Goal: Task Accomplishment & Management: Complete application form

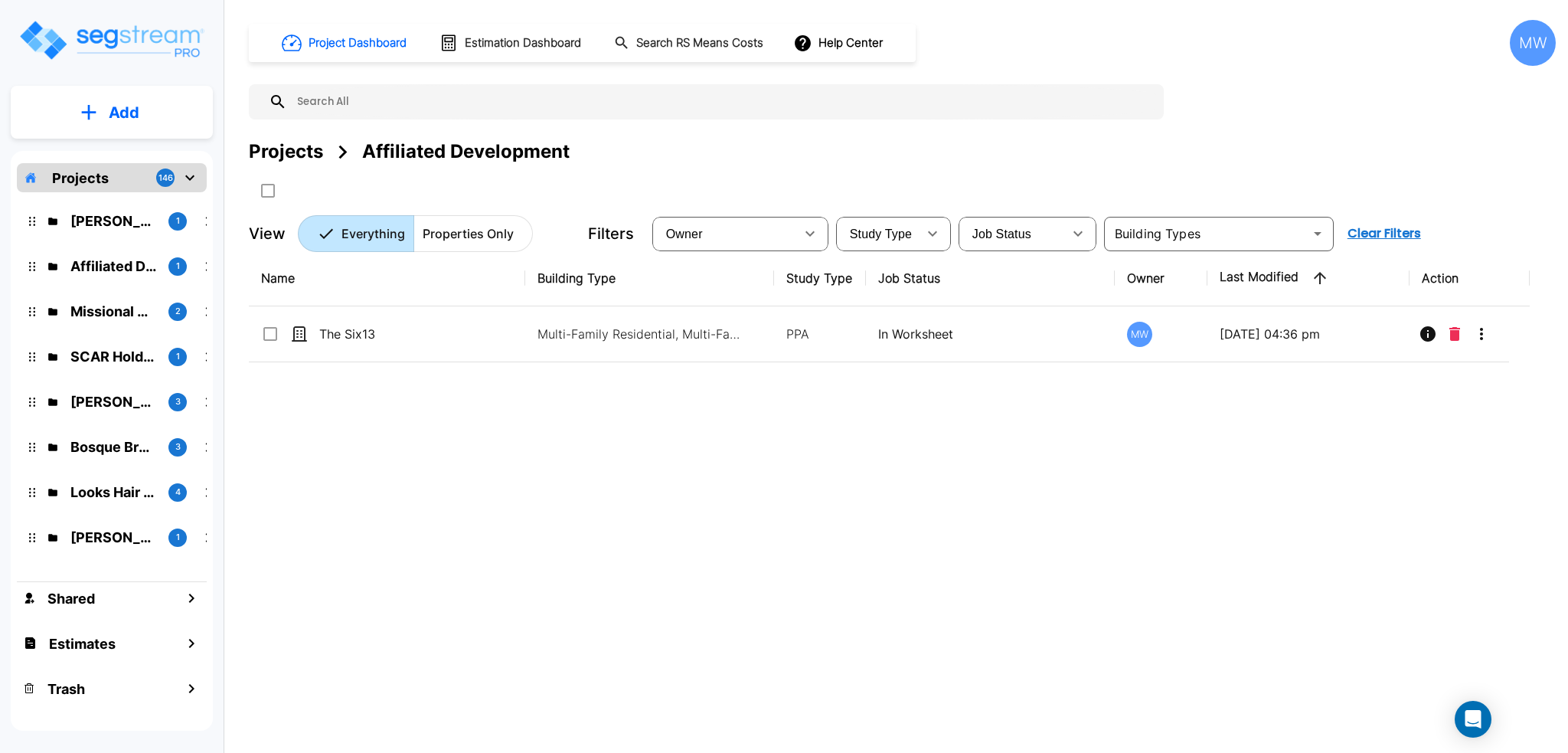
click at [122, 117] on p "Add" at bounding box center [124, 112] width 31 height 23
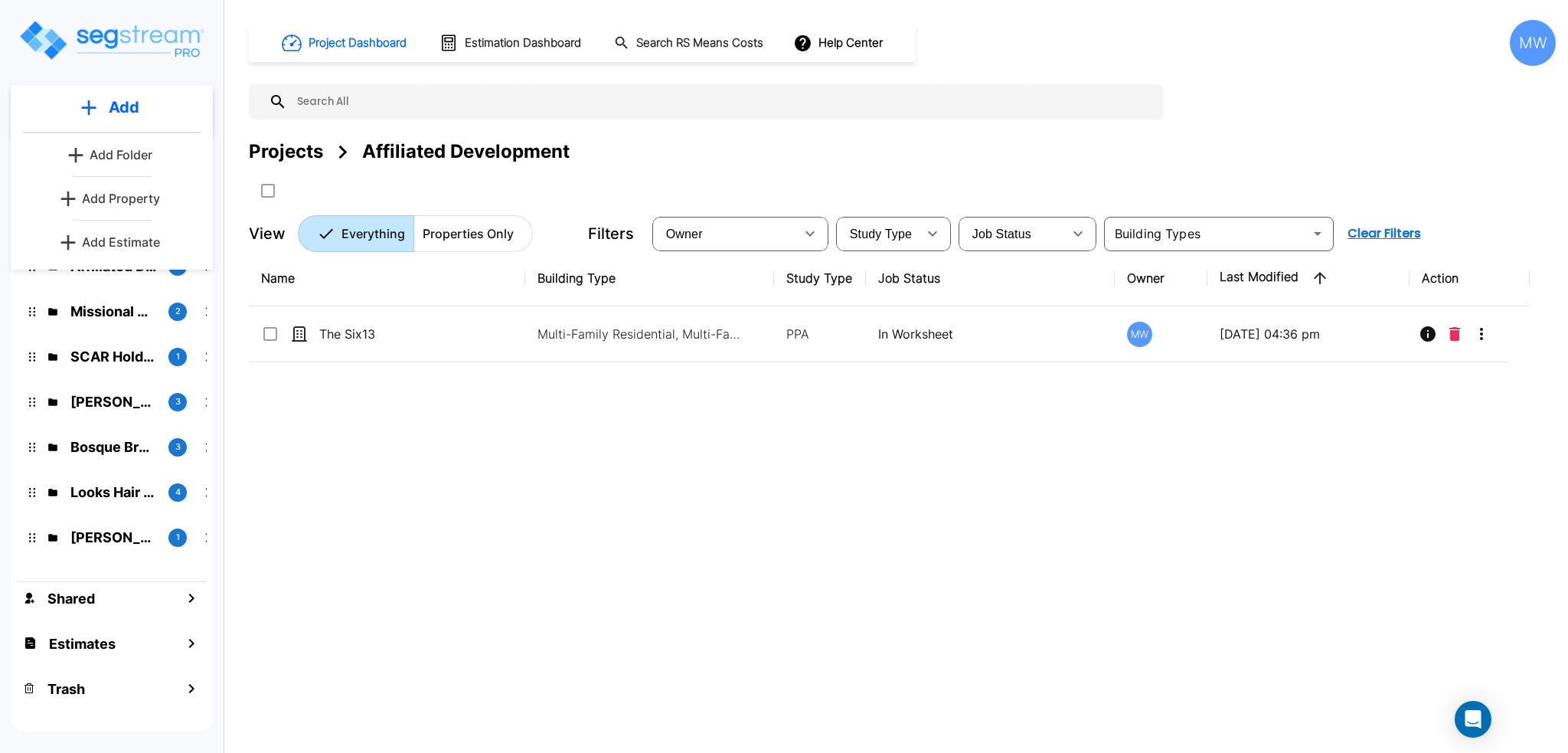
click at [135, 256] on div "Add Add Folder Add Property Add Estimate" at bounding box center [112, 178] width 202 height 185
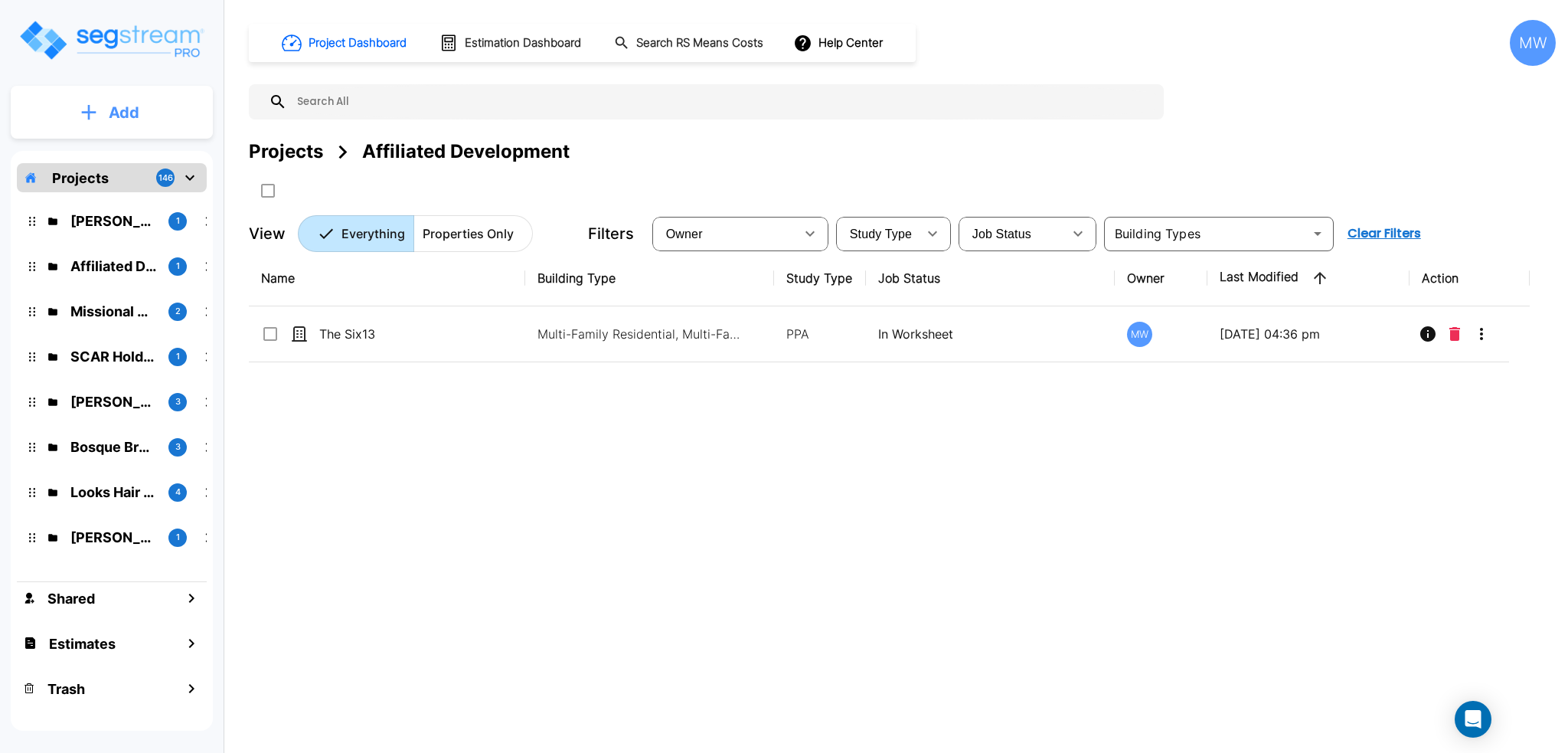
click at [123, 99] on button "Add" at bounding box center [112, 113] width 202 height 44
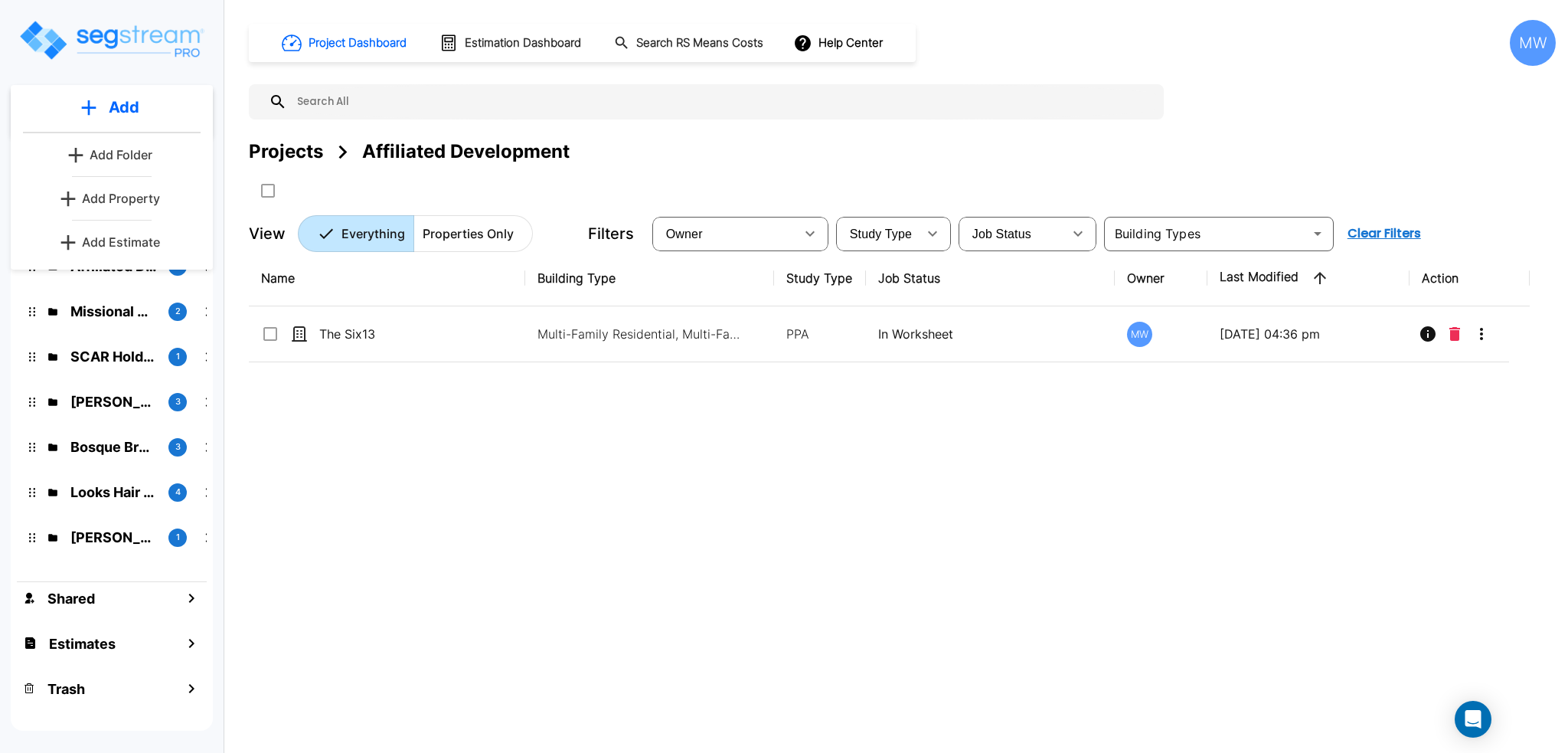
click at [121, 251] on button "Add Estimate" at bounding box center [112, 241] width 114 height 31
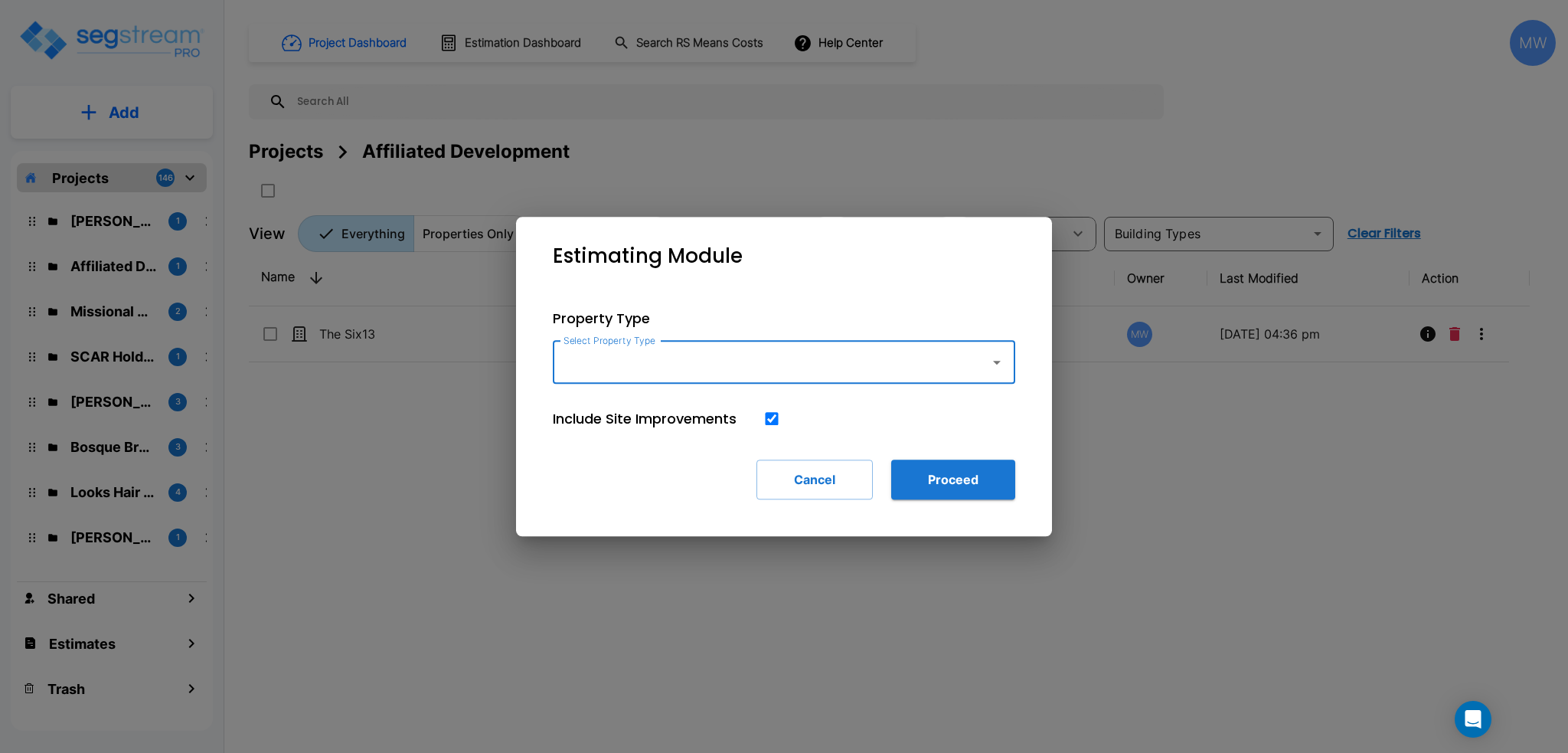
click at [688, 337] on div "Property Type Select Property Type Select Property Type" at bounding box center [784, 346] width 462 height 76
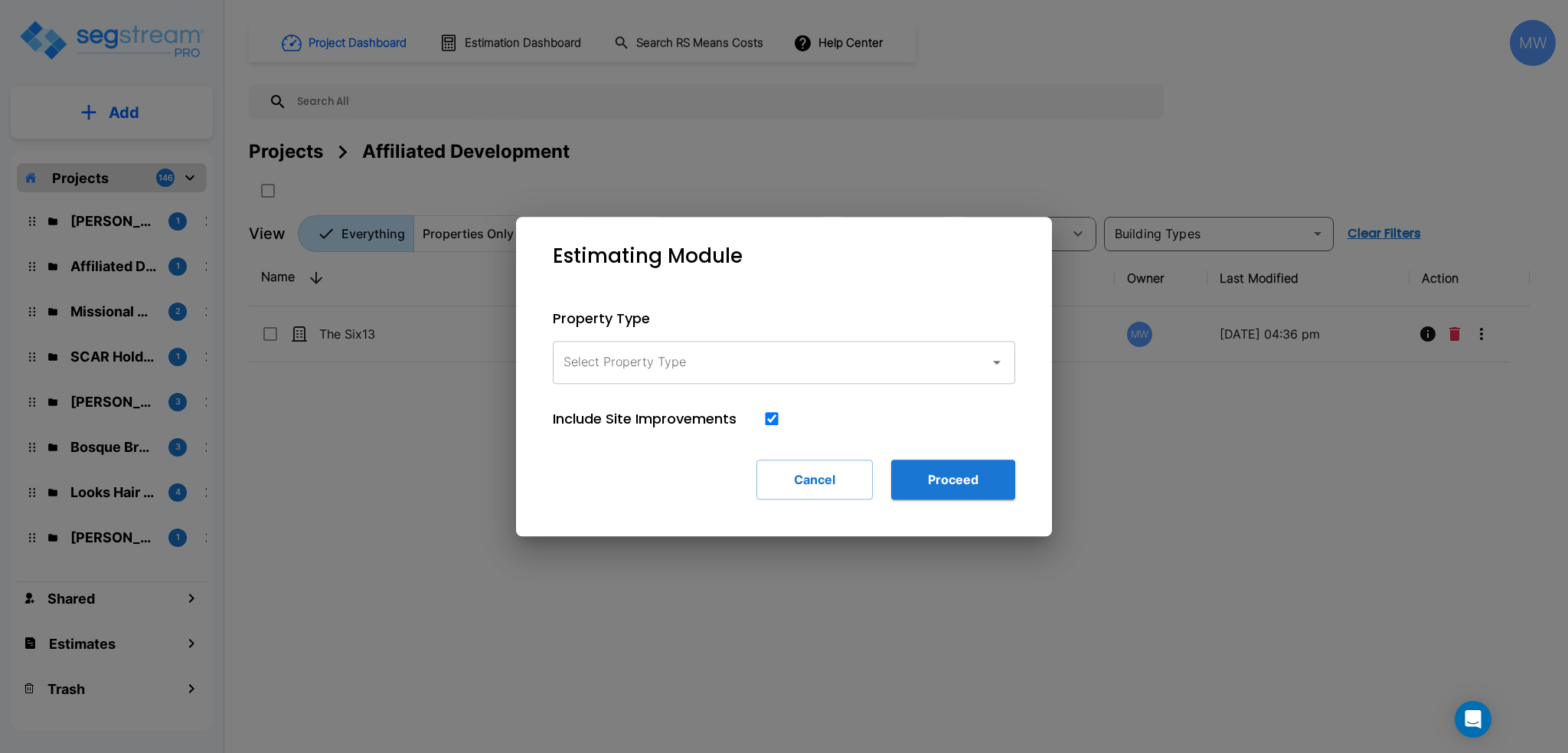
drag, startPoint x: 698, startPoint y: 354, endPoint x: 712, endPoint y: 369, distance: 20.5
click at [698, 355] on input "Select Property Type" at bounding box center [767, 362] width 416 height 29
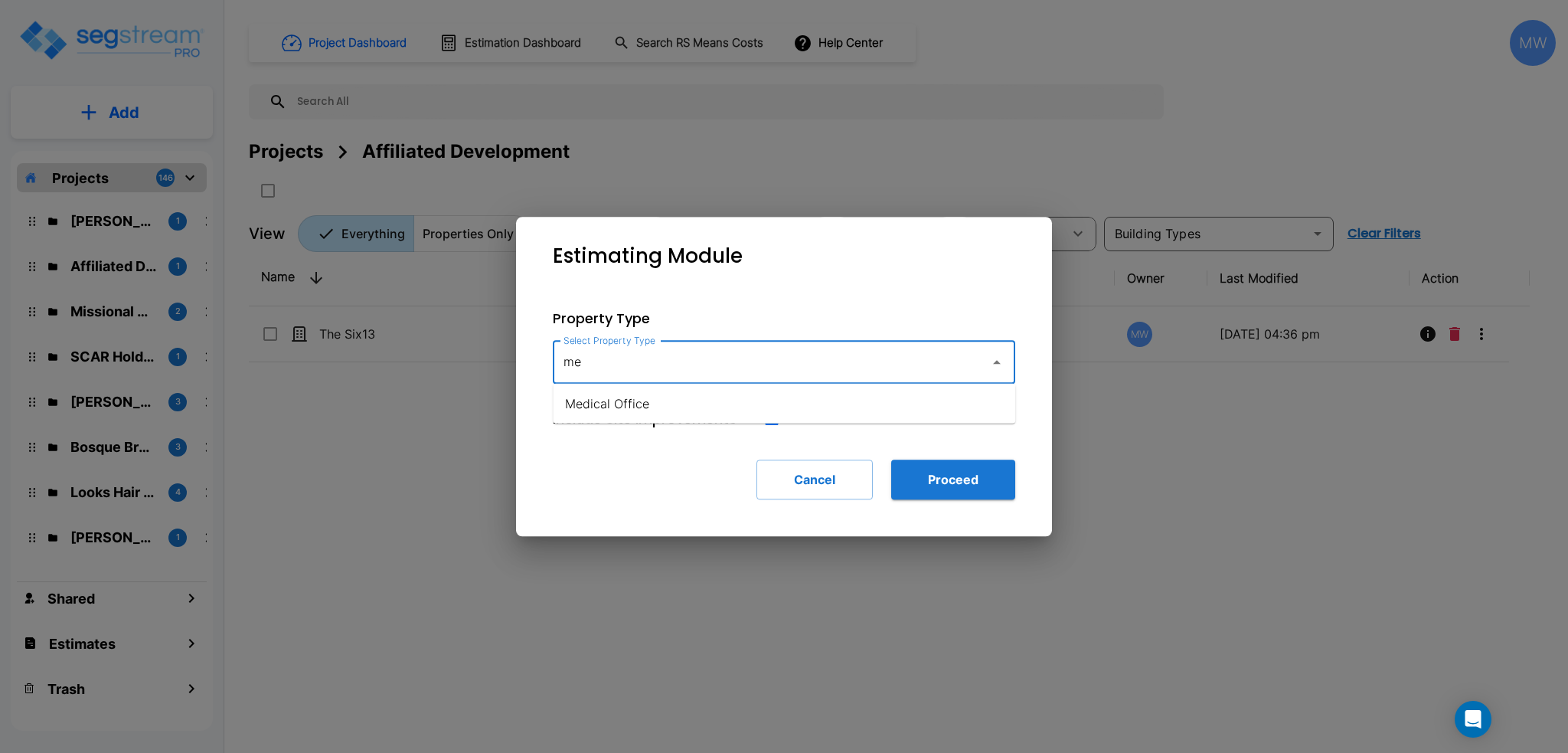
type input "m"
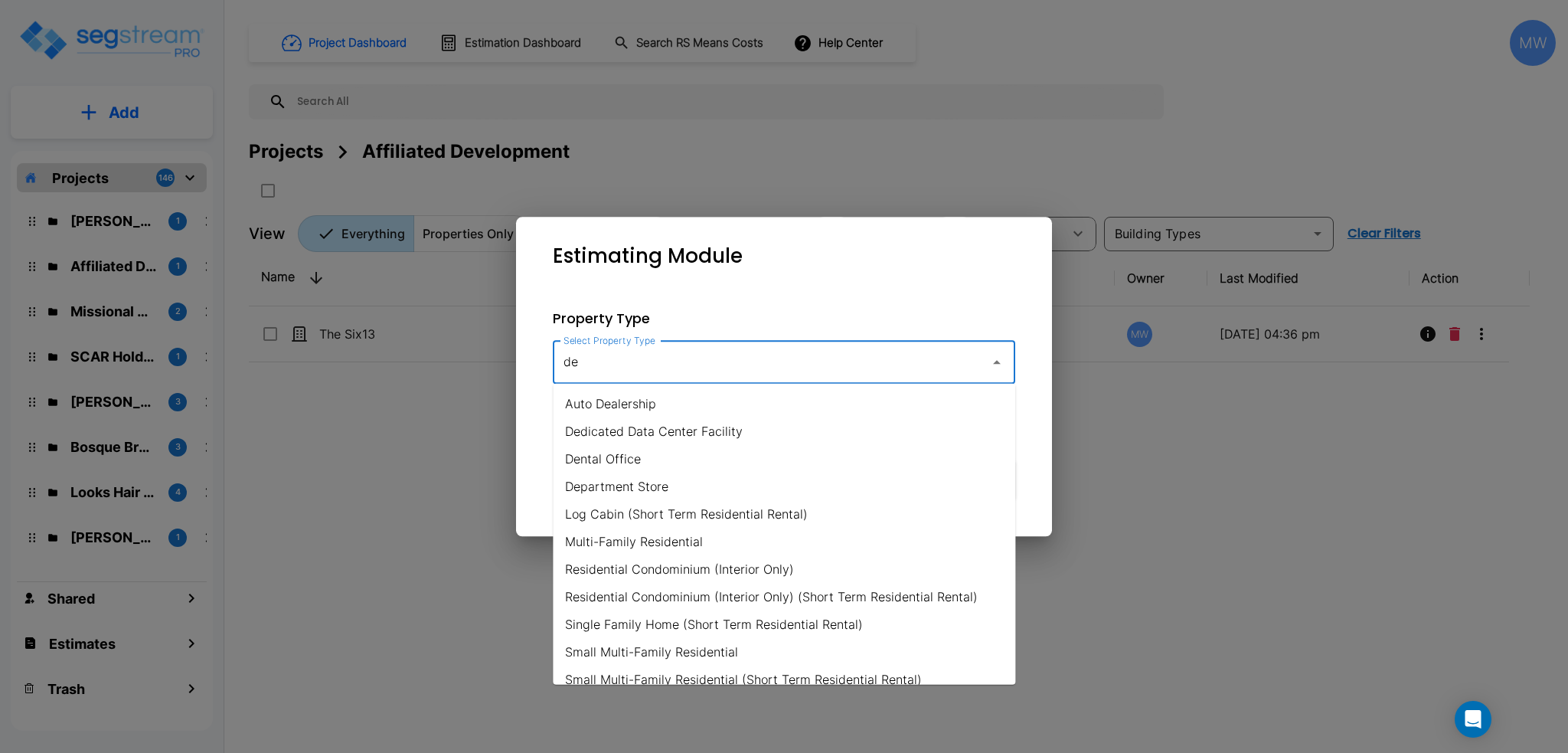
click at [628, 473] on li "Department Store" at bounding box center [784, 487] width 462 height 28
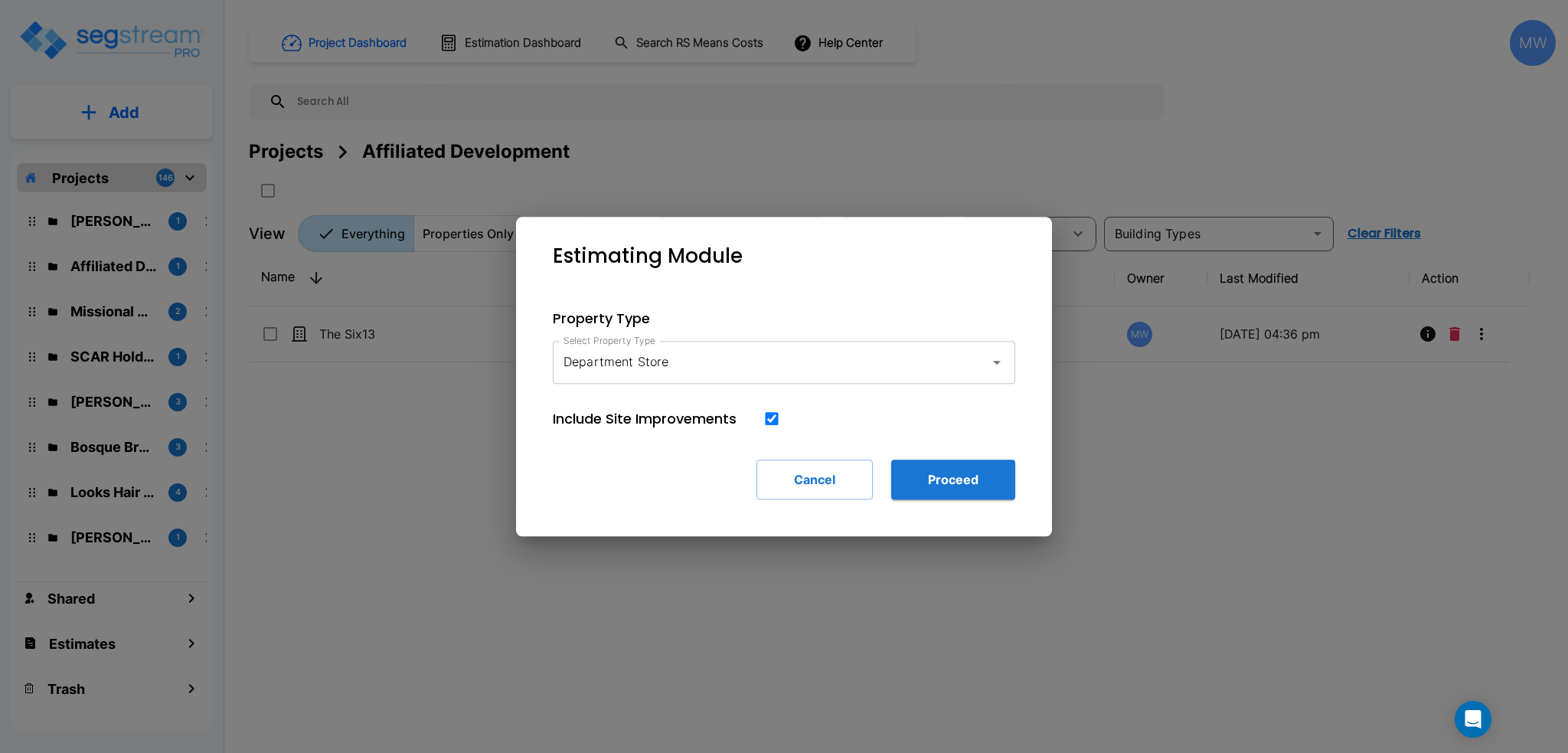
click at [628, 472] on div "Cancel Proceed" at bounding box center [784, 479] width 462 height 40
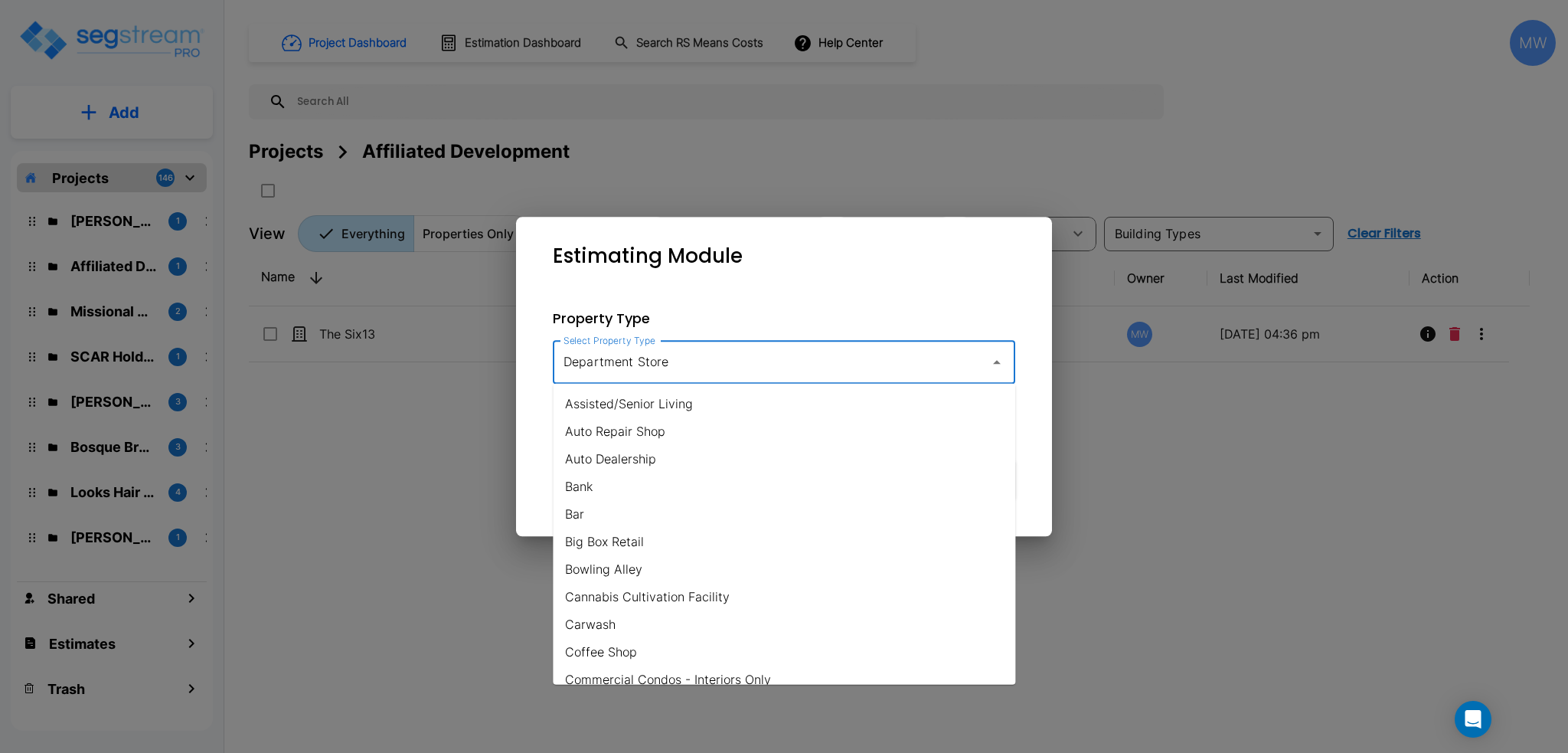
click at [634, 362] on input "Department Store" at bounding box center [767, 362] width 416 height 29
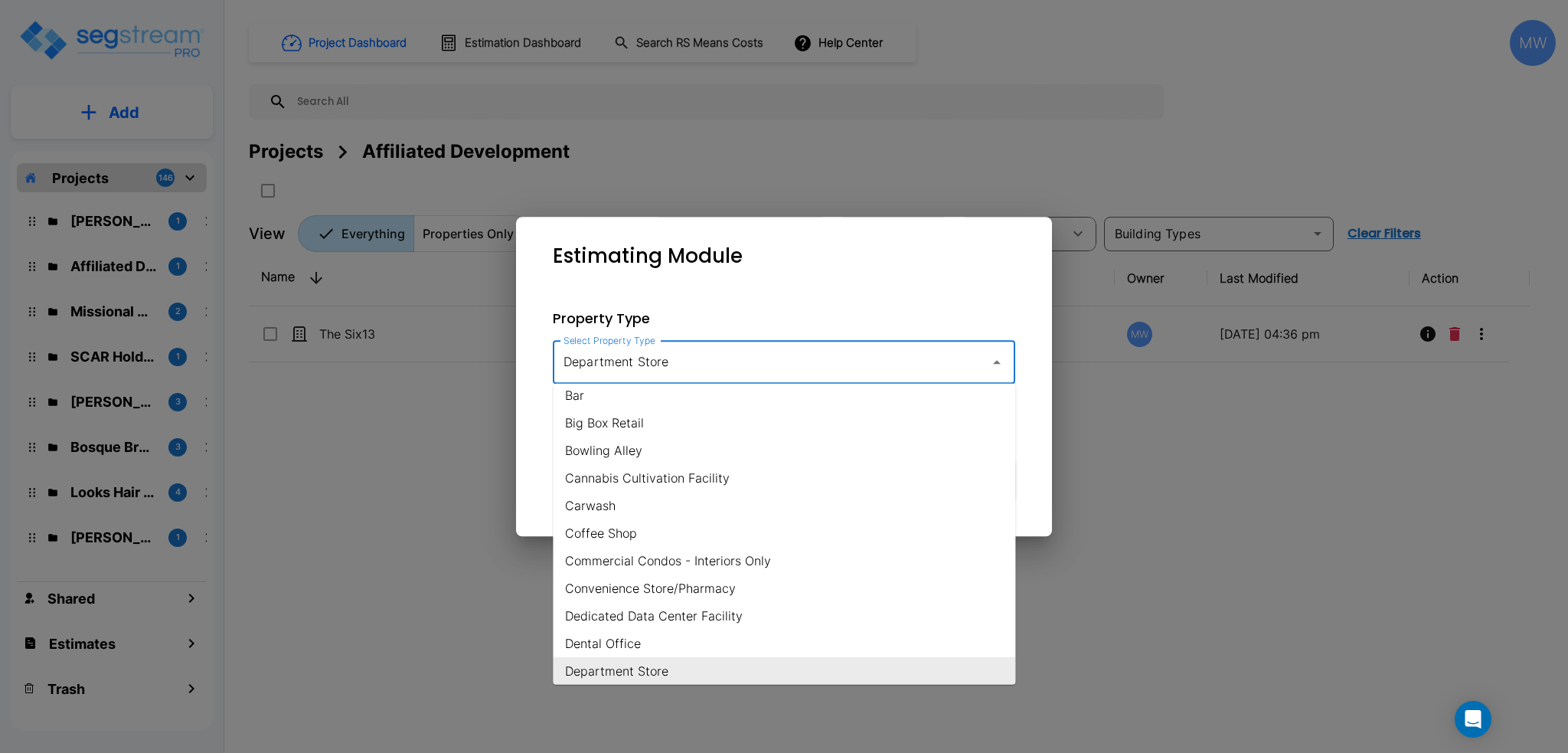
click at [634, 362] on input "Department Store" at bounding box center [767, 362] width 416 height 29
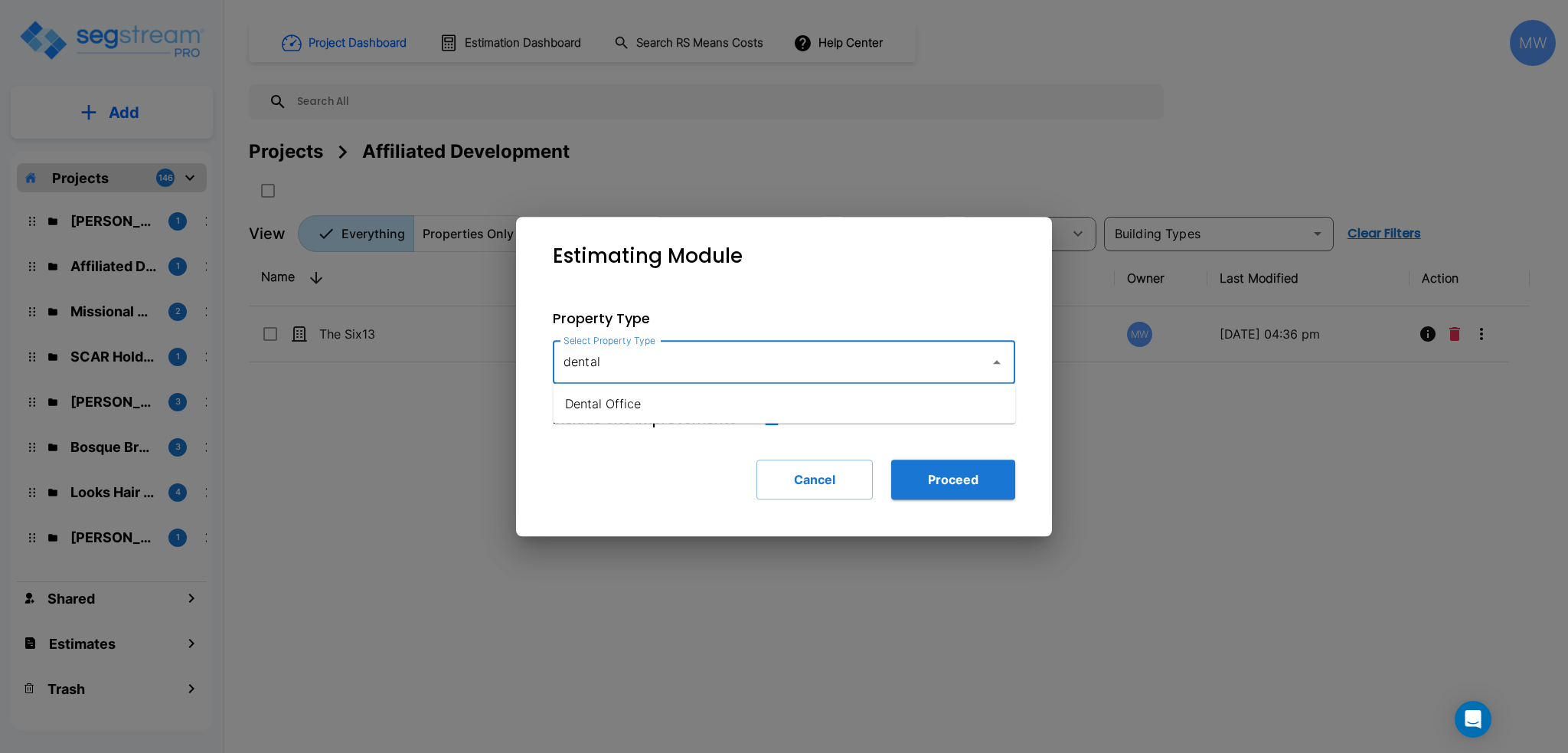
click at [645, 401] on li "Dental Office" at bounding box center [784, 404] width 462 height 28
type input "Dental Office"
click at [997, 501] on div "Property Type Select Property Type Dental Office Select Property Type Include S…" at bounding box center [783, 403] width 511 height 241
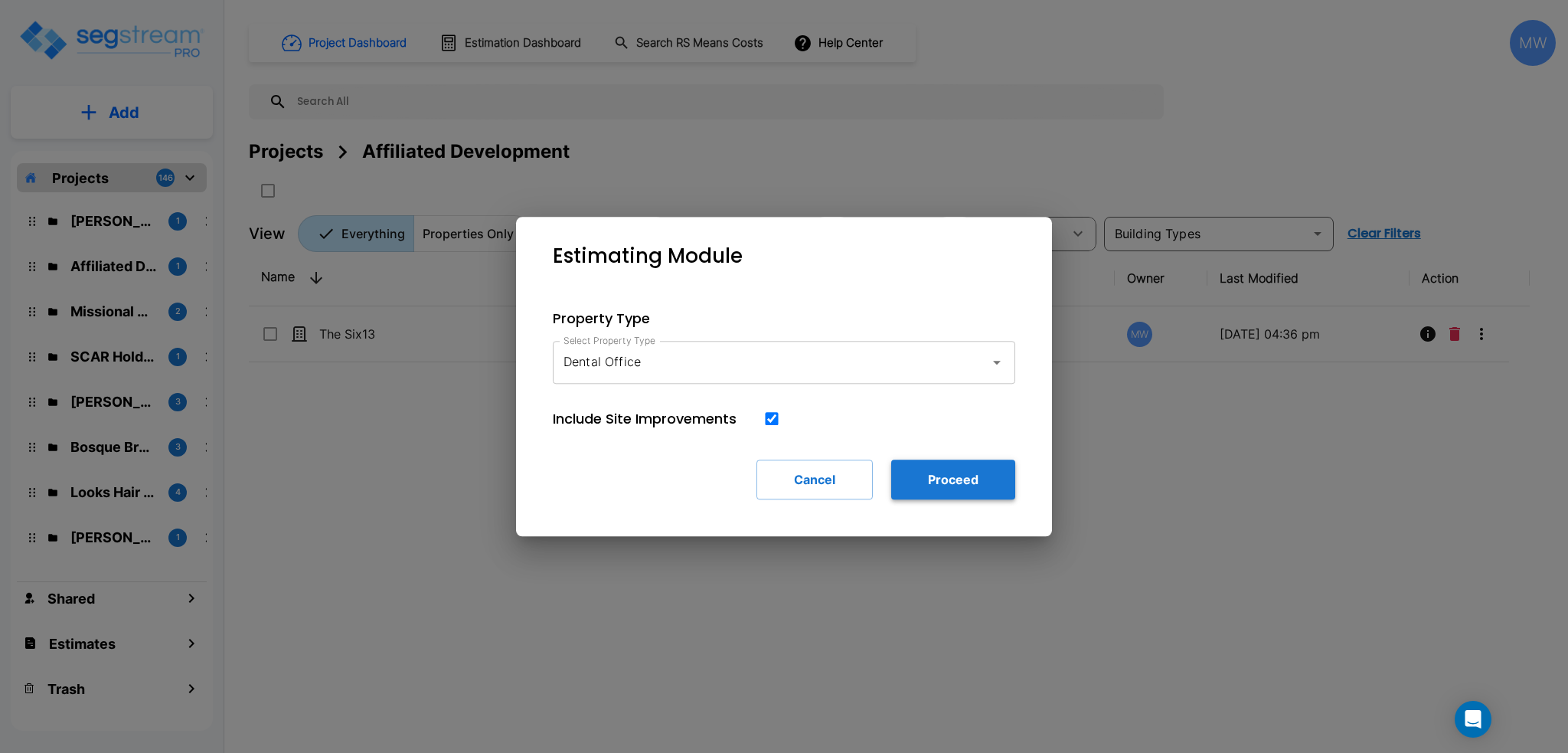
click at [959, 482] on button "Proceed" at bounding box center [953, 479] width 124 height 40
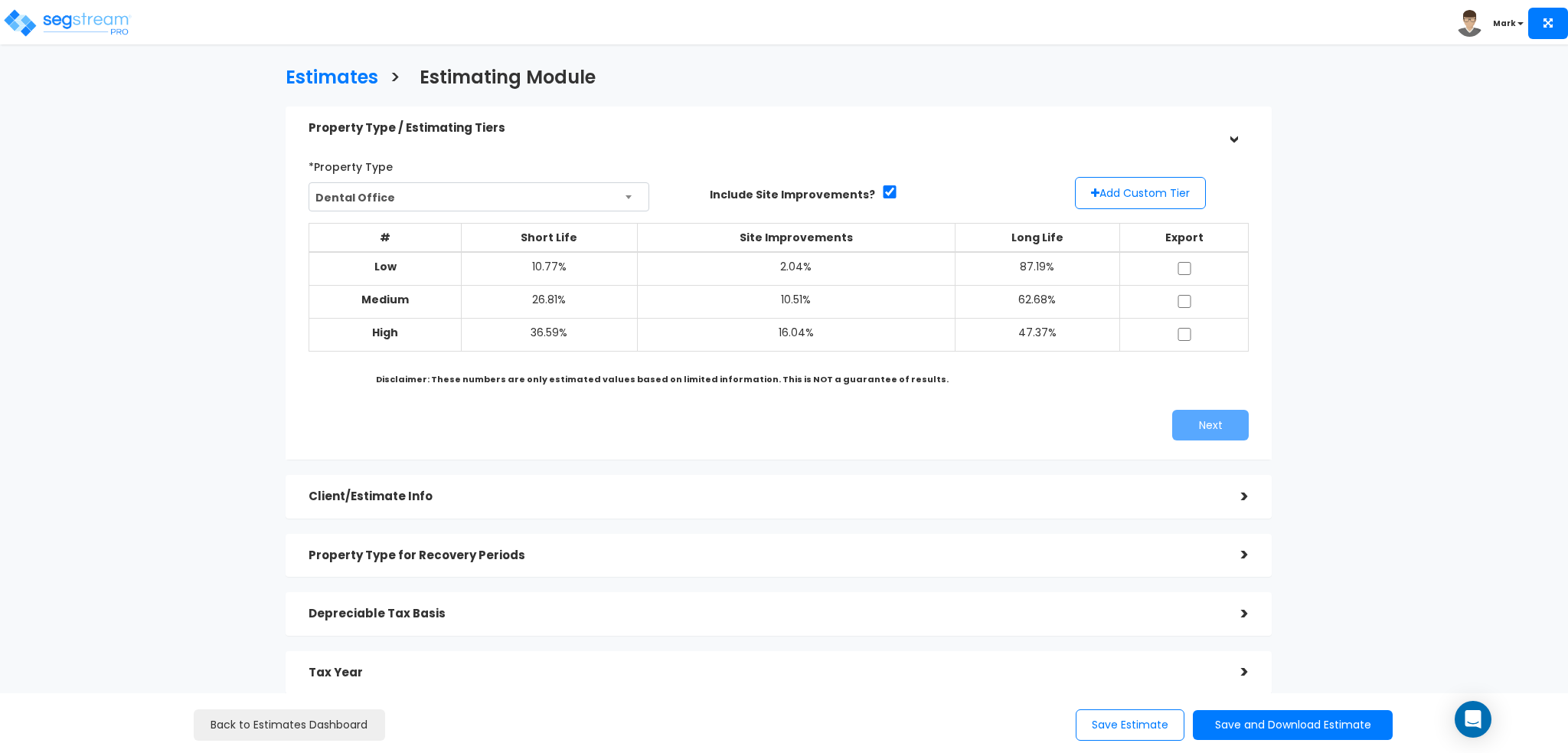
click at [580, 504] on div "Client/Estimate Info" at bounding box center [764, 497] width 910 height 29
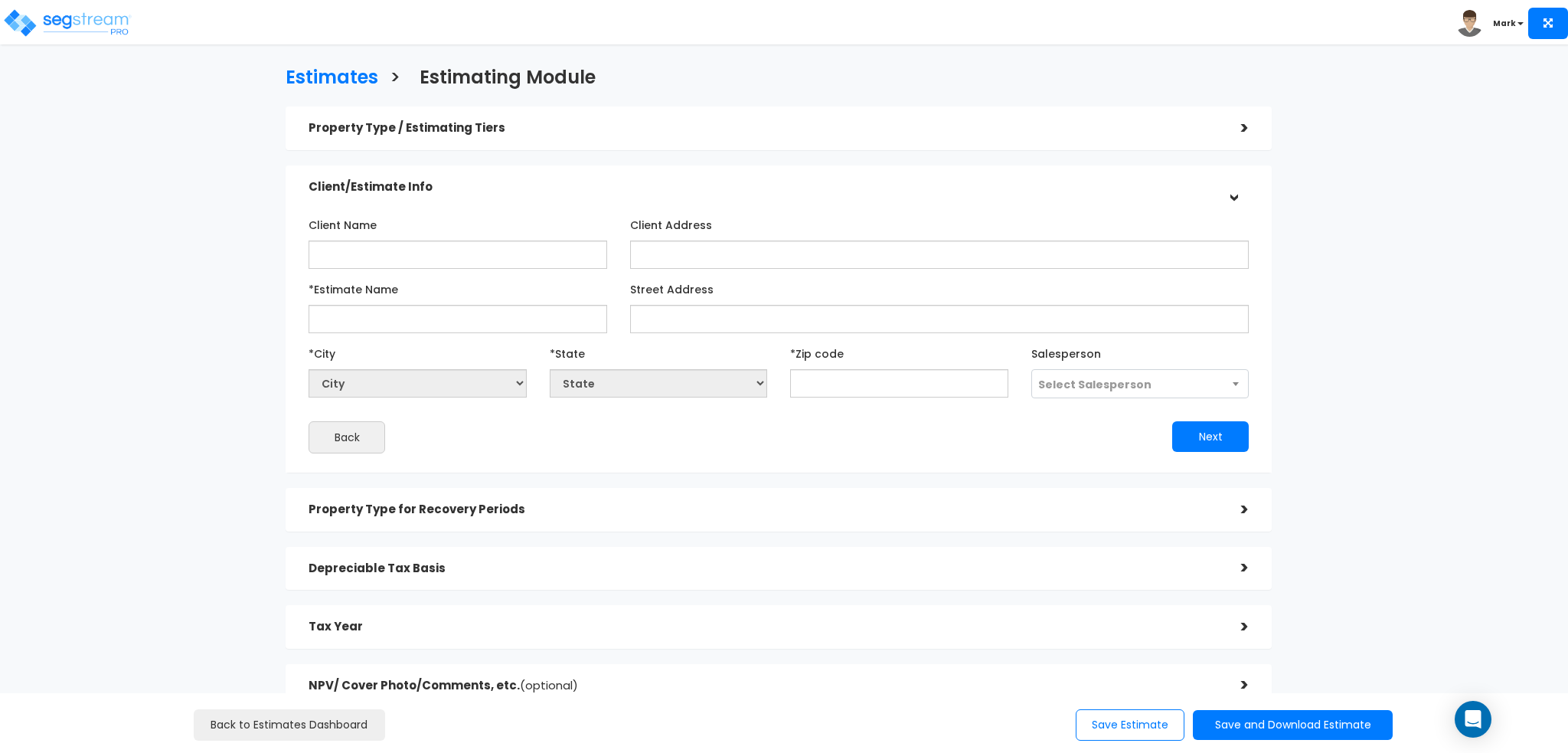
click at [1243, 185] on div ">" at bounding box center [1234, 187] width 24 height 31
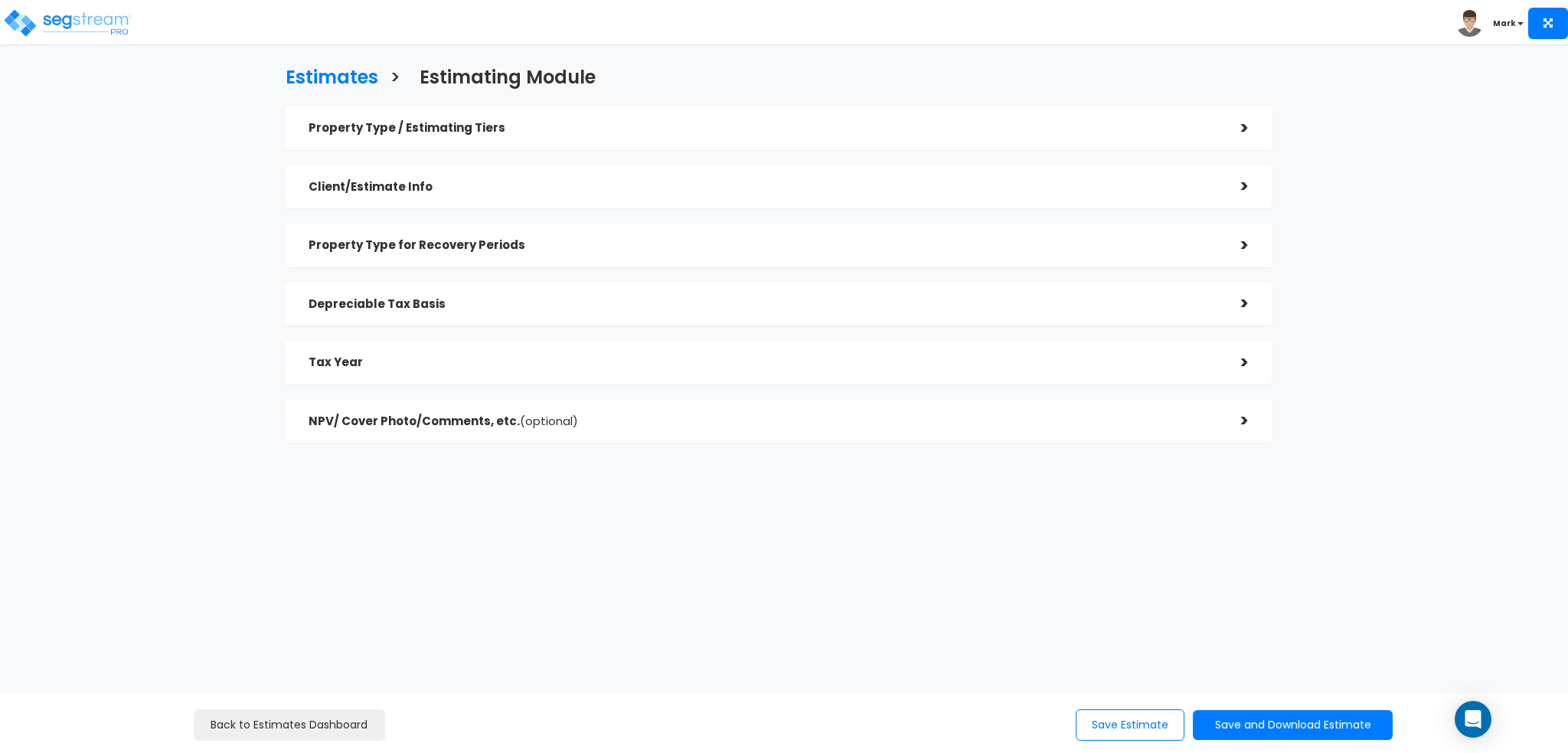
click at [1250, 141] on div "Property Type / Estimating Tiers >" at bounding box center [778, 128] width 986 height 43
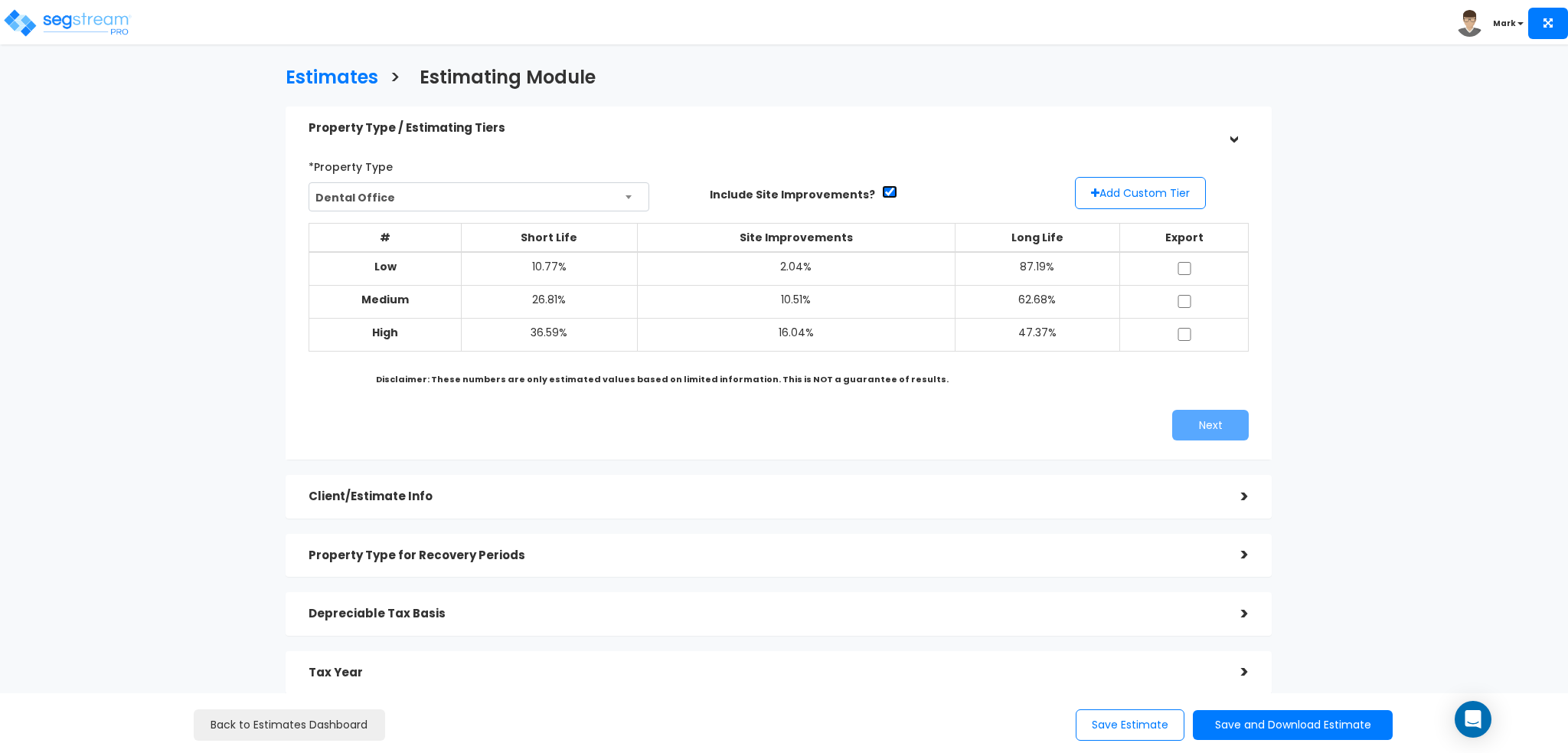
click at [882, 188] on input "checkbox" at bounding box center [889, 191] width 16 height 13
checkbox input "true"
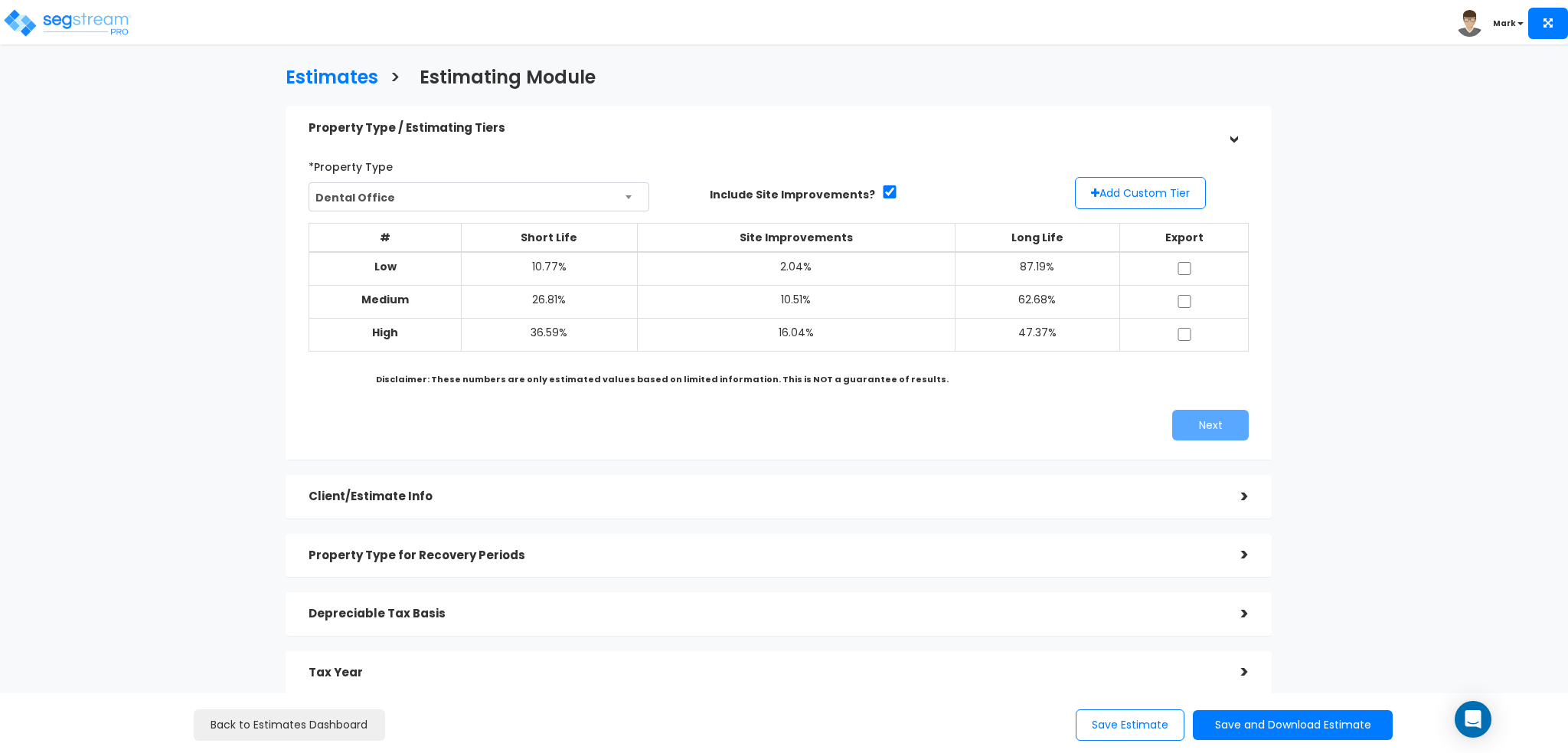
click at [733, 506] on div "Client/Estimate Info" at bounding box center [764, 497] width 910 height 29
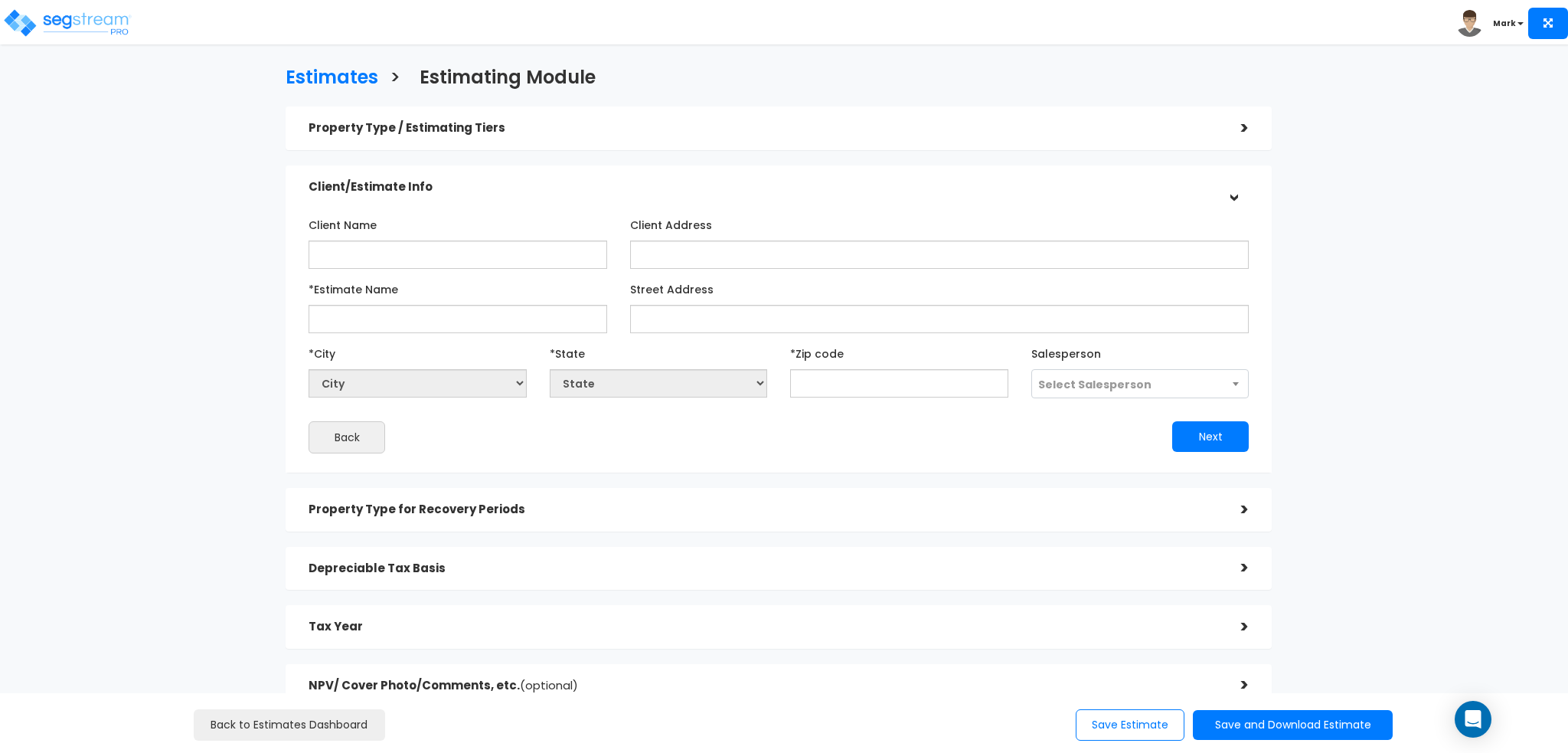
click at [719, 176] on div "Client/Estimate Info" at bounding box center [764, 187] width 910 height 29
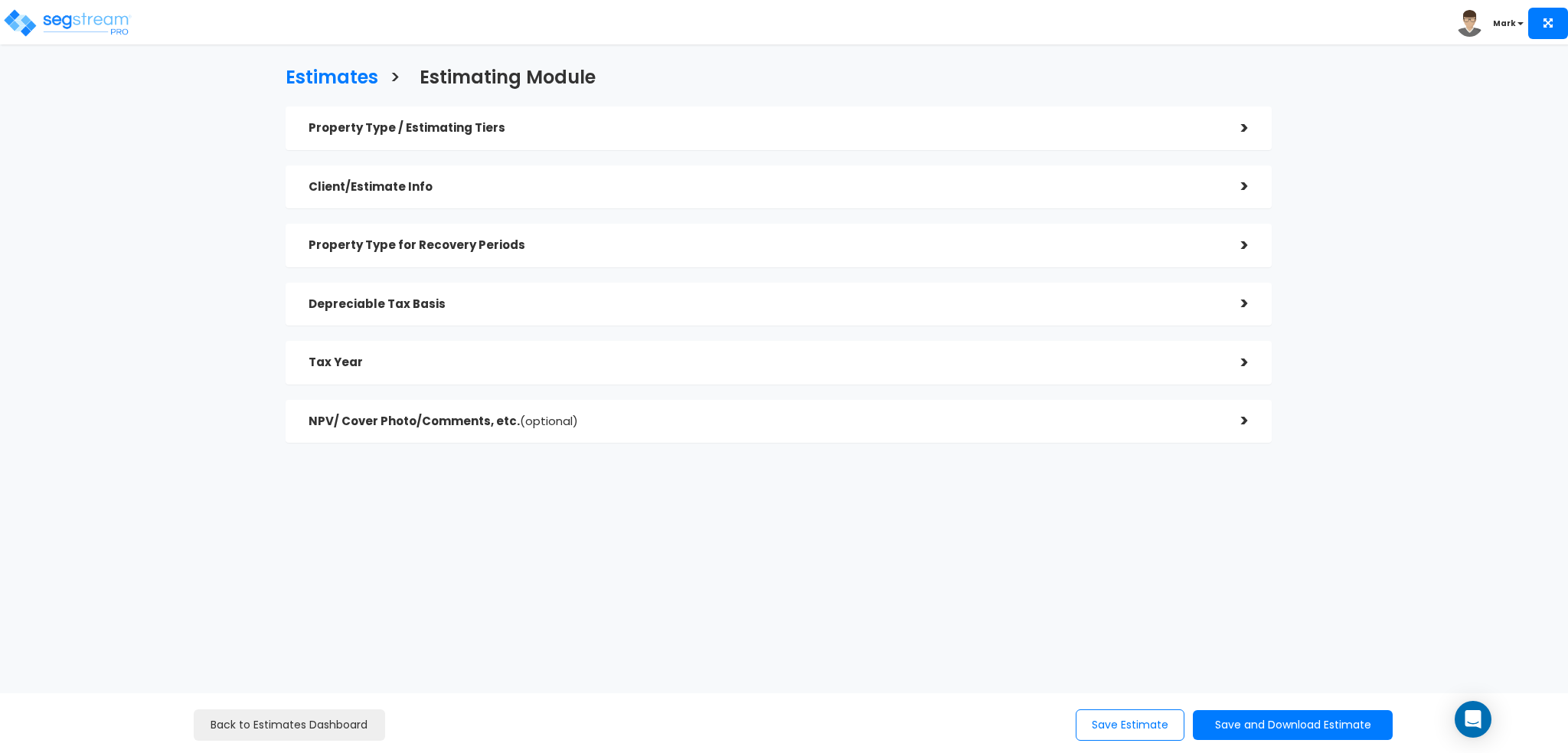
click at [606, 137] on div "Property Type / Estimating Tiers" at bounding box center [764, 128] width 910 height 29
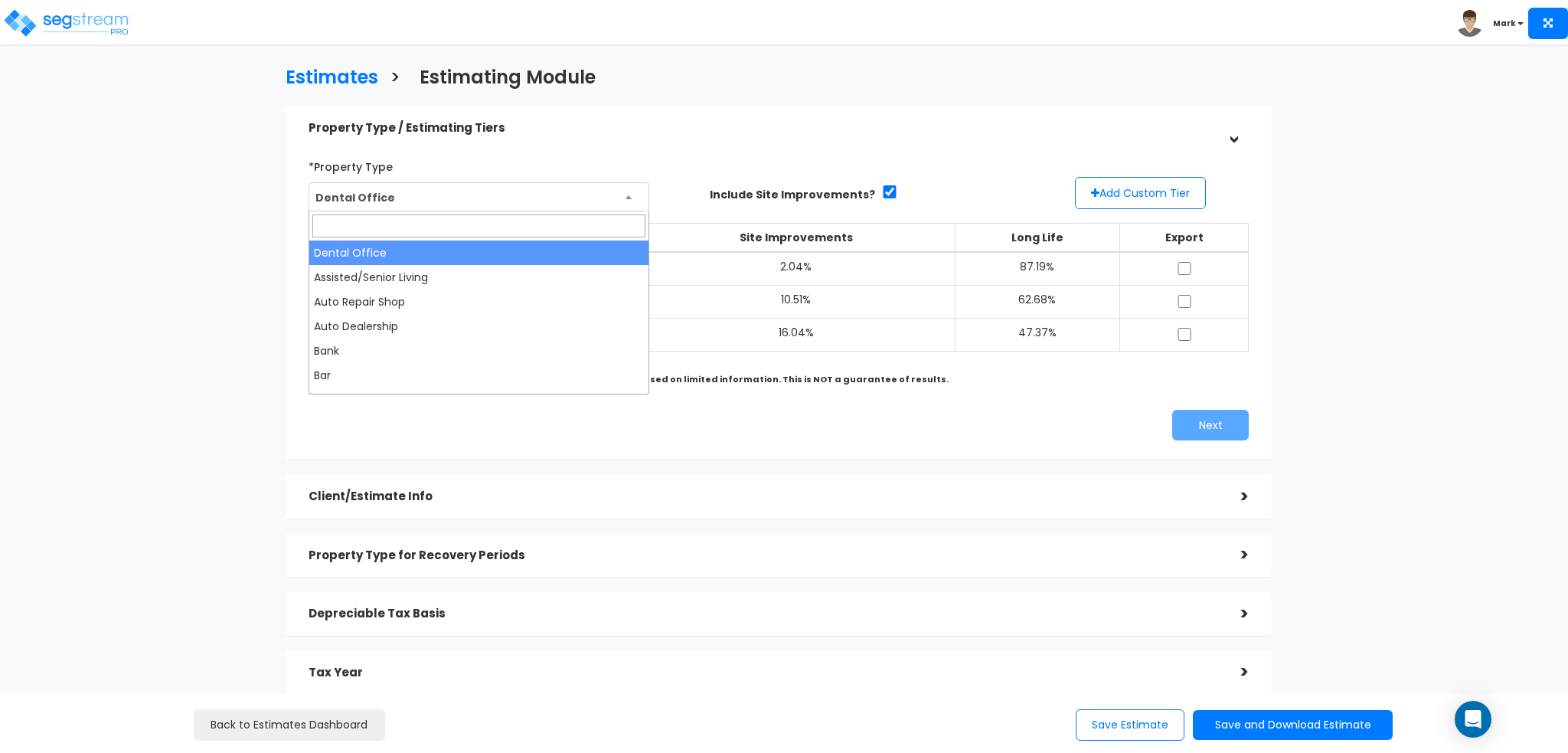
click at [551, 197] on span "Dental Office" at bounding box center [479, 197] width 339 height 29
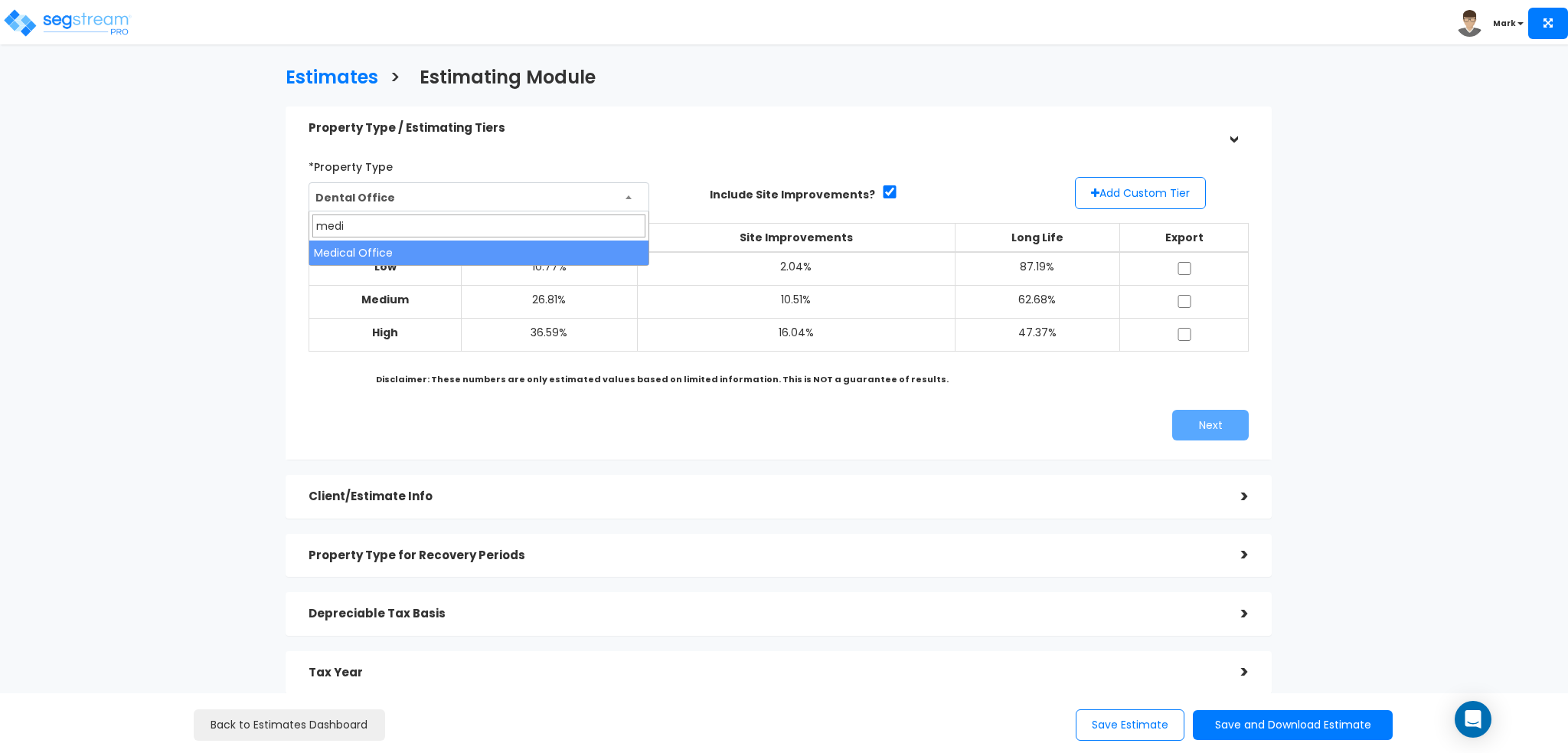
type input "medic"
select select "165"
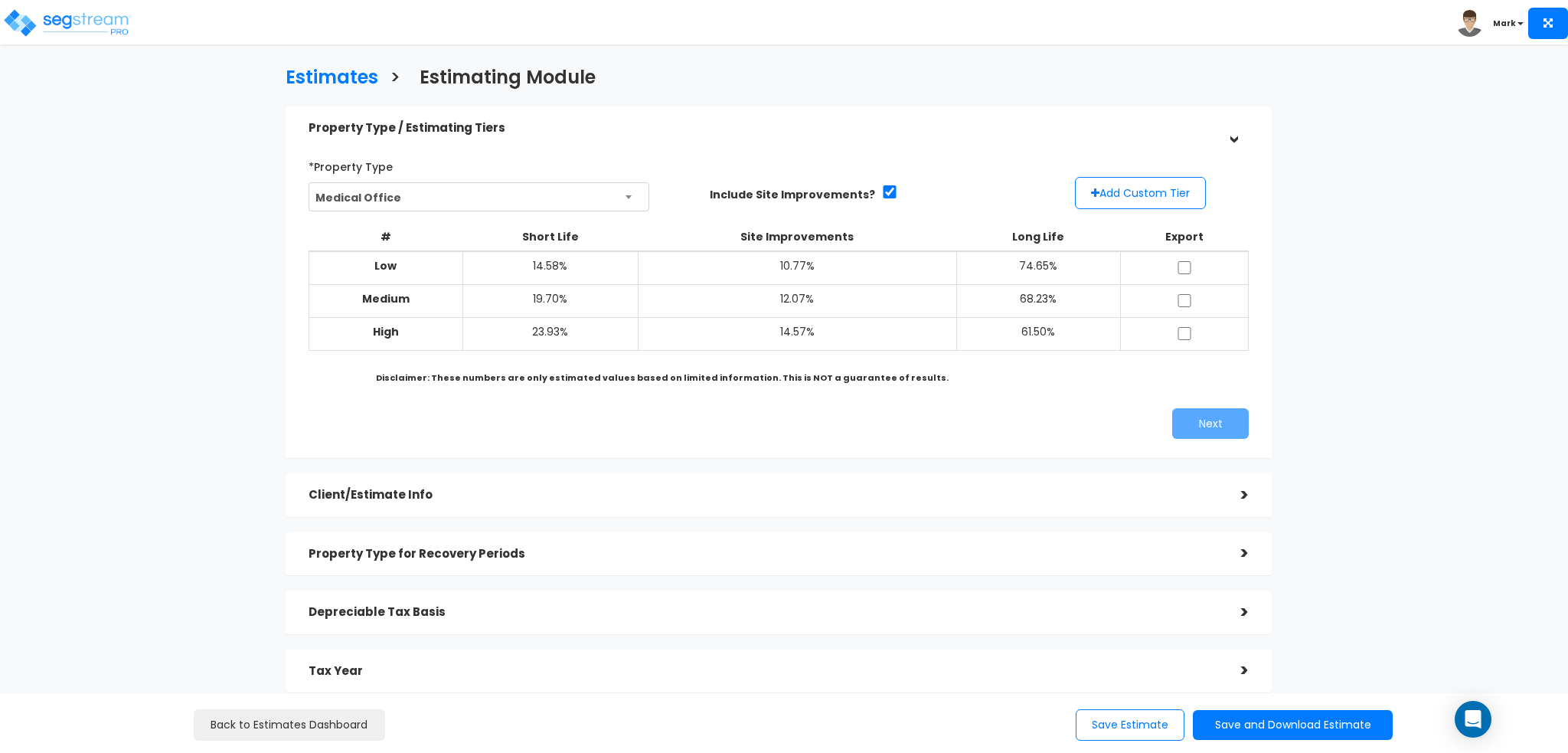
click at [896, 153] on div "*Property Type Dental Office Assisted/Senior Living Auto Repair Shop Auto Deale…" at bounding box center [778, 296] width 963 height 301
click at [542, 207] on span "Medical Office" at bounding box center [479, 197] width 339 height 29
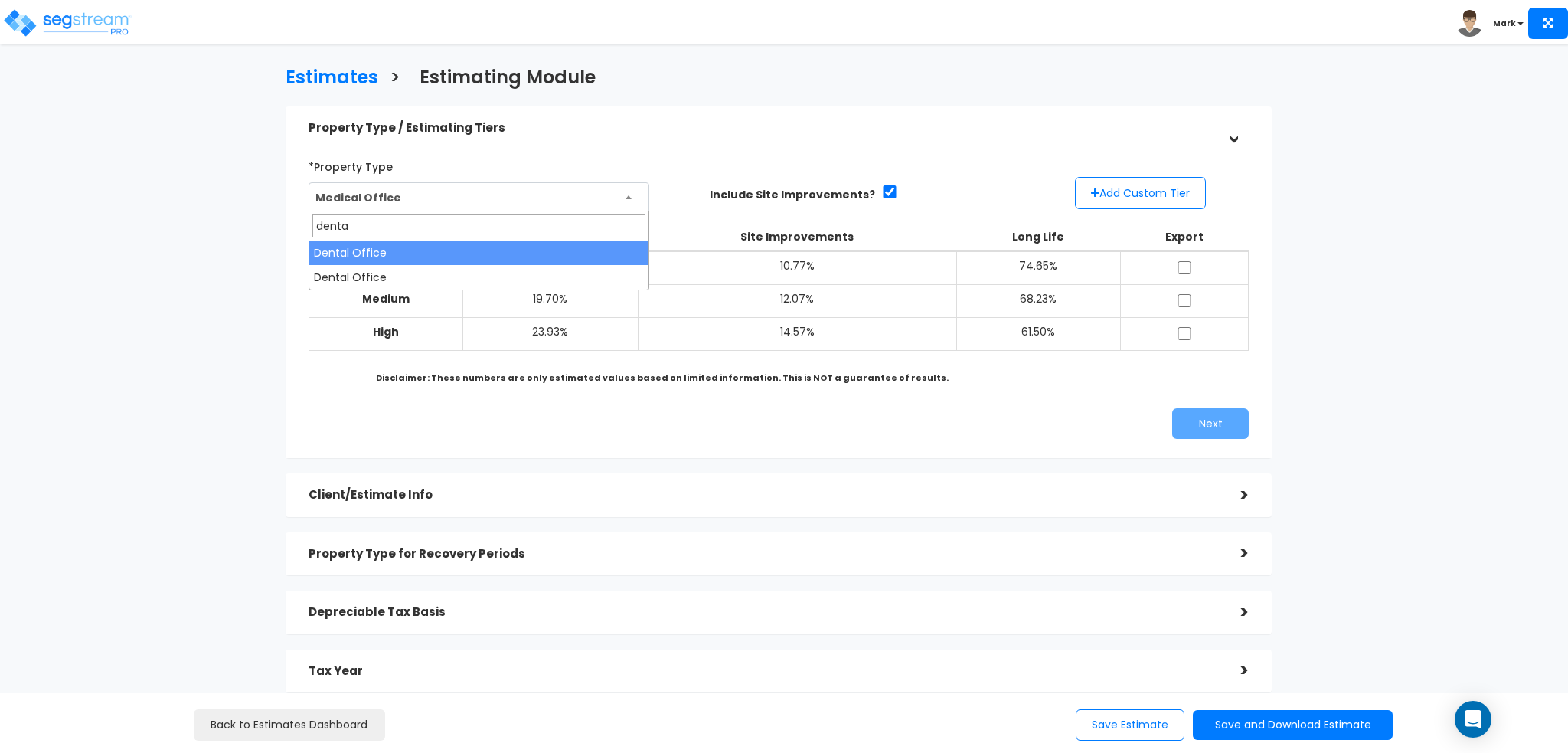
type input "dental"
select select "148"
click at [609, 206] on span "Dental Office" at bounding box center [479, 197] width 339 height 29
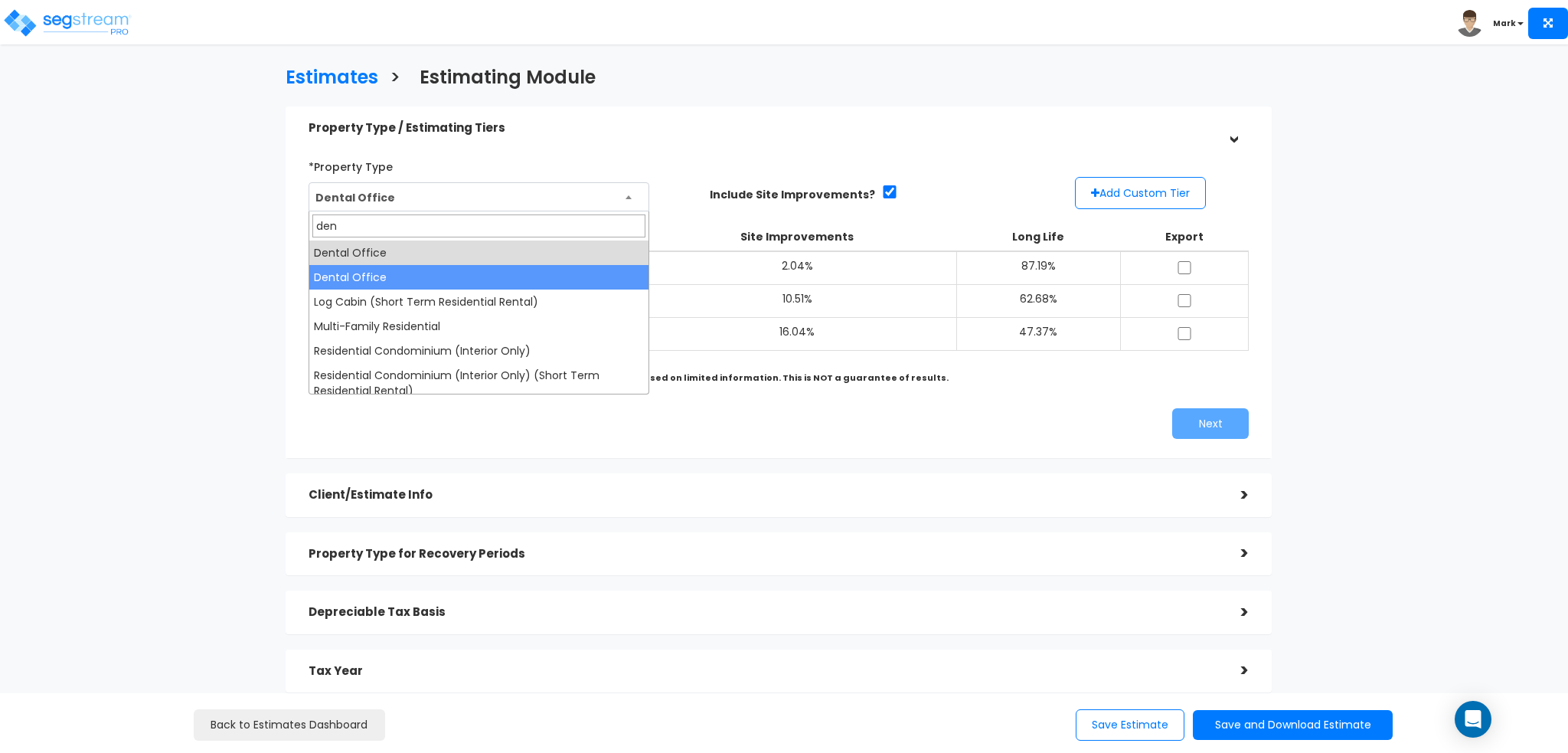
type input "den"
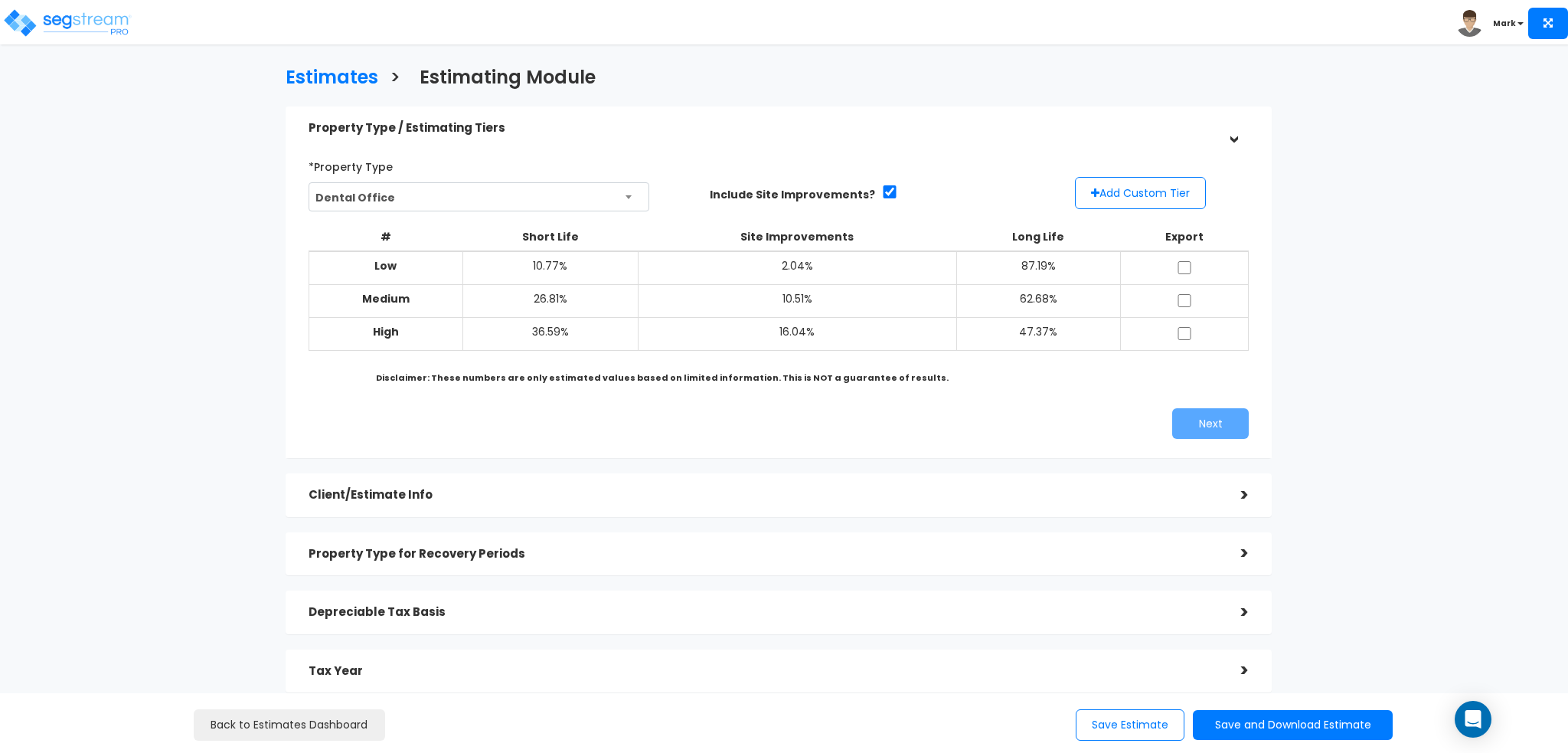
click at [577, 171] on div "*Property Type Dental Office Assisted/Senior Living Auto Repair Shop Auto Deale…" at bounding box center [497, 182] width 378 height 57
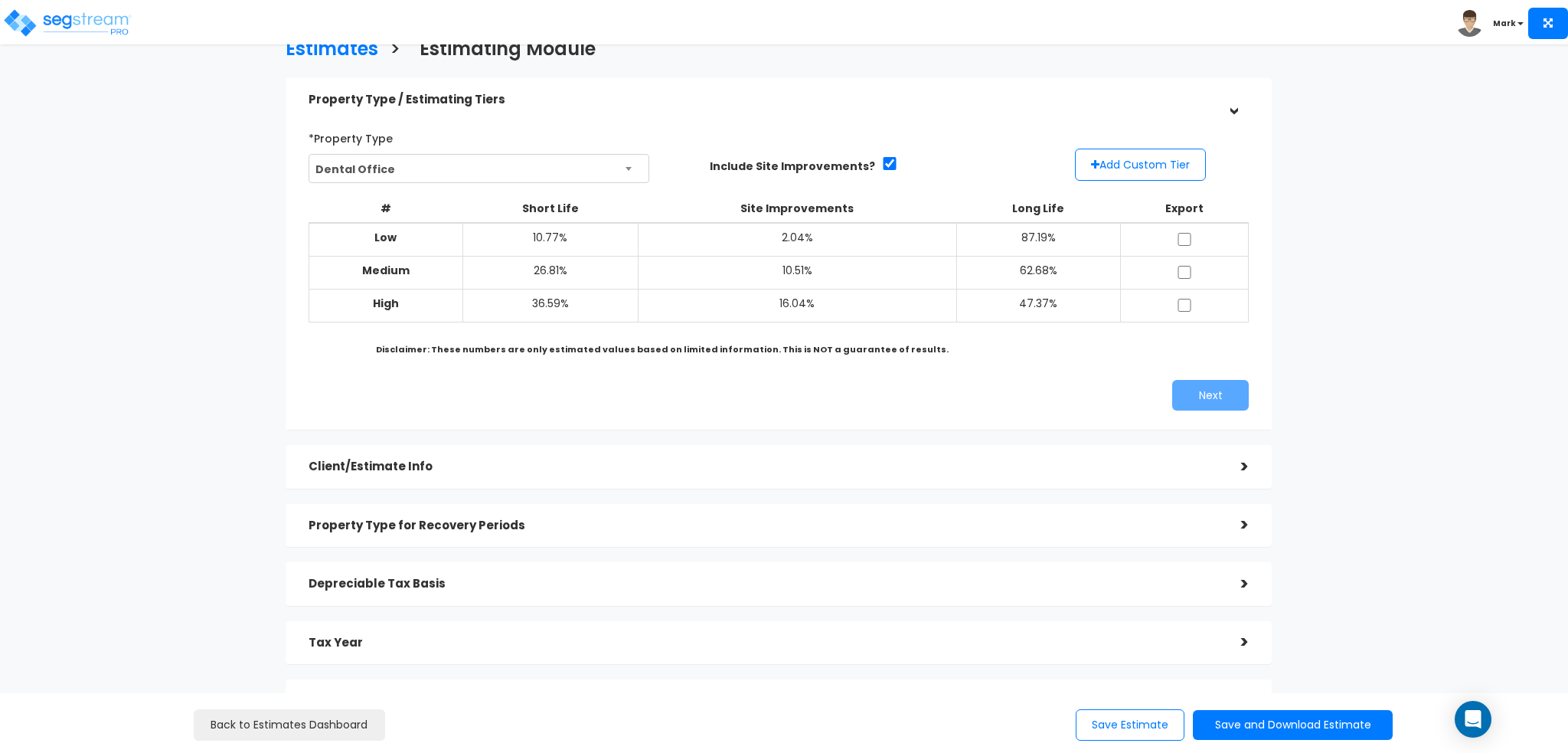
scroll to position [77, 0]
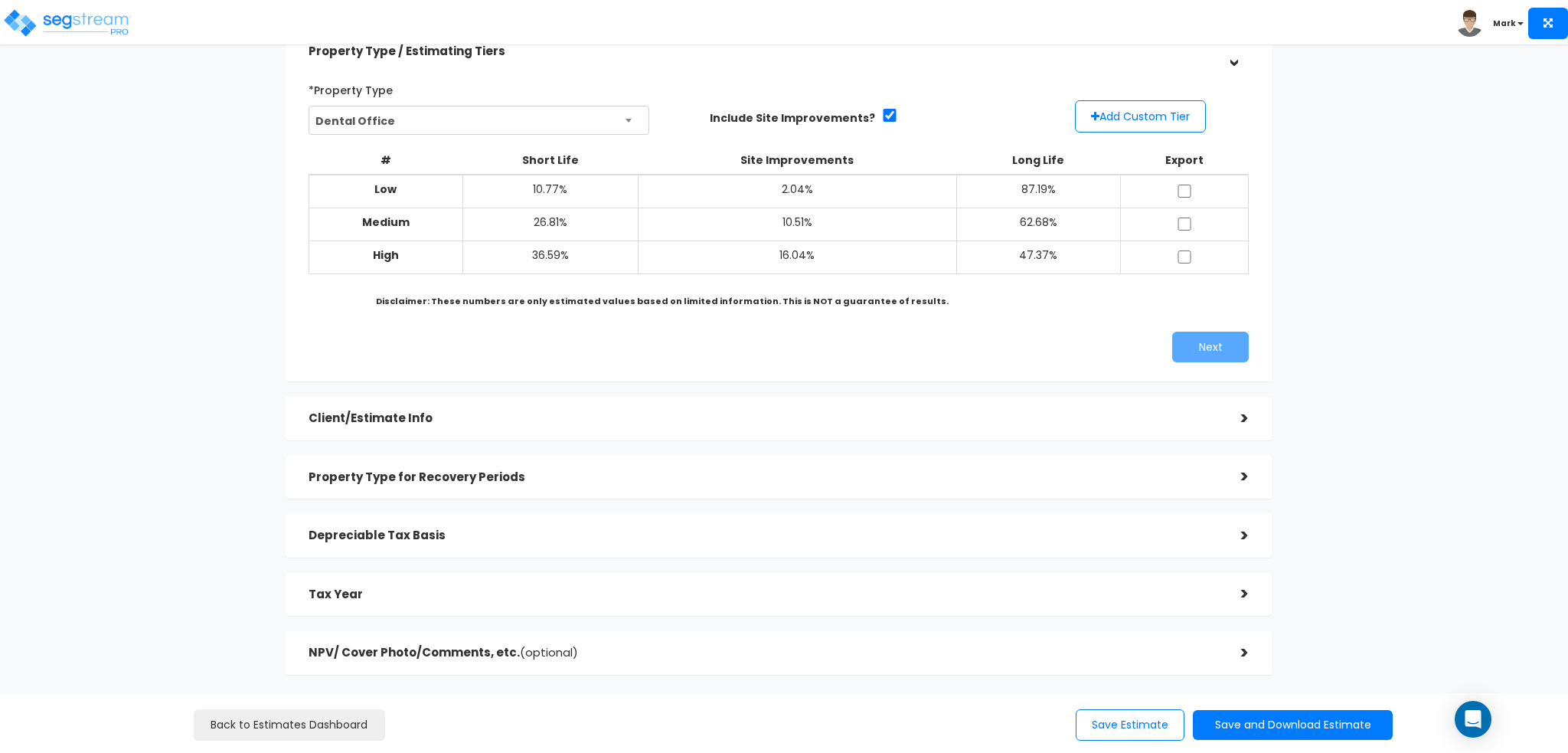
click at [599, 439] on div "Client/Estimate Info >" at bounding box center [778, 418] width 986 height 43
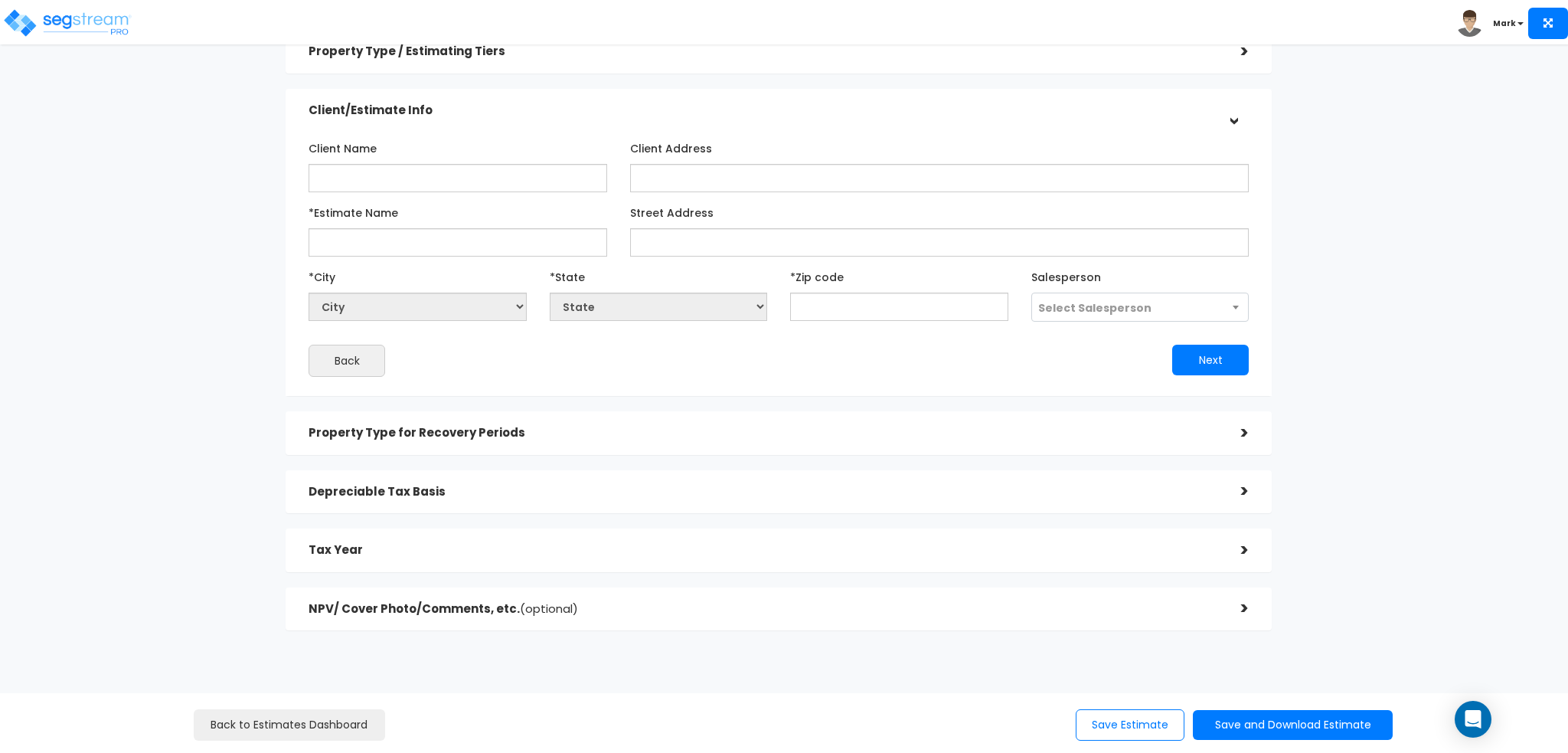
click at [619, 101] on div "Client/Estimate Info" at bounding box center [764, 110] width 910 height 29
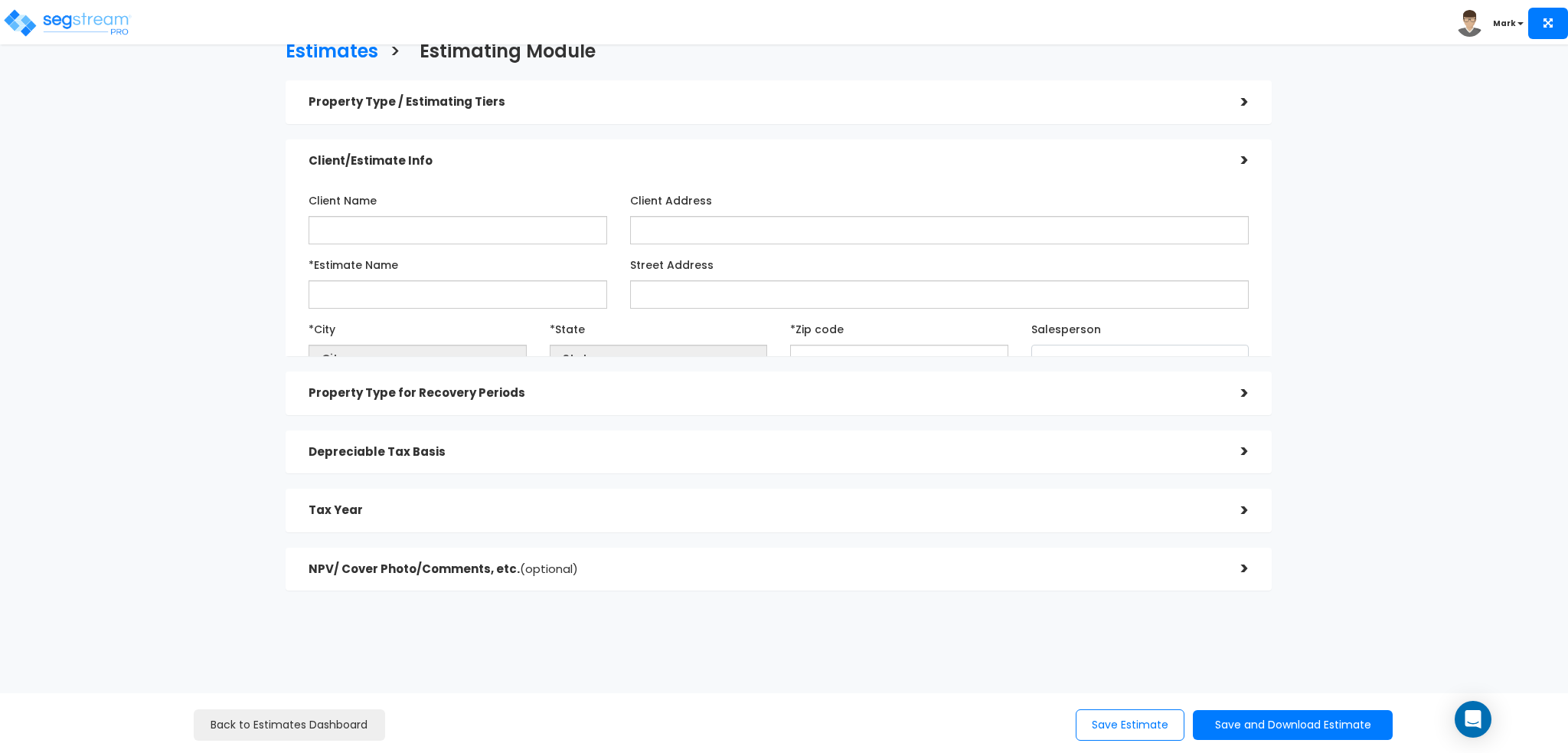
scroll to position [0, 0]
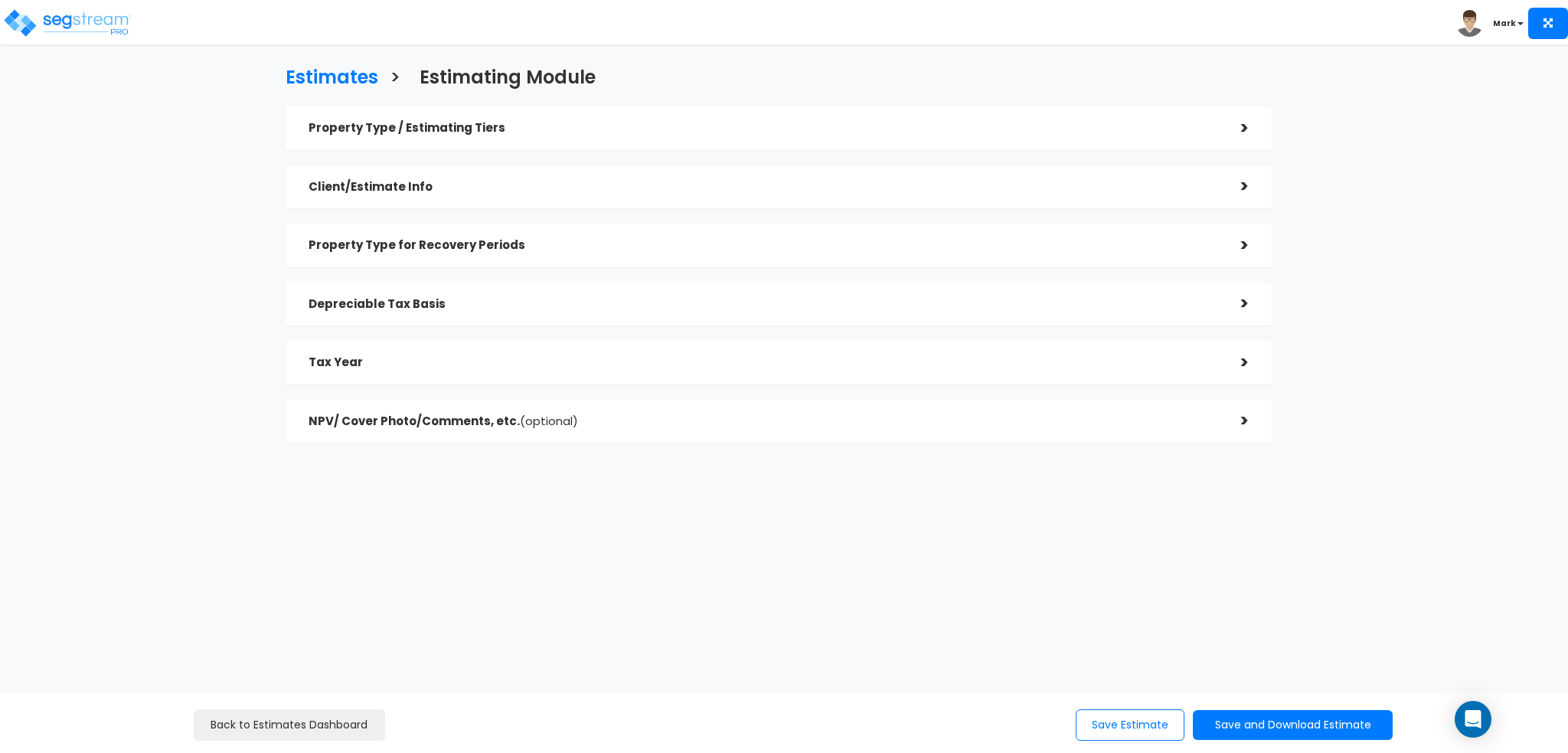
click at [619, 125] on h5 "Property Type / Estimating Tiers" at bounding box center [764, 129] width 910 height 13
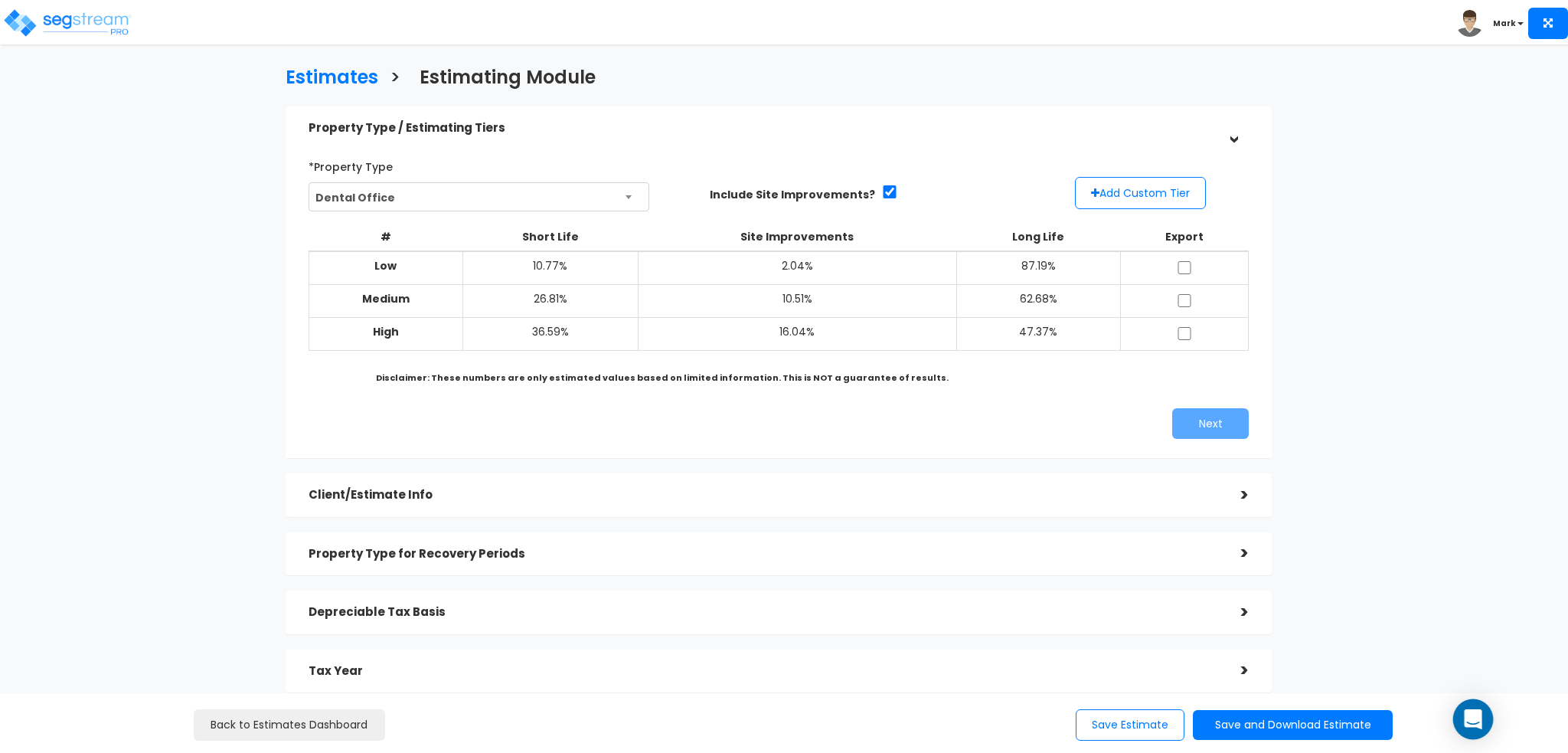
click at [1472, 718] on icon "Open Intercom Messenger" at bounding box center [1472, 720] width 18 height 20
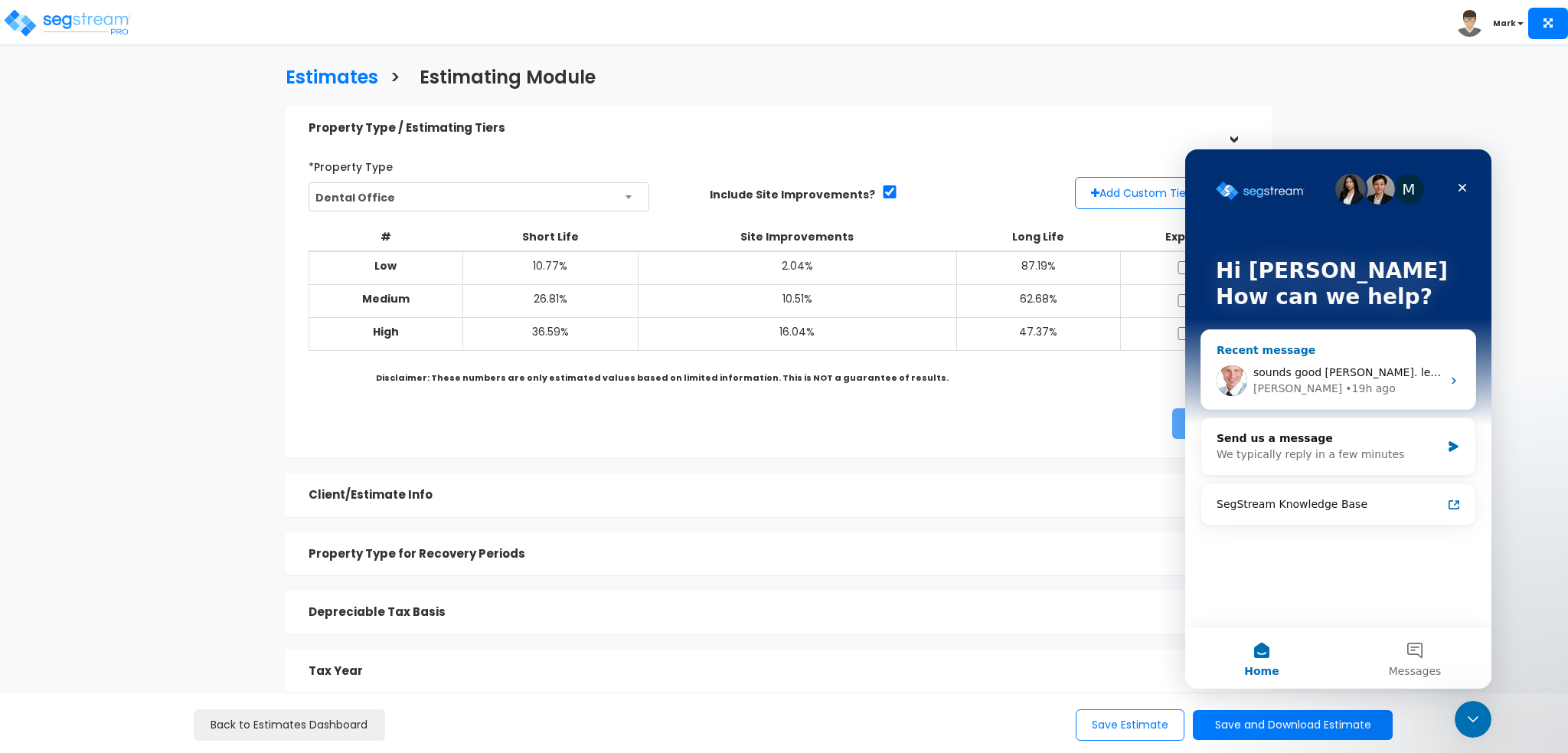
click at [1426, 389] on div "Richard • 19h ago" at bounding box center [1348, 389] width 189 height 16
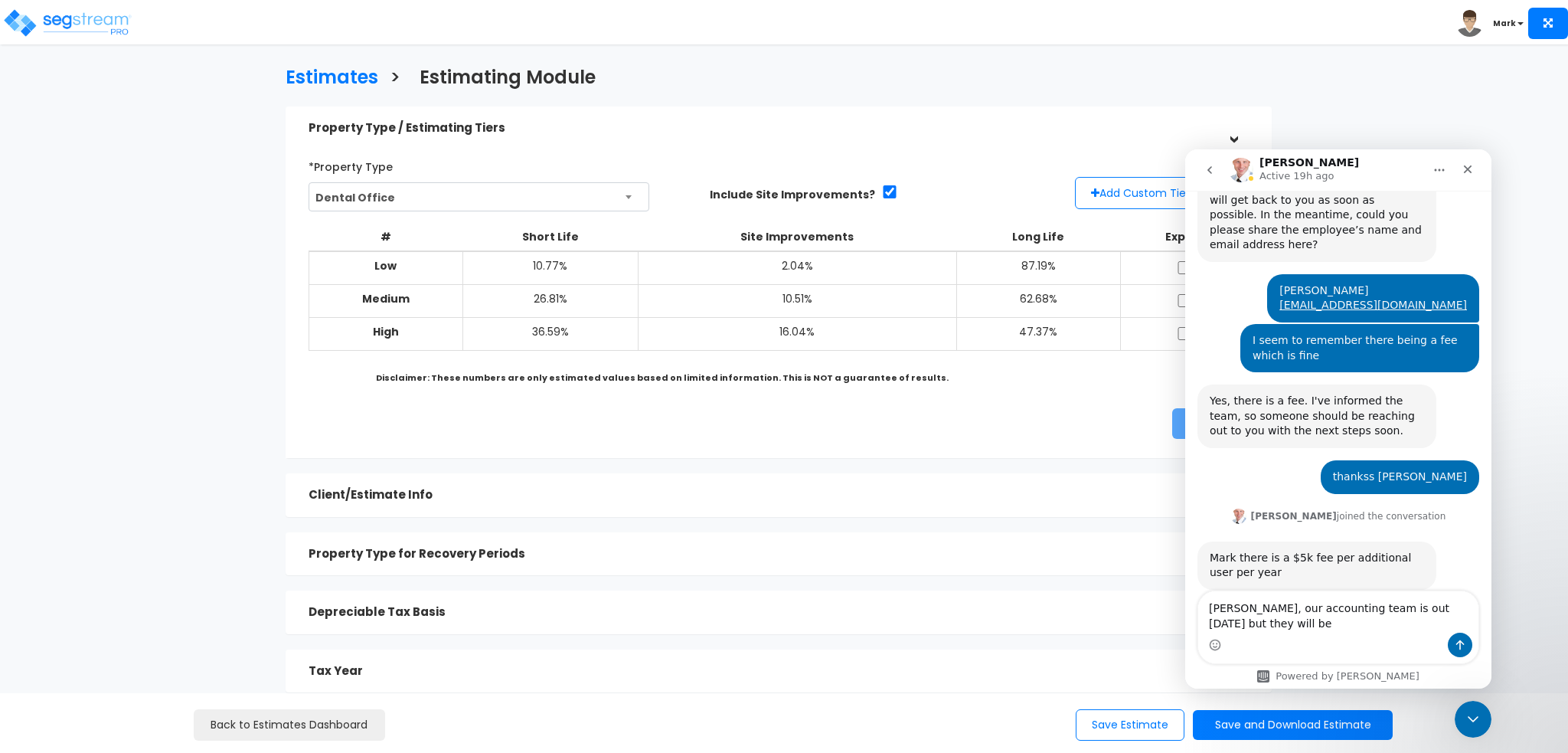
scroll to position [889, 0]
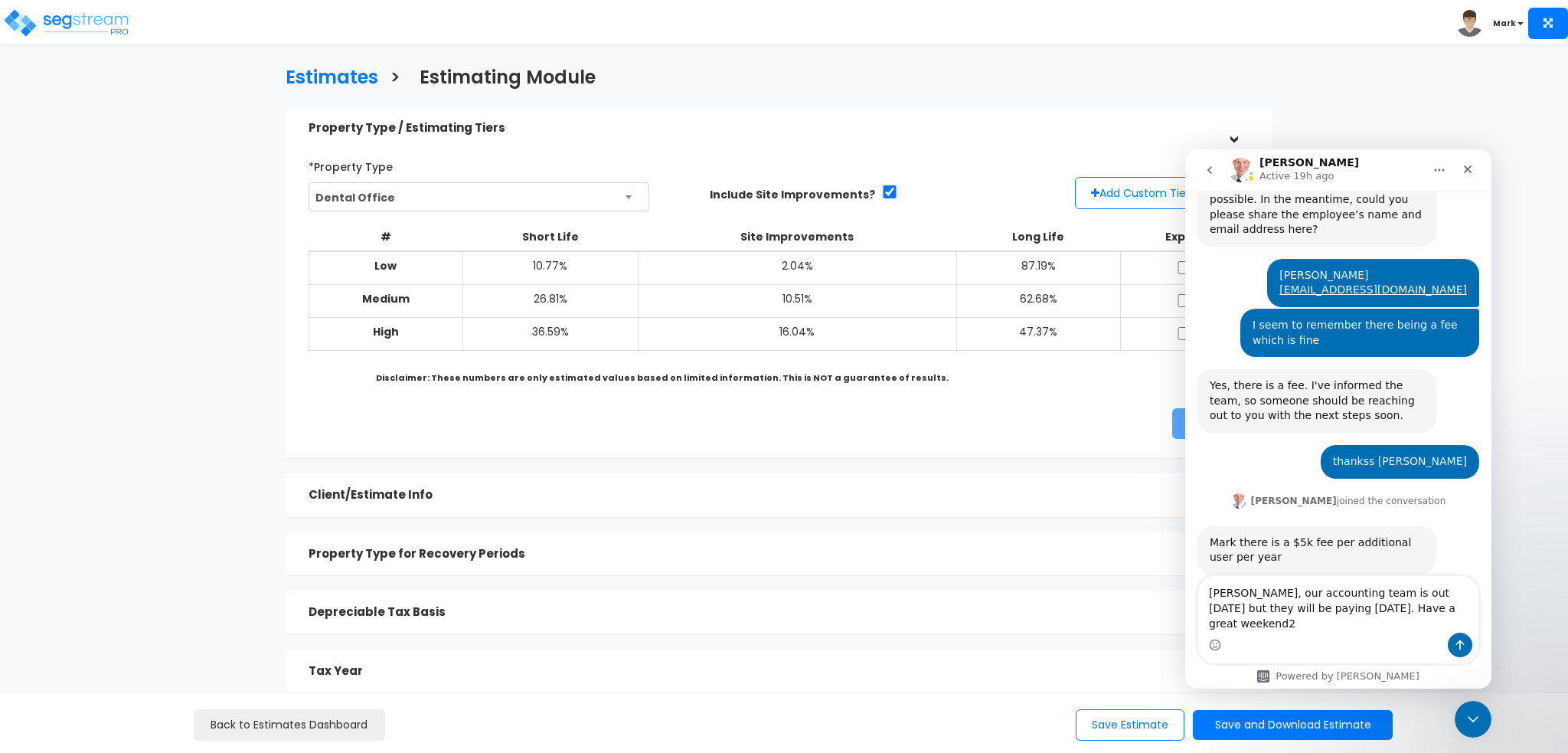
type textarea "richard, our accounting team is out today but they will be paying this monday. …"
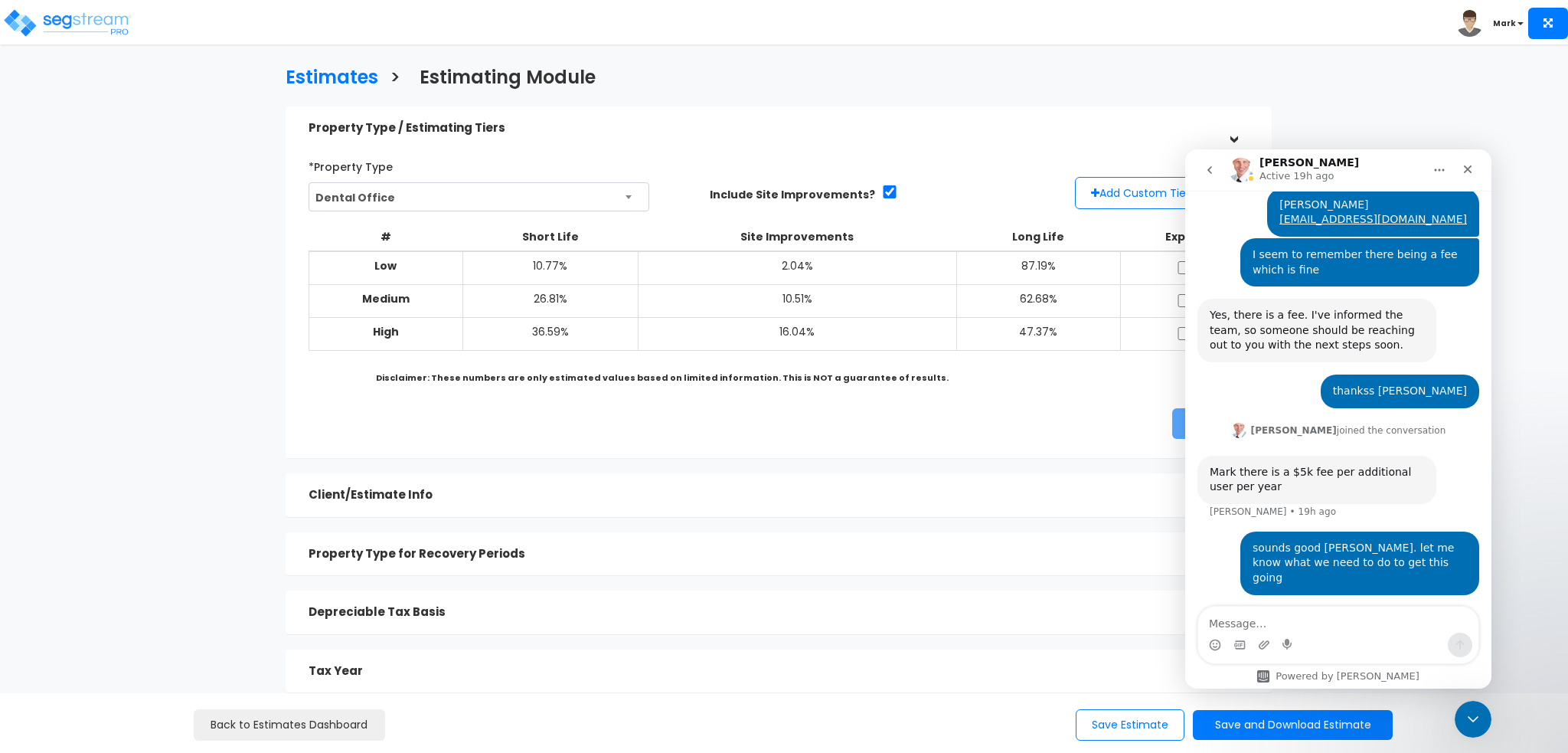
scroll to position [992, 0]
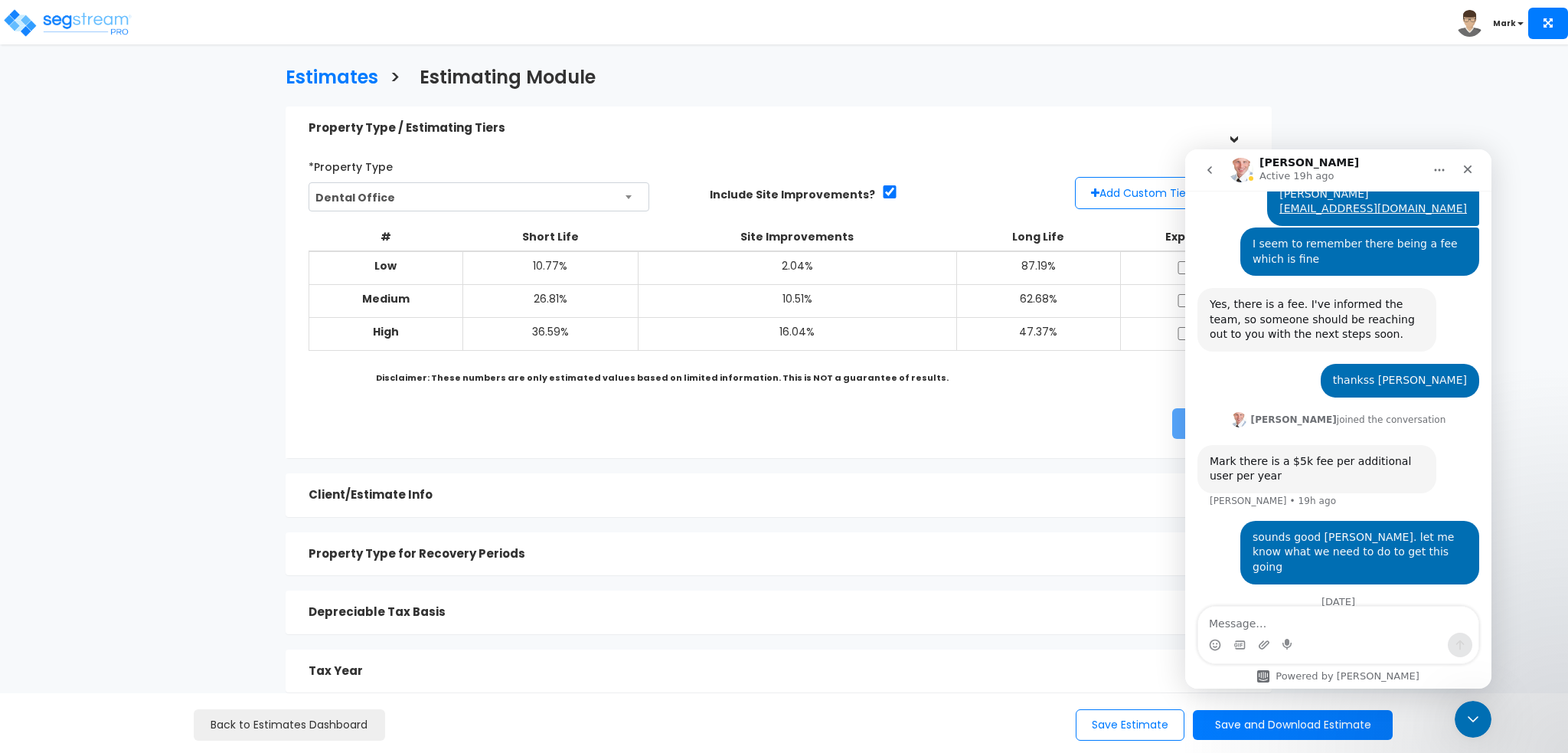
click at [1207, 173] on icon "go back" at bounding box center [1209, 169] width 12 height 12
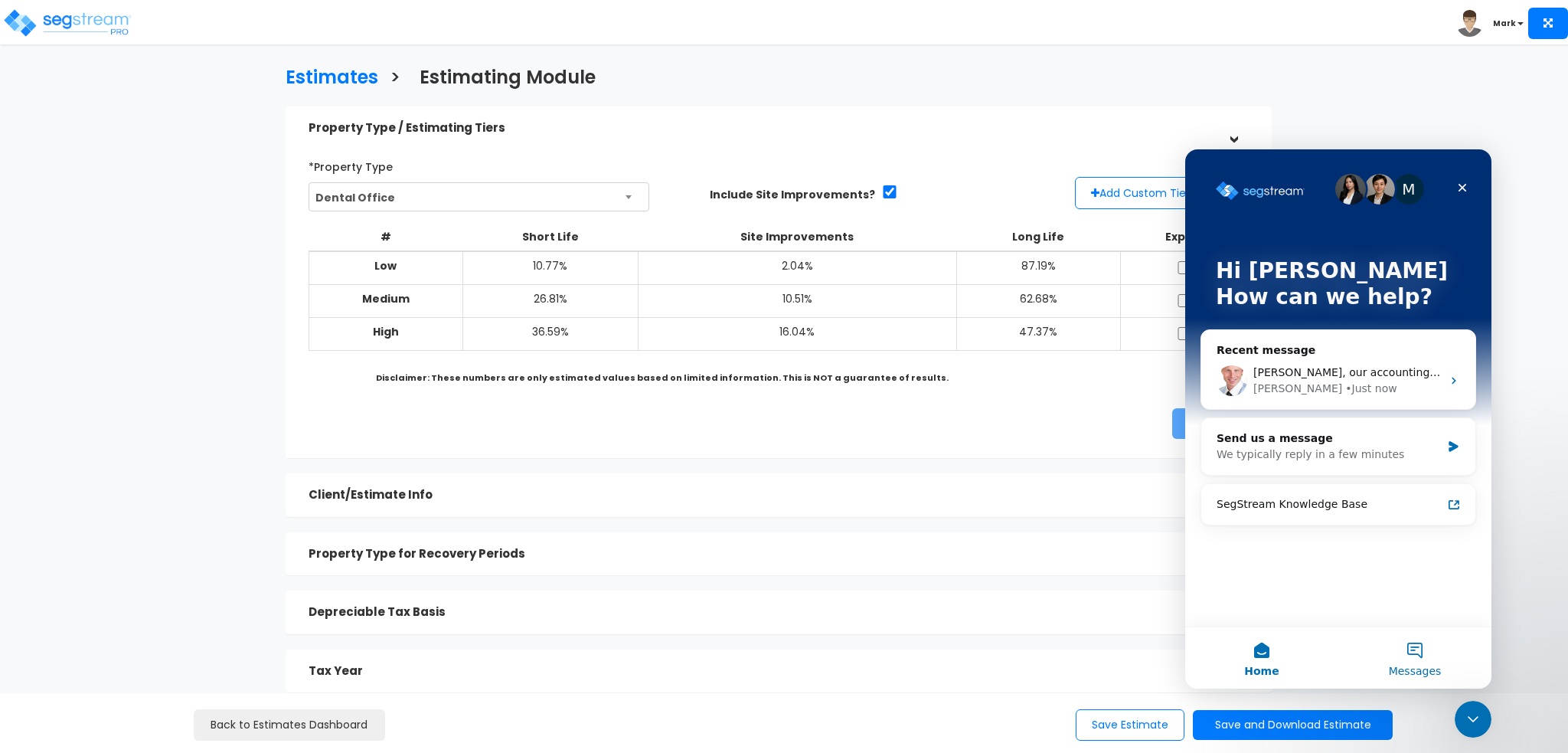
click at [1397, 649] on button "Messages" at bounding box center [1415, 658] width 153 height 61
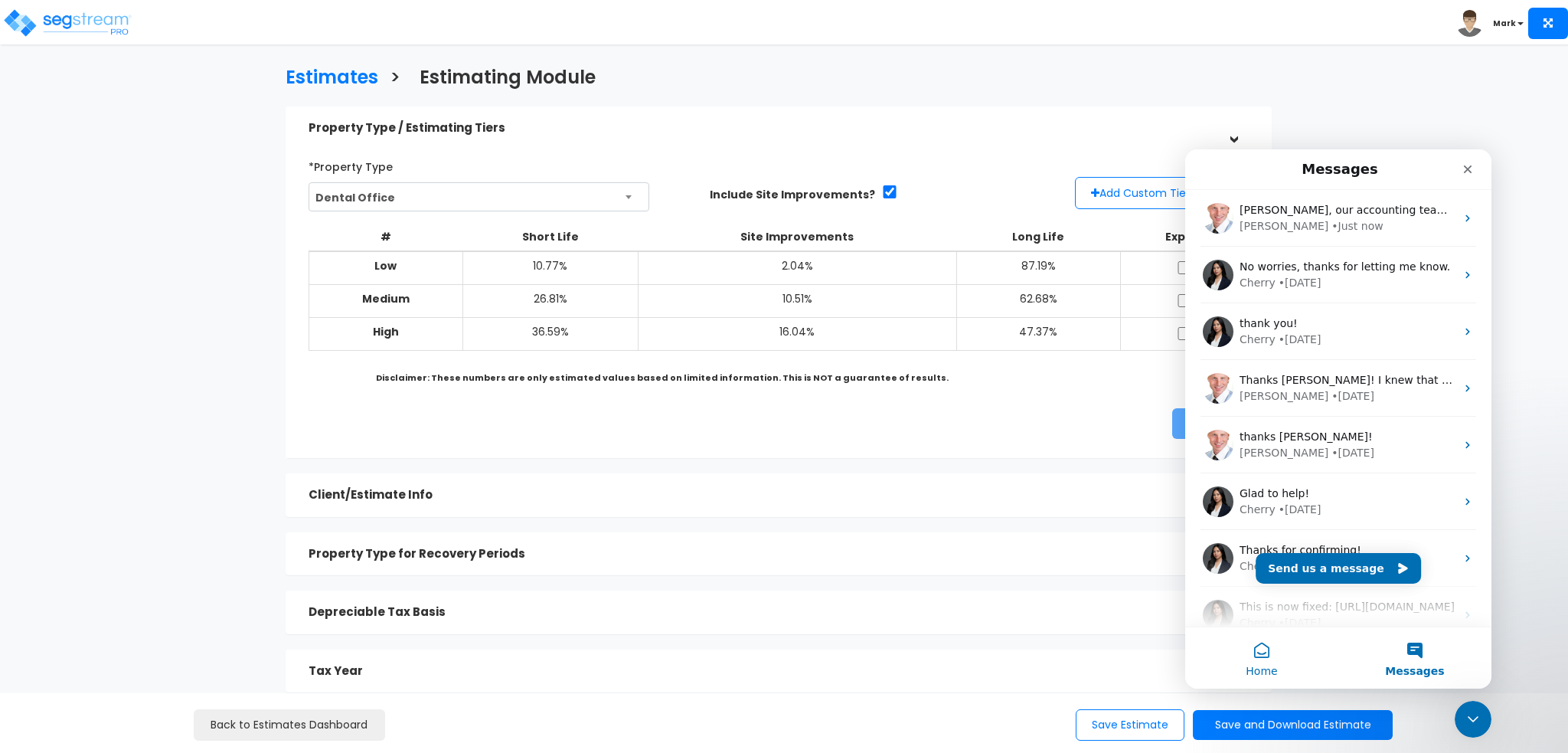
click at [1264, 639] on button "Home" at bounding box center [1262, 658] width 153 height 61
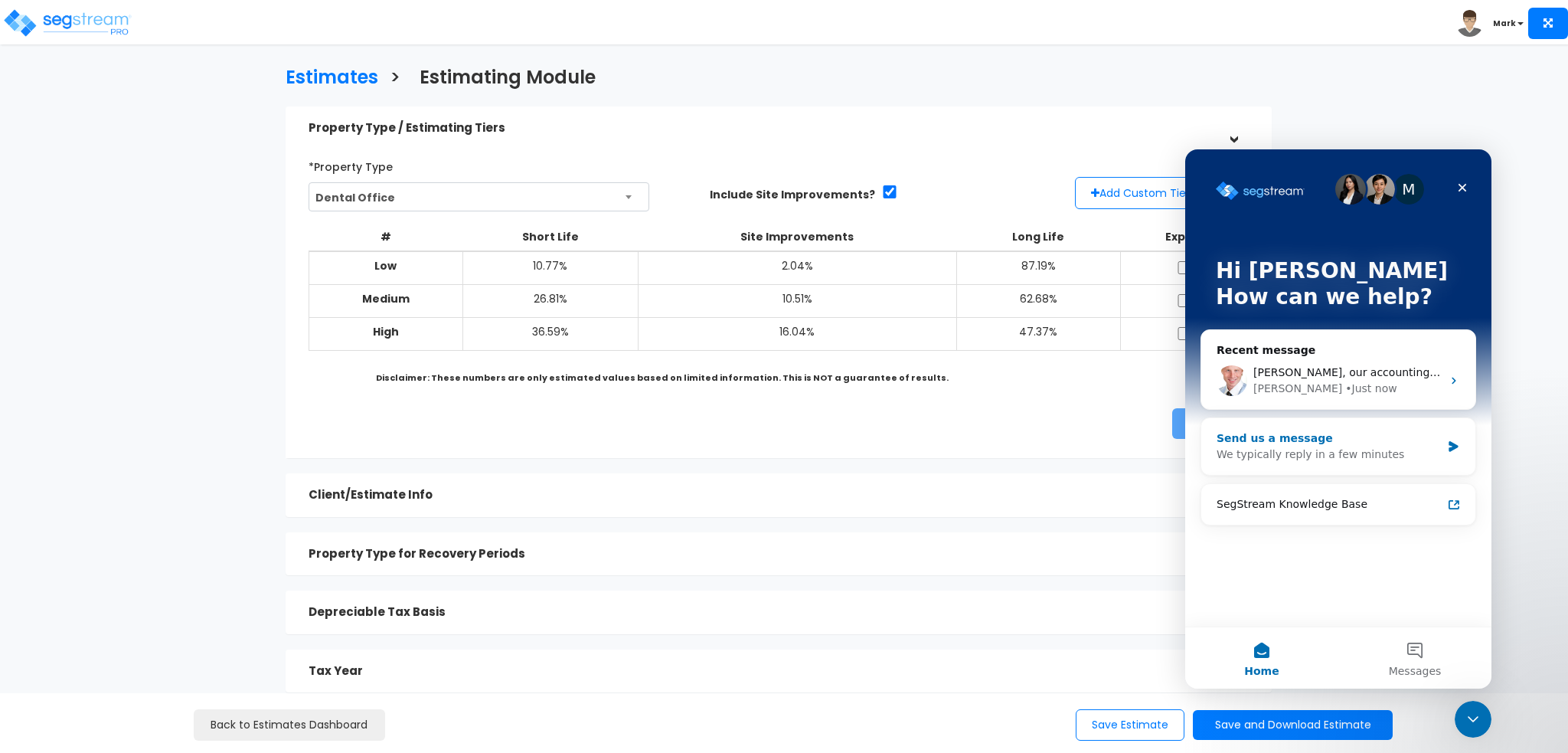
click at [1439, 443] on div "Send us a message" at bounding box center [1329, 438] width 225 height 16
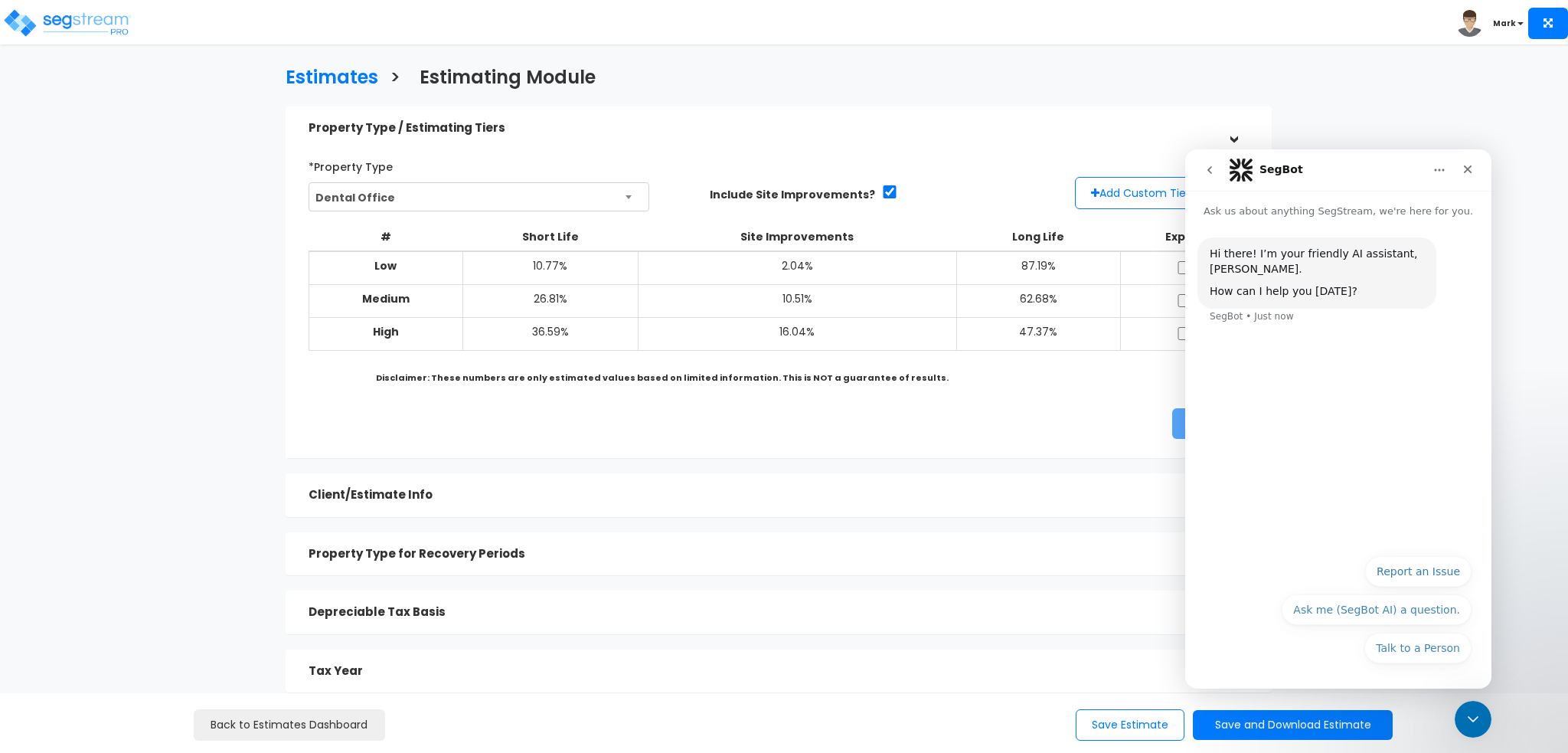
click at [1424, 648] on button "Talk to a Person" at bounding box center [1418, 648] width 107 height 31
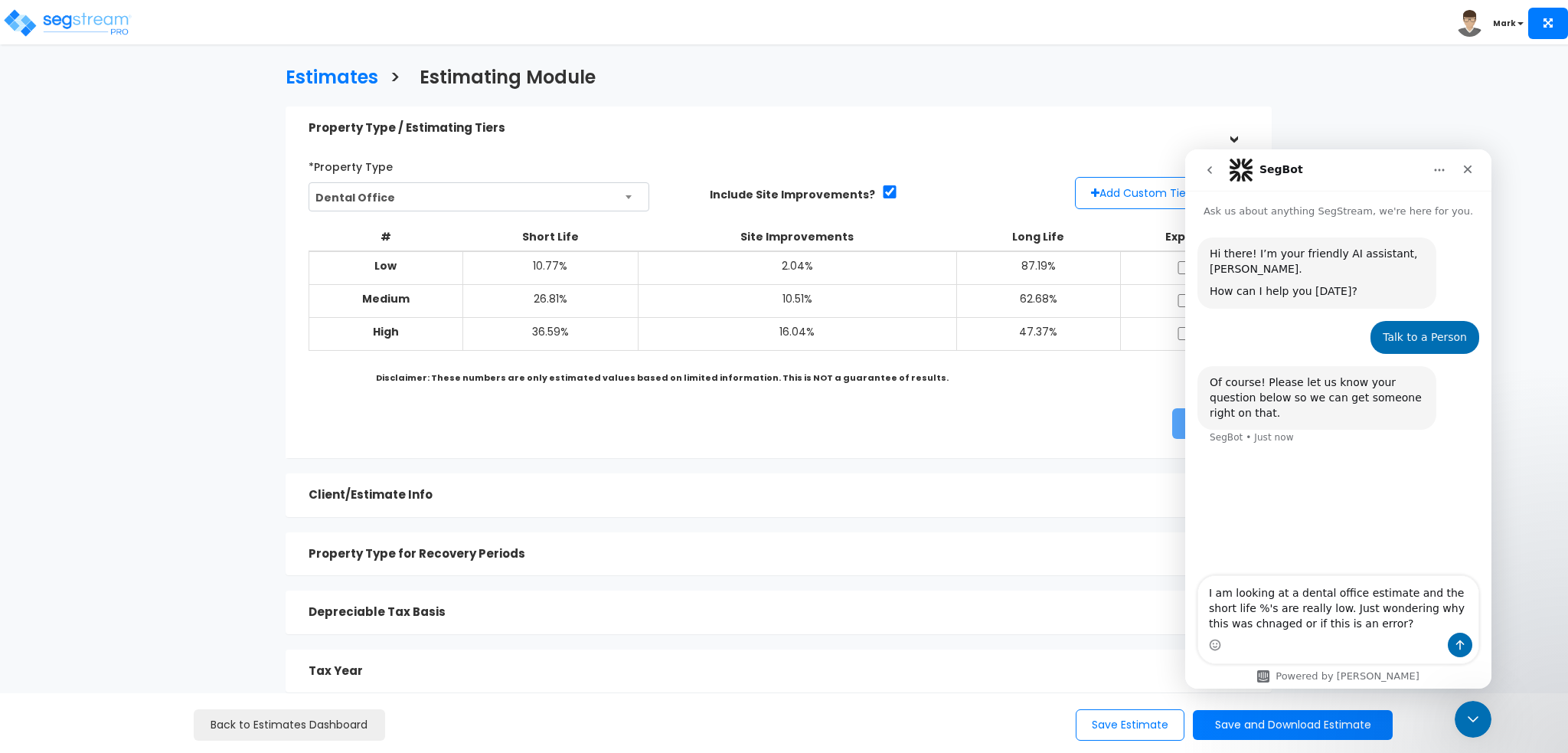
click at [1243, 626] on textarea "I am looking at a dental office estimate and the short life %'s are really low.…" at bounding box center [1338, 604] width 280 height 56
click at [1308, 609] on textarea "I am looking at a dental office estimate and the short life %'s are really low.…" at bounding box center [1338, 604] width 280 height 56
click at [1308, 629] on textarea "I am looking at a dental office estimate and the short life property is much lo…" at bounding box center [1338, 597] width 280 height 72
type textarea "I am looking at a dental office estimate and the short life property is much lo…"
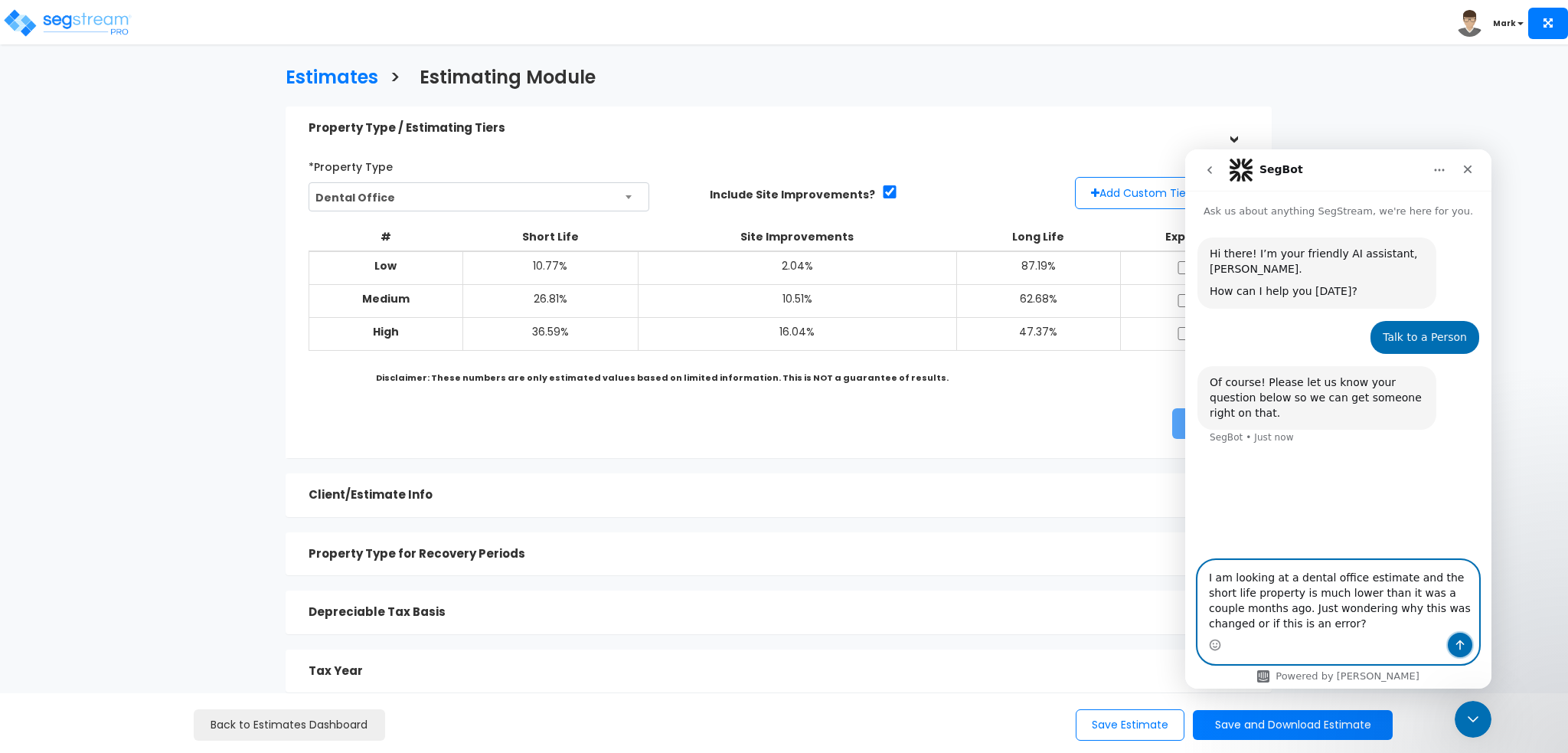
click at [1466, 647] on button "Send a message…" at bounding box center [1460, 645] width 25 height 25
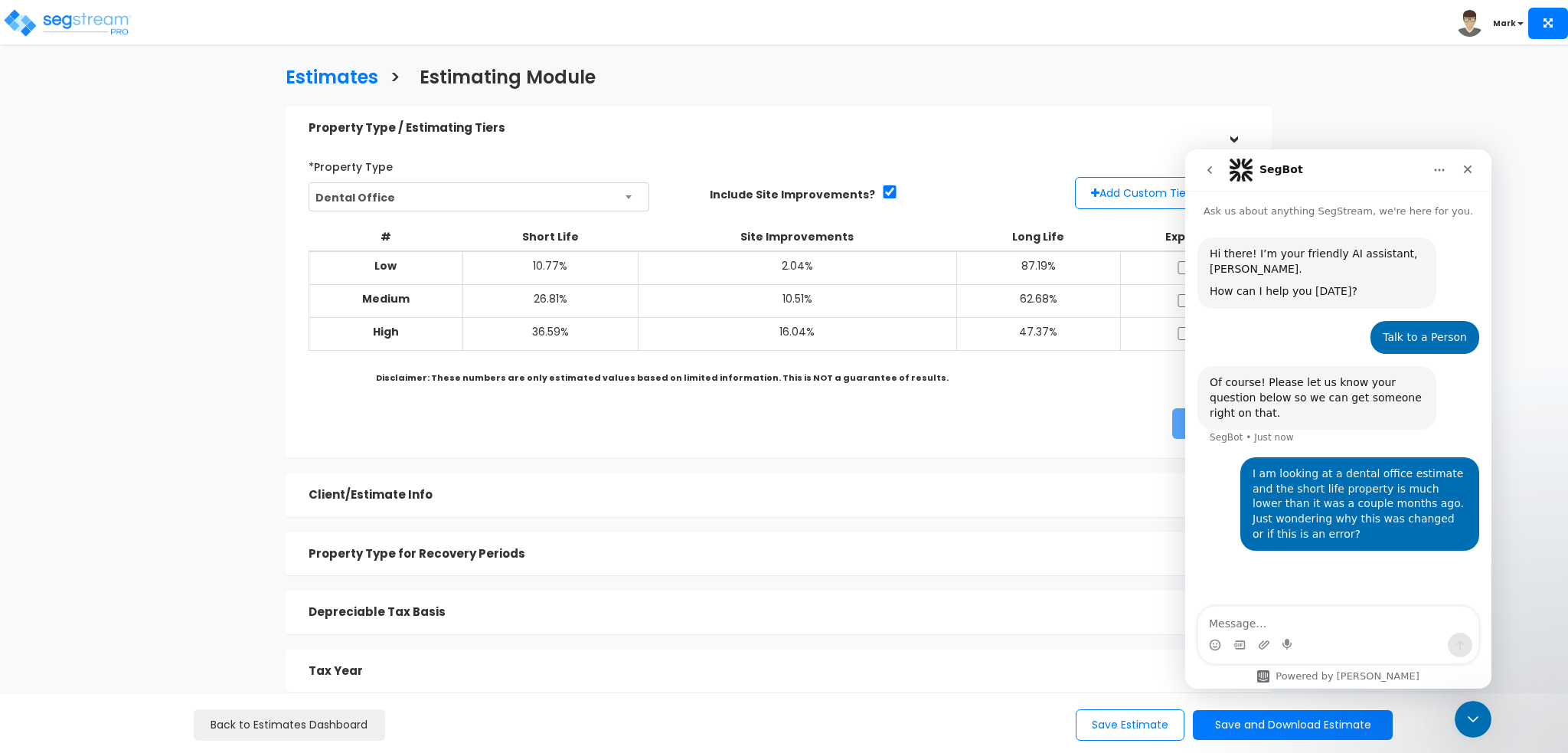
click at [732, 457] on div "*Property Type Dental Office Assisted/Senior Living Auto Repair Shop Auto Deale…" at bounding box center [778, 297] width 986 height 324
click at [1464, 716] on icon "Close Intercom Messenger" at bounding box center [1471, 717] width 18 height 19
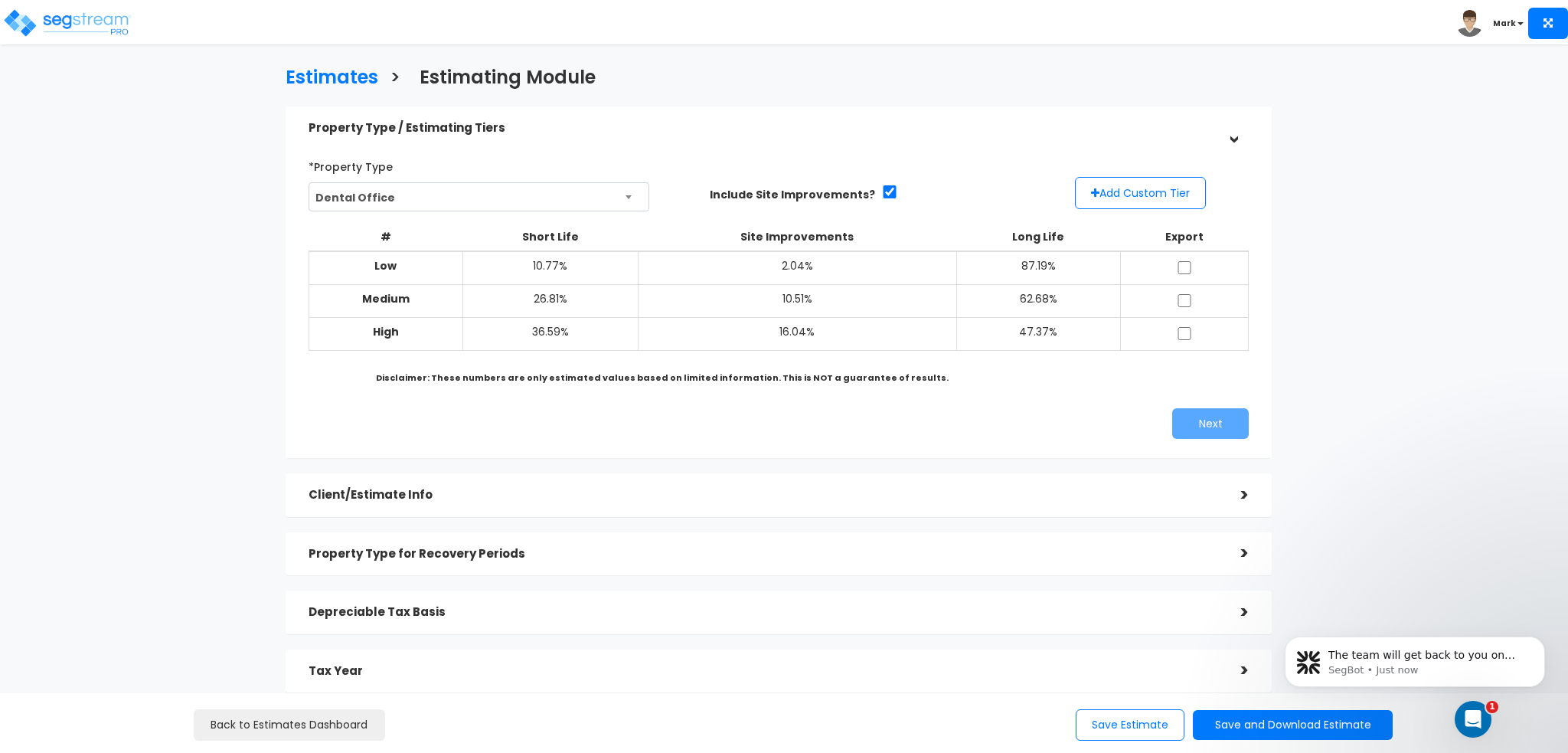
scroll to position [65, 0]
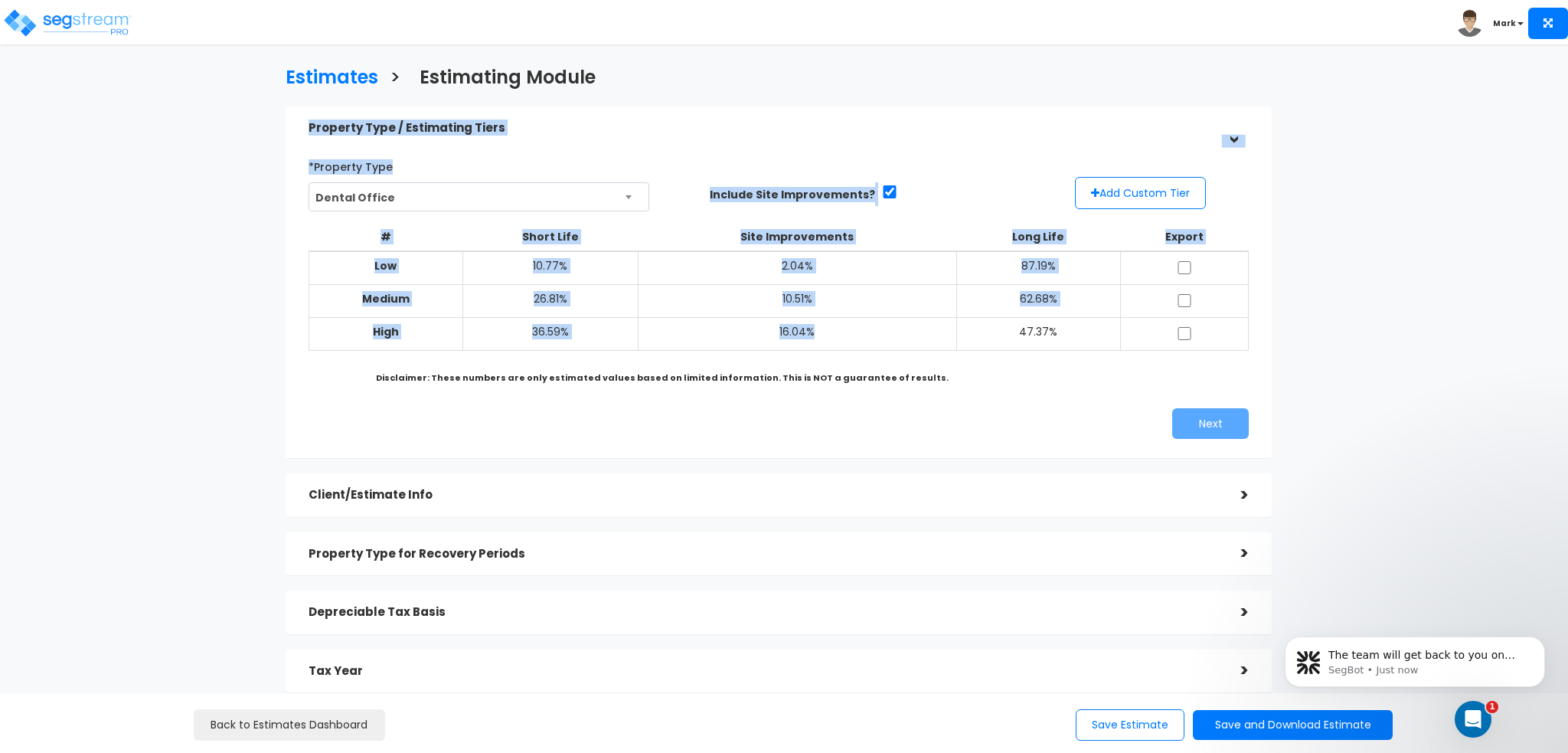
drag, startPoint x: 285, startPoint y: 109, endPoint x: 824, endPoint y: 337, distance: 585.2
click at [823, 337] on div "Property Type / Estimating Tiers > *Property Type Dental Office Assisted/Senior…" at bounding box center [778, 437] width 1009 height 675
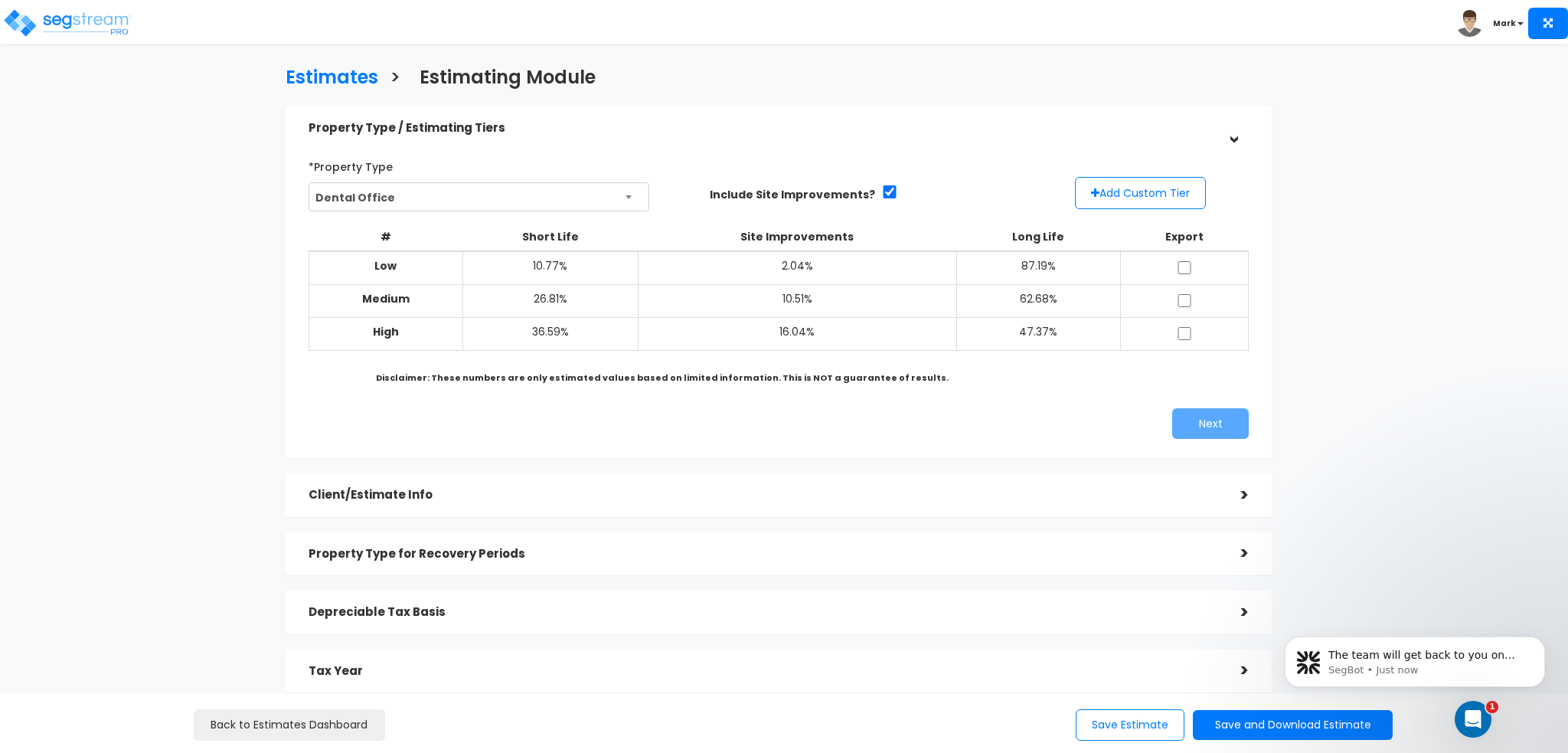
click at [731, 416] on div "Next" at bounding box center [778, 423] width 963 height 31
click at [1477, 721] on icon "Open Intercom Messenger" at bounding box center [1471, 717] width 25 height 25
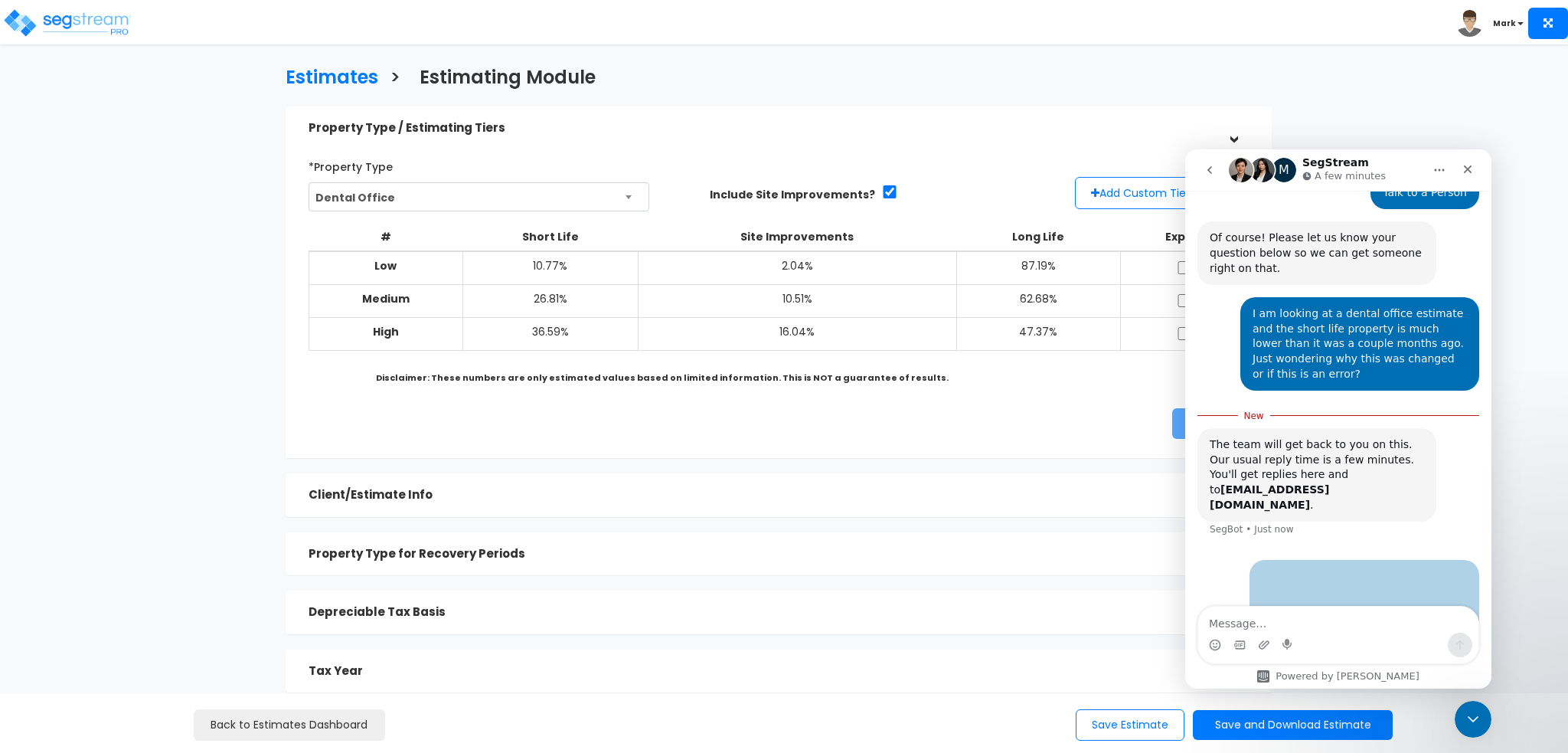
scroll to position [167, 0]
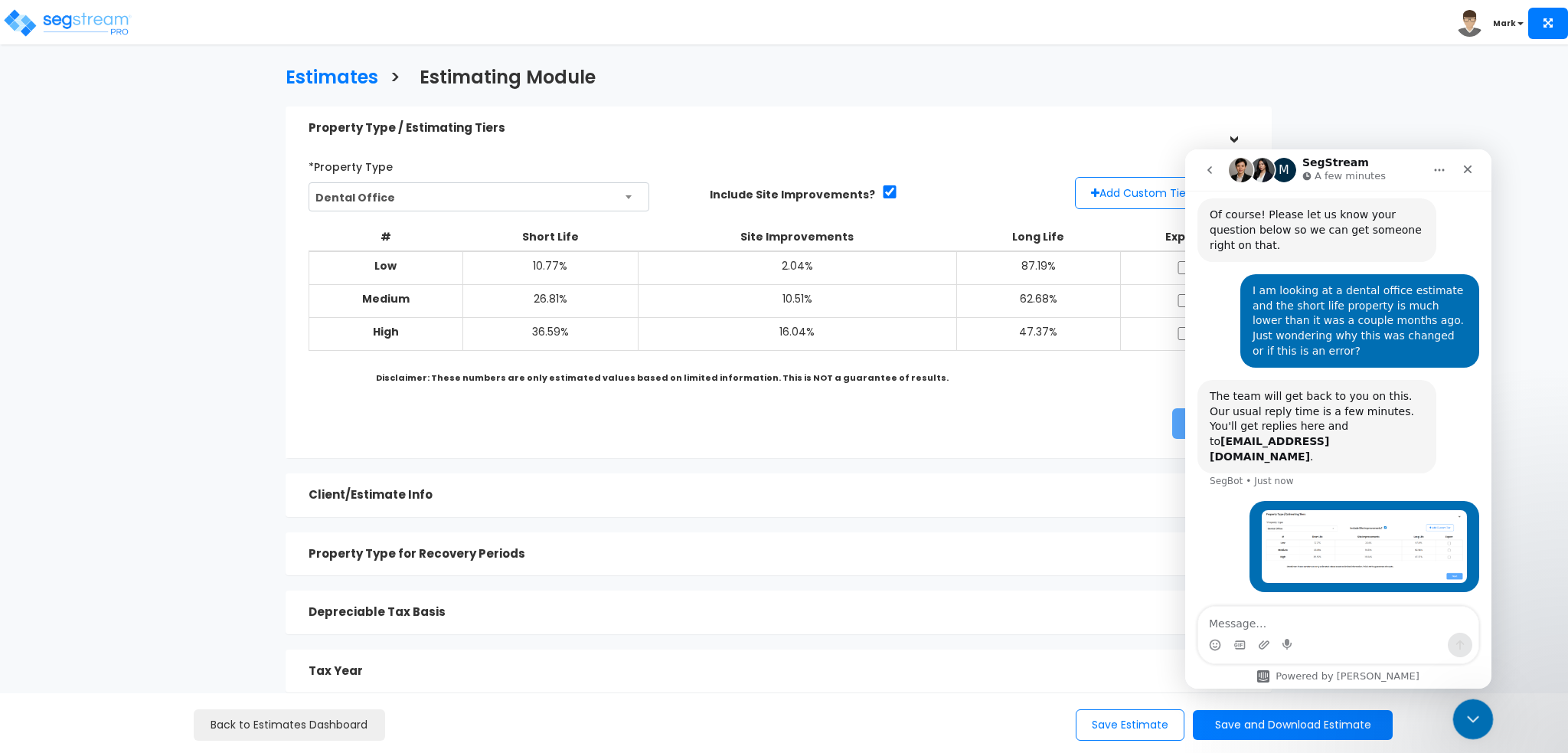
click at [1462, 708] on icon "Close Intercom Messenger" at bounding box center [1471, 717] width 18 height 19
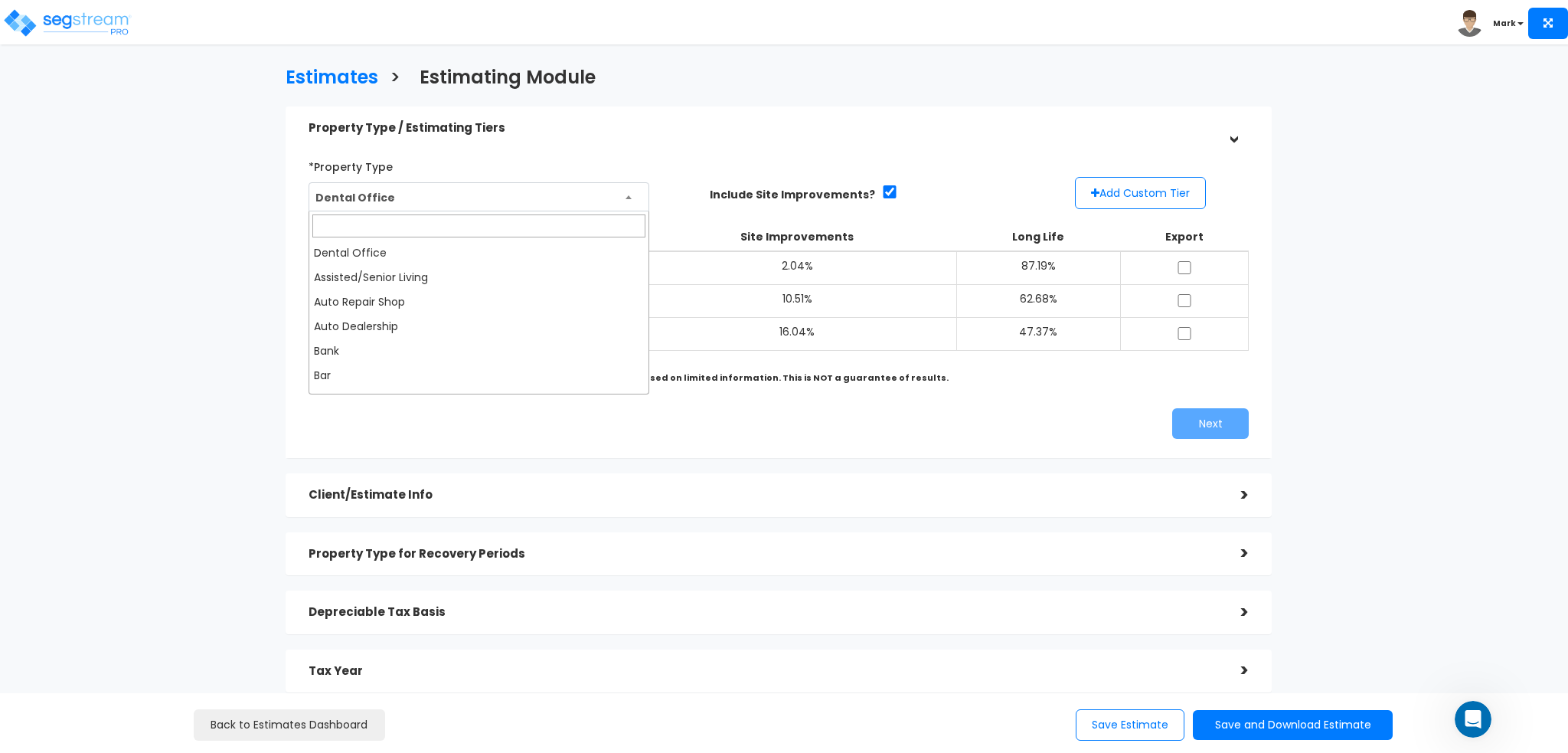
click at [510, 194] on span "Dental Office" at bounding box center [479, 197] width 339 height 29
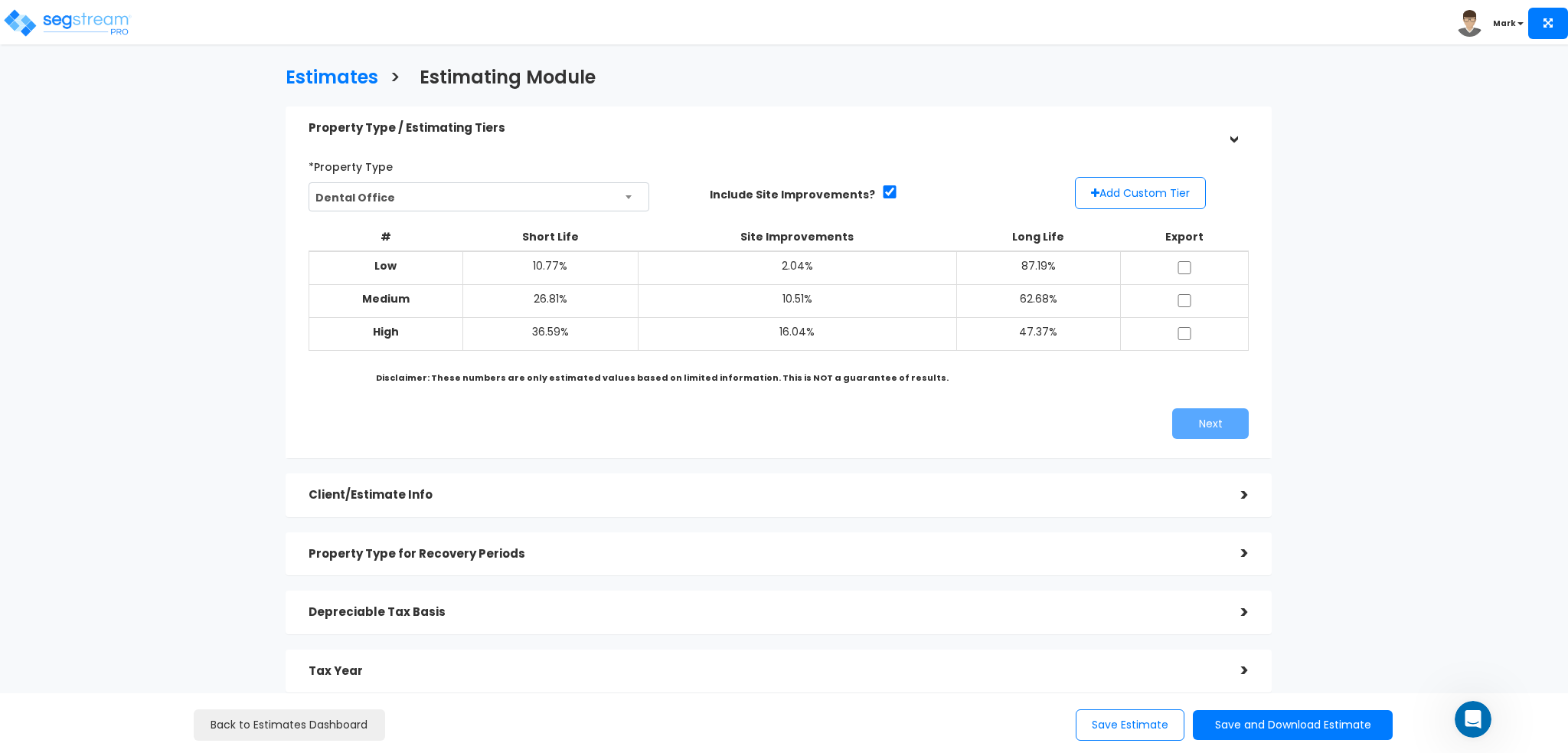
click at [202, 358] on div "Estimates > Estimating Module Property Type / Estimating Tiers > *Property Type…" at bounding box center [778, 414] width 1288 height 1001
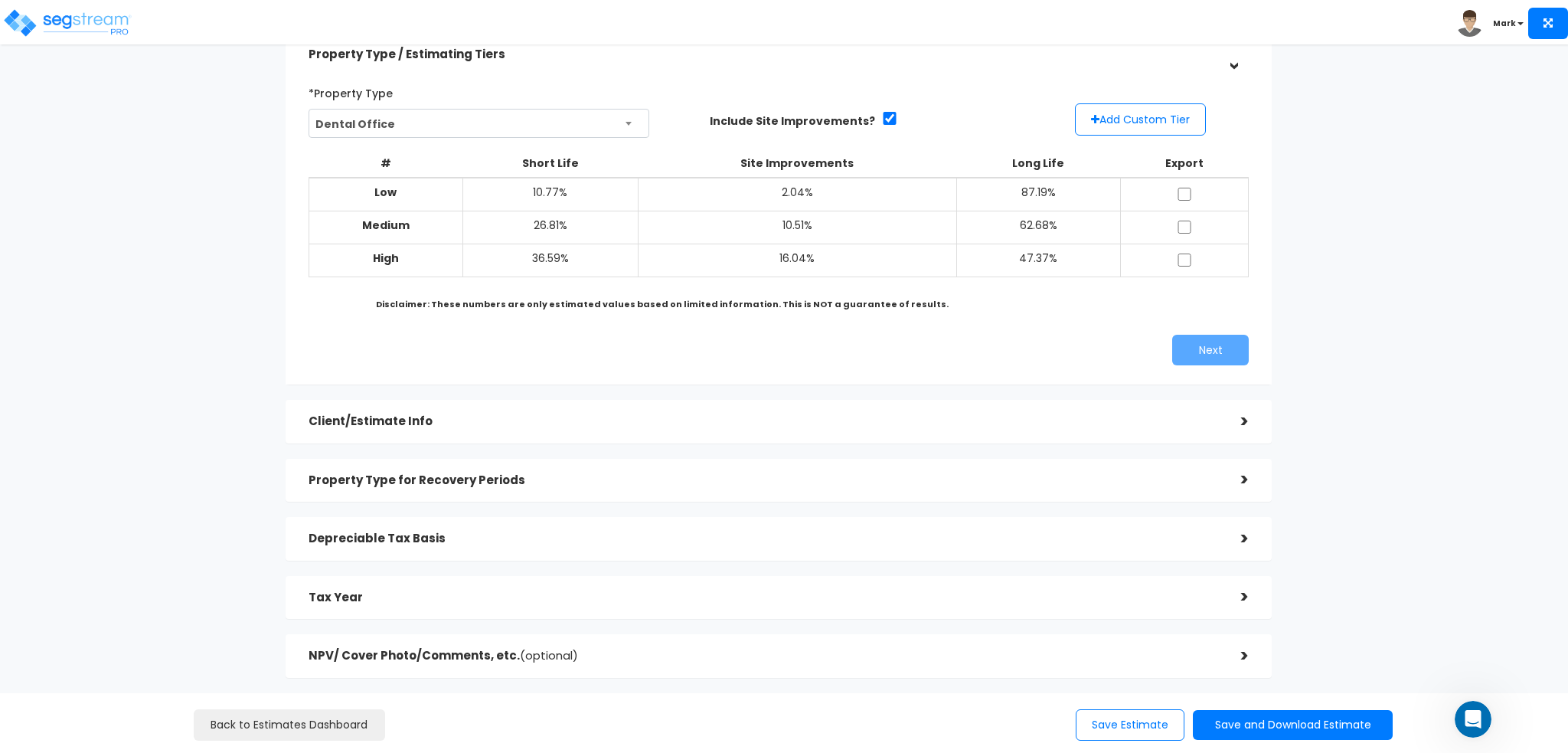
scroll to position [7, 0]
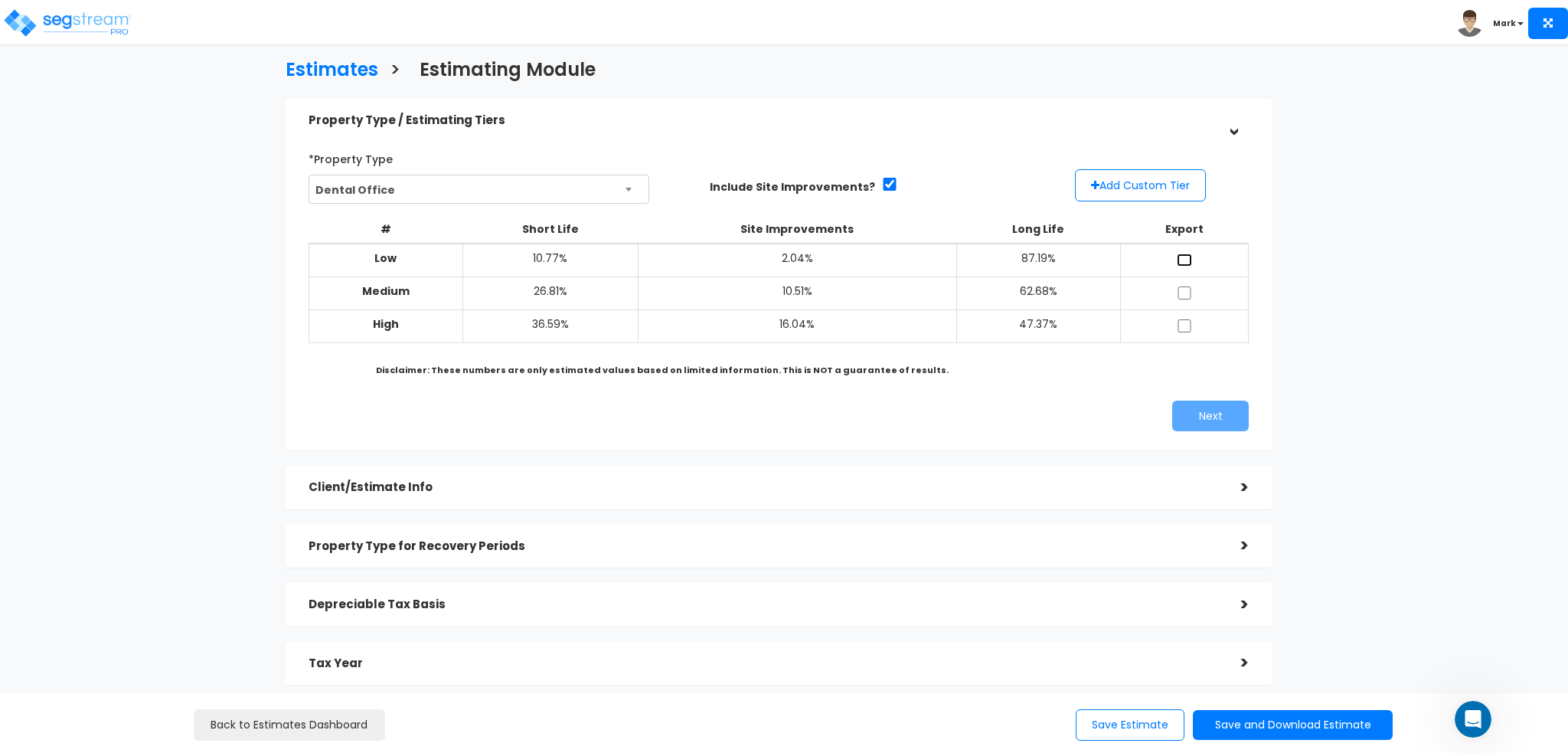
click at [1182, 255] on input "checkbox" at bounding box center [1184, 260] width 16 height 13
checkbox input "true"
click at [1172, 326] on td at bounding box center [1184, 327] width 129 height 33
click at [1183, 326] on input "checkbox" at bounding box center [1184, 326] width 16 height 13
checkbox input "true"
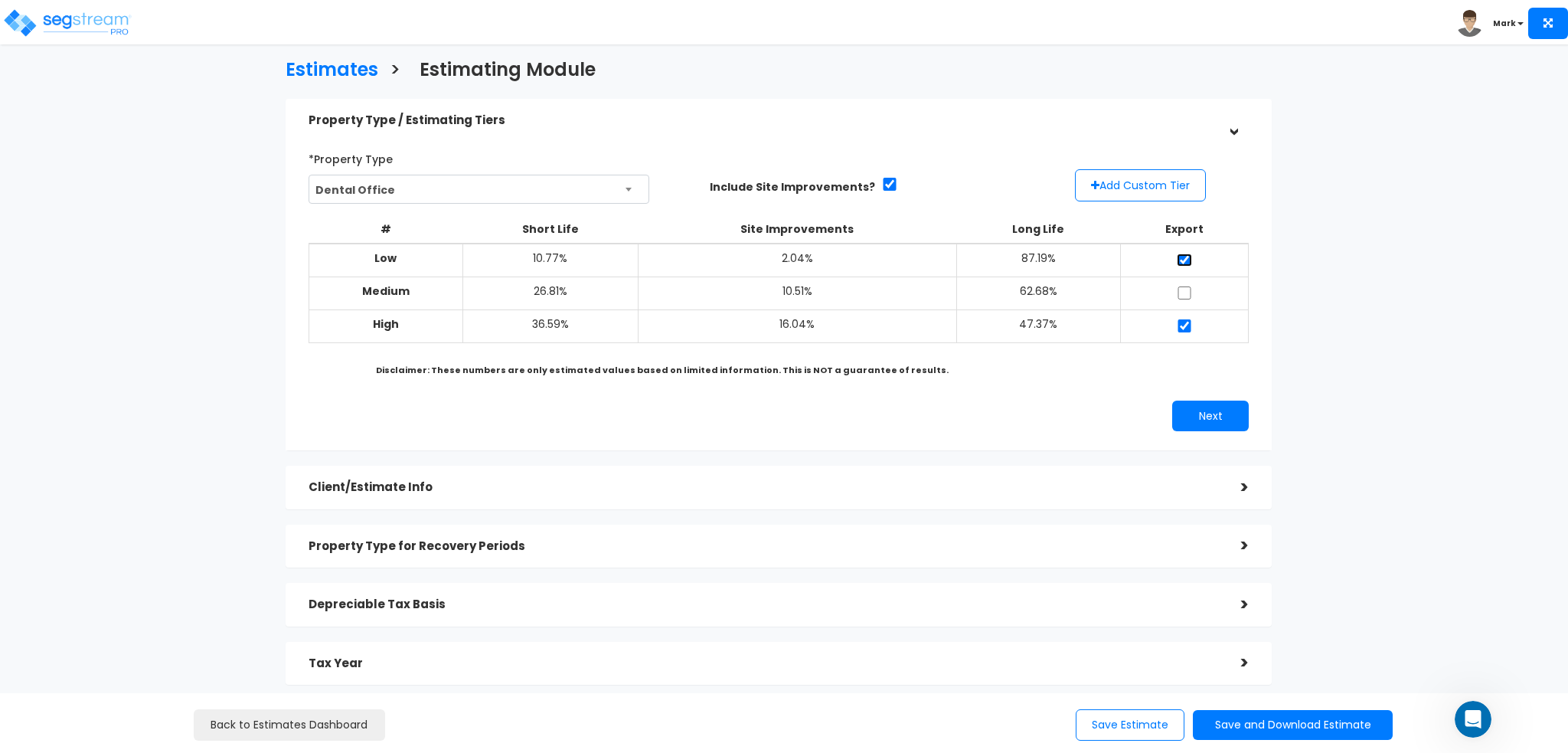
click at [1183, 260] on input "checkbox" at bounding box center [1184, 260] width 16 height 13
checkbox input "false"
click at [1192, 293] on input "checkbox" at bounding box center [1184, 293] width 16 height 13
click at [1182, 293] on input "checkbox" at bounding box center [1184, 293] width 16 height 13
checkbox input "false"
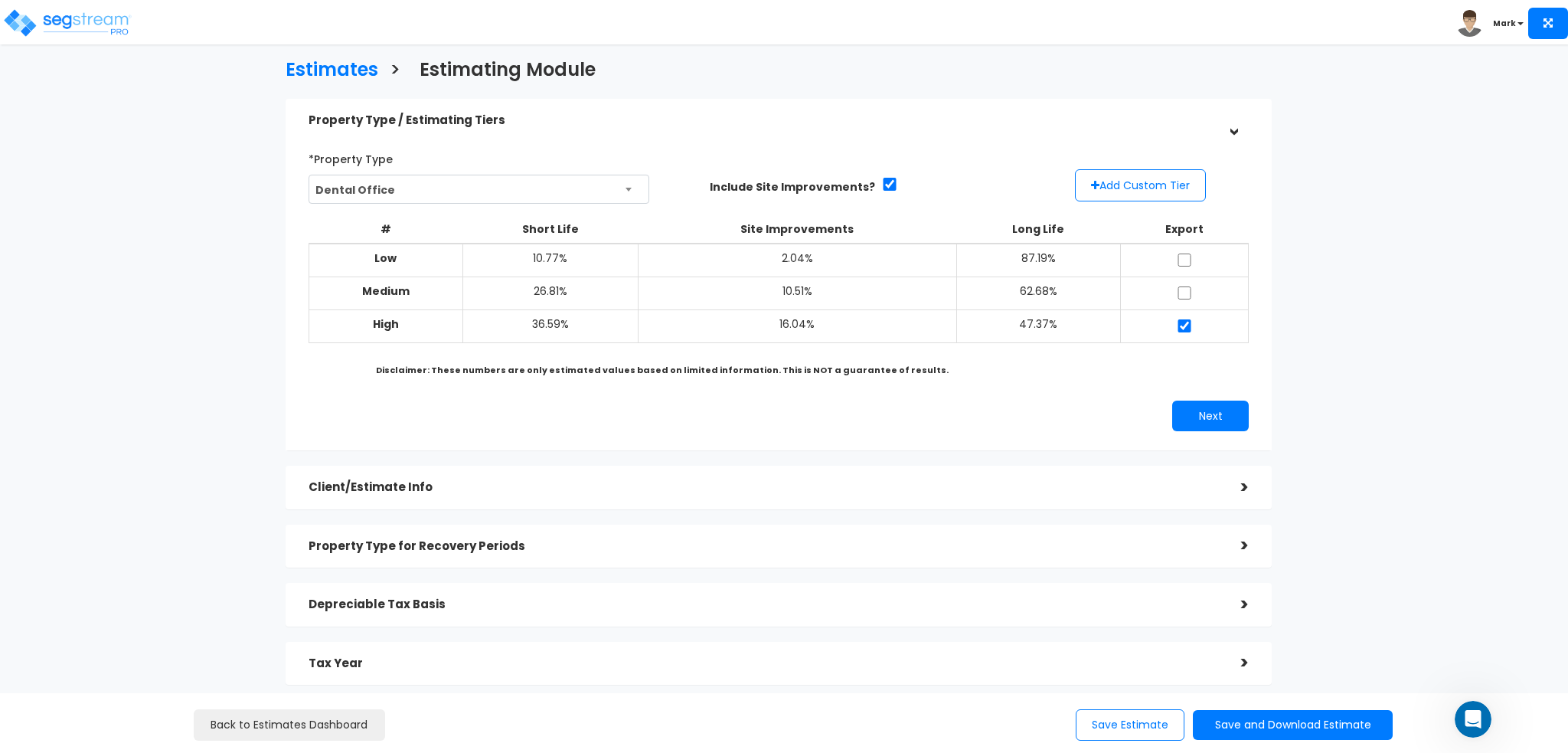
click at [1172, 327] on td at bounding box center [1184, 327] width 129 height 33
click at [1194, 328] on td at bounding box center [1184, 327] width 129 height 33
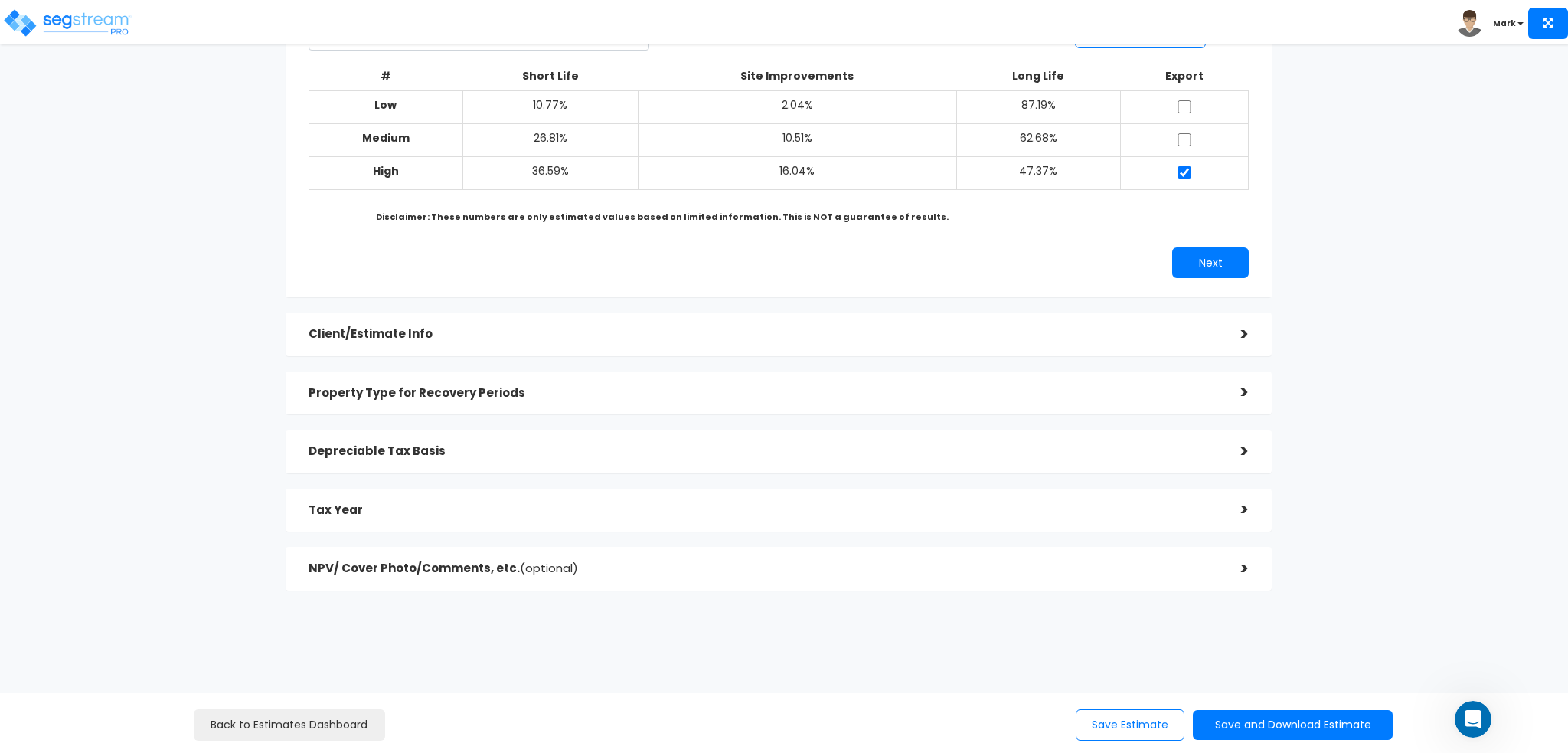
click at [594, 312] on div "Property Type / Estimating Tiers > *Property Type Dental Office Assisted/Senior…" at bounding box center [778, 267] width 986 height 645
click at [602, 330] on h5 "Client/Estimate Info" at bounding box center [764, 334] width 910 height 13
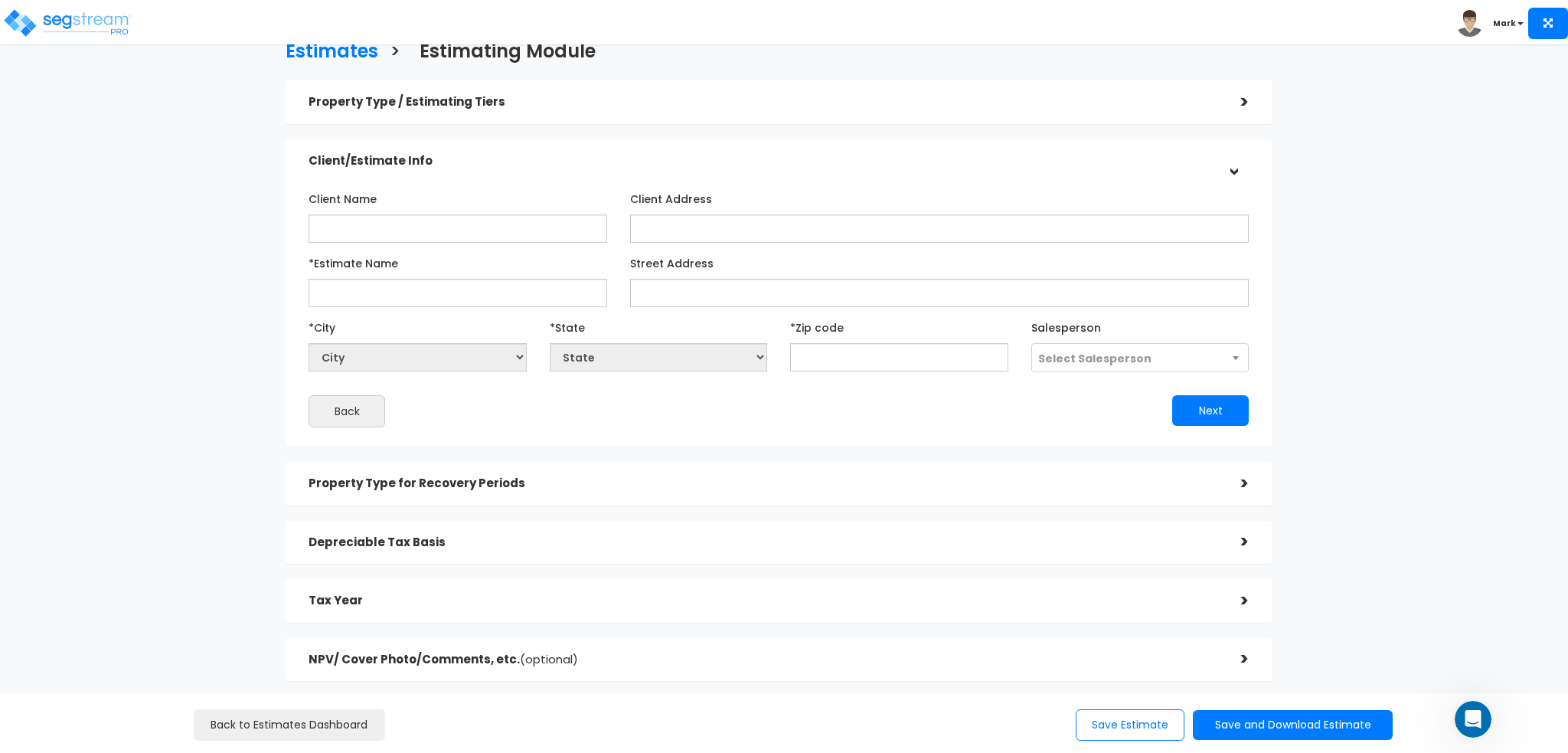
scroll to position [0, 0]
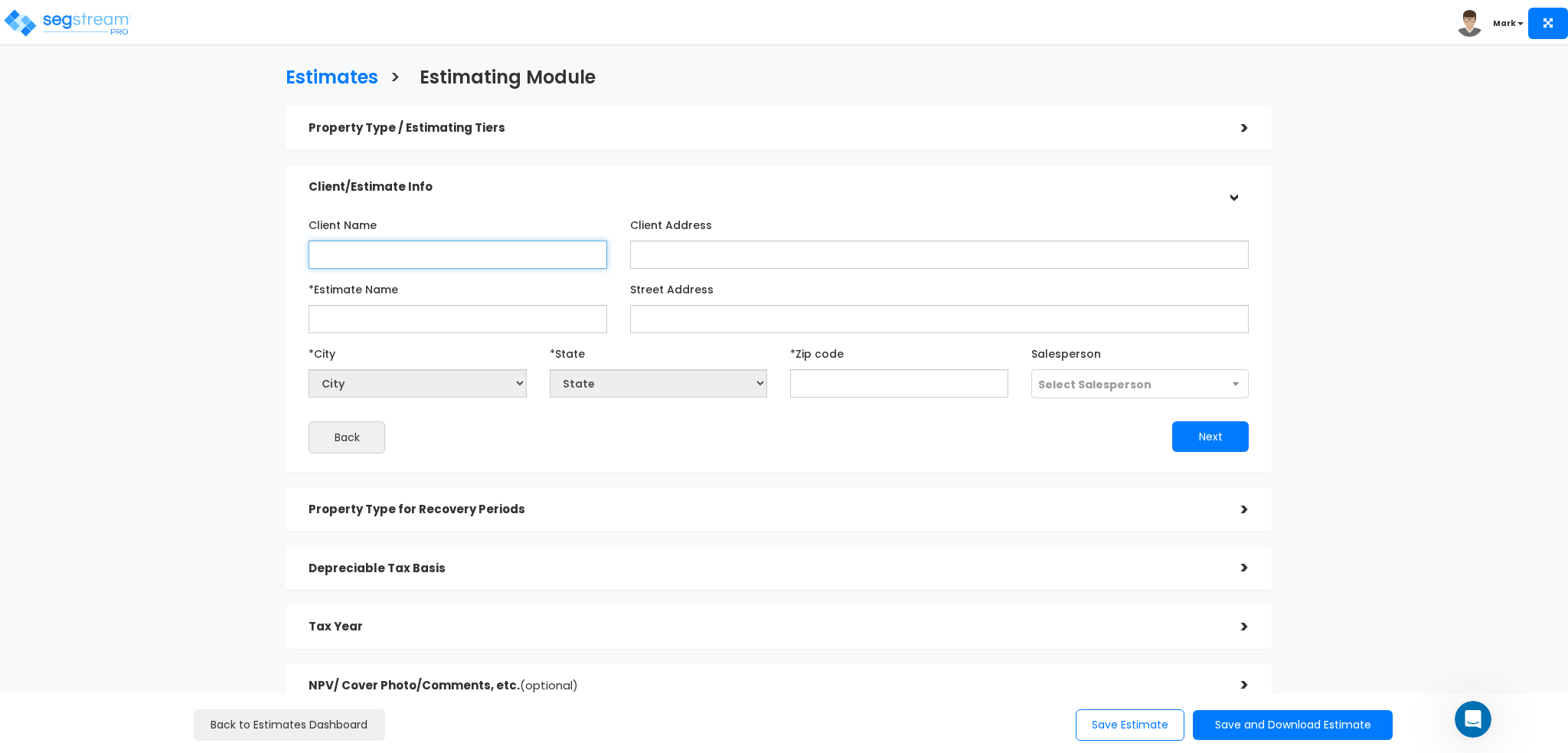
click at [432, 247] on input "Client Name" at bounding box center [458, 254] width 298 height 29
type input "503 North Pine Street LLC"
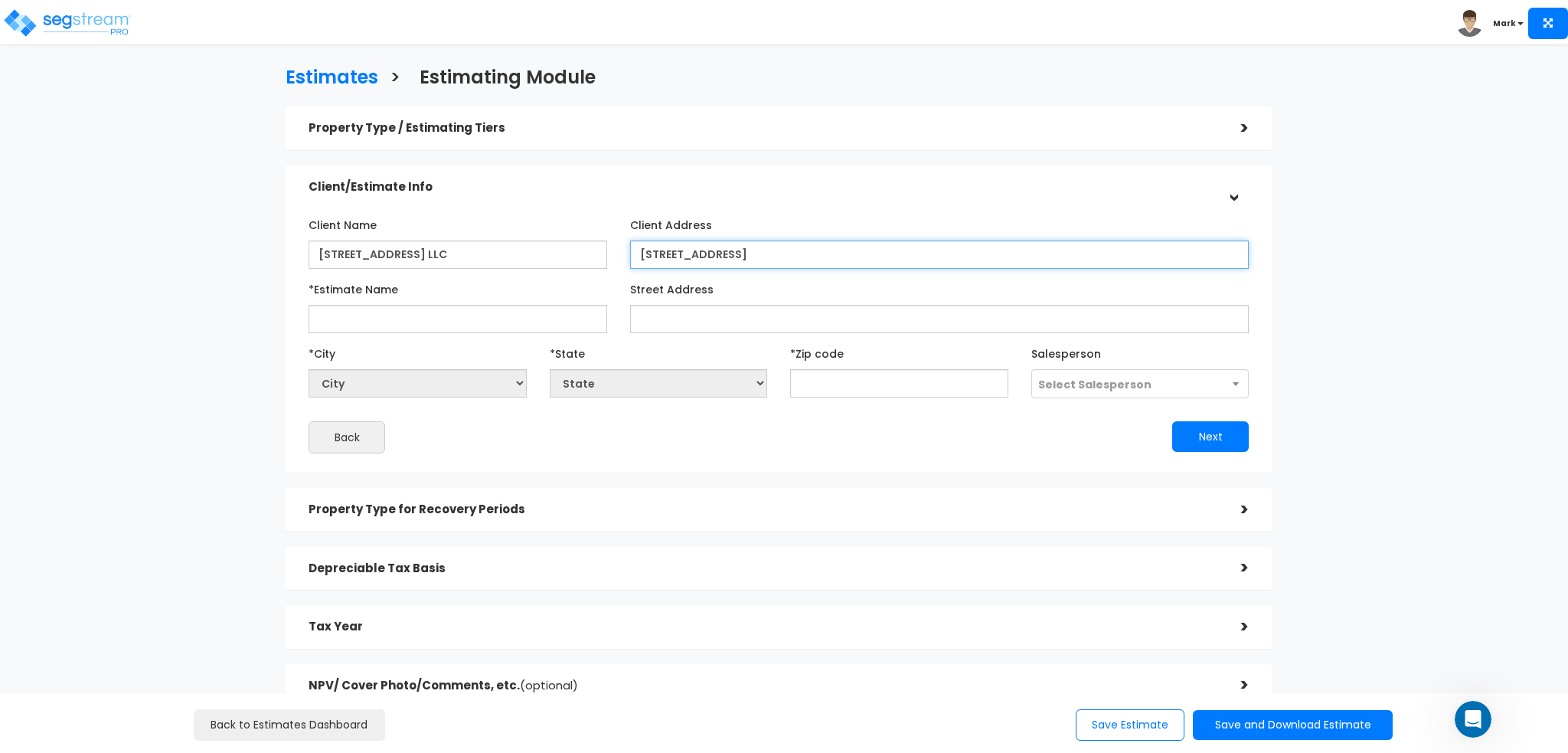
type input "503 North Pine Street"
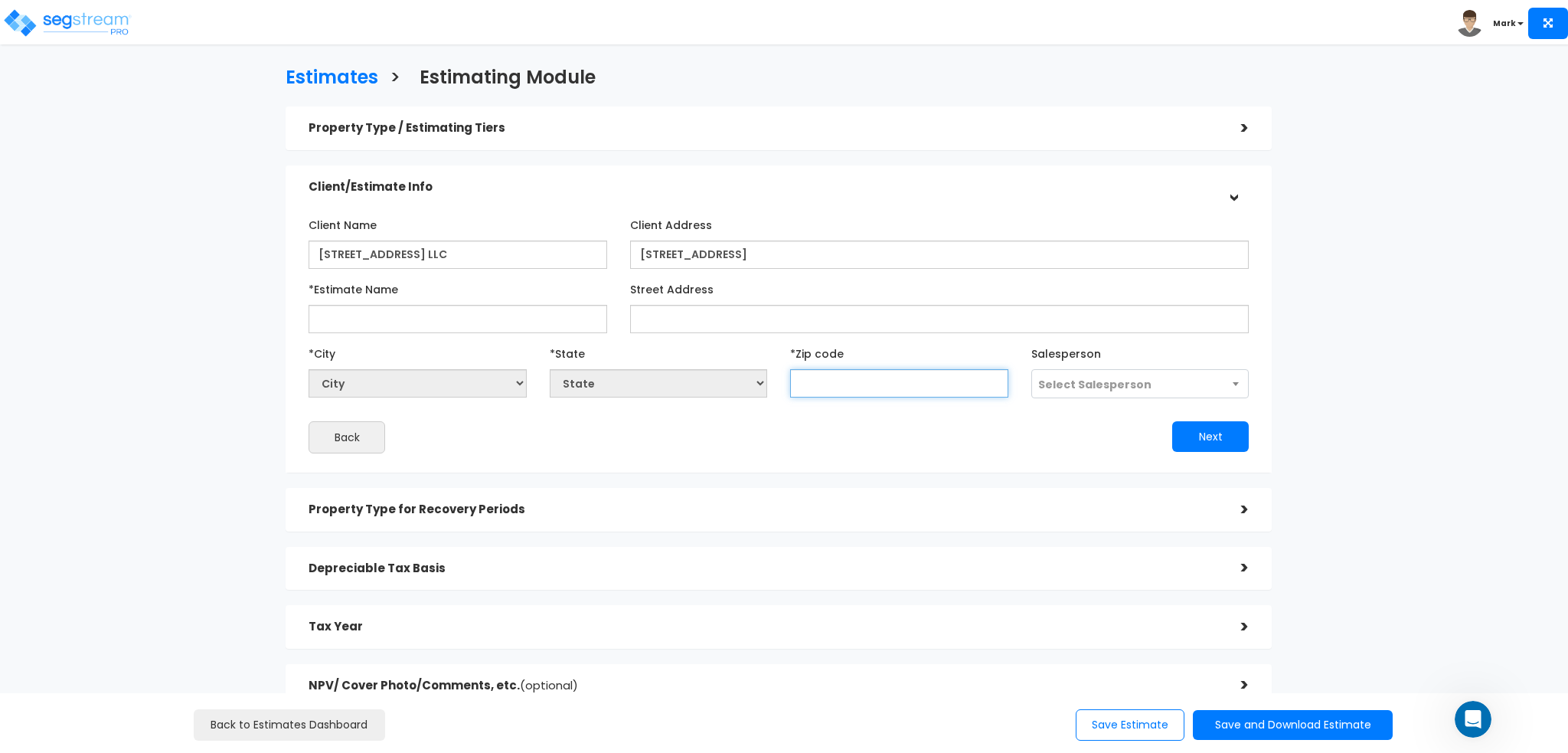
select select "National Average"
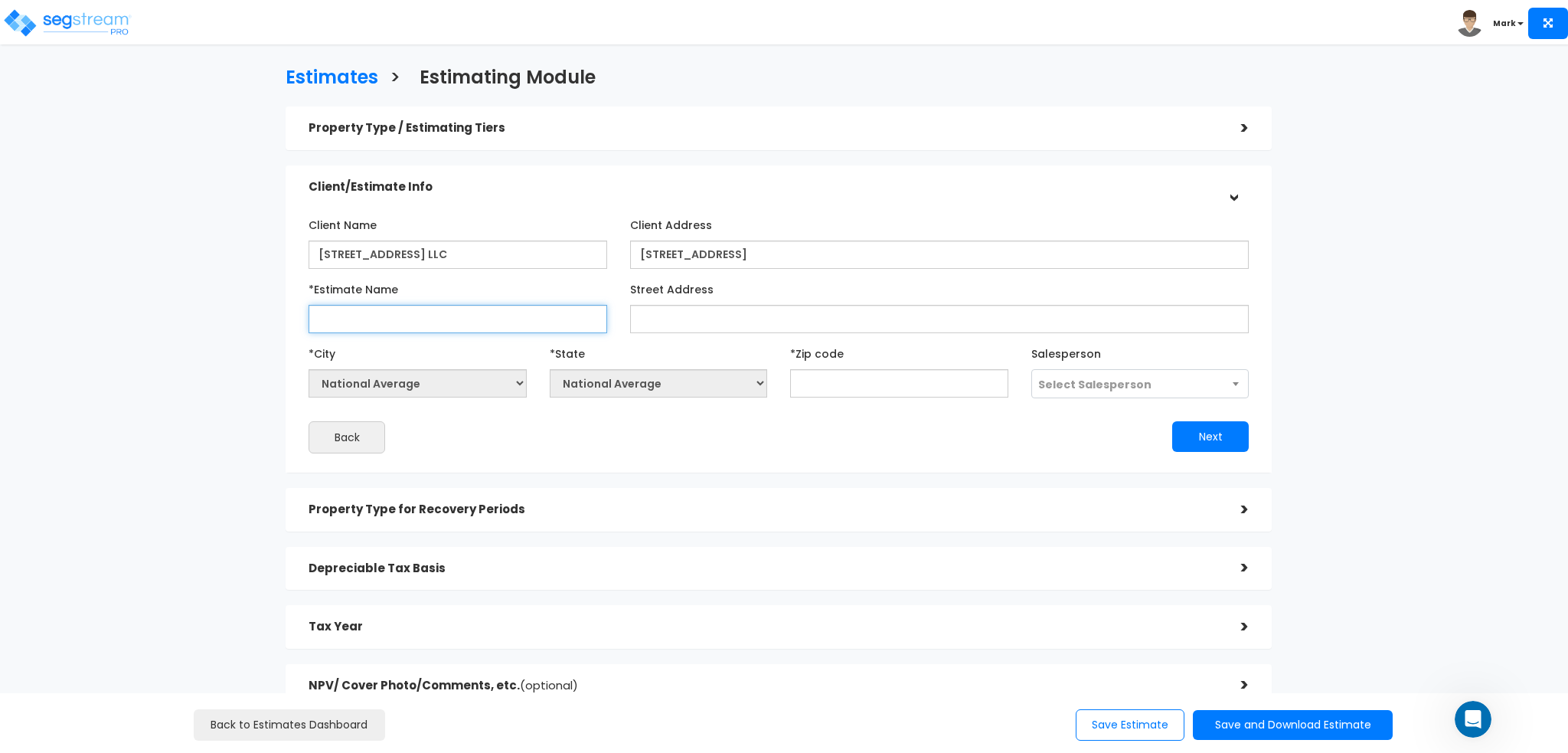
click at [439, 324] on input "*Estimate Name" at bounding box center [458, 319] width 298 height 29
type input "503 North Pine Street Preliminary Analysis"
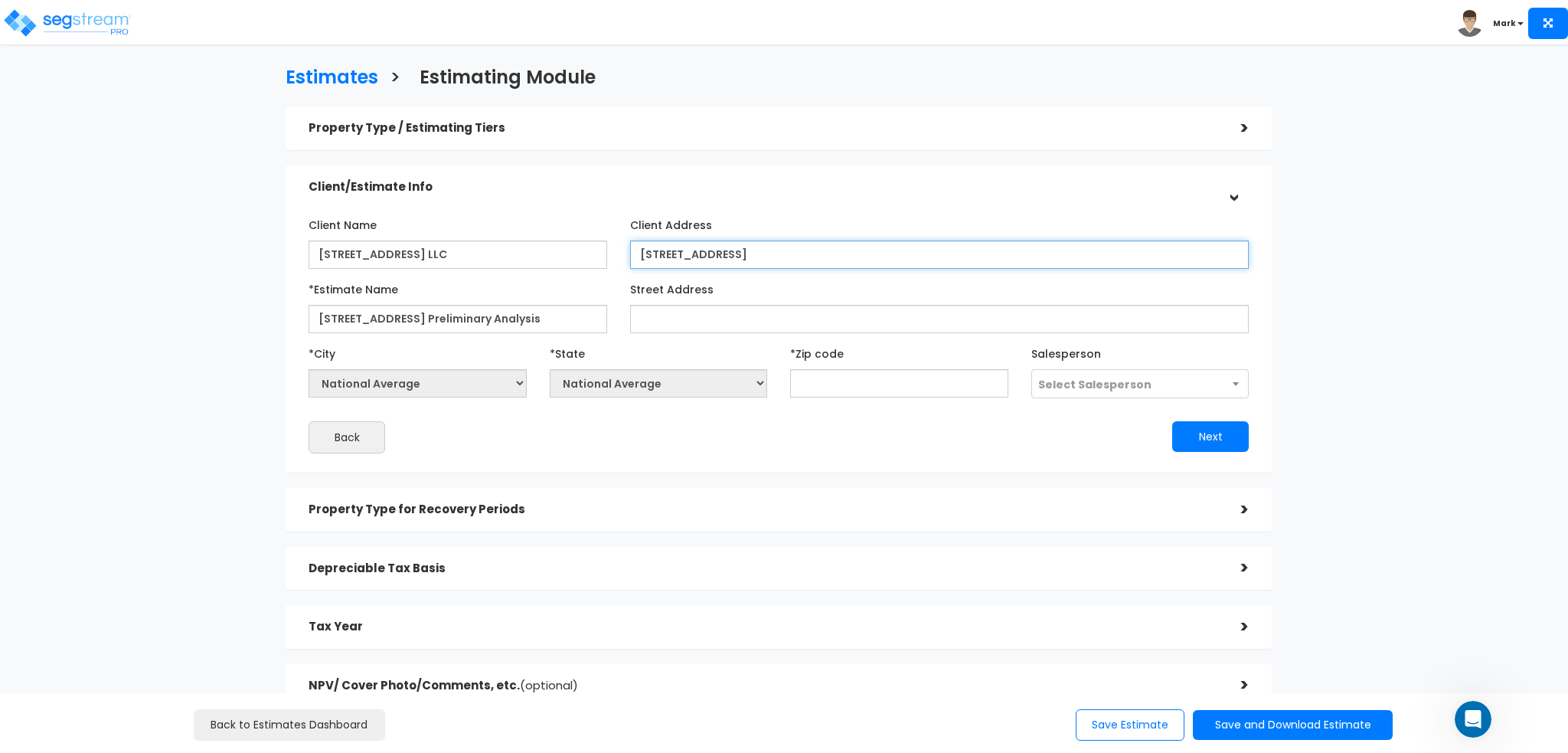
click at [772, 256] on input "503 North Pine Street" at bounding box center [940, 254] width 619 height 29
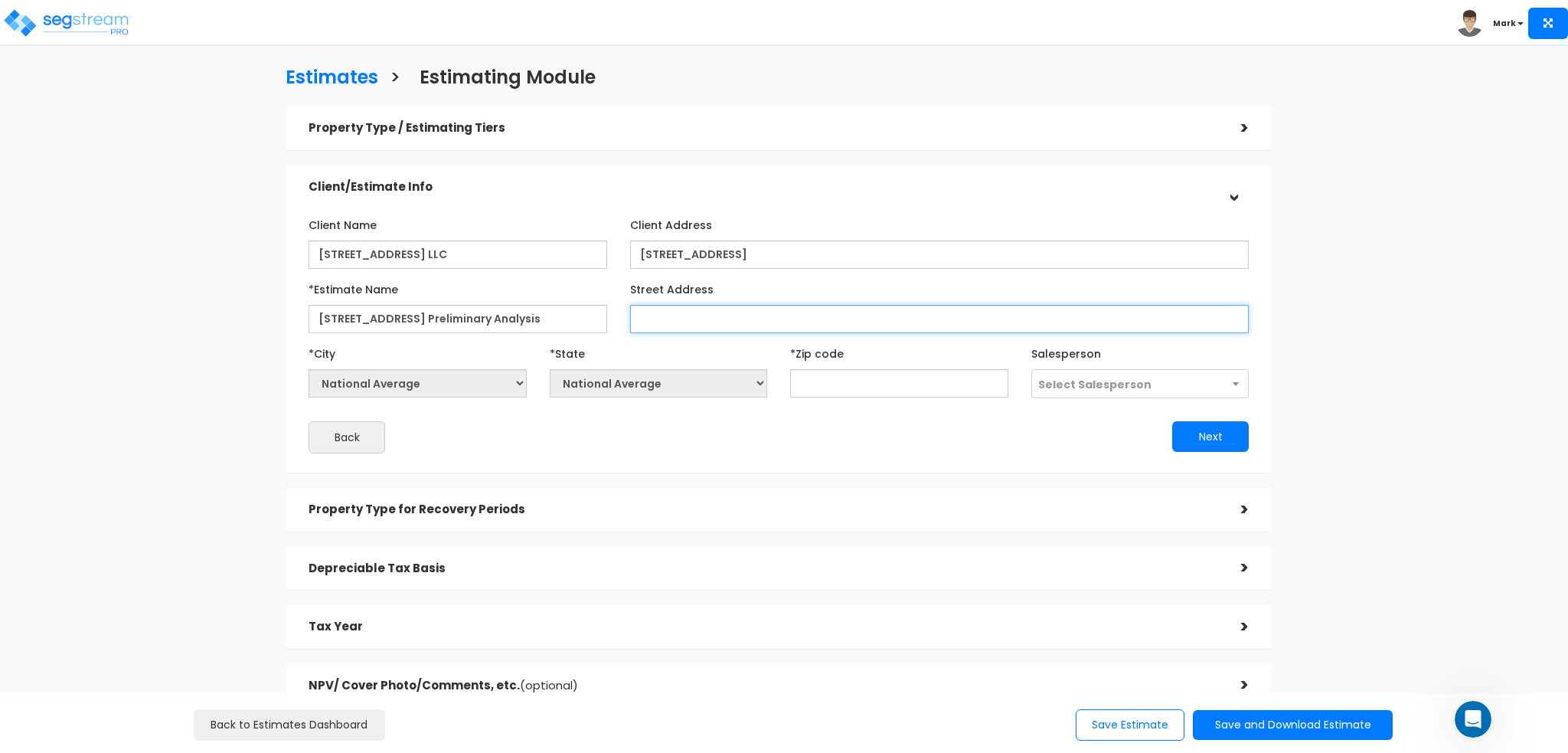
click at [748, 315] on input "Street Address" at bounding box center [940, 319] width 619 height 29
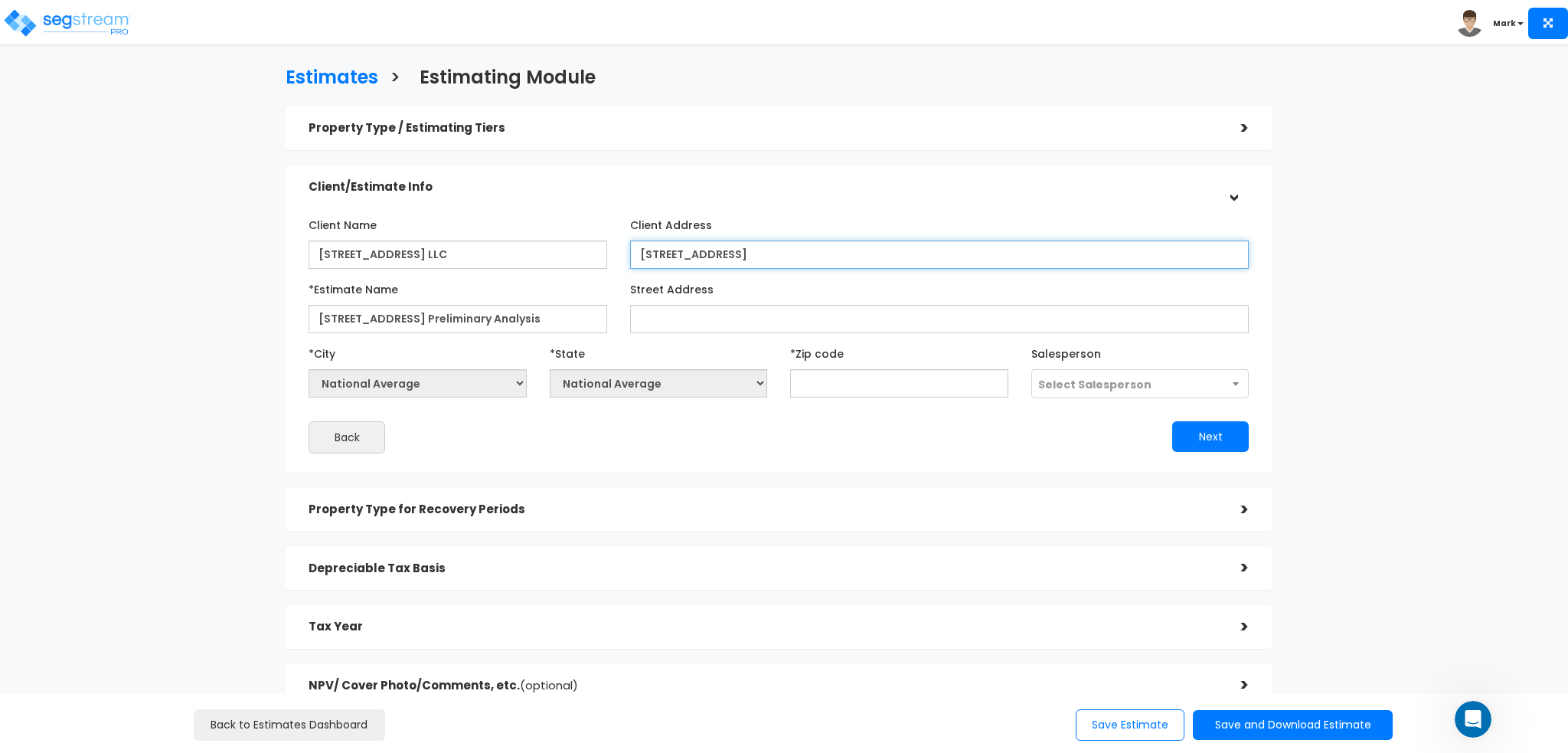
drag, startPoint x: 787, startPoint y: 250, endPoint x: 619, endPoint y: 256, distance: 168.1
click at [619, 256] on div "Client Address 503 North Pine Street" at bounding box center [939, 240] width 643 height 56
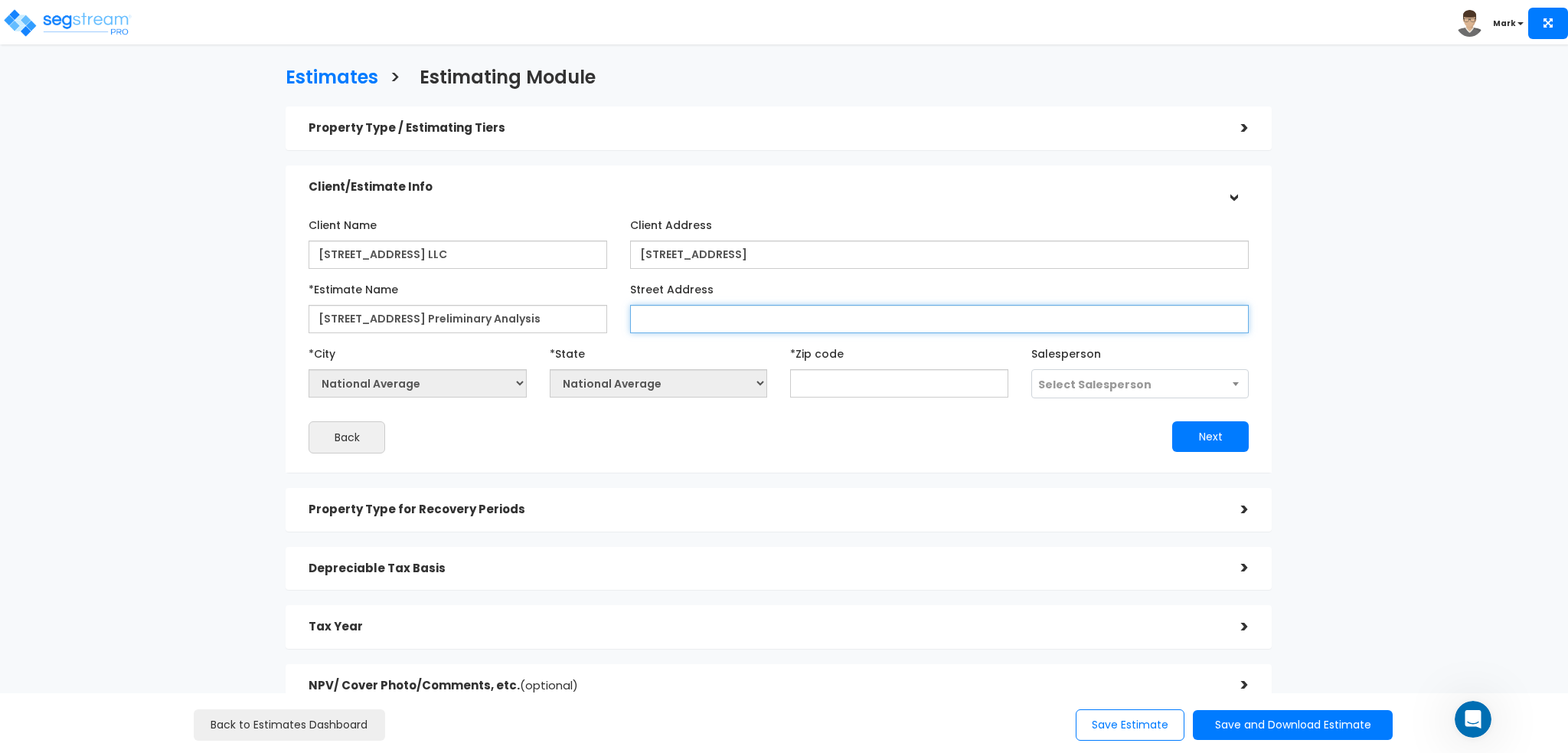
click at [653, 330] on input "Street Address" at bounding box center [940, 319] width 619 height 29
paste input "503 North Pine Street"
type input "503 North Pine Street"
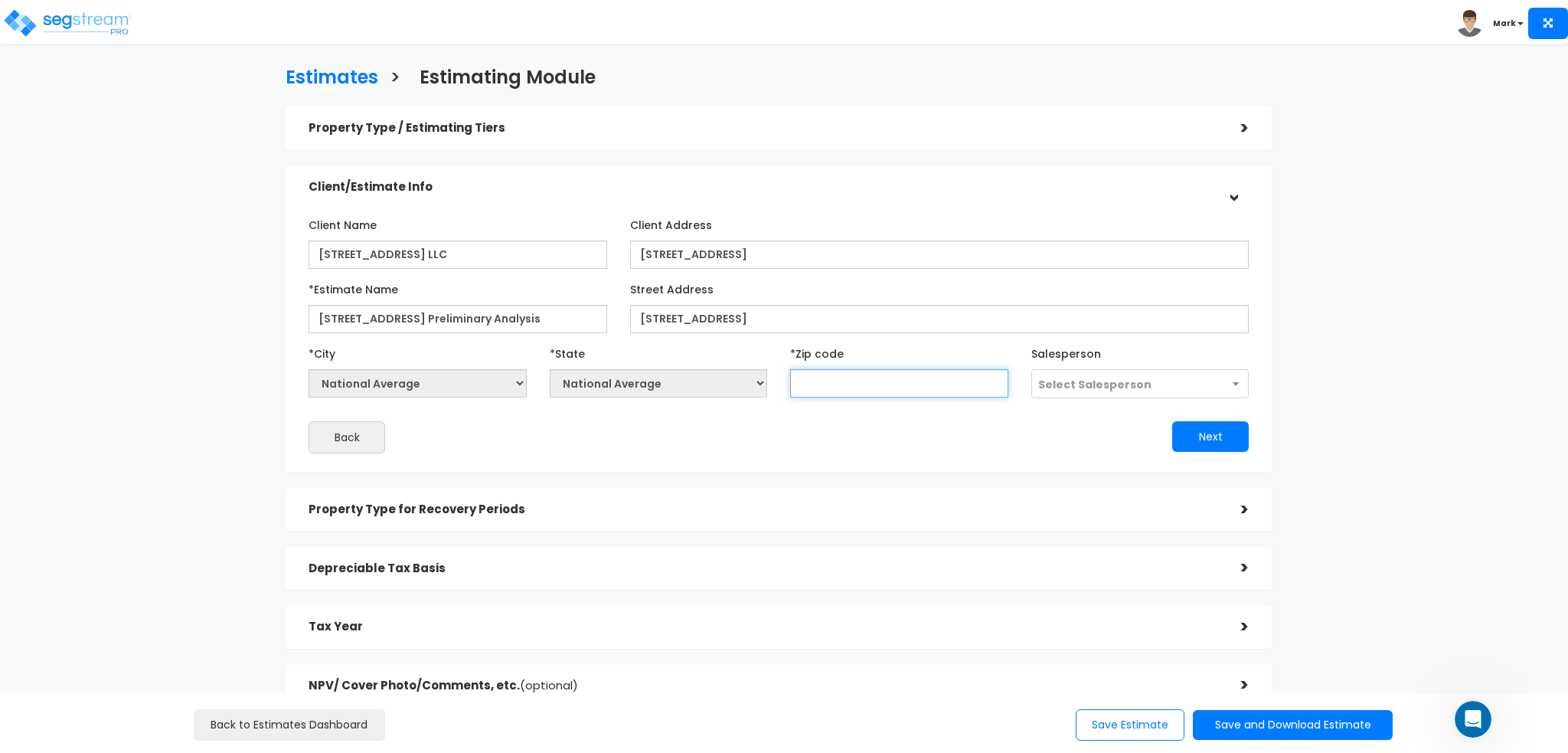
click at [866, 382] on input "text" at bounding box center [900, 383] width 218 height 29
click at [934, 386] on input "text" at bounding box center [900, 383] width 218 height 29
type input "29"
select select "SC"
type input "29483"
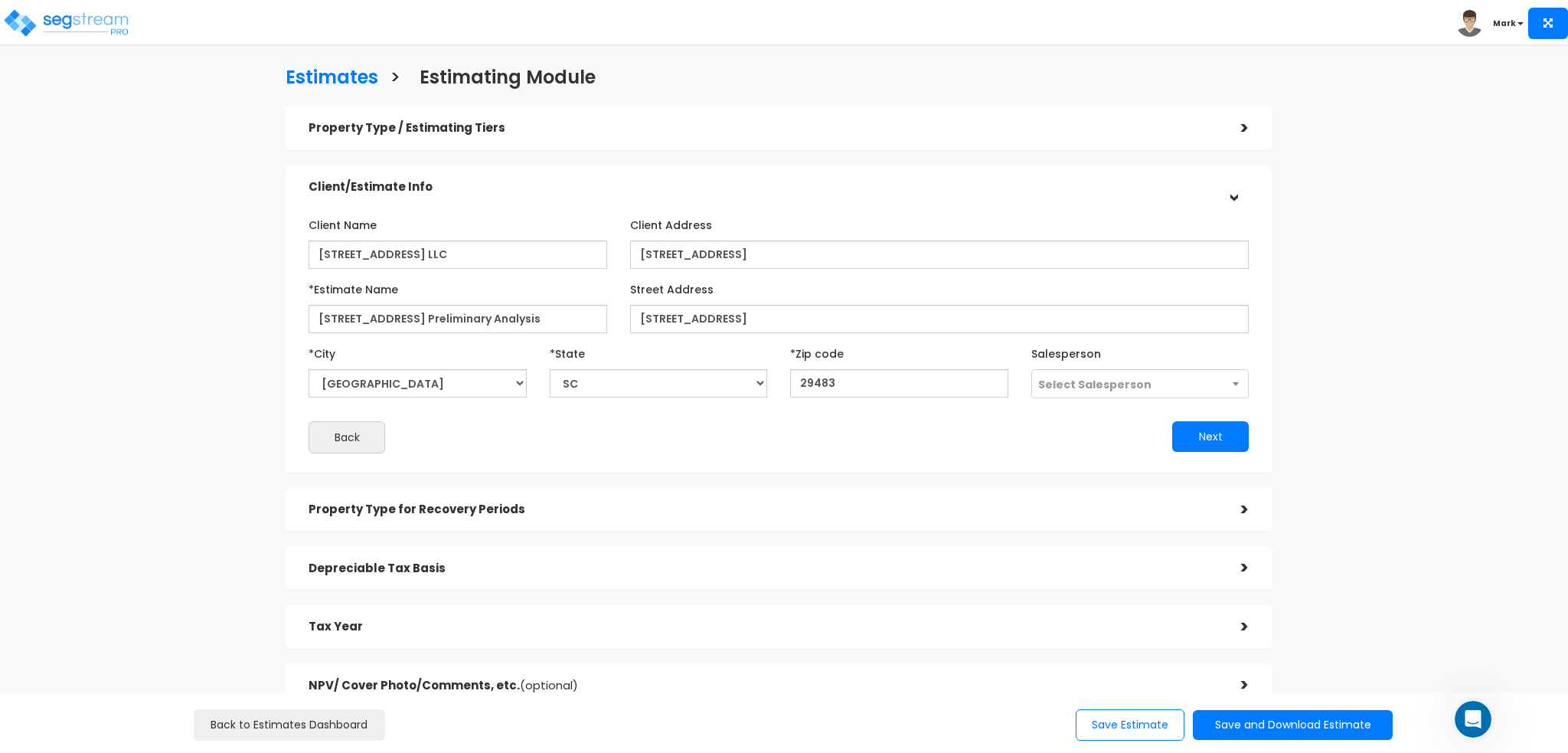
click at [912, 419] on div "Client Name 503 North Pine Street LLC Client Address *City" at bounding box center [778, 332] width 940 height 241
click at [1067, 390] on span "Select Salesperson" at bounding box center [1095, 384] width 114 height 16
click at [905, 436] on div "Next" at bounding box center [1019, 436] width 482 height 31
click at [1186, 448] on button "Next" at bounding box center [1210, 436] width 77 height 31
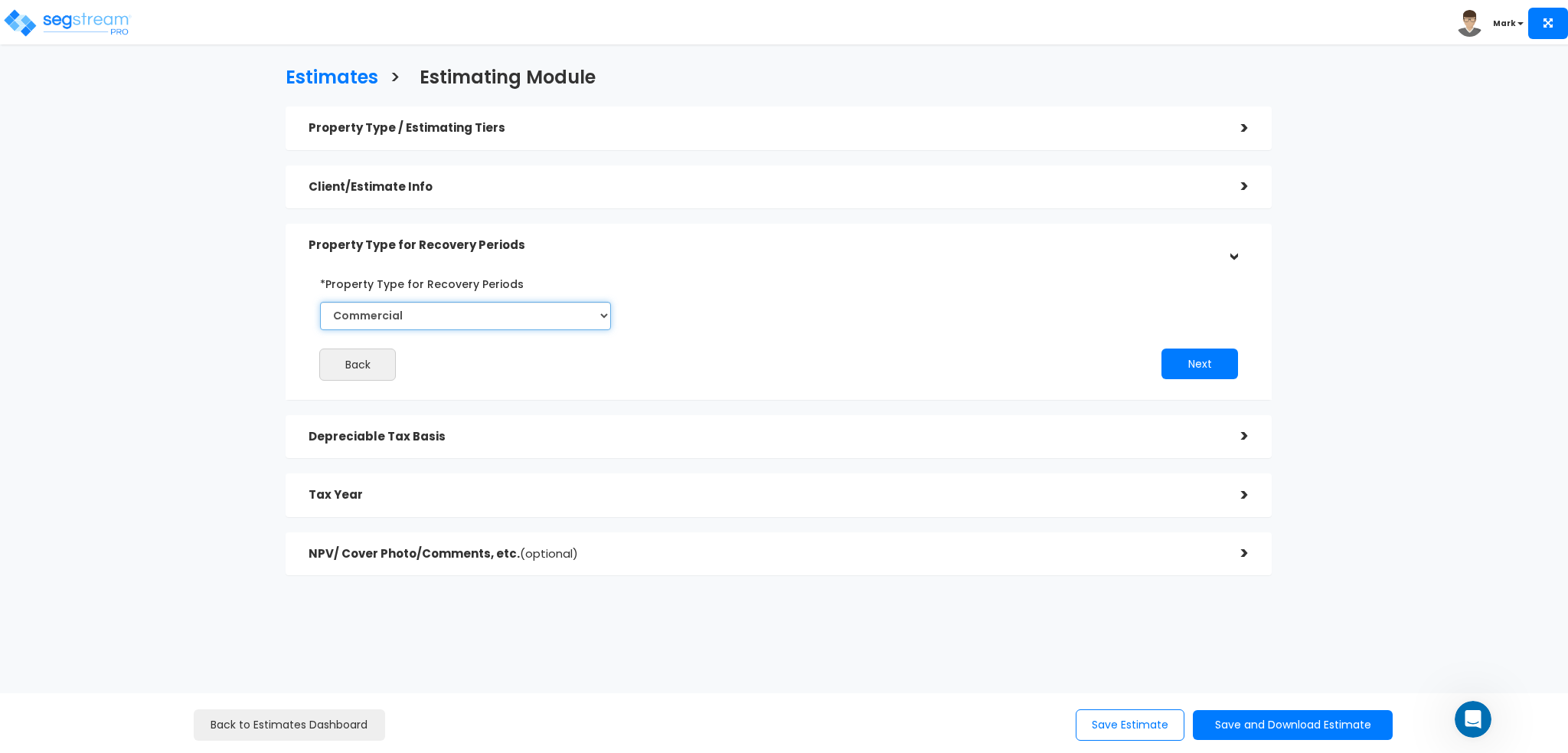
click at [509, 315] on select "Commercial Residential" at bounding box center [465, 315] width 290 height 29
click at [818, 319] on div "Back Next" at bounding box center [778, 326] width 963 height 109
click at [1158, 354] on div "Next" at bounding box center [1019, 364] width 482 height 31
click at [1199, 361] on button "Next" at bounding box center [1199, 364] width 77 height 31
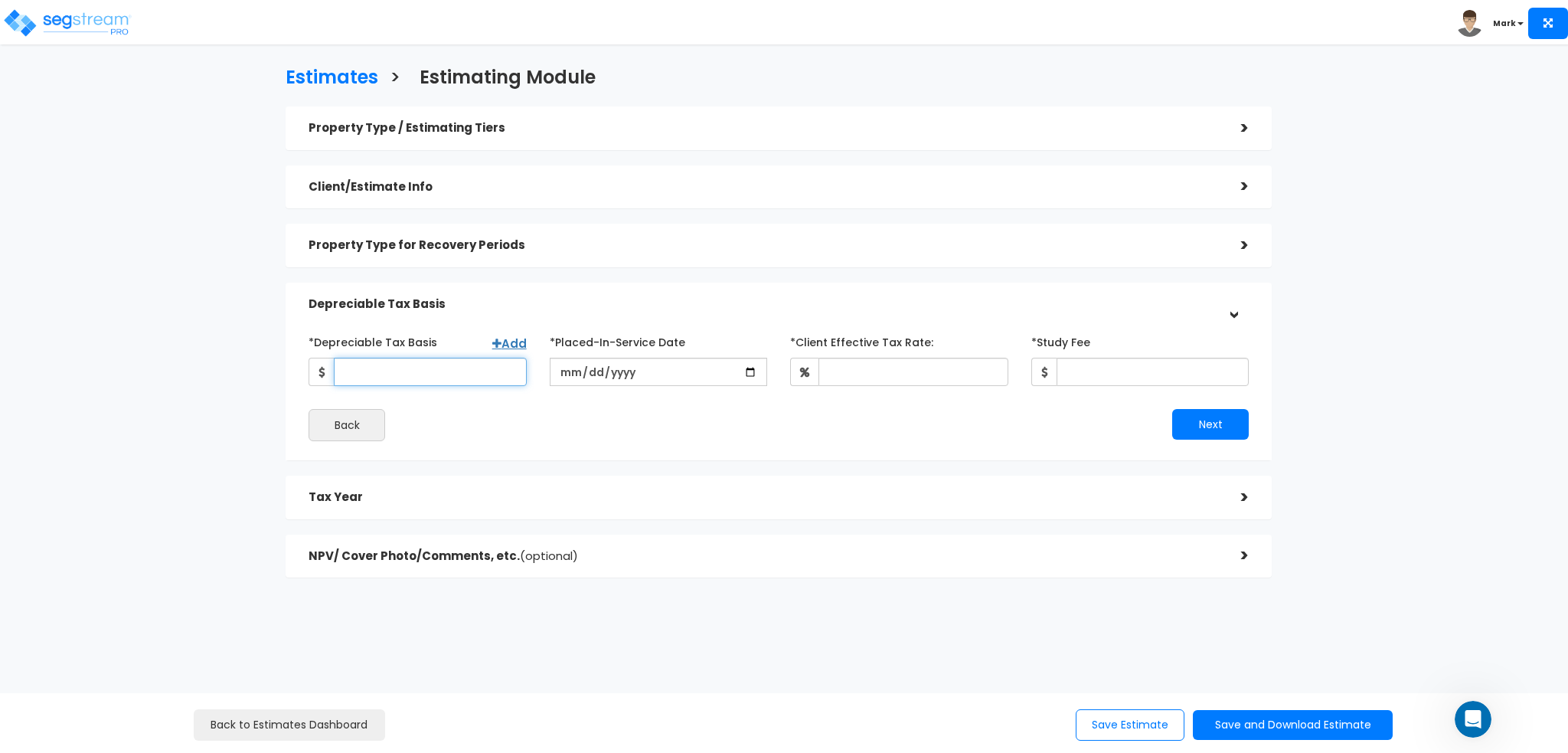
click at [429, 361] on input "*Depreciable Tax Basis" at bounding box center [430, 372] width 193 height 29
type input "1,150,000"
click at [635, 379] on input "date" at bounding box center [659, 372] width 218 height 29
click at [567, 372] on input "date" at bounding box center [659, 372] width 218 height 29
type input "2025-03-25"
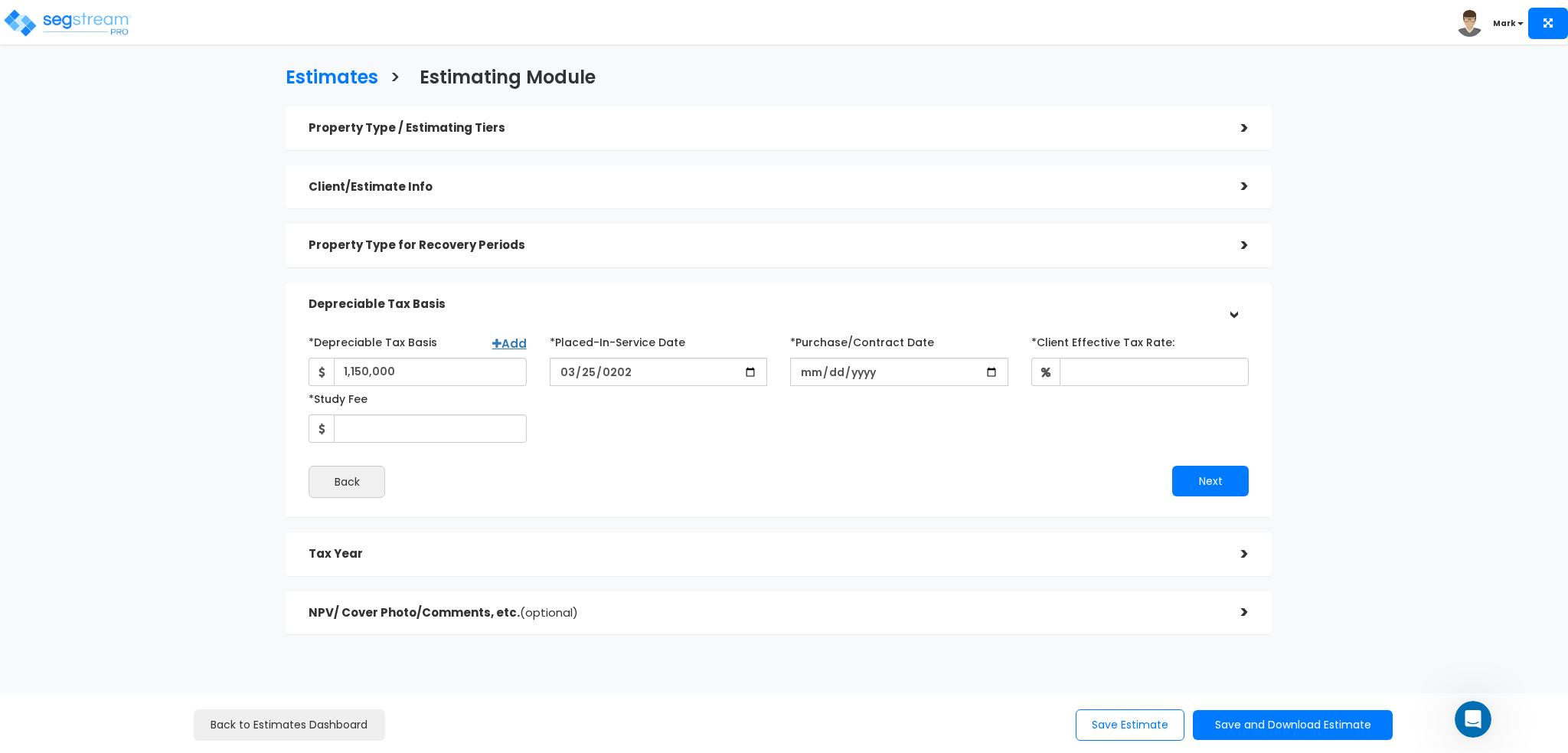
click at [829, 412] on div "*Depreciable Tax Basis Add 1,150,000 *Placed-In-Service Date 2025-03-25" at bounding box center [778, 386] width 963 height 114
click at [803, 375] on input "*Purchase/Contract Date" at bounding box center [900, 372] width 218 height 29
type input "2025-03-25"
click at [1111, 368] on input "*Client Effective Tax Rate:" at bounding box center [1154, 372] width 190 height 29
type input "35"
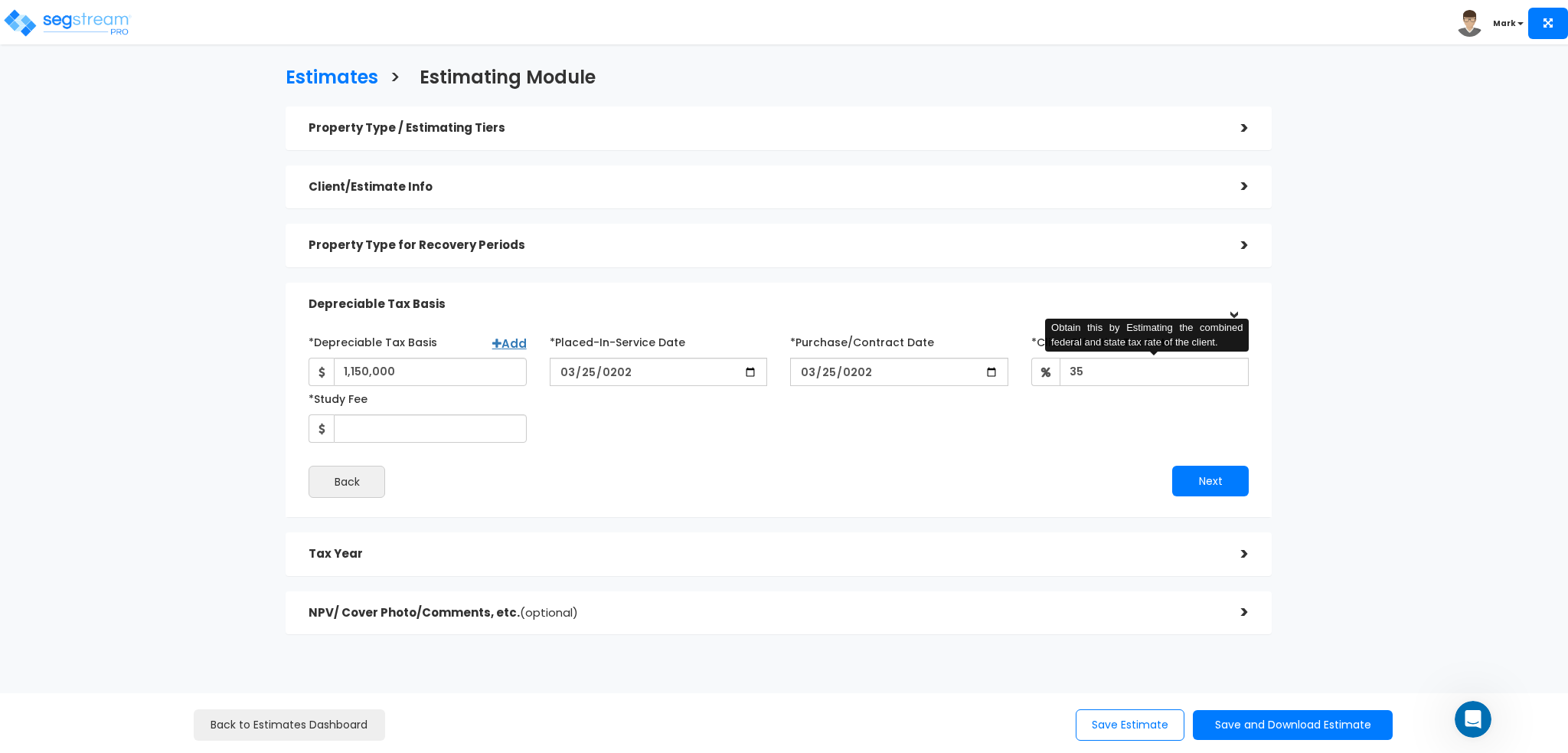
click at [772, 407] on div "*Depreciable Tax Basis Add 1,150,000 *Placed-In-Service Date 2025-03-25" at bounding box center [778, 386] width 963 height 114
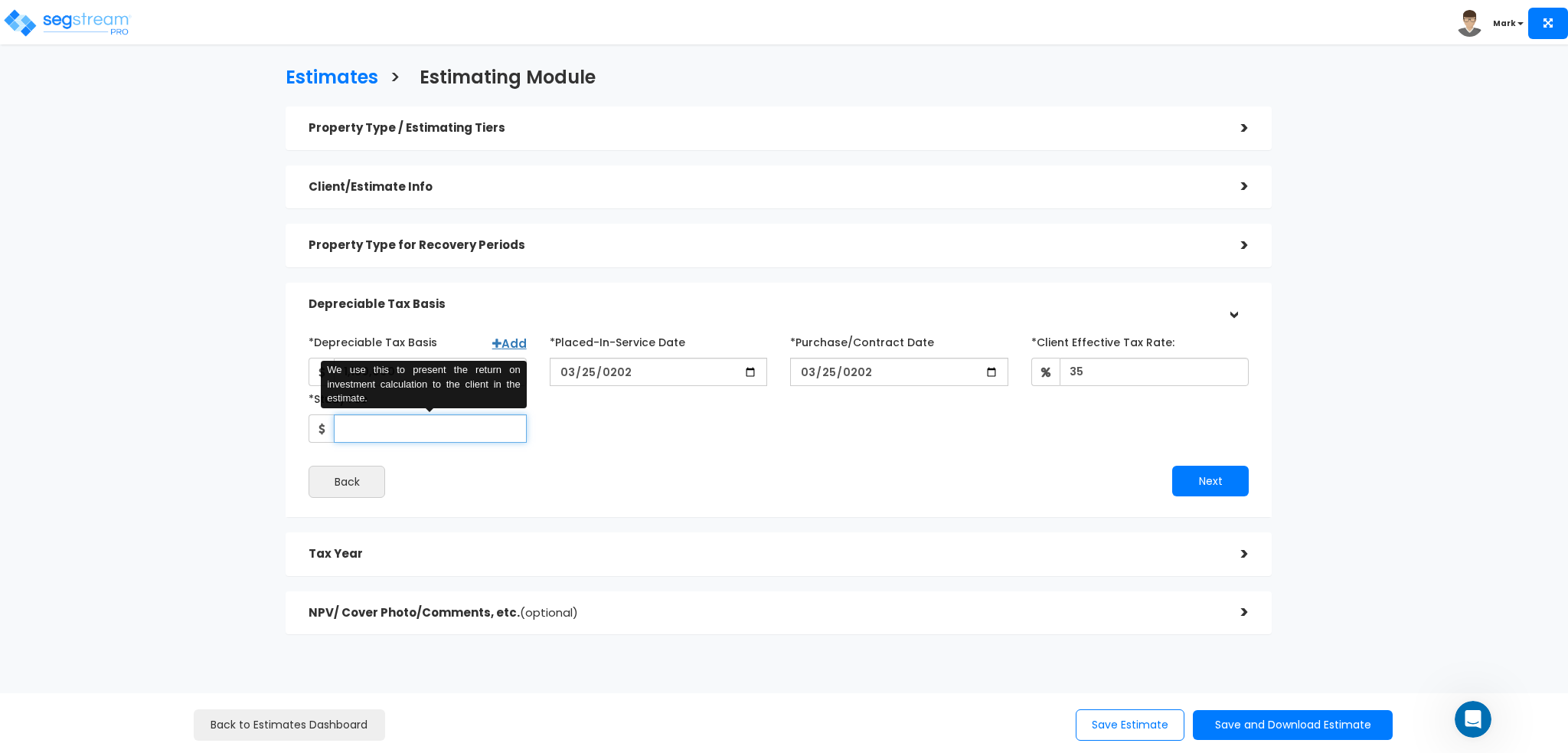
click at [408, 417] on input "*Study Fee" at bounding box center [430, 428] width 193 height 29
click at [850, 446] on div "*Depreciable Tax Basis Add 1,150,000 *Placed-In-Service Date 2025-03-25" at bounding box center [778, 414] width 940 height 168
click at [411, 438] on input "6,000" at bounding box center [430, 428] width 193 height 29
type input "6,500"
click at [571, 443] on div "*Depreciable Tax Basis Add 1,150,000 *Placed-In-Service Date 2025-03-25" at bounding box center [778, 414] width 940 height 168
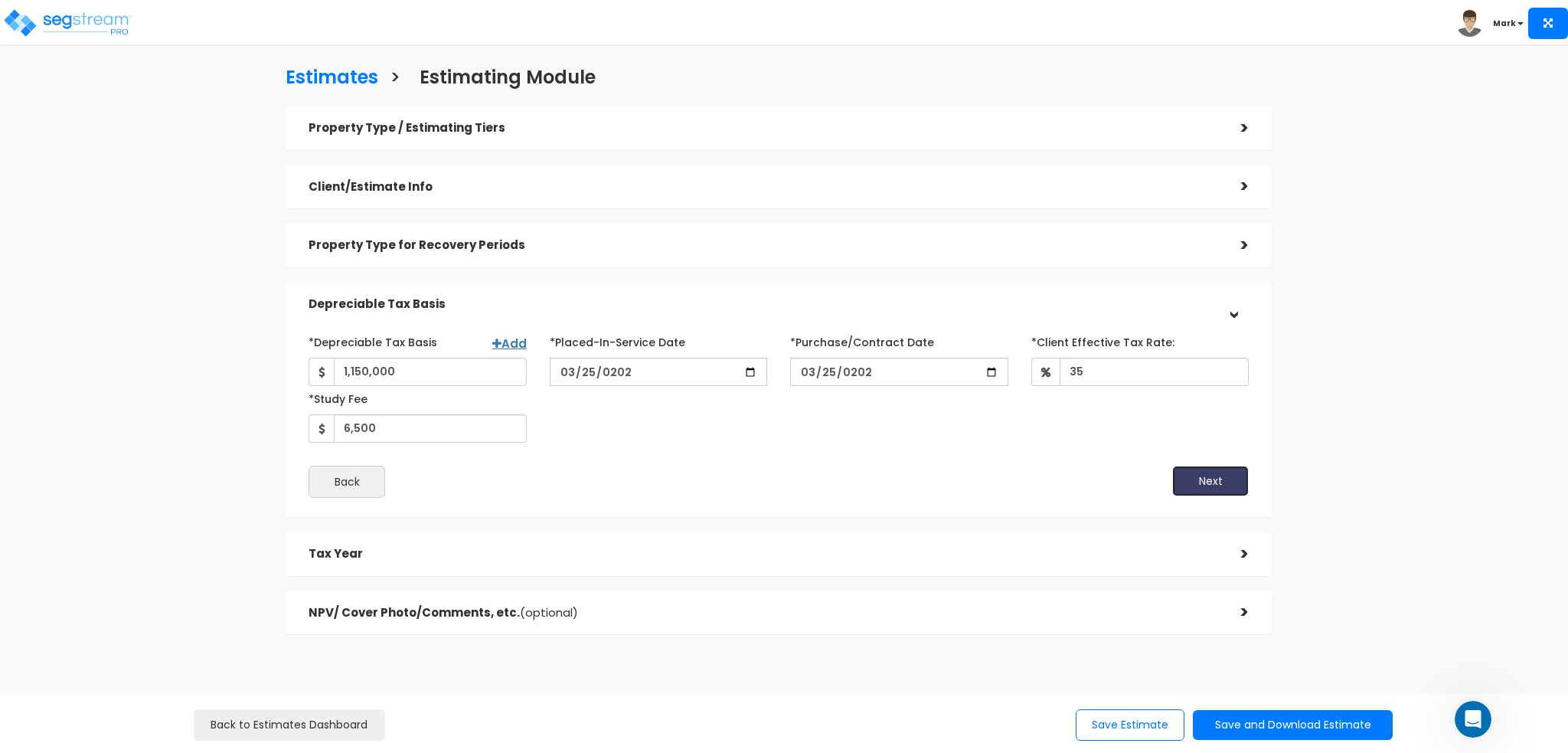
click at [1235, 484] on button "Next" at bounding box center [1210, 481] width 77 height 31
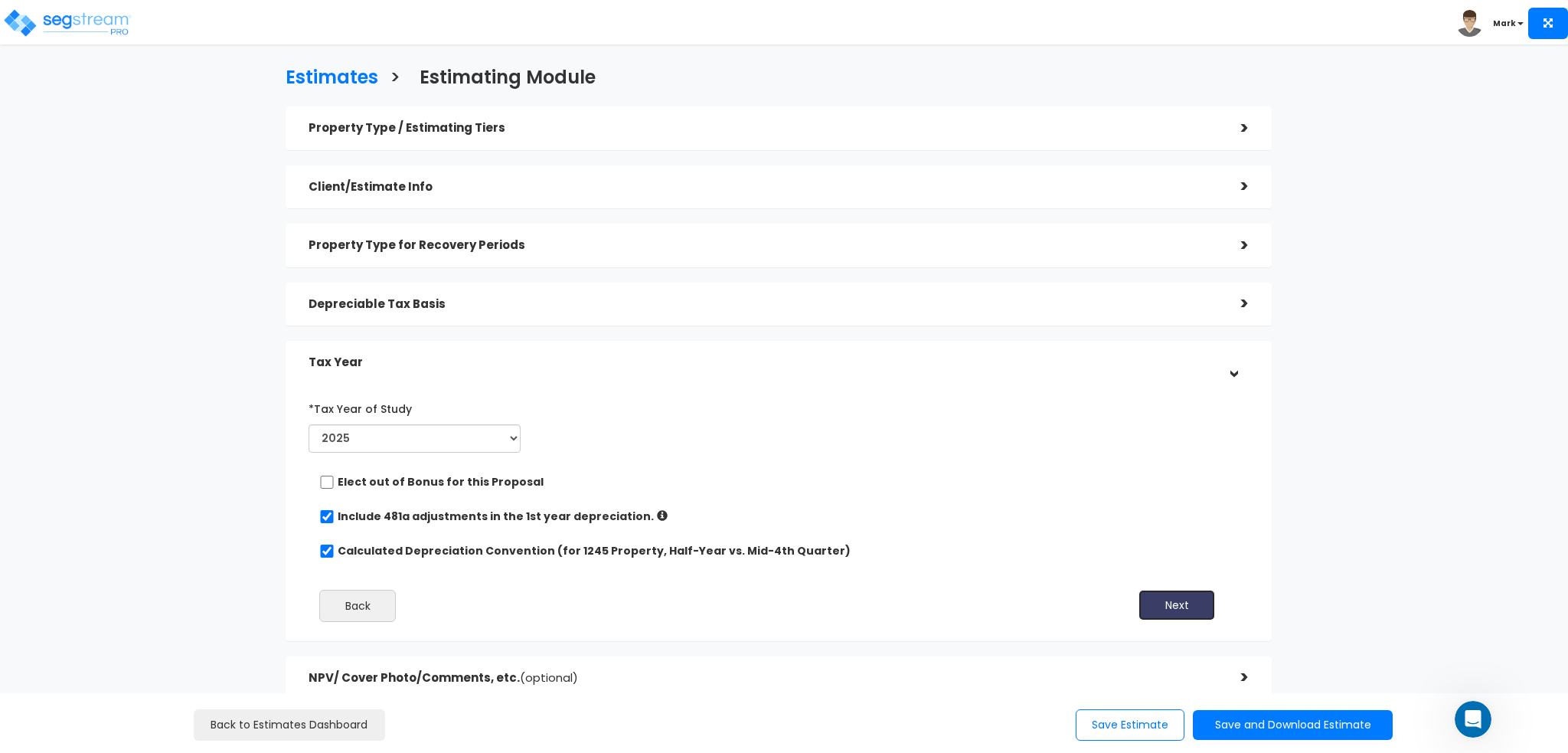
click at [1176, 597] on button "Next" at bounding box center [1176, 605] width 77 height 31
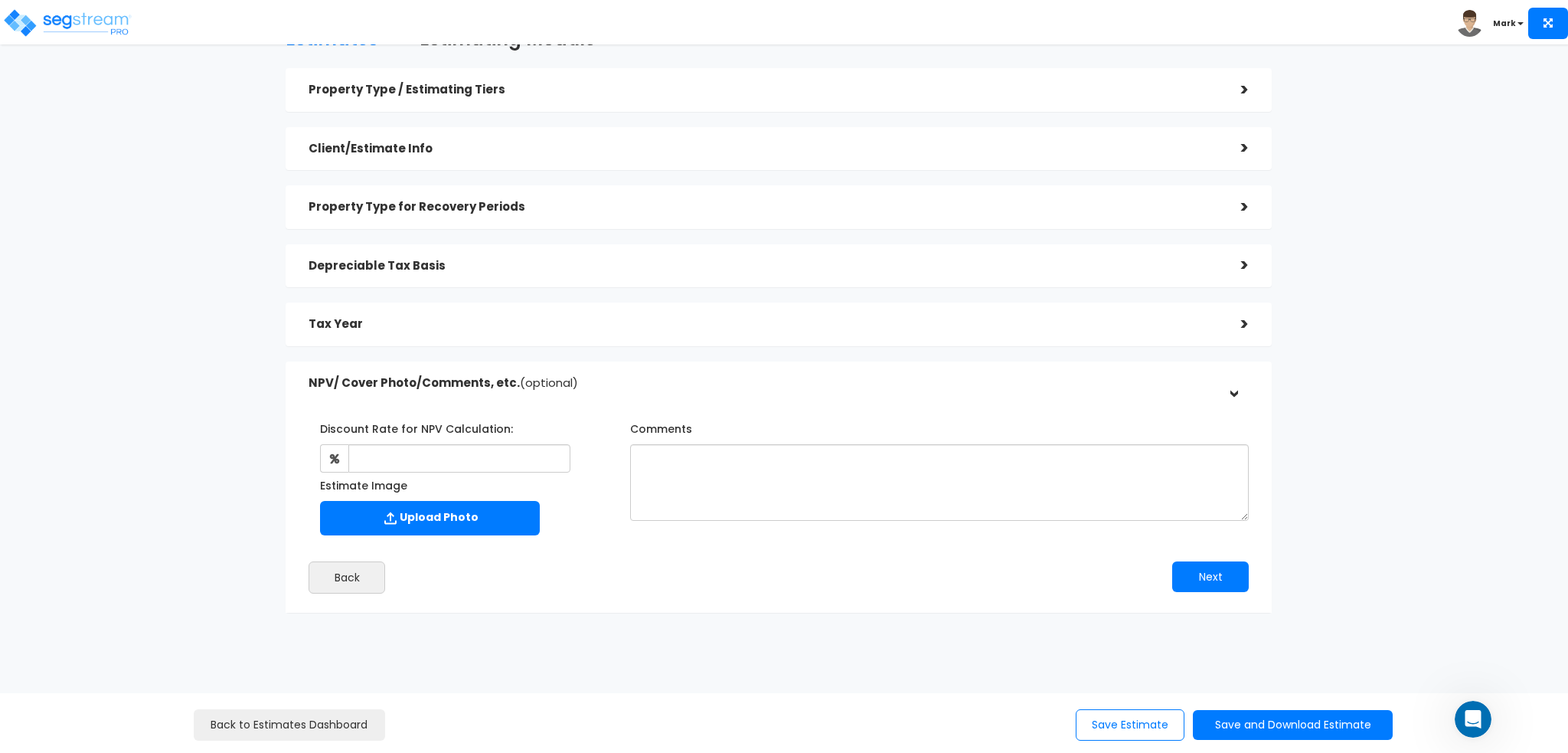
scroll to position [60, 0]
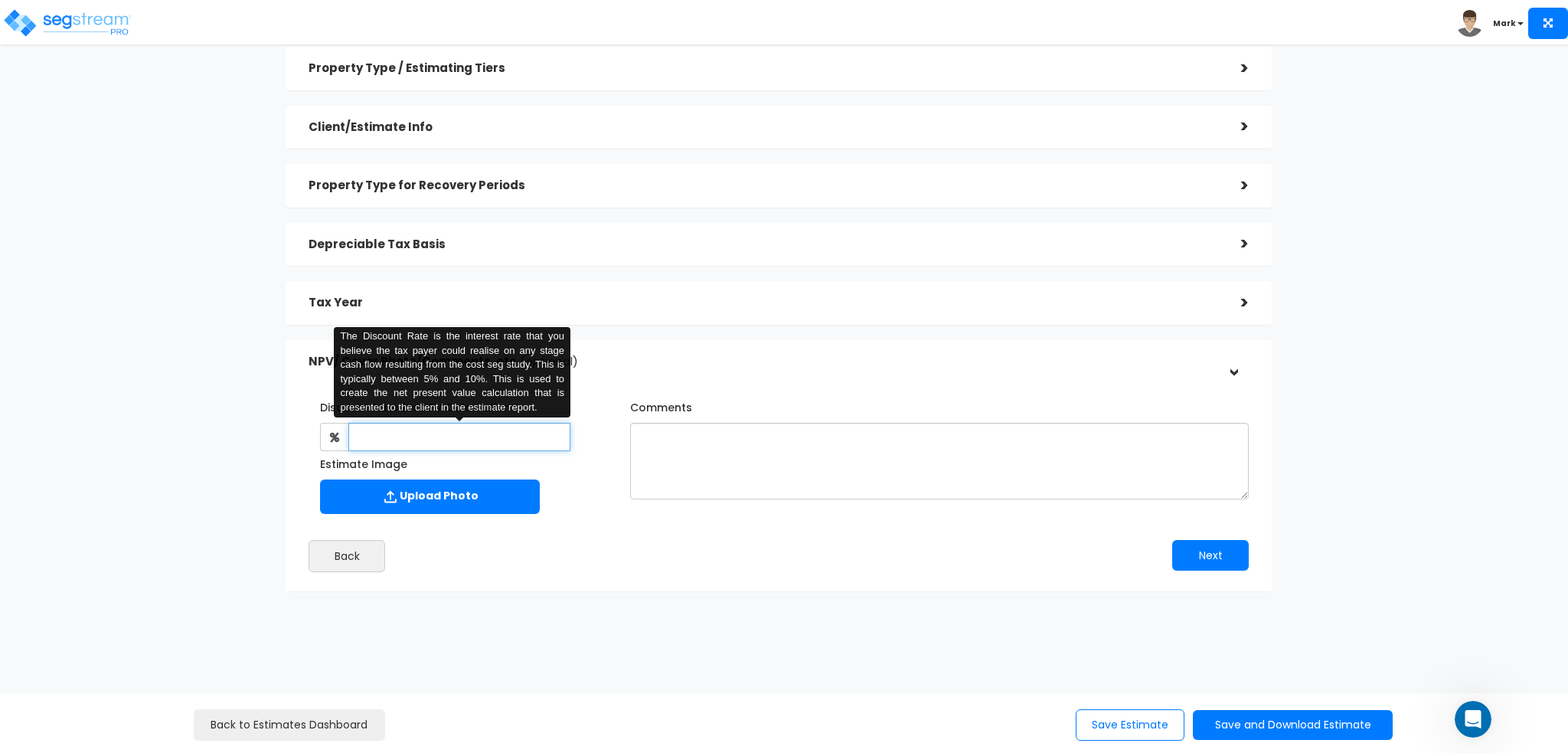
click at [452, 423] on input "text" at bounding box center [459, 437] width 222 height 29
type input "8"
click at [739, 364] on h5 "NPV/ Cover Photo/Comments, etc. (optional)" at bounding box center [764, 362] width 910 height 13
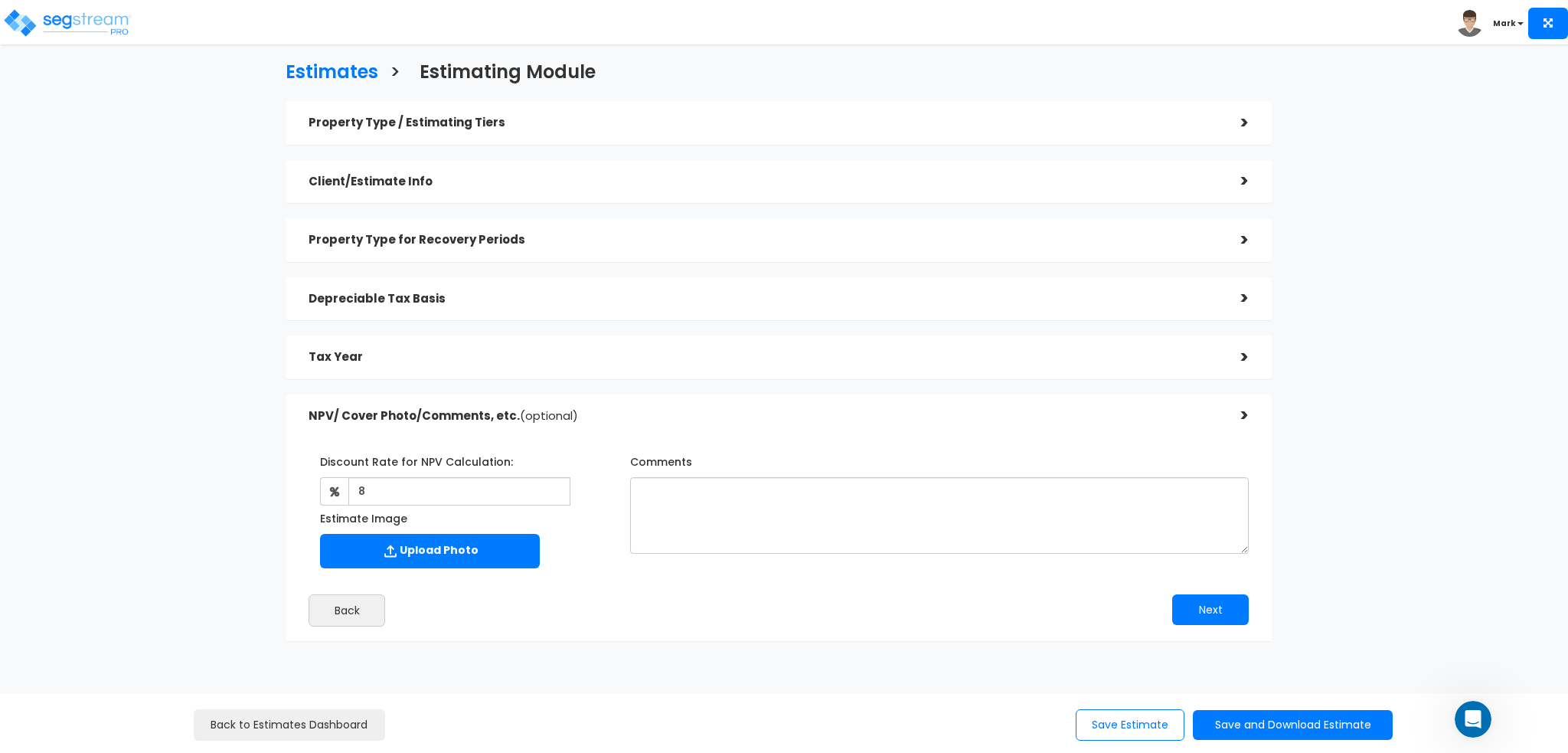
scroll to position [0, 0]
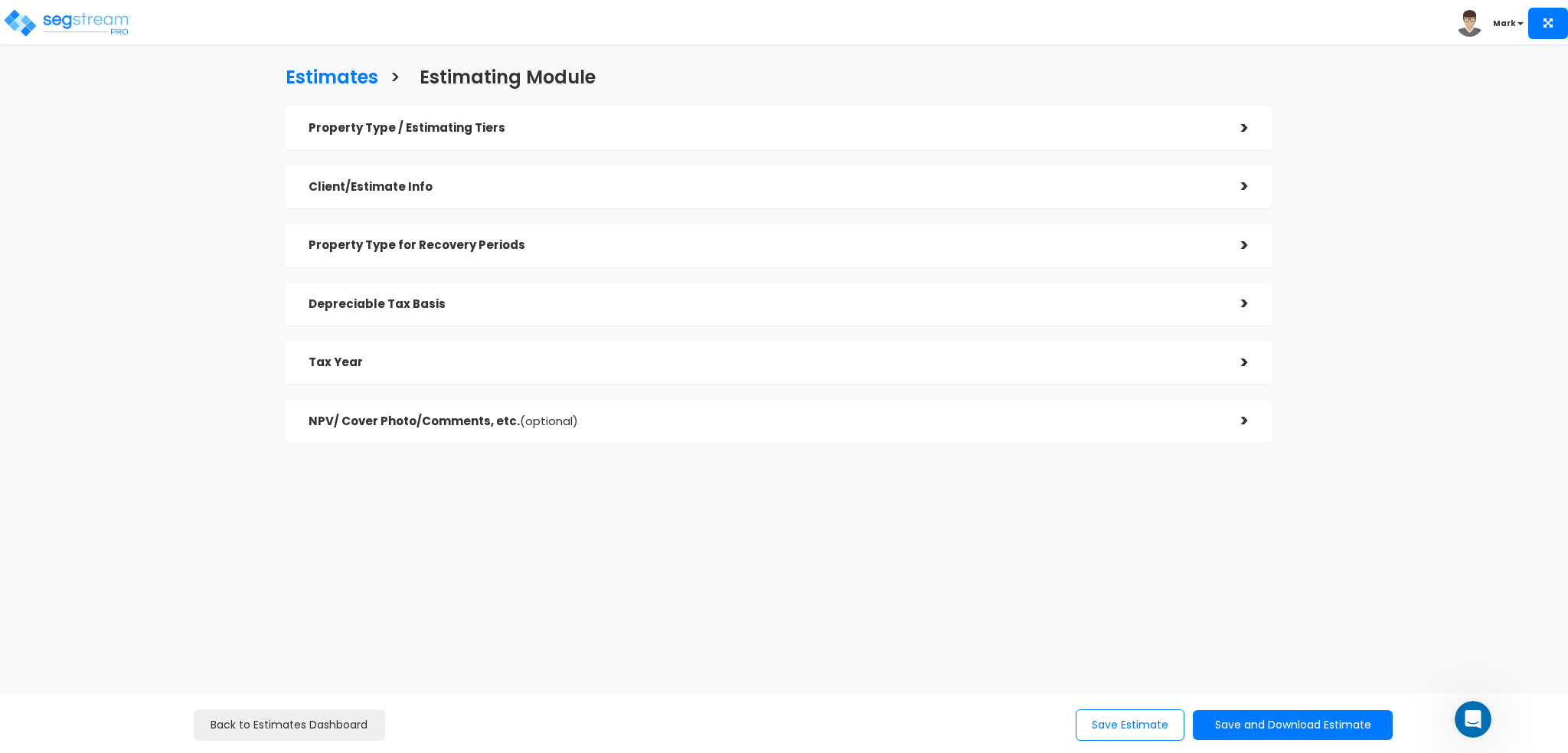
click at [718, 430] on div "NPV/ Cover Photo/Comments, etc. (optional)" at bounding box center [764, 422] width 910 height 29
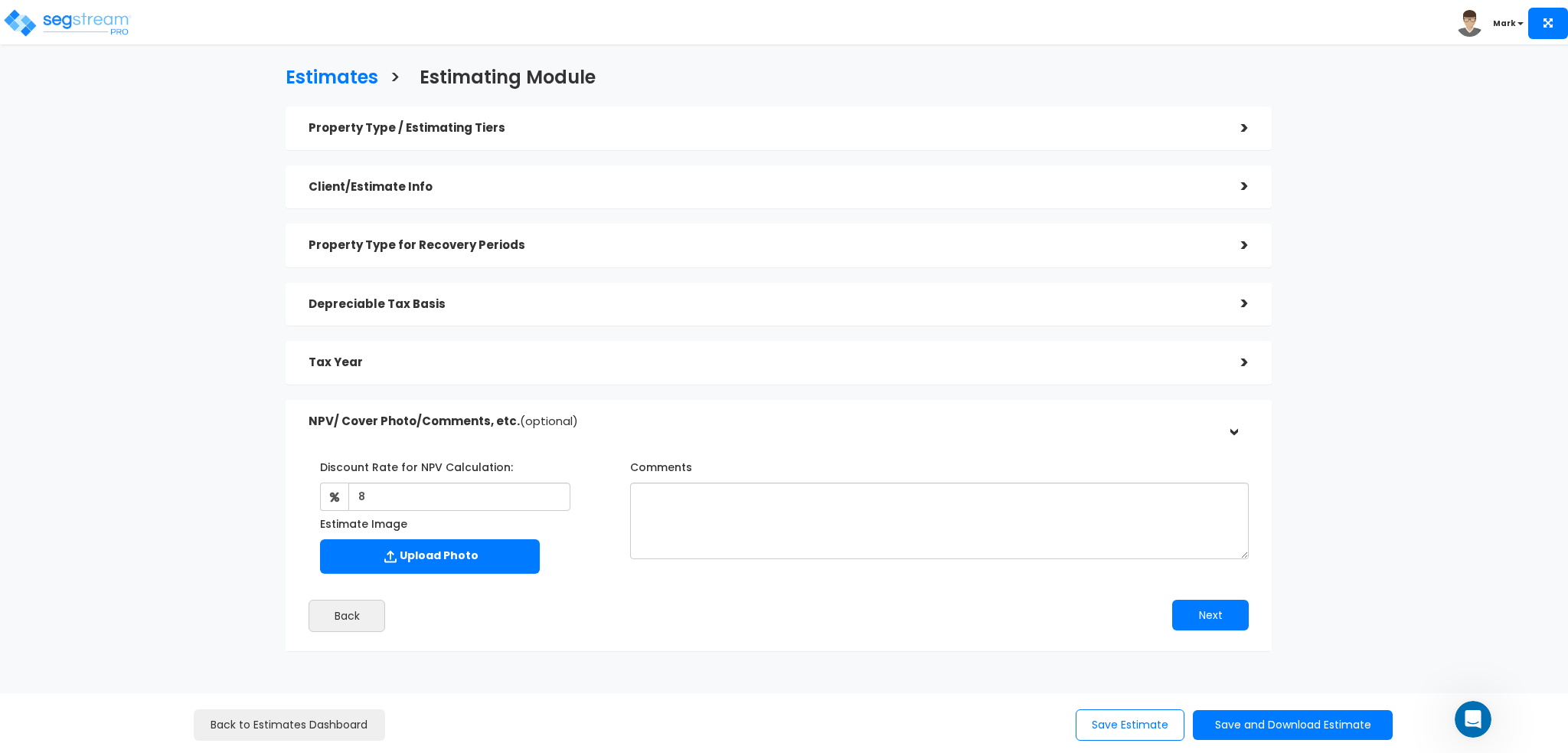
scroll to position [60, 0]
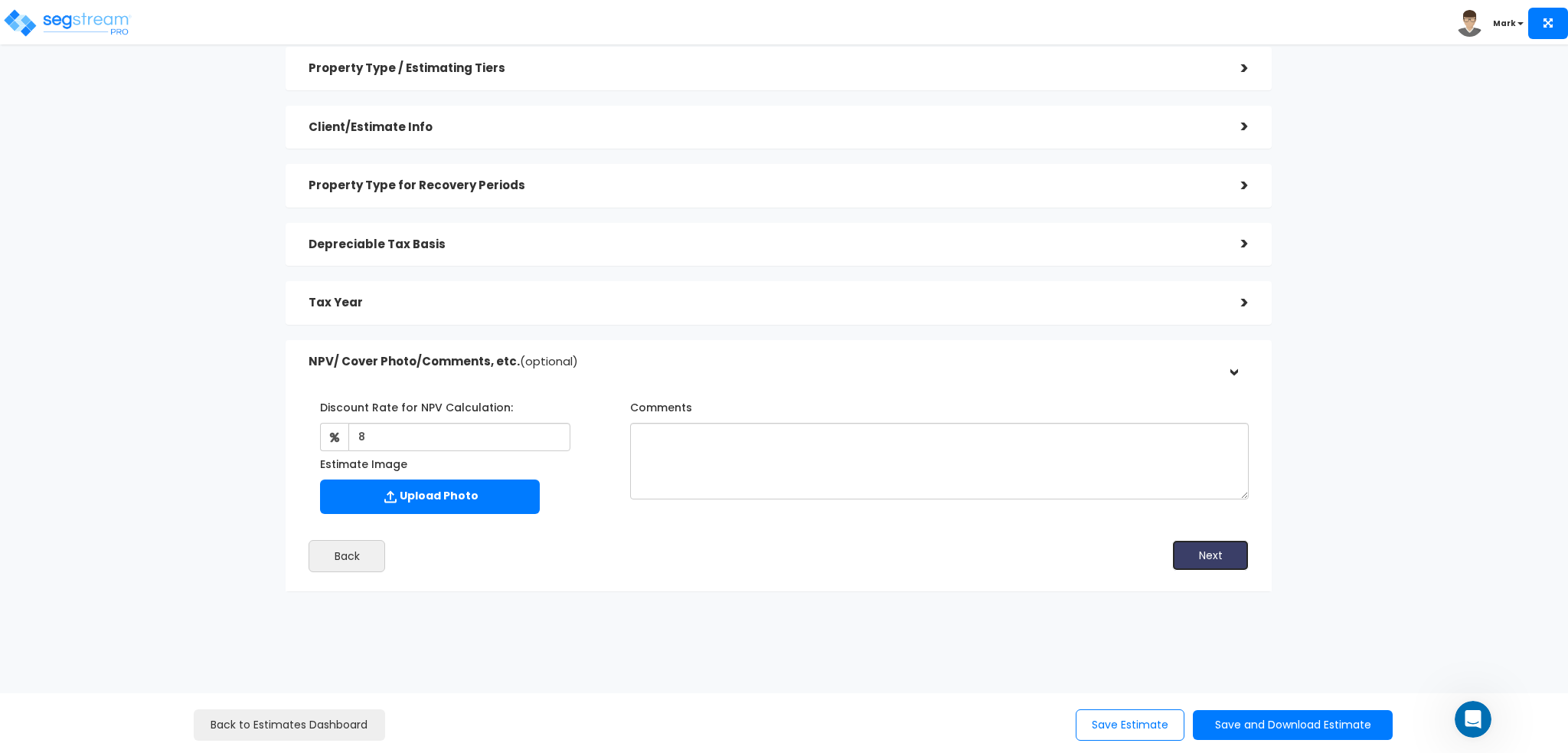
click at [1205, 567] on button "Next" at bounding box center [1210, 555] width 77 height 31
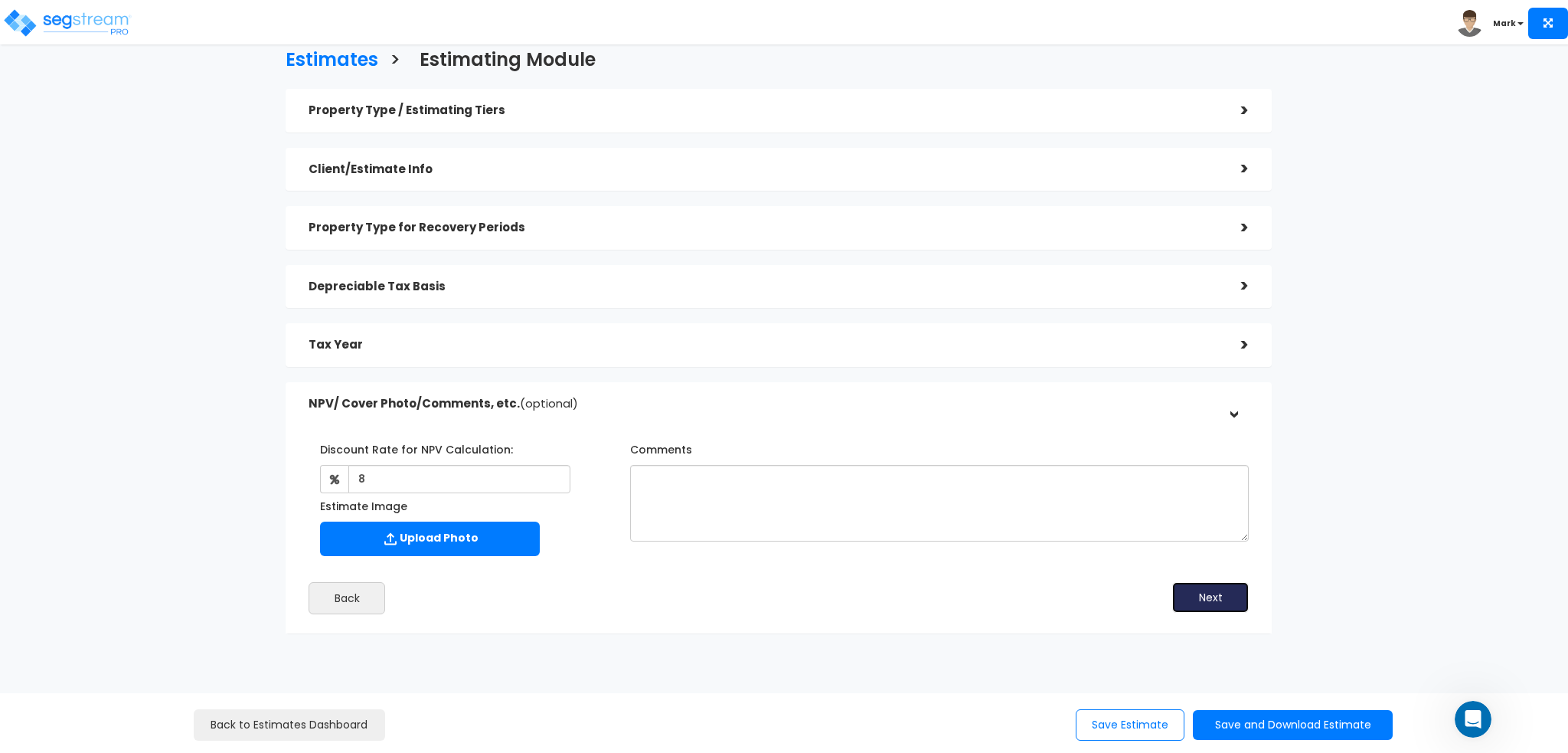
scroll to position [0, 0]
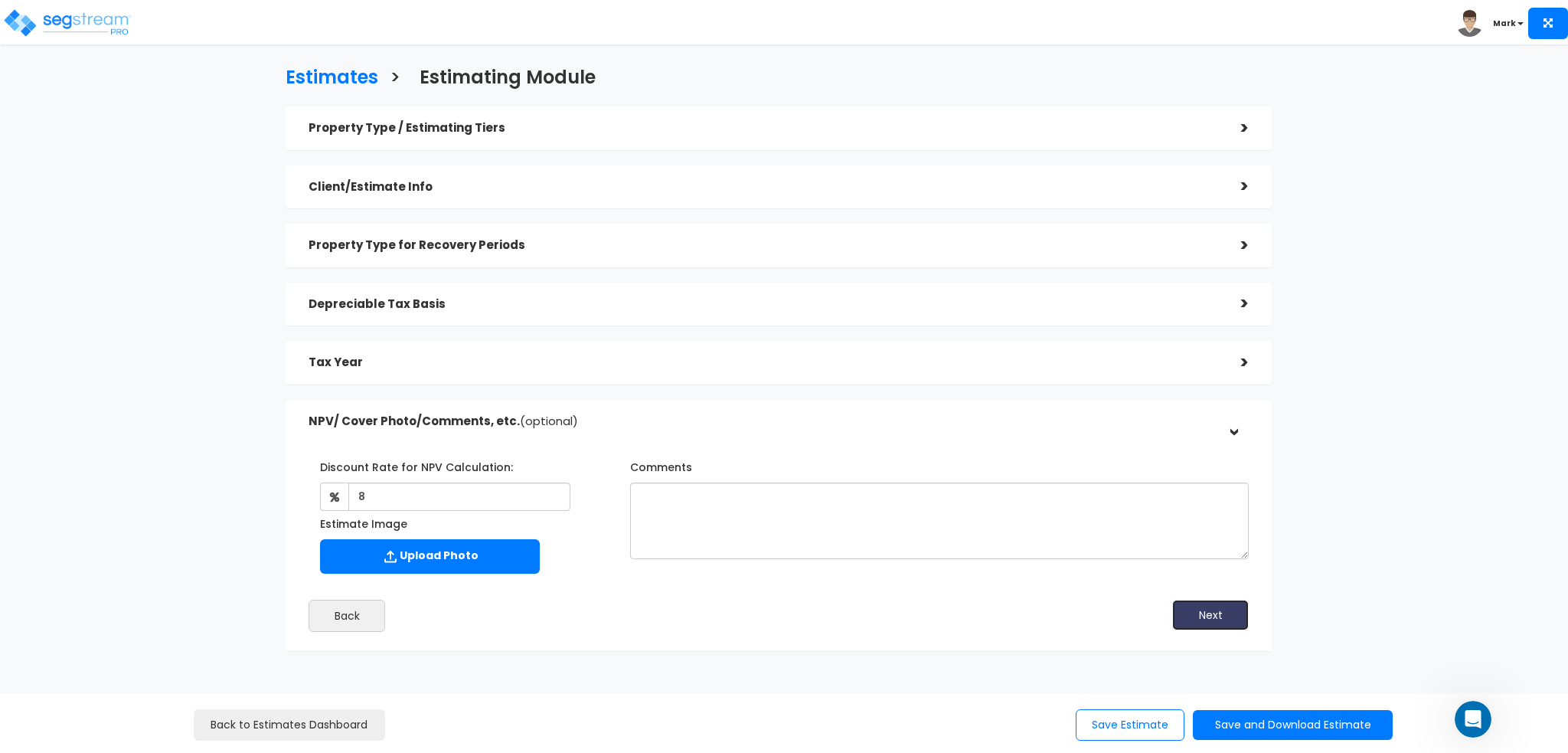
click at [1207, 614] on button "Next" at bounding box center [1210, 614] width 77 height 31
click at [1275, 733] on button "Save and Download Estimate" at bounding box center [1292, 725] width 200 height 30
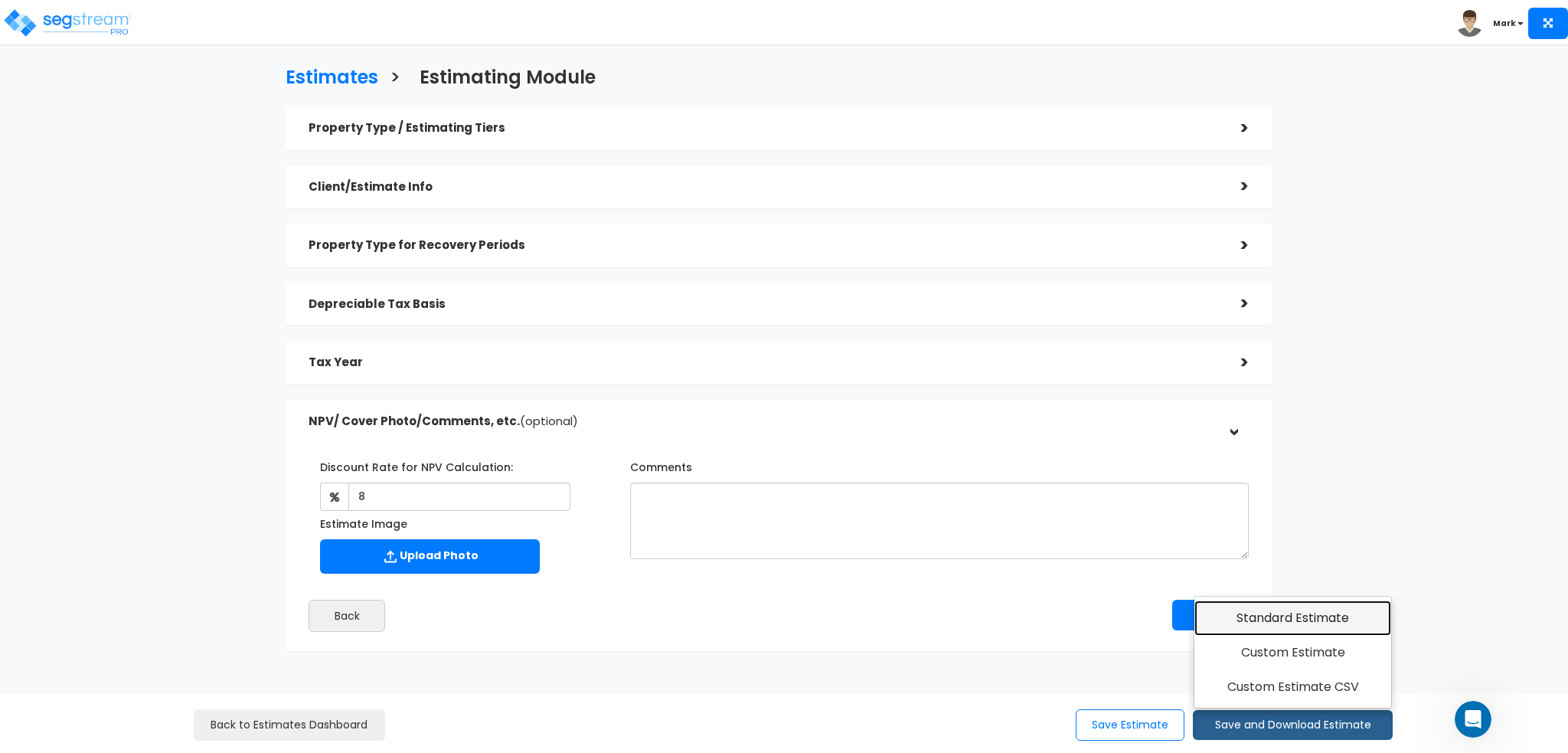
click at [1300, 612] on link "Standard Estimate" at bounding box center [1292, 618] width 197 height 35
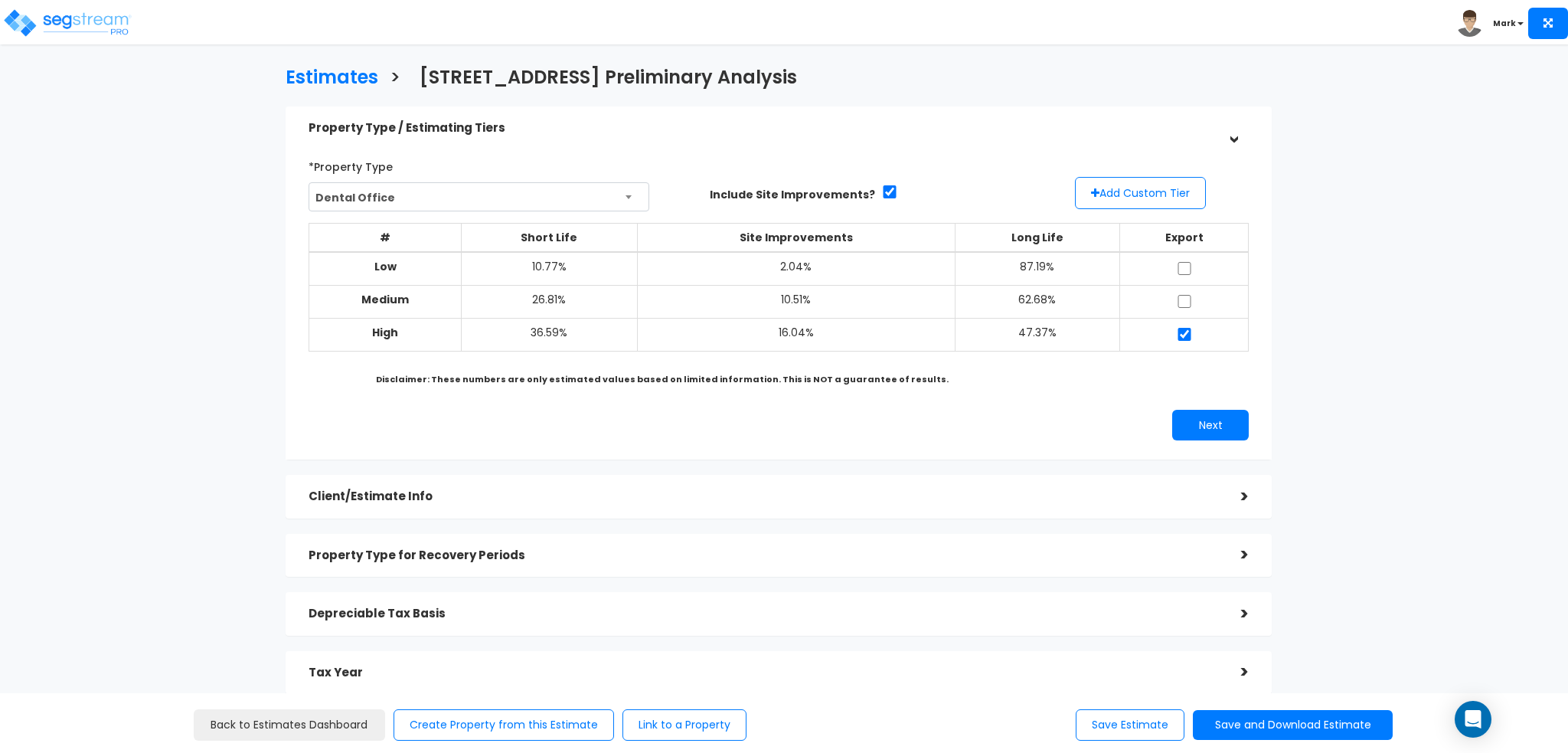
click at [1377, 310] on div "Estimates > 503 North Pine Street Preliminary Analysis Property Type / Estimati…" at bounding box center [778, 414] width 1288 height 1002
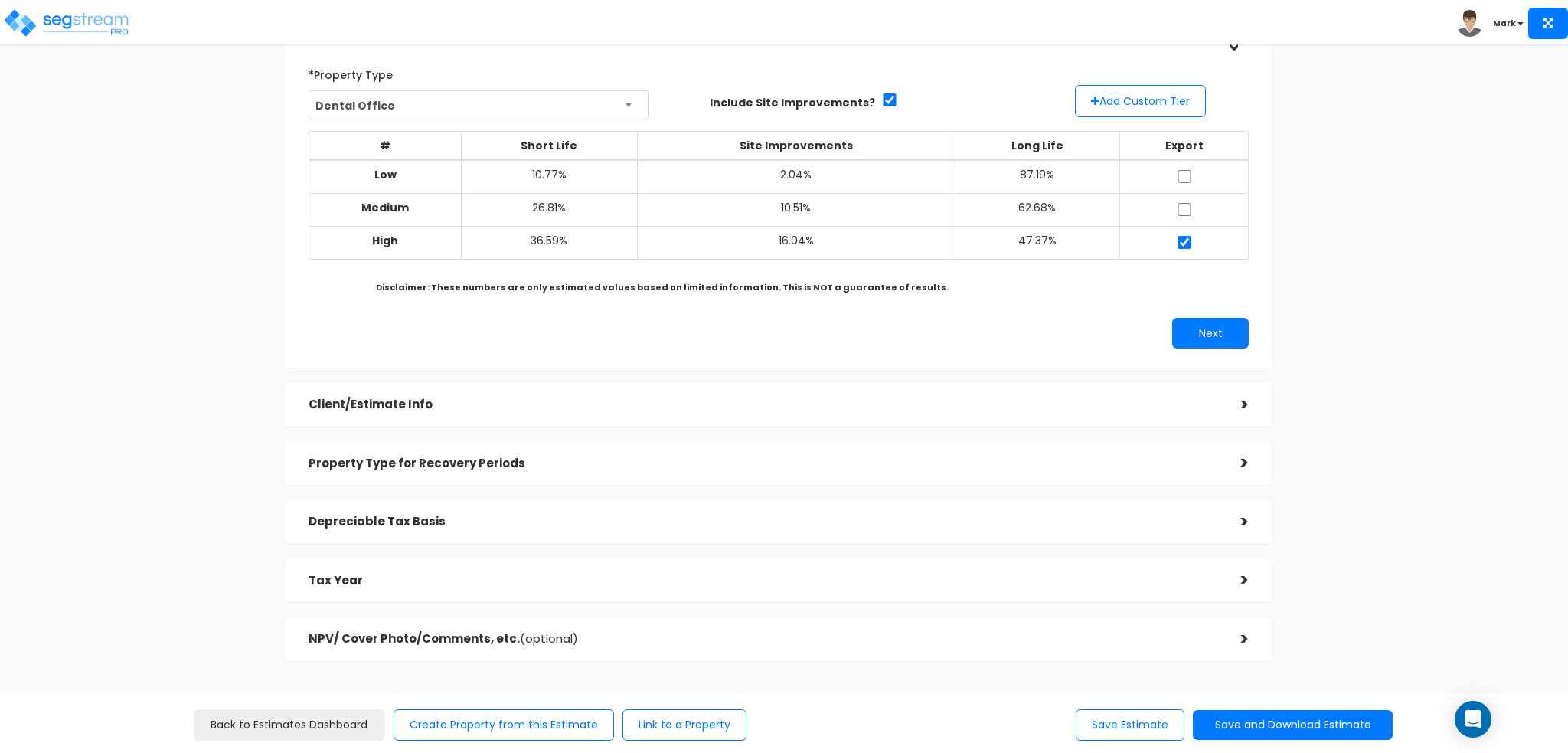
scroll to position [163, 0]
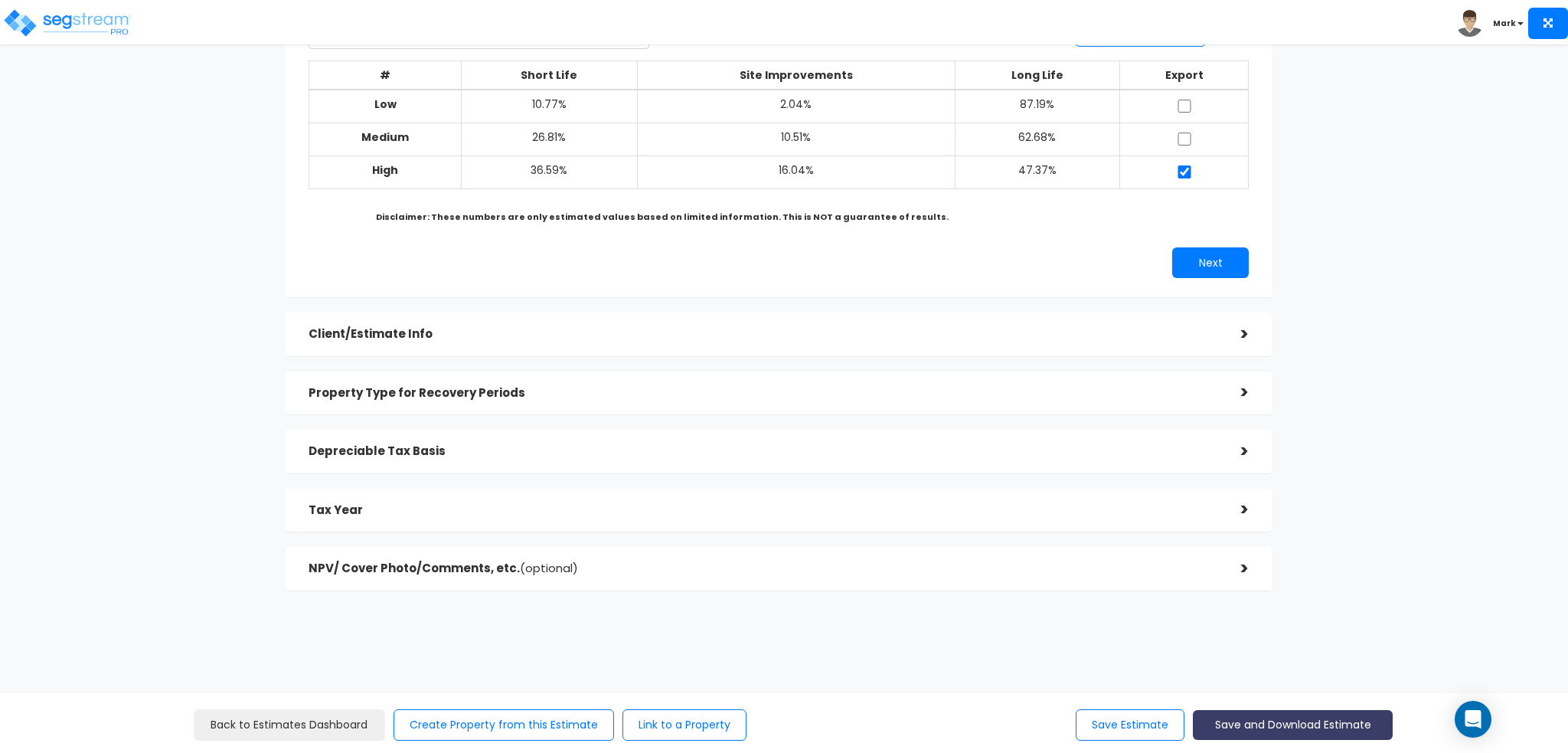
click at [1319, 725] on button "Save and Download Estimate" at bounding box center [1292, 725] width 200 height 30
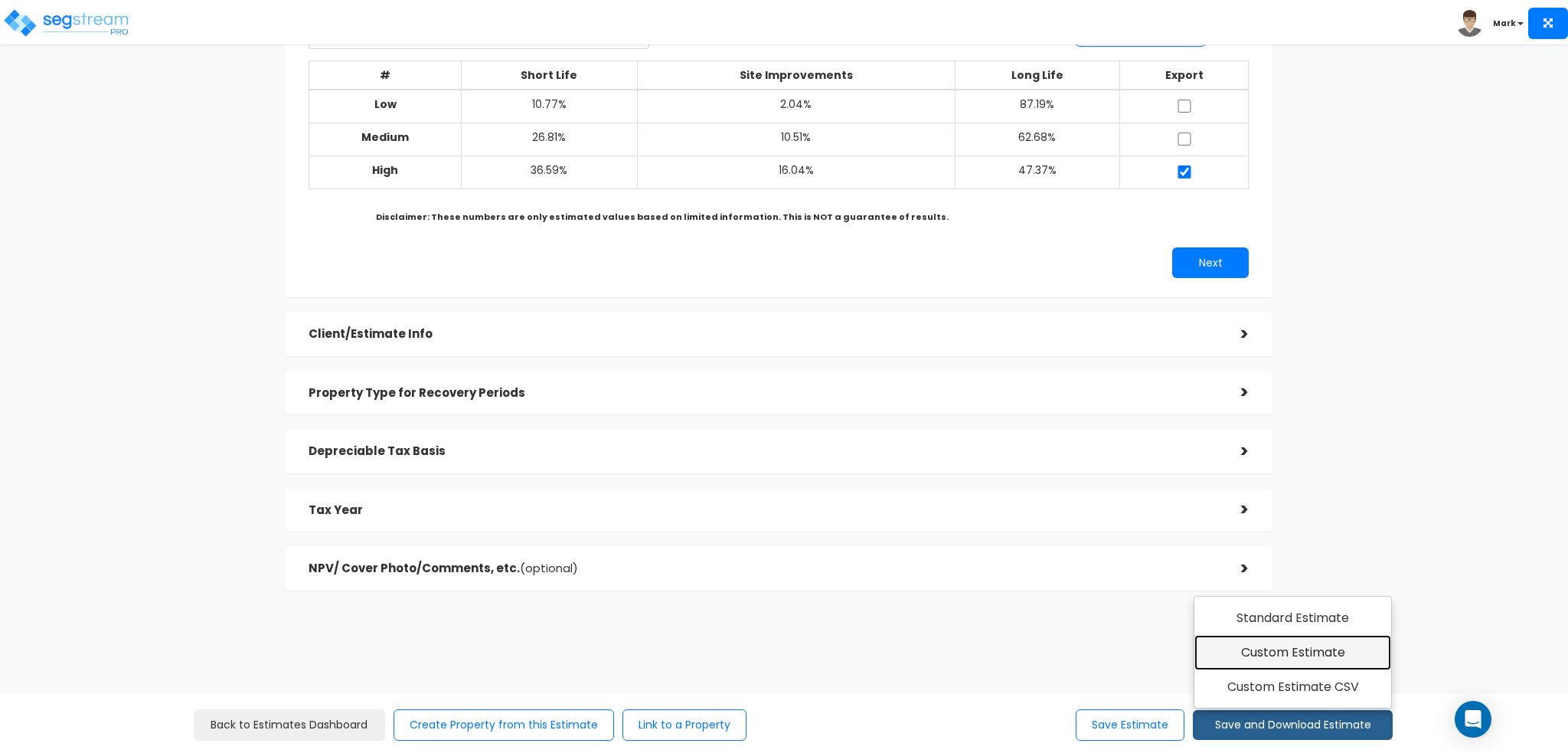
click at [1309, 656] on link "Custom Estimate" at bounding box center [1292, 653] width 197 height 35
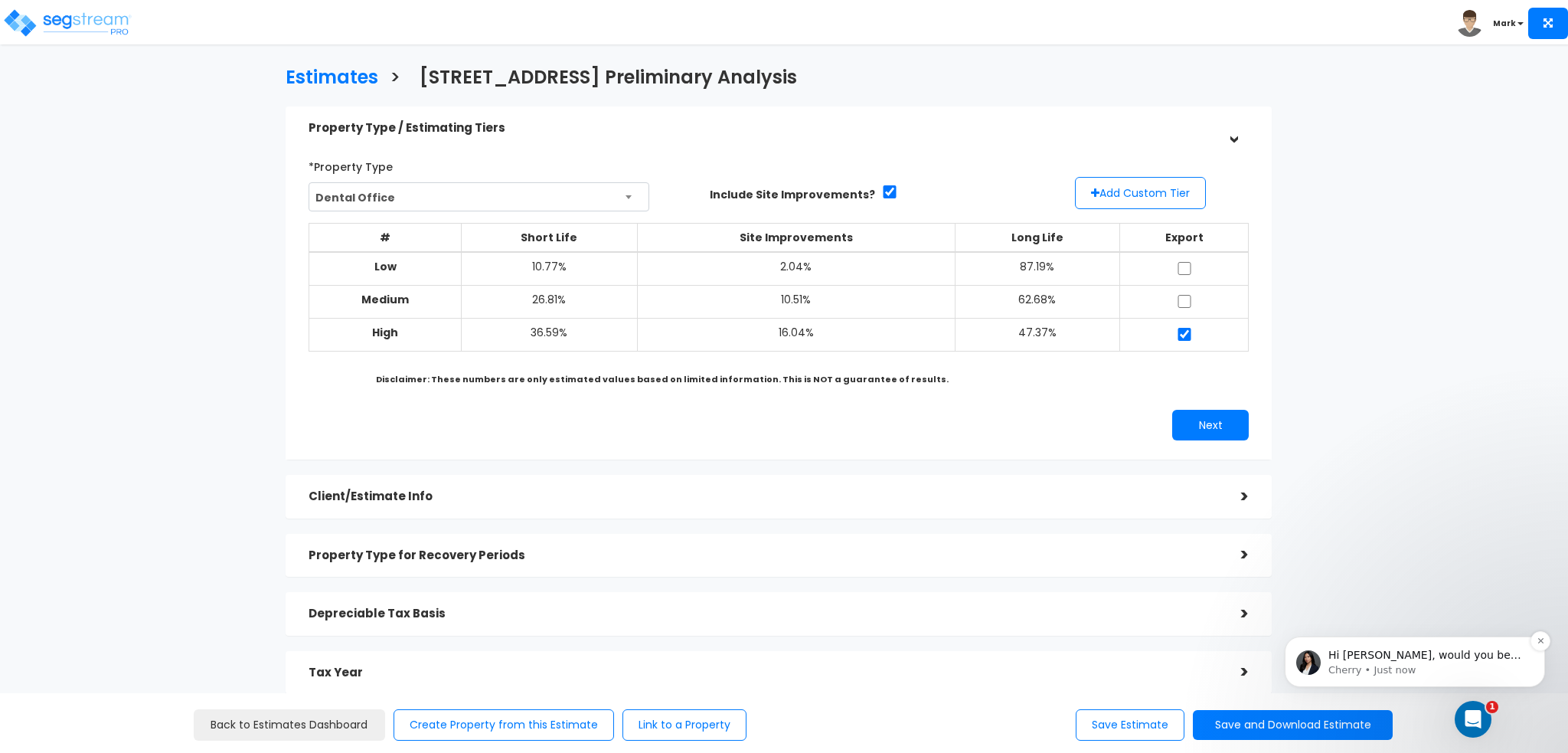
click at [1415, 667] on p "Cherry • Just now" at bounding box center [1427, 670] width 198 height 14
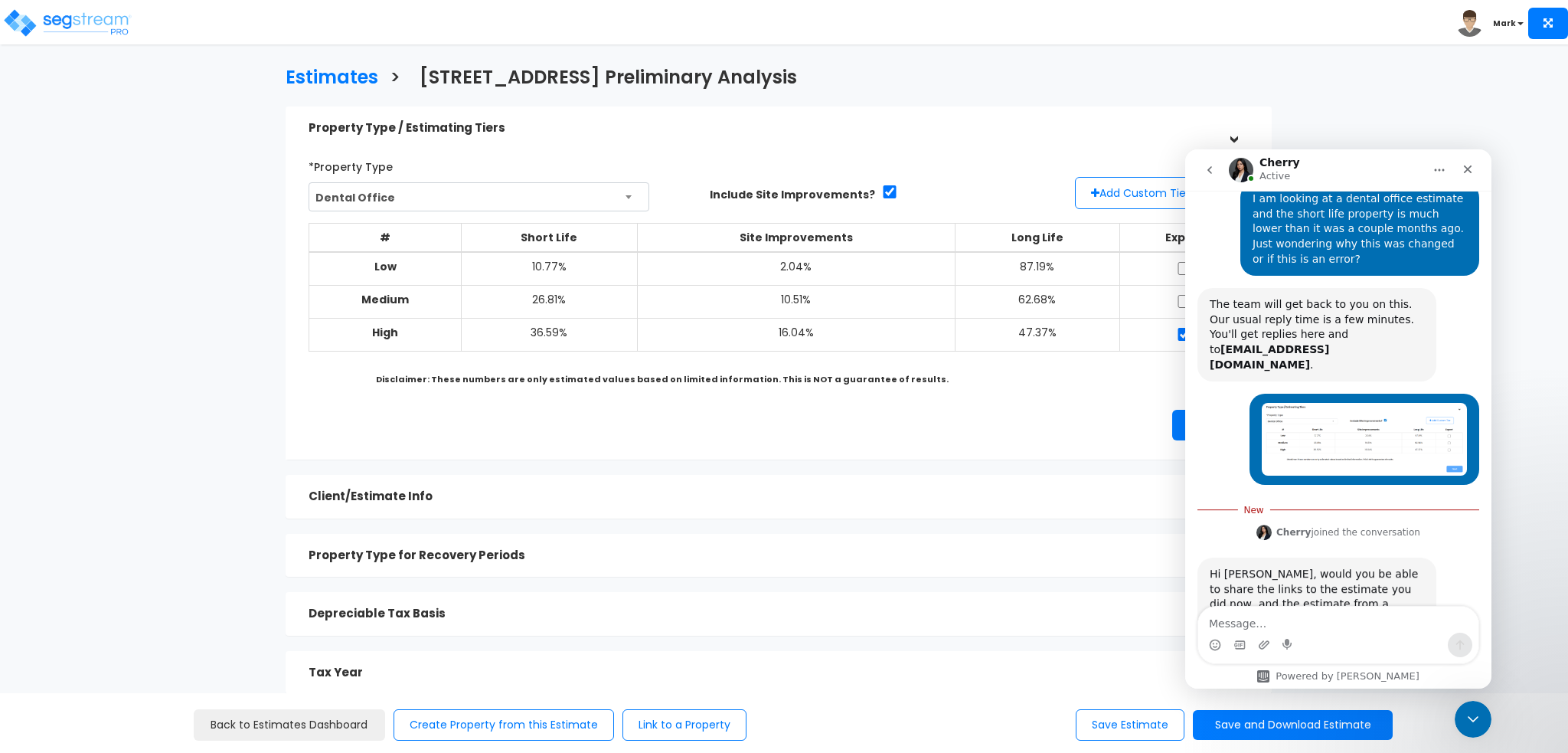
scroll to position [276, 0]
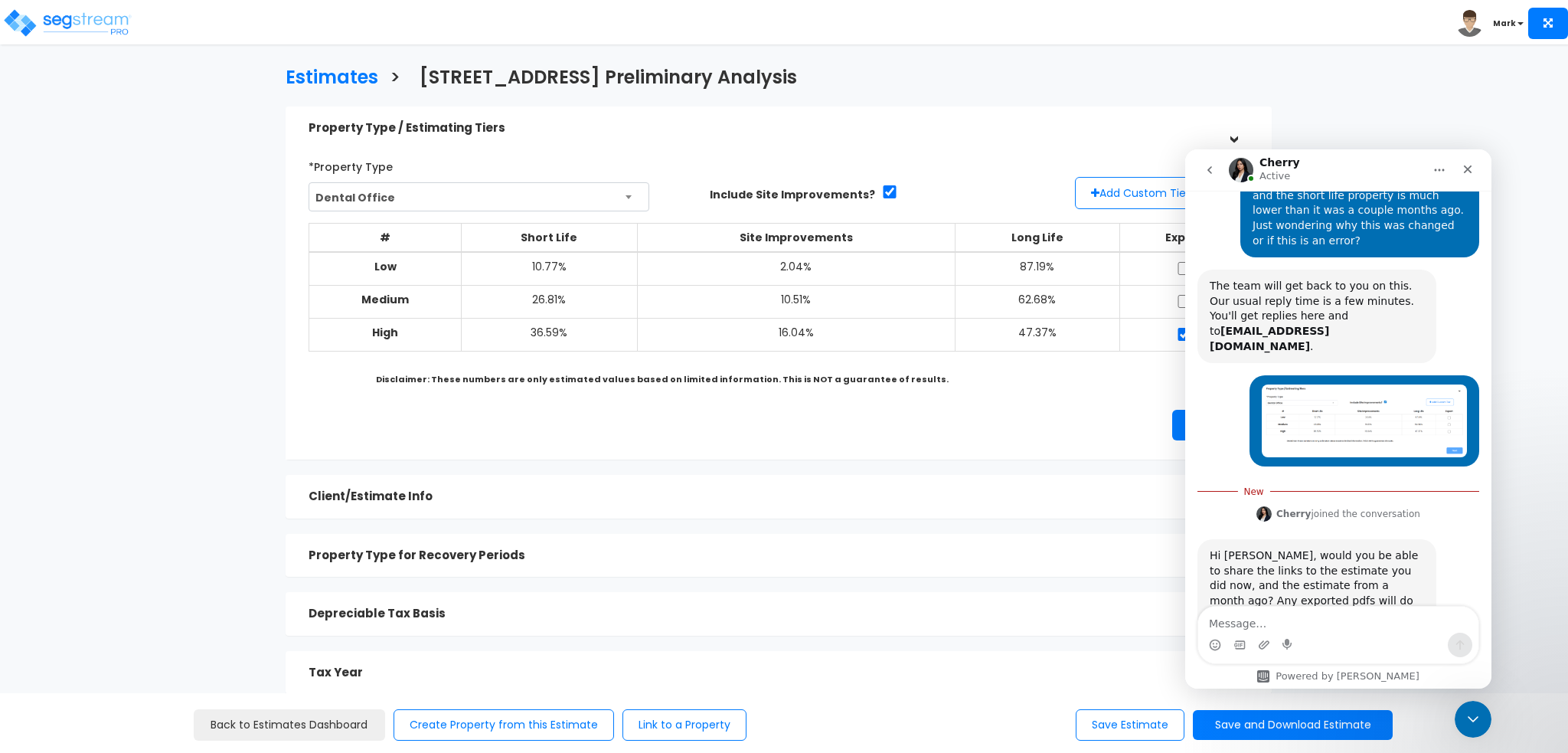
click at [1522, 457] on div "Estimates > 503 North Pine Street Preliminary Analysis Property Type / Estimati…" at bounding box center [784, 491] width 1568 height 848
click at [1469, 169] on icon "Close" at bounding box center [1467, 168] width 12 height 12
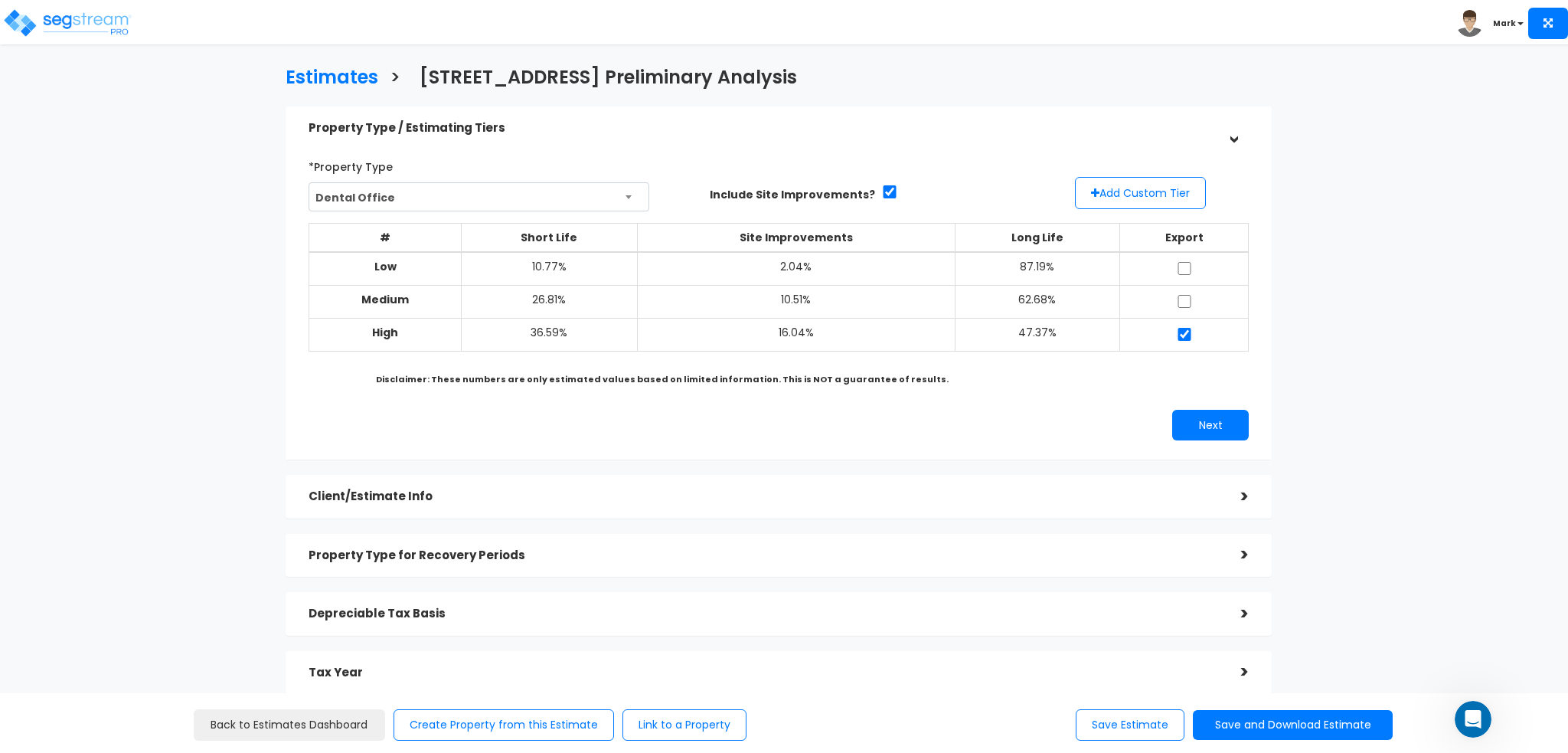
scroll to position [251, 0]
click at [1474, 721] on icon "Open Intercom Messenger" at bounding box center [1471, 717] width 25 height 25
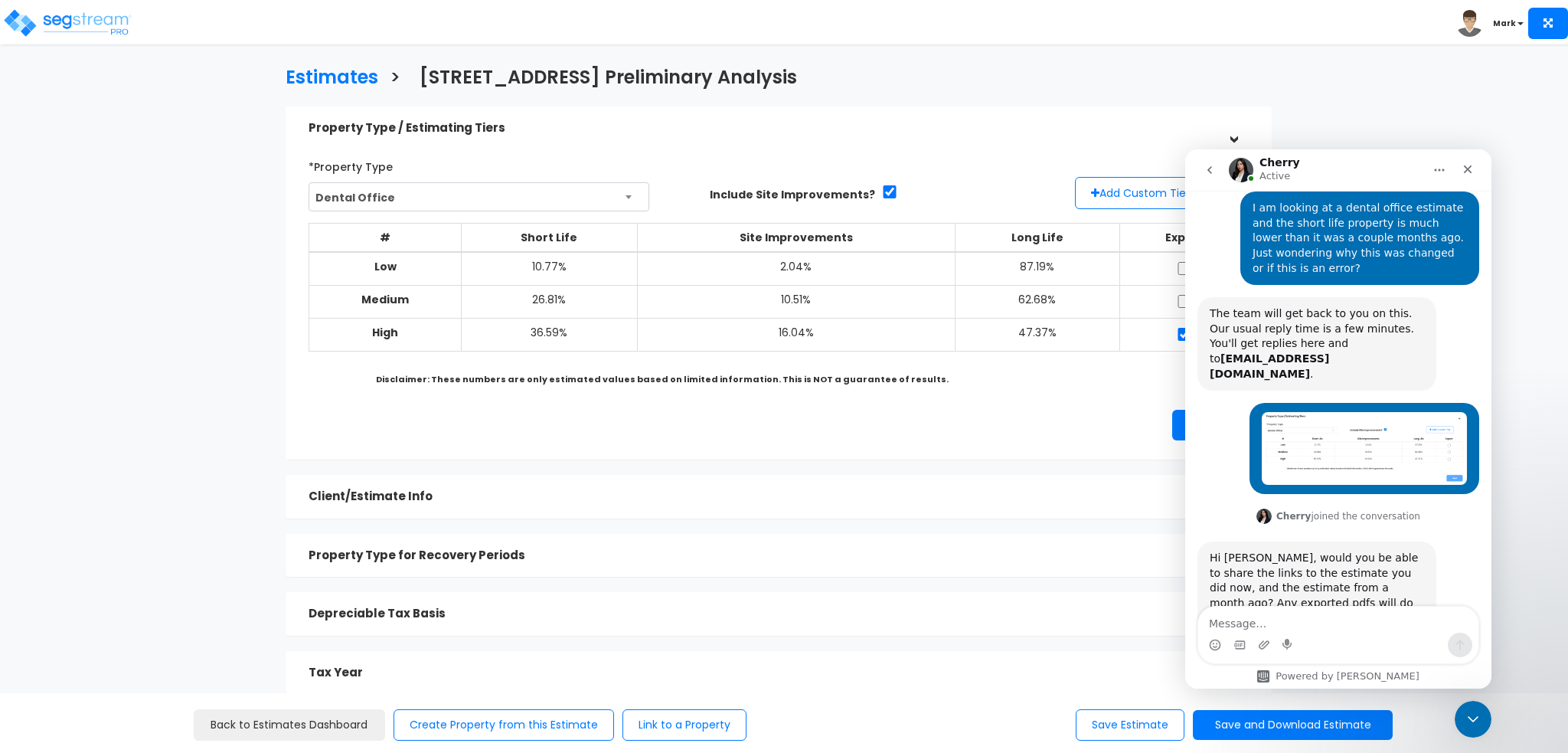
type textarea "https://enterprise.segstream.com/project/estimating-module/v2/1821/#"
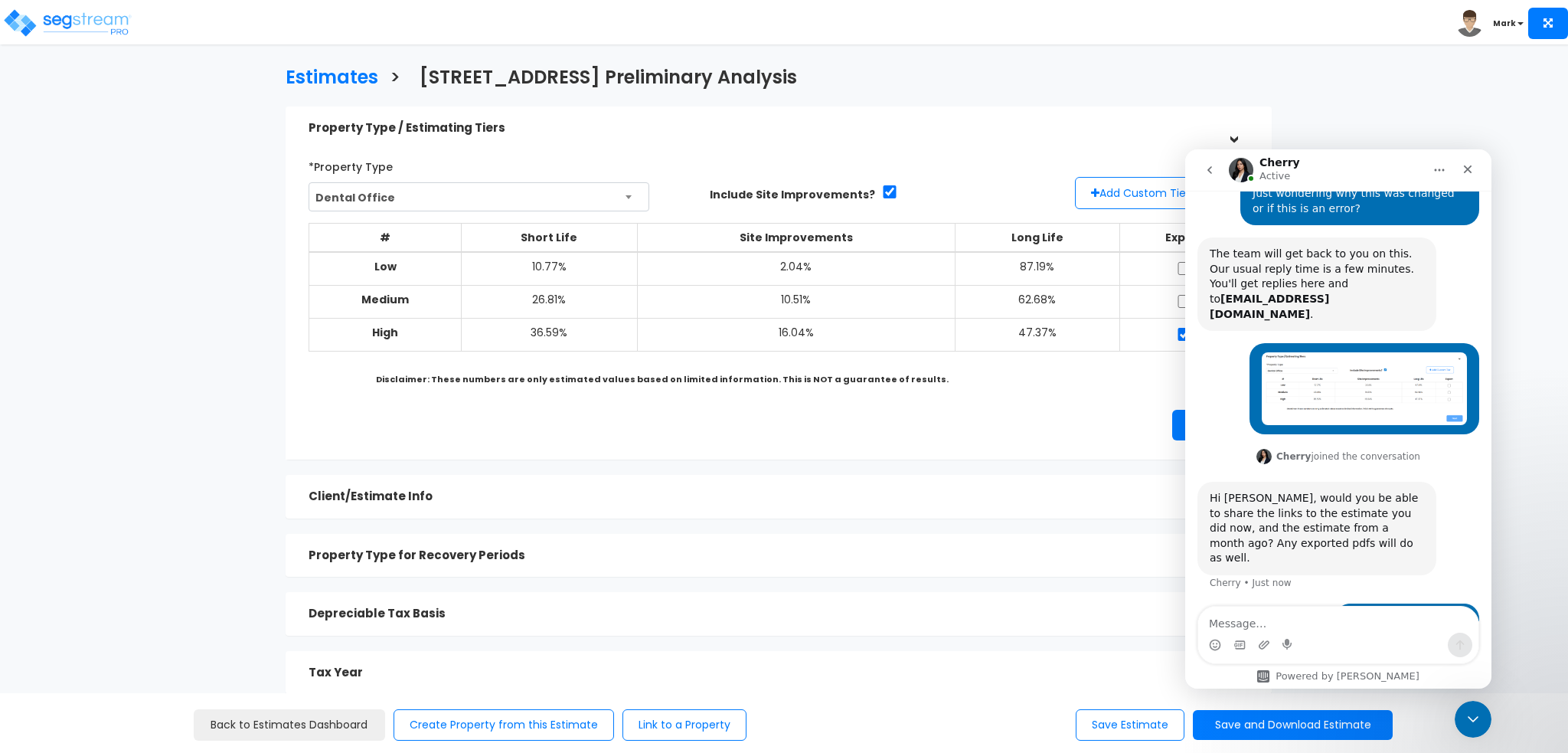
scroll to position [311, 0]
type textarea "the short life"
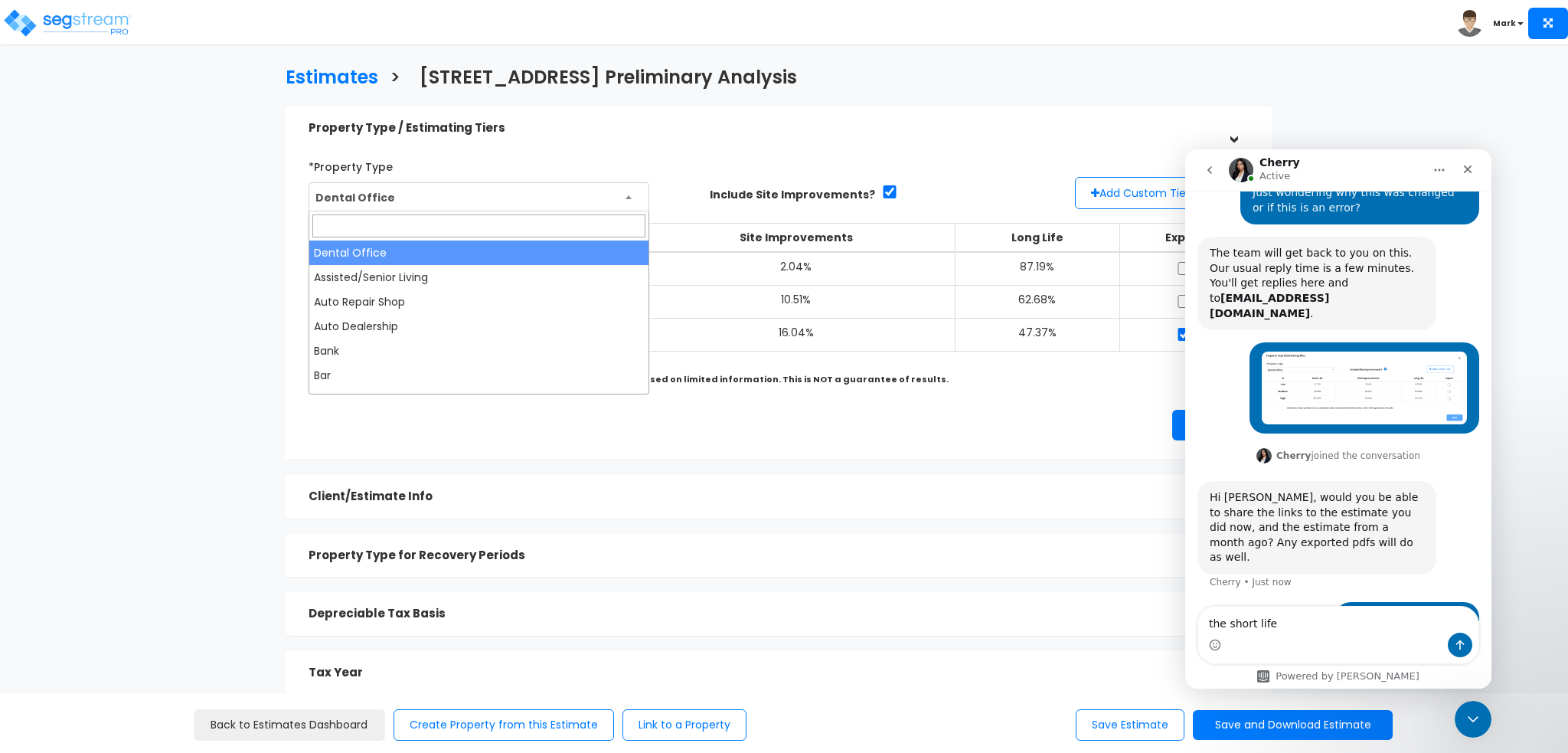
click at [459, 198] on span "Dental Office" at bounding box center [479, 197] width 339 height 29
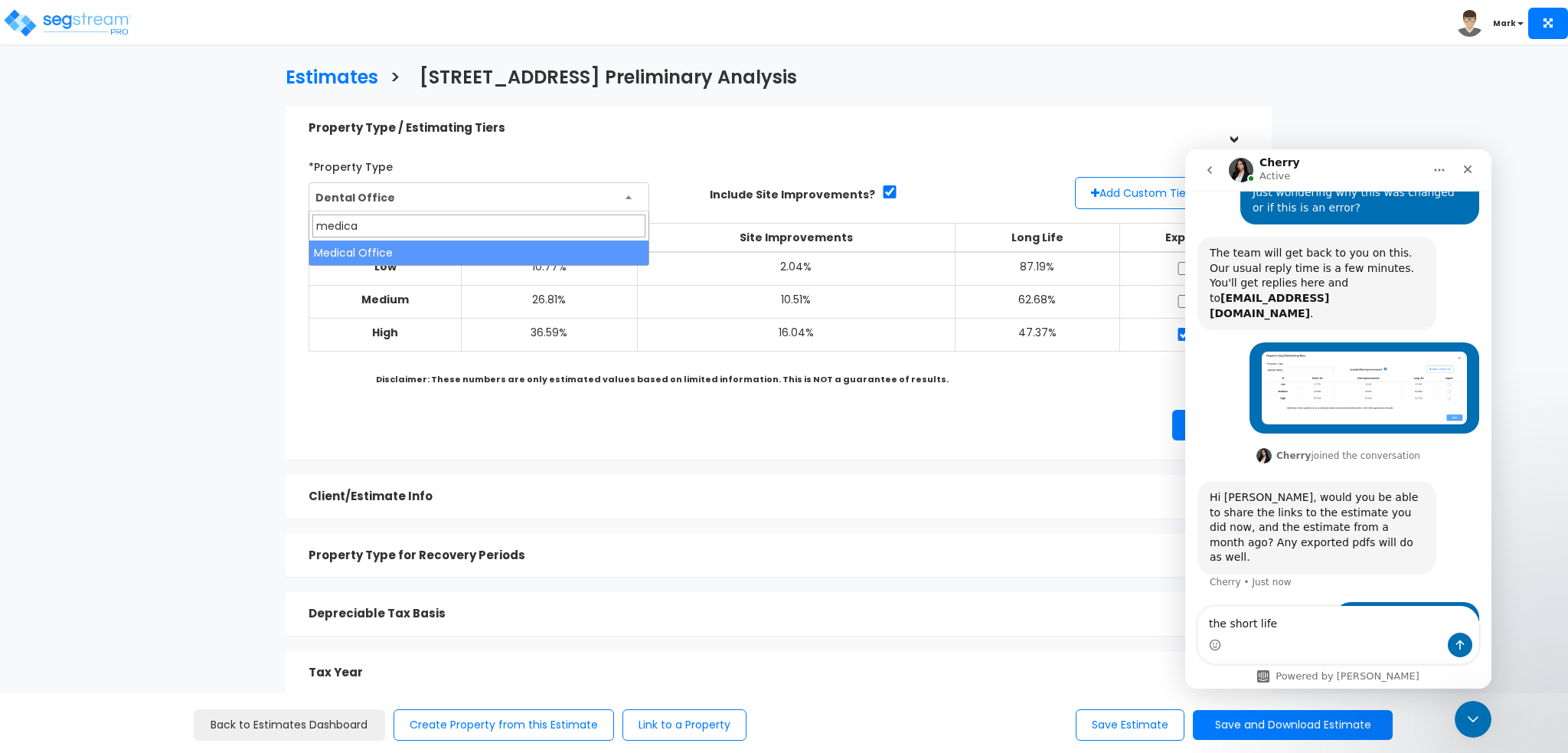
type input "medica"
select select "165"
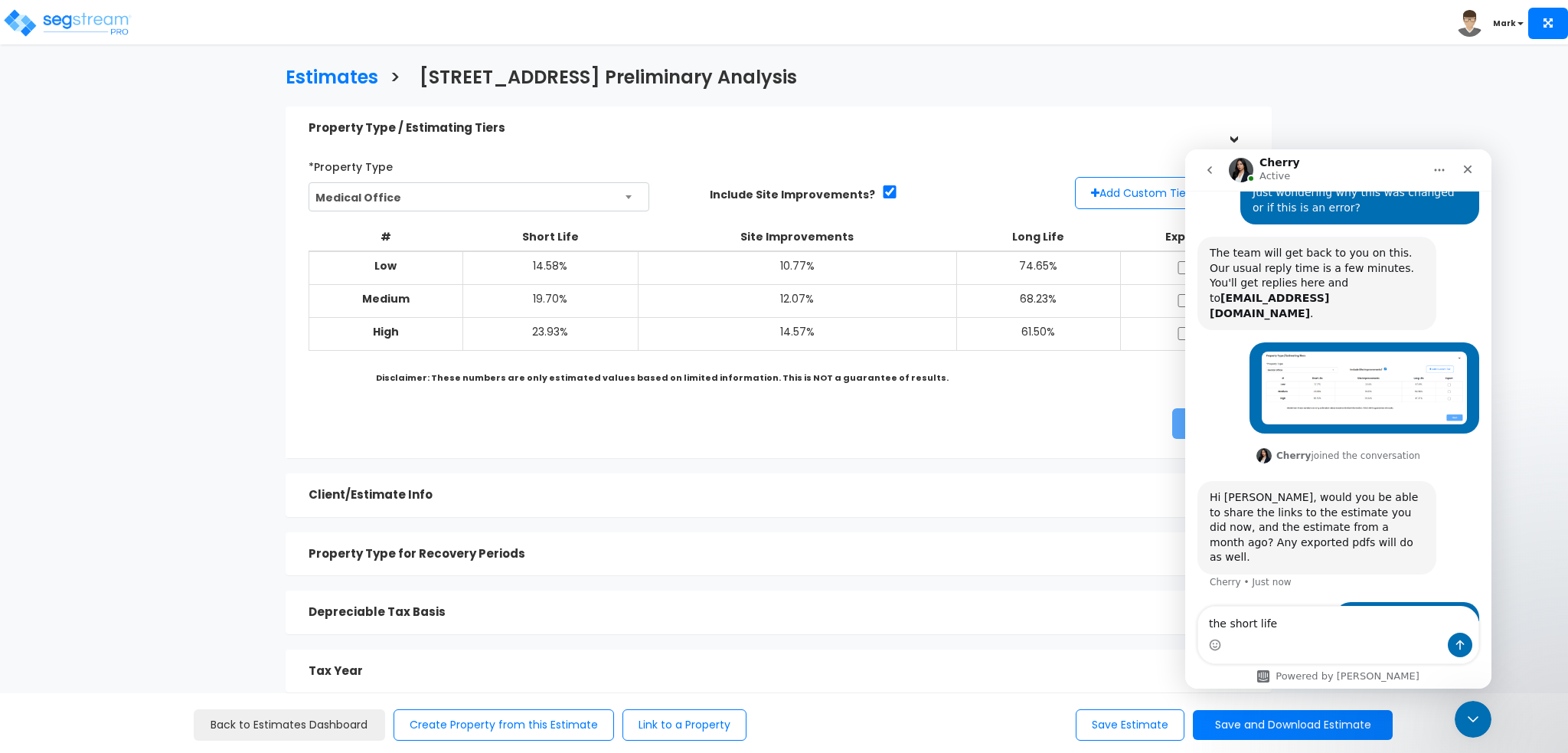
click at [480, 207] on span "Medical Office" at bounding box center [479, 197] width 339 height 29
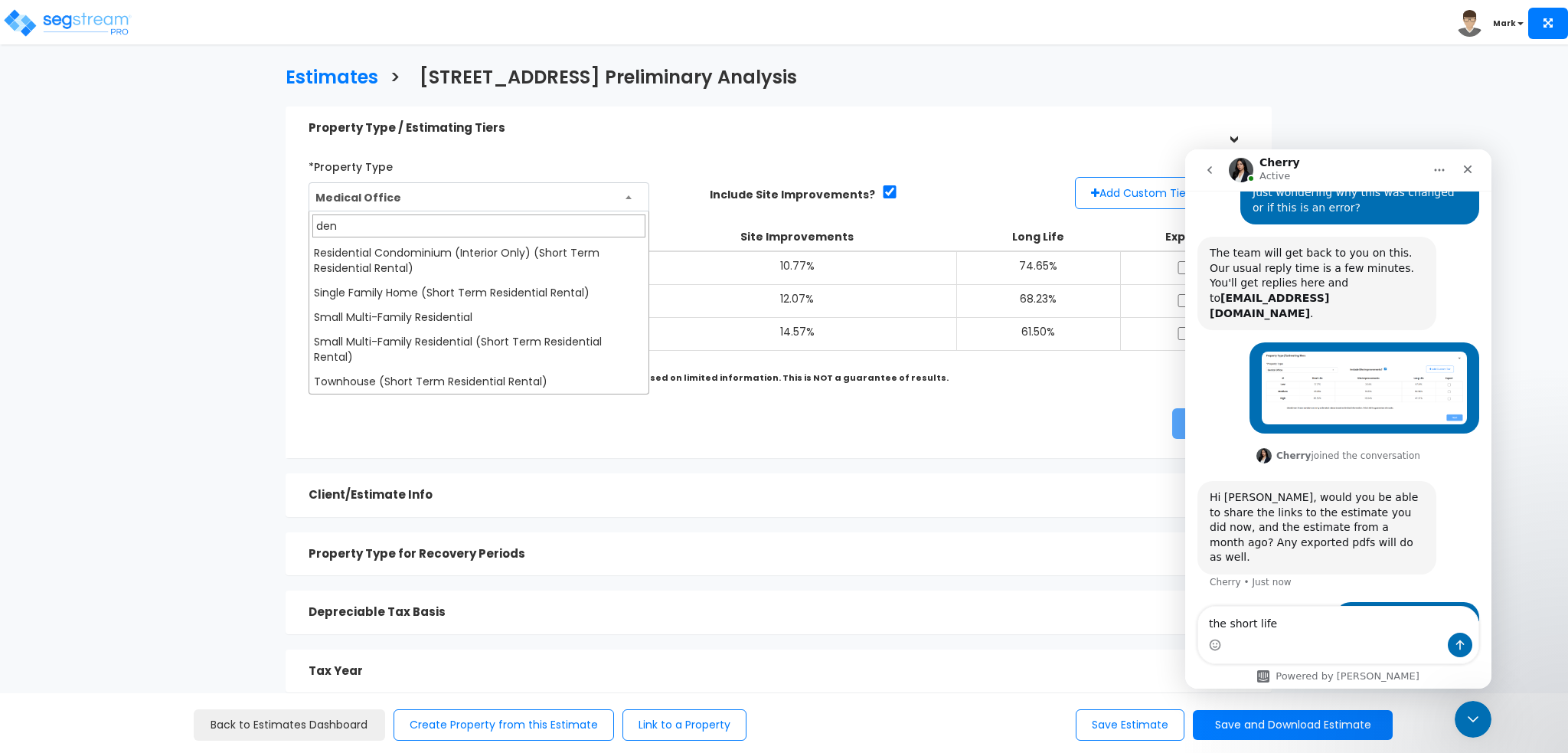
scroll to position [0, 0]
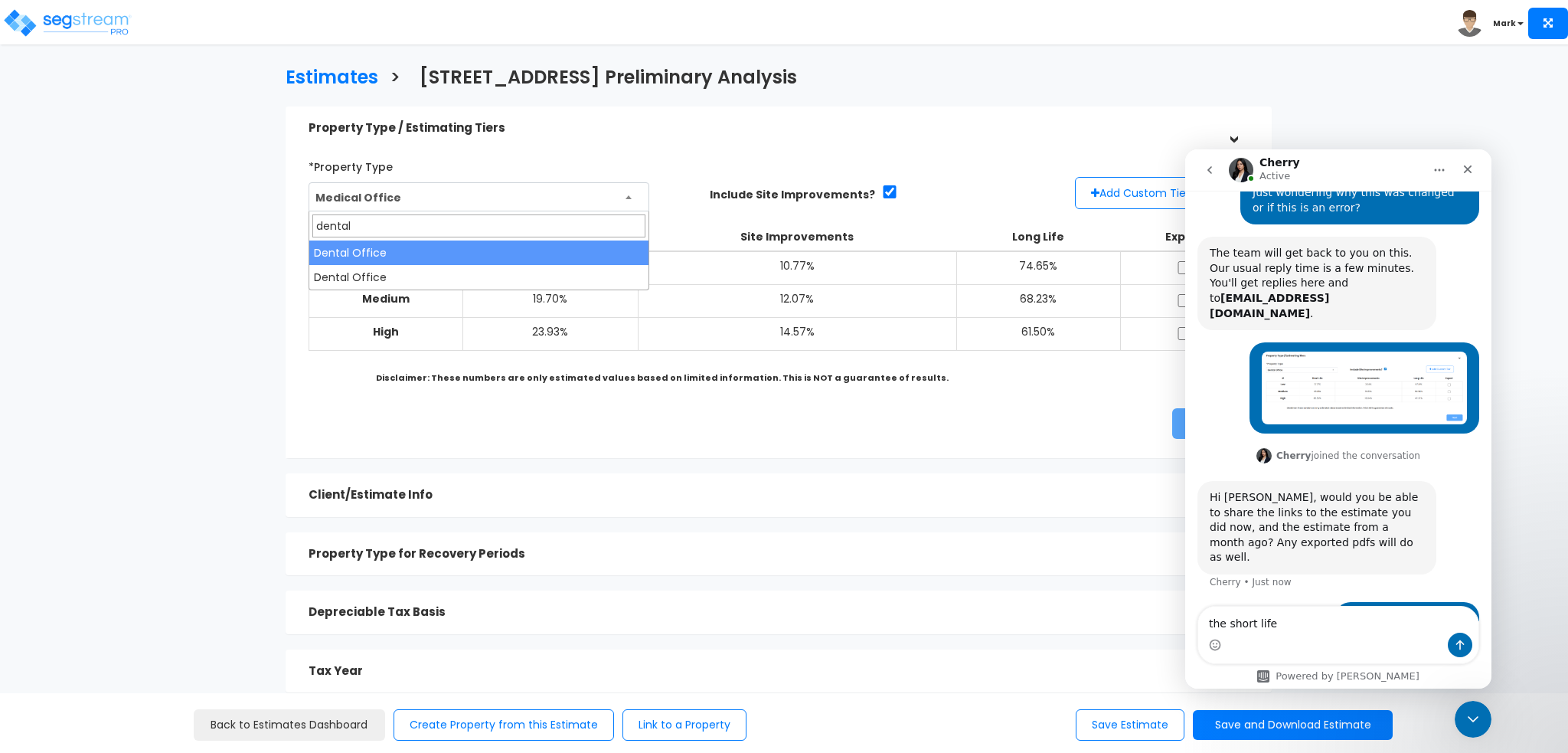
type input "dental"
select select "148"
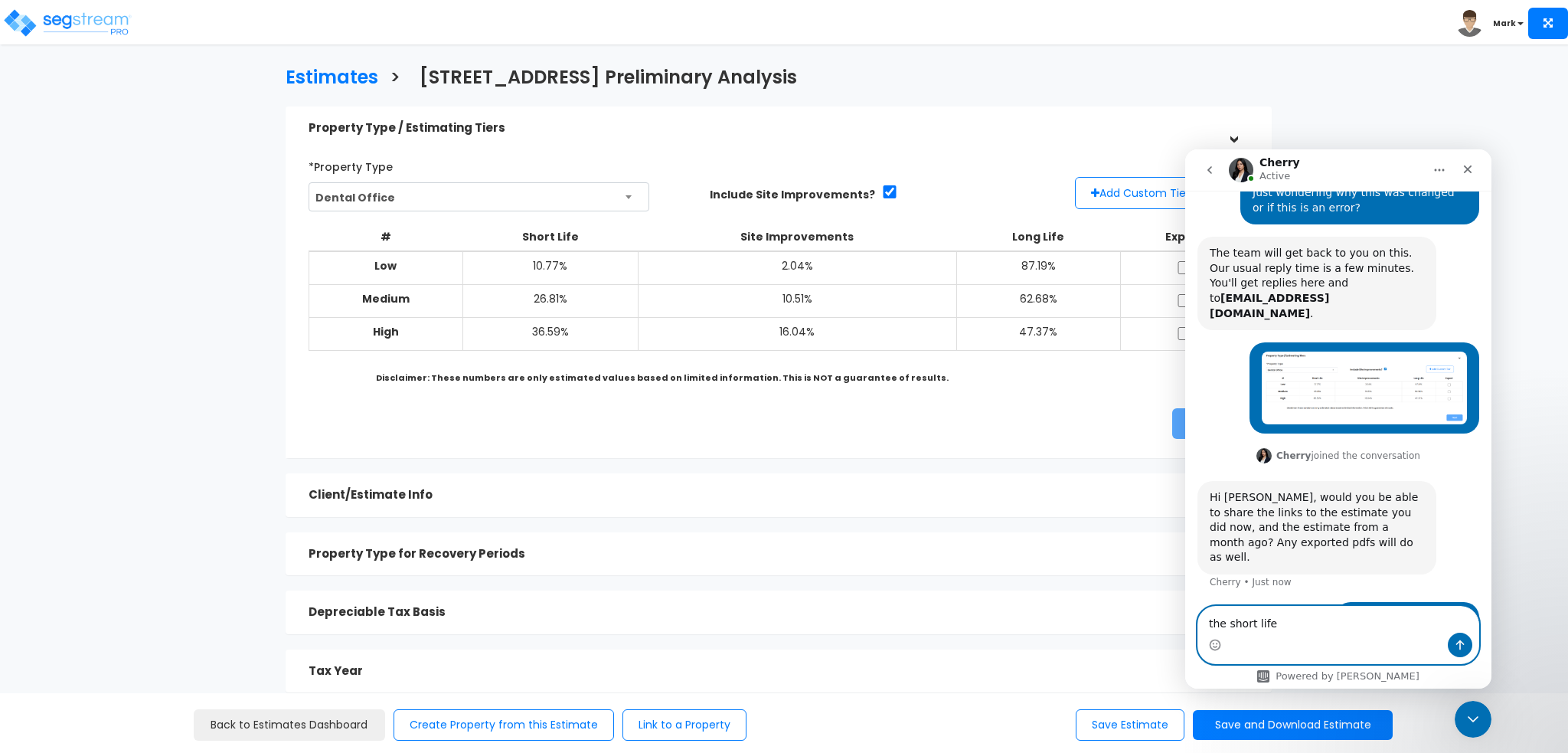
click at [1287, 630] on textarea "the short life" at bounding box center [1338, 620] width 280 height 26
type textarea "t"
type textarea "I"
type textarea "T"
type textarea "w"
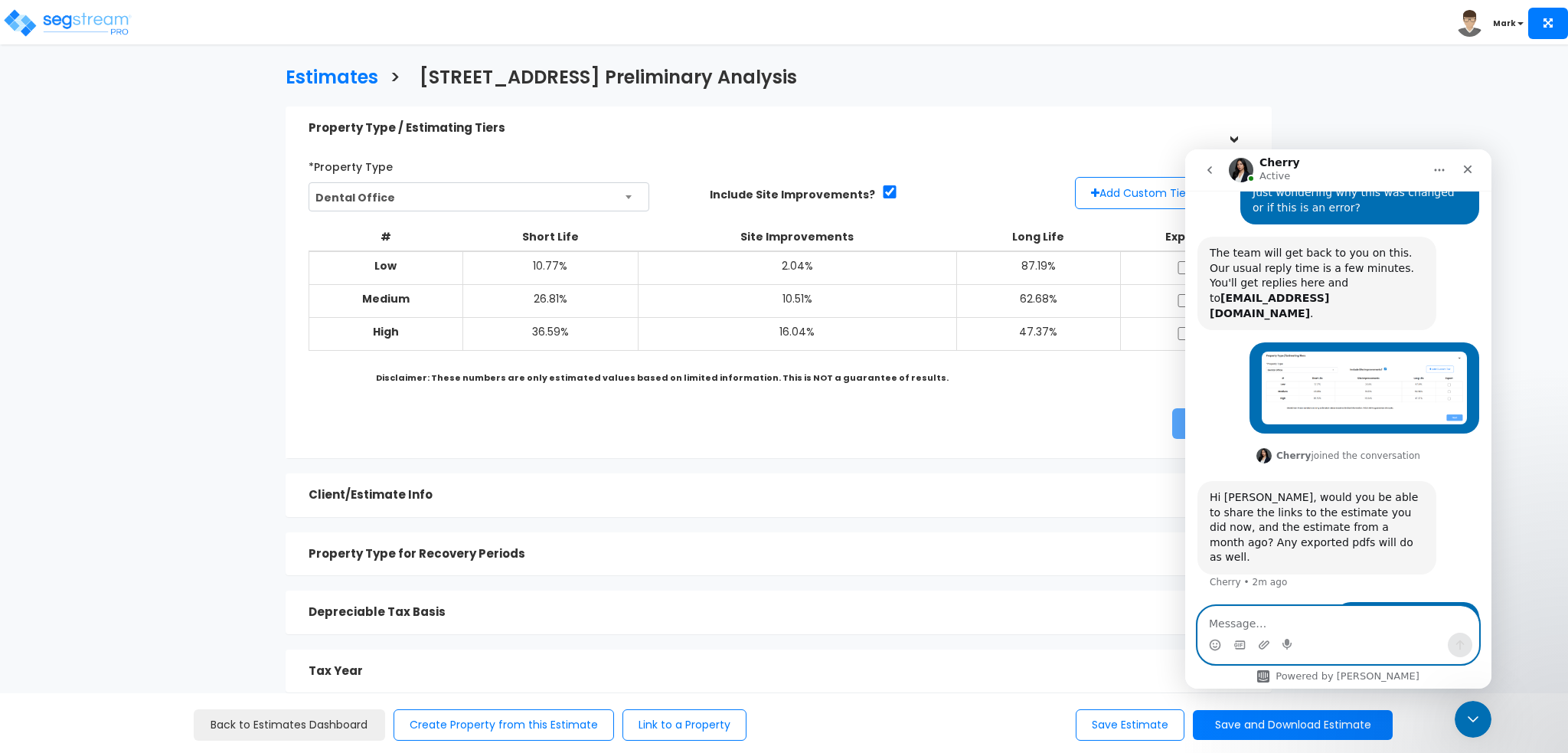
click at [1275, 611] on textarea "Message…" at bounding box center [1338, 620] width 280 height 26
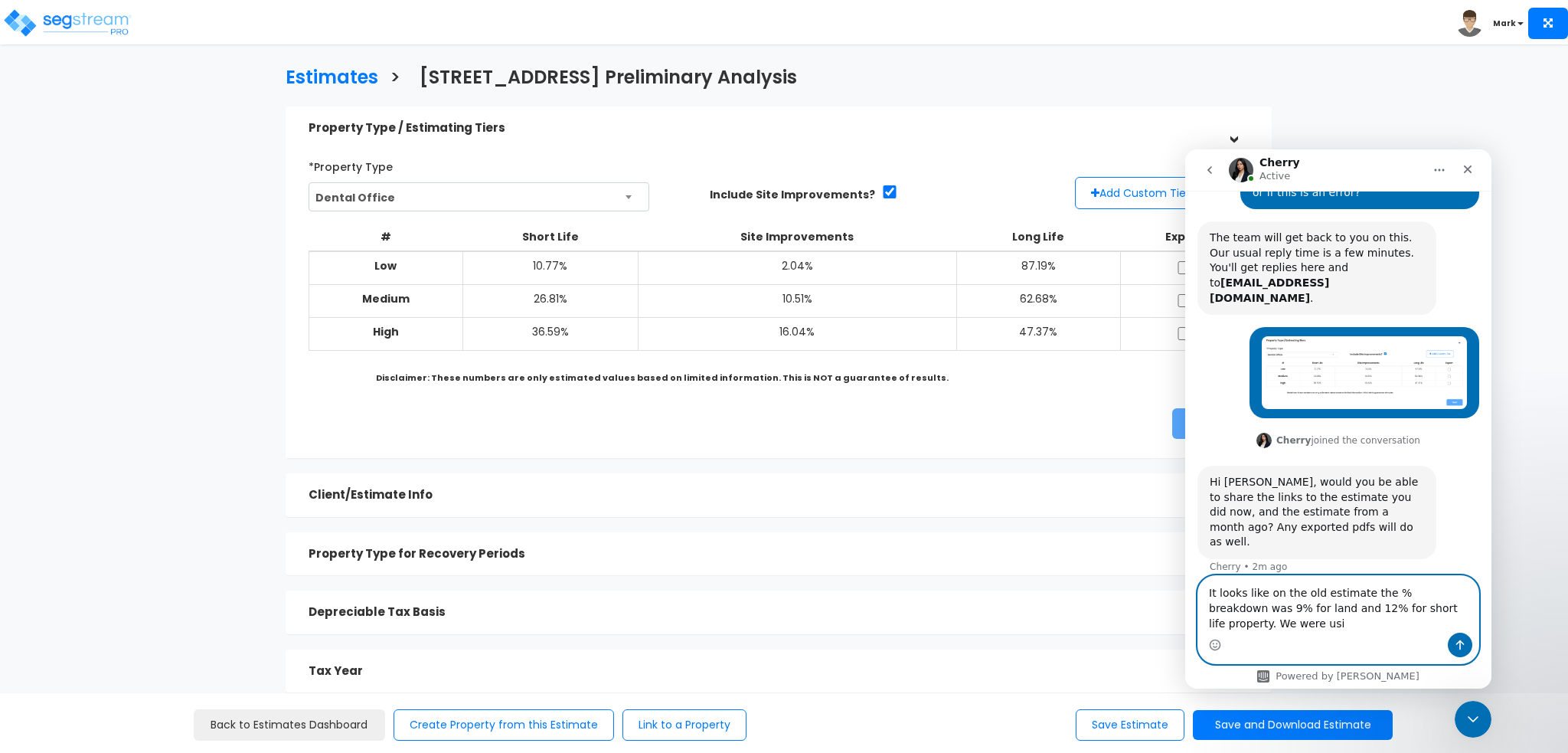
scroll to position [341, 0]
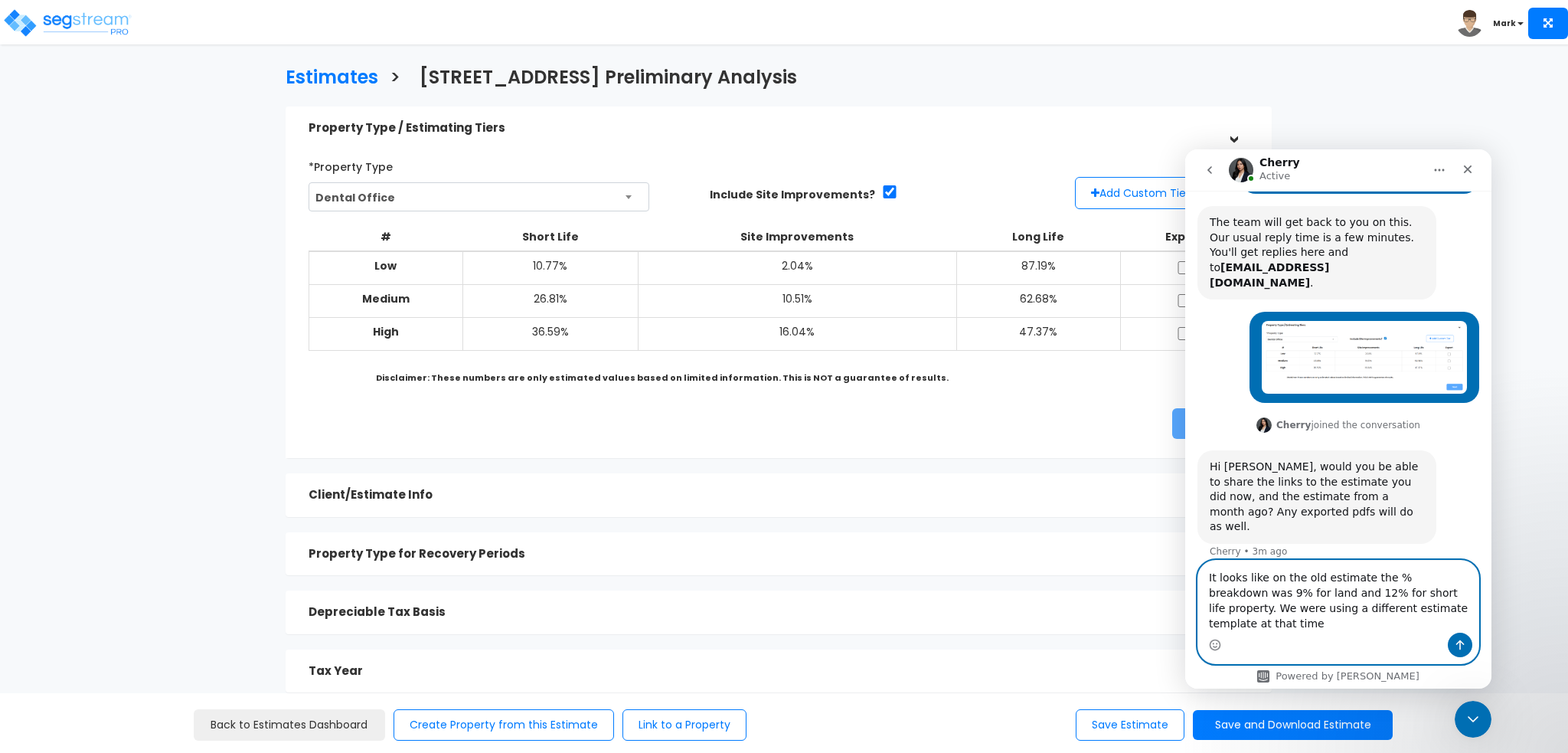
type textarea "It looks like on the old estimate the % breakdown was 9% for land and 12% for s…"
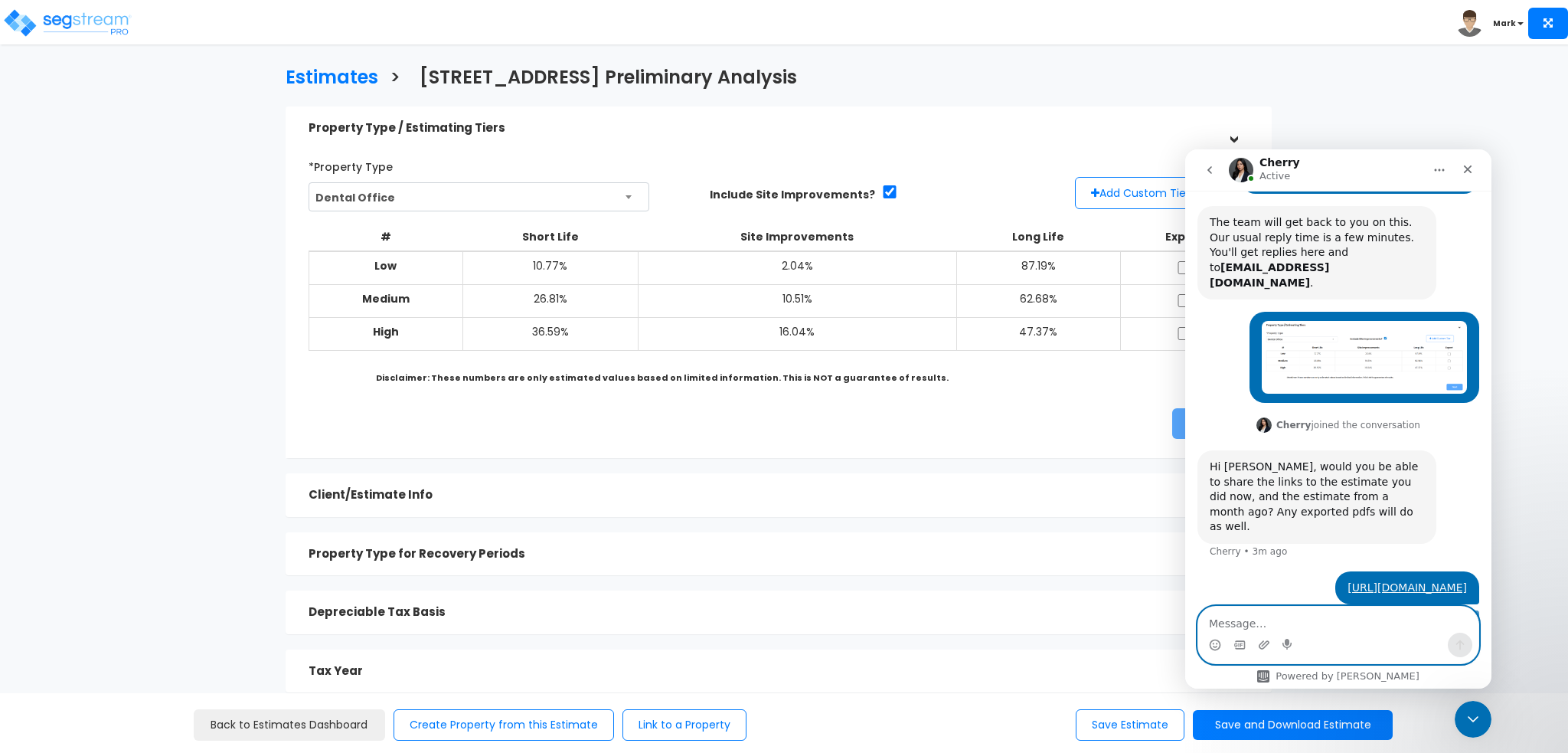
scroll to position [391, 0]
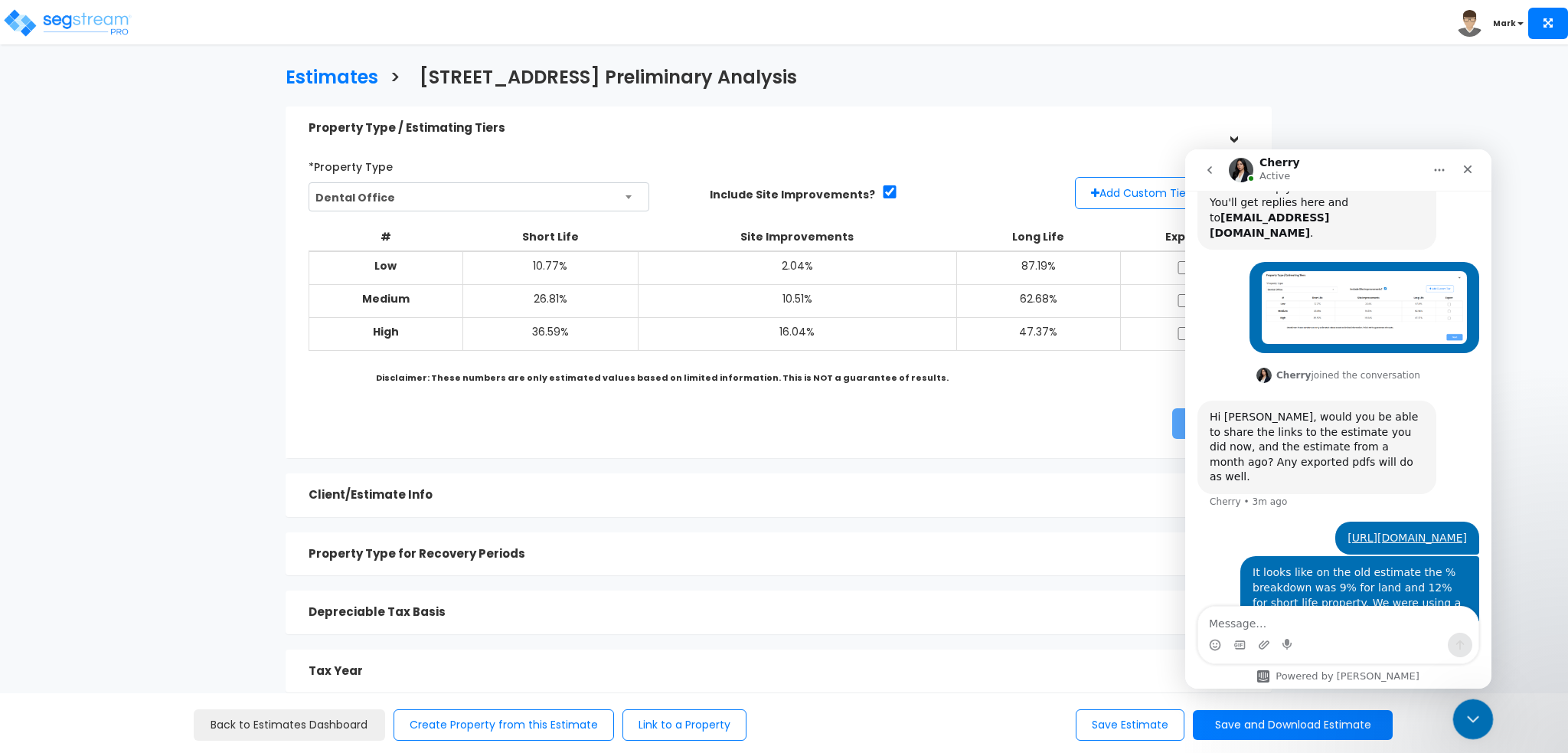
click at [1477, 709] on icon "Close Intercom Messenger" at bounding box center [1471, 717] width 18 height 19
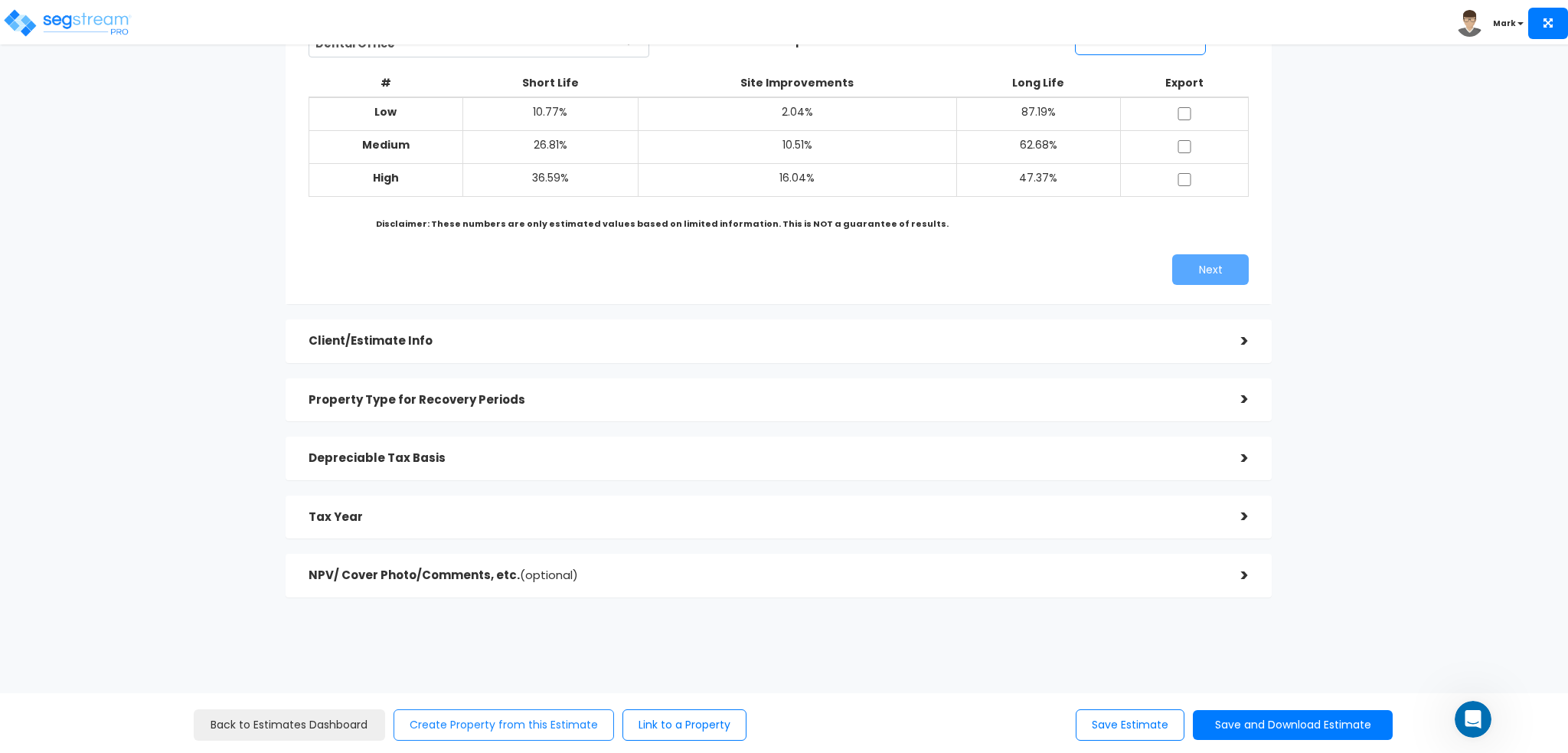
scroll to position [161, 0]
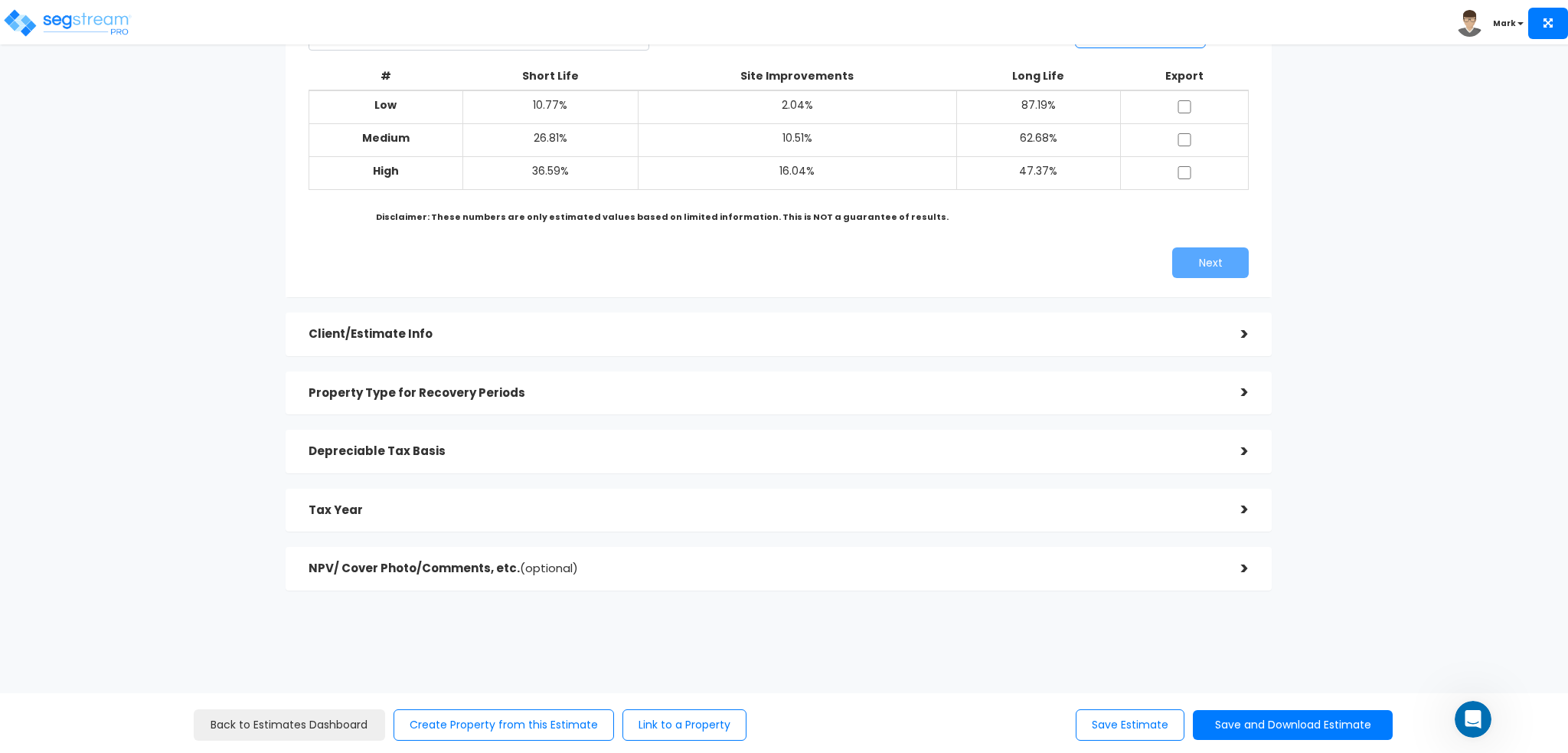
click at [717, 576] on div "NPV/ Cover Photo/Comments, etc. (optional)" at bounding box center [764, 569] width 910 height 29
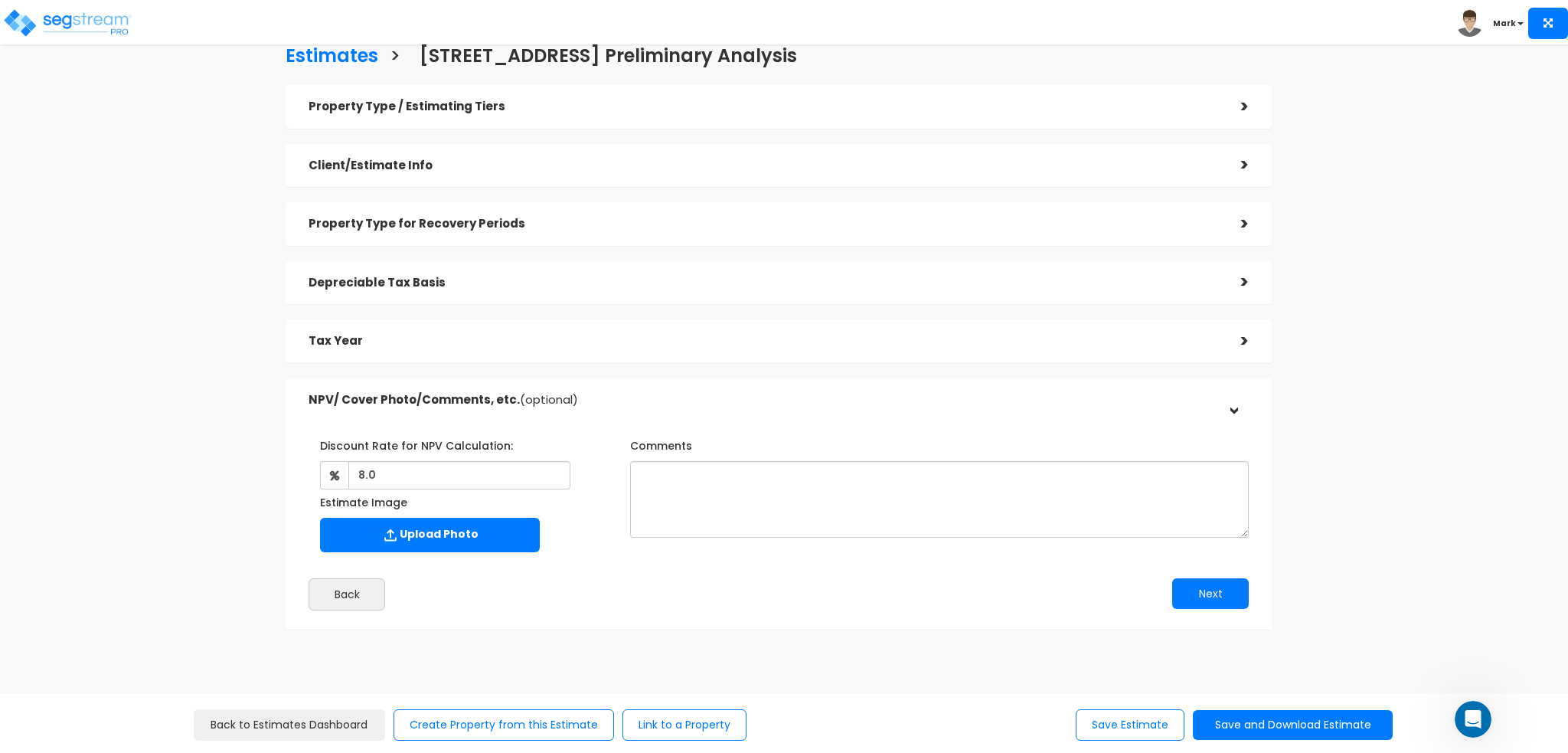
scroll to position [0, 0]
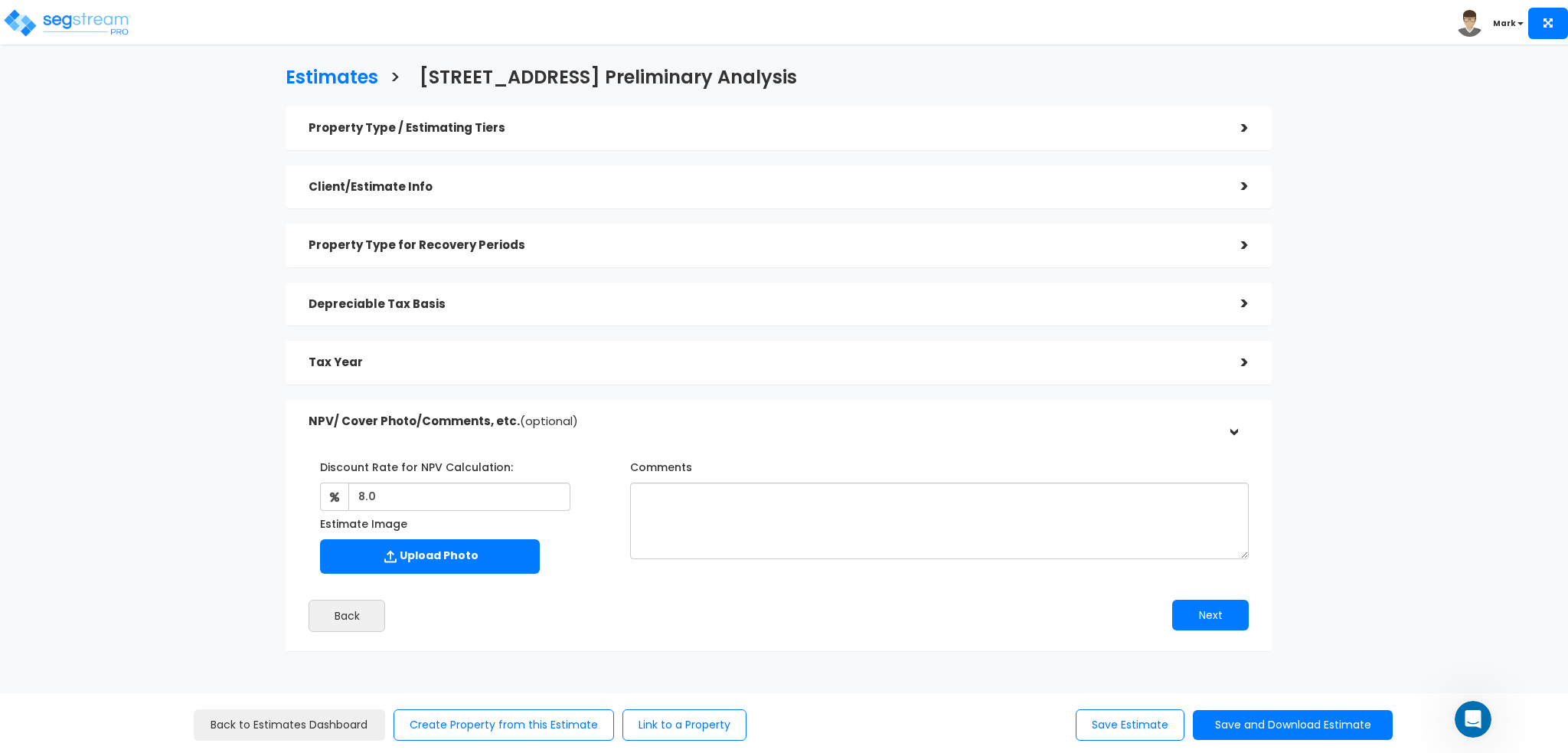
click at [615, 364] on h5 "Tax Year" at bounding box center [764, 363] width 910 height 13
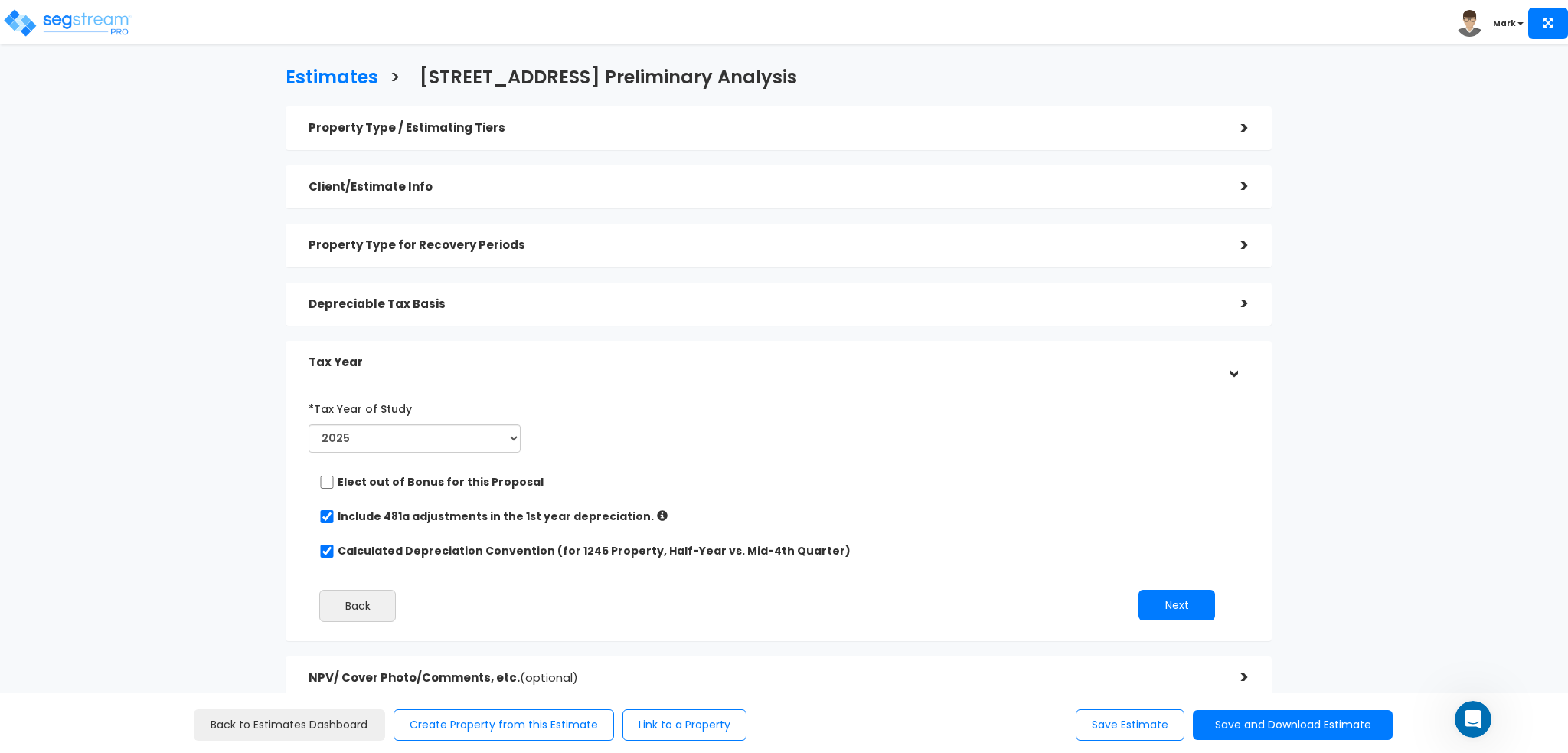
click at [592, 248] on h5 "Property Type for Recovery Periods" at bounding box center [764, 245] width 910 height 13
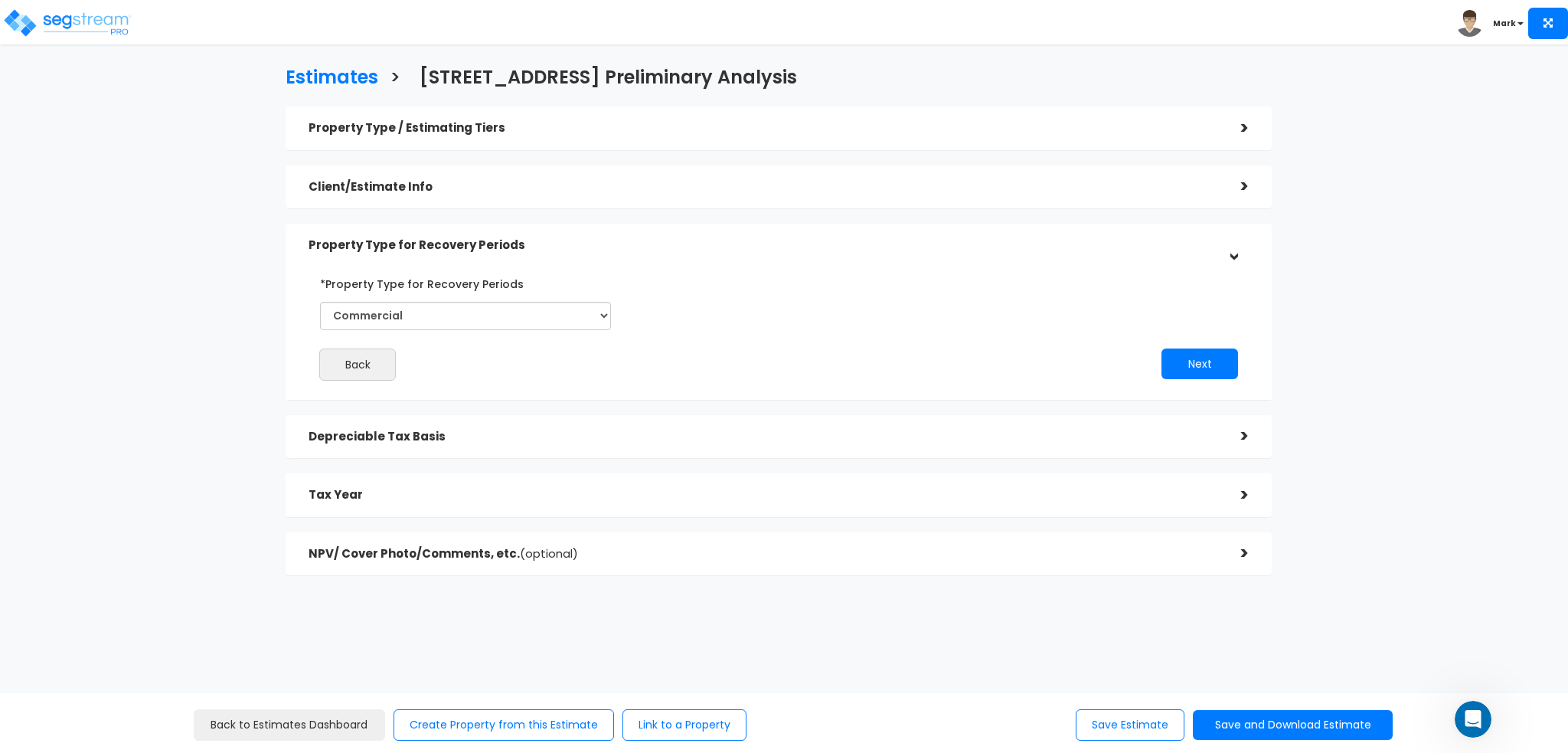
click at [586, 413] on div "Property Type / Estimating Tiers > *Property Type Dental Office Assisted/Senior…" at bounding box center [778, 340] width 986 height 469
click at [596, 425] on div "Depreciable Tax Basis" at bounding box center [764, 437] width 910 height 29
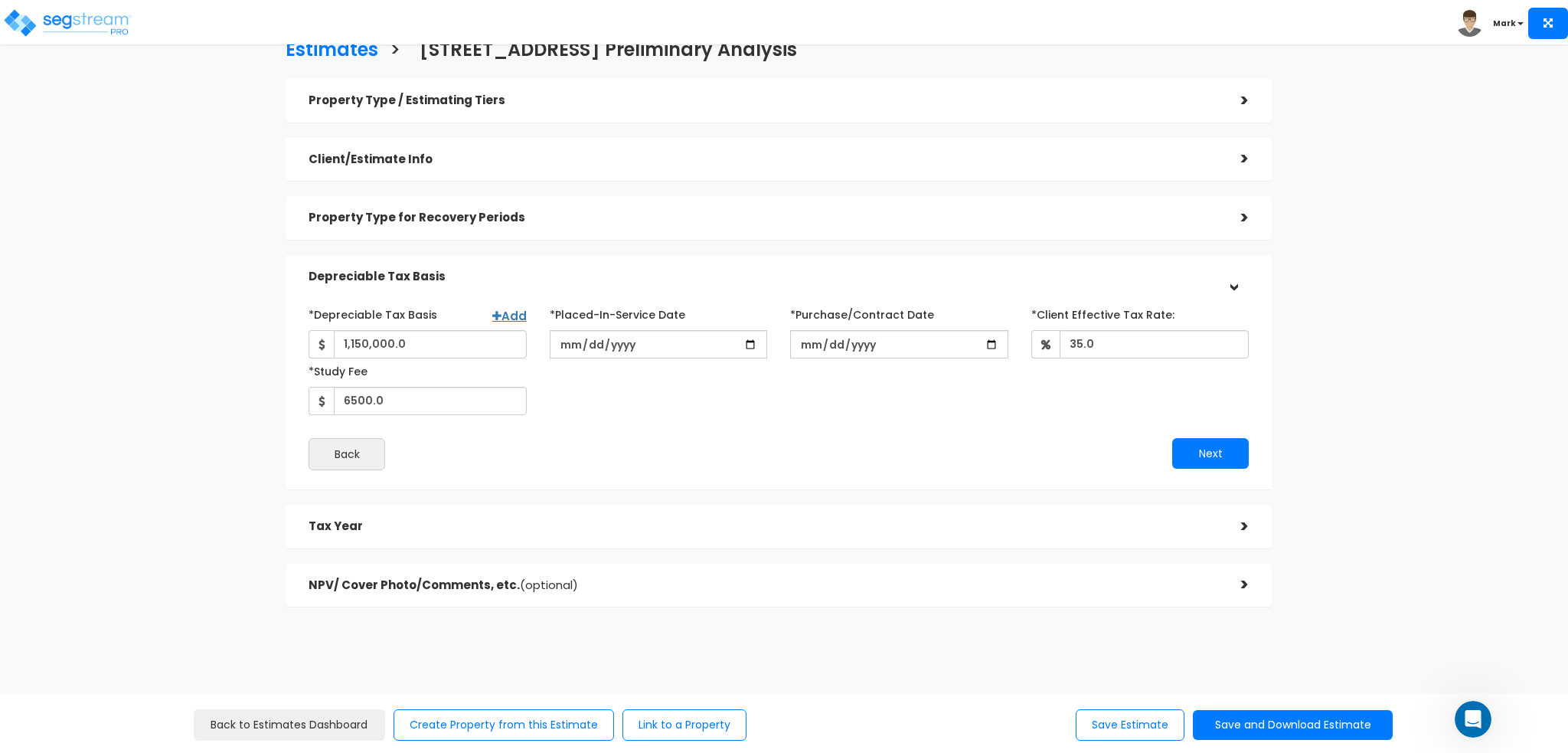
scroll to position [43, 0]
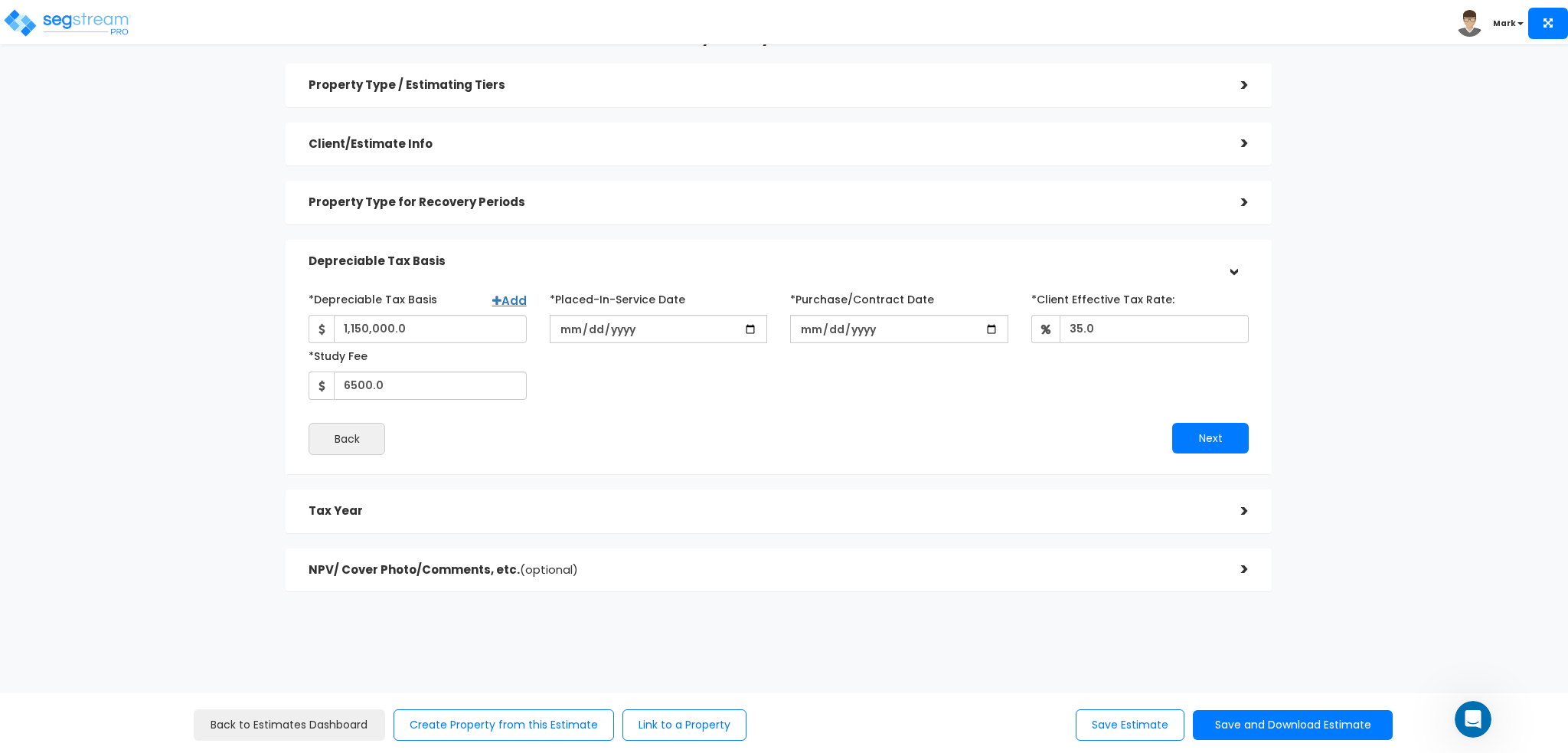
click at [731, 501] on div "Tax Year" at bounding box center [764, 511] width 910 height 29
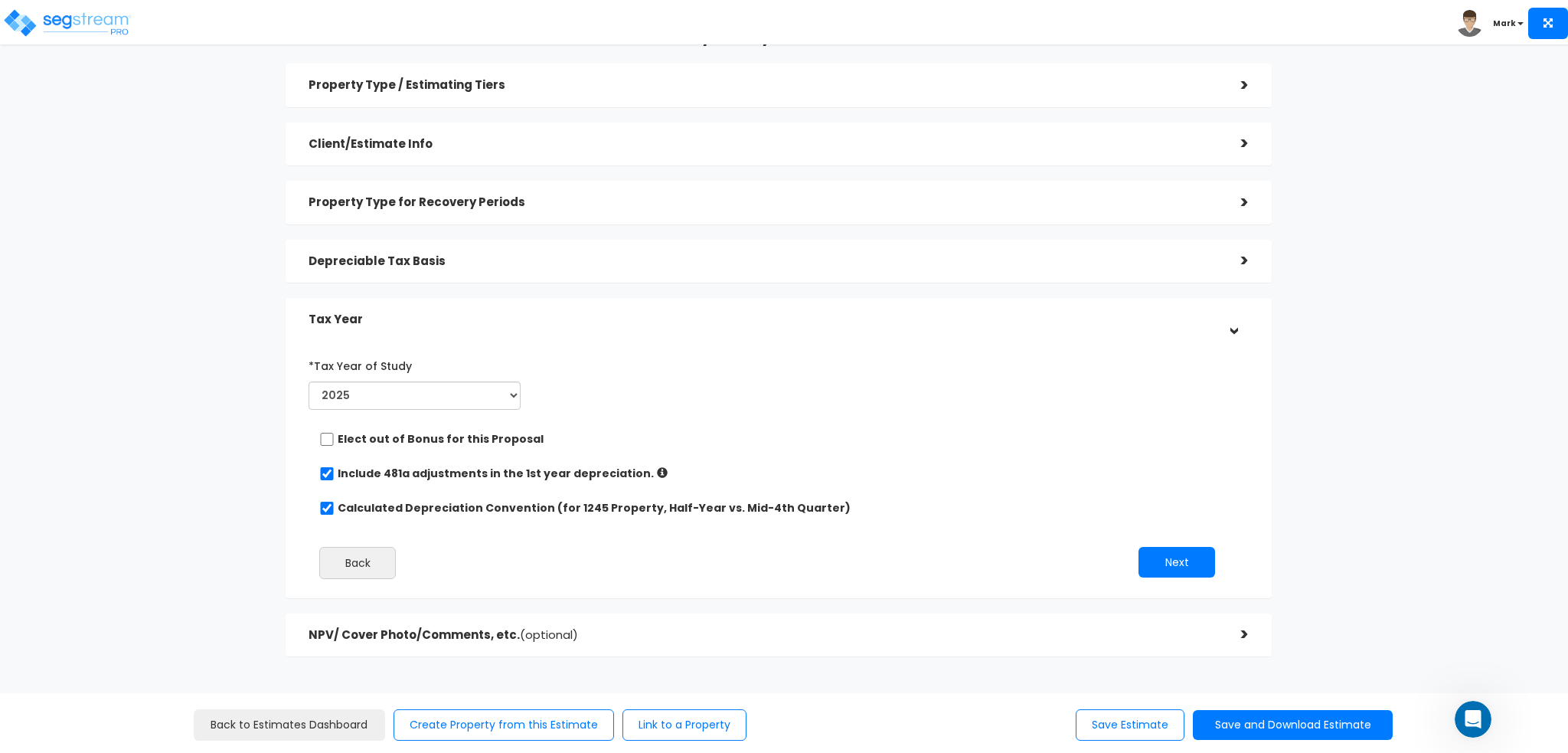
click at [679, 599] on div "Property Type / Estimating Tiers > *Property Type Dental Office Assisted/Senior…" at bounding box center [778, 360] width 986 height 593
click at [670, 632] on h5 "NPV/ Cover Photo/Comments, etc. (optional)" at bounding box center [764, 636] width 910 height 13
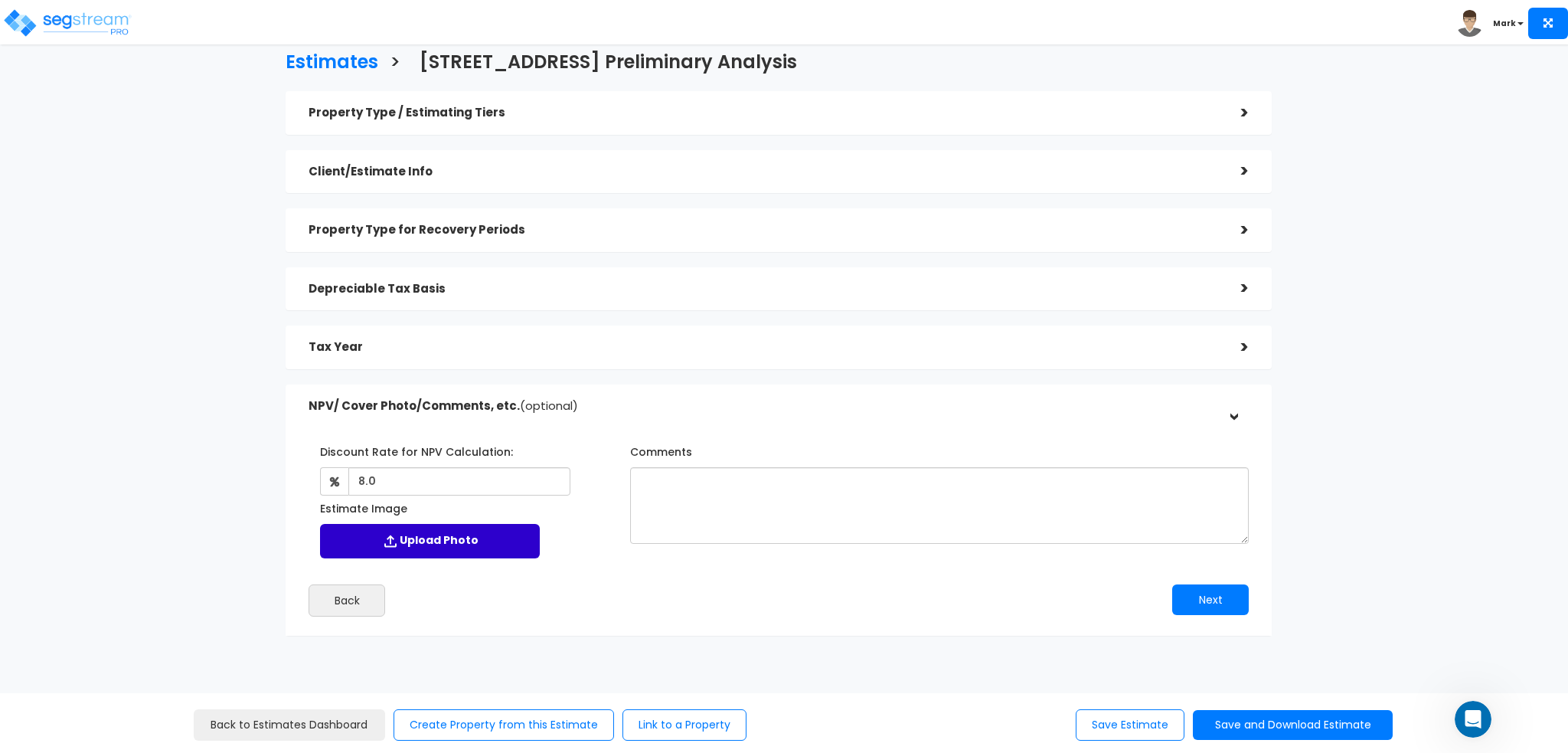
scroll to position [0, 0]
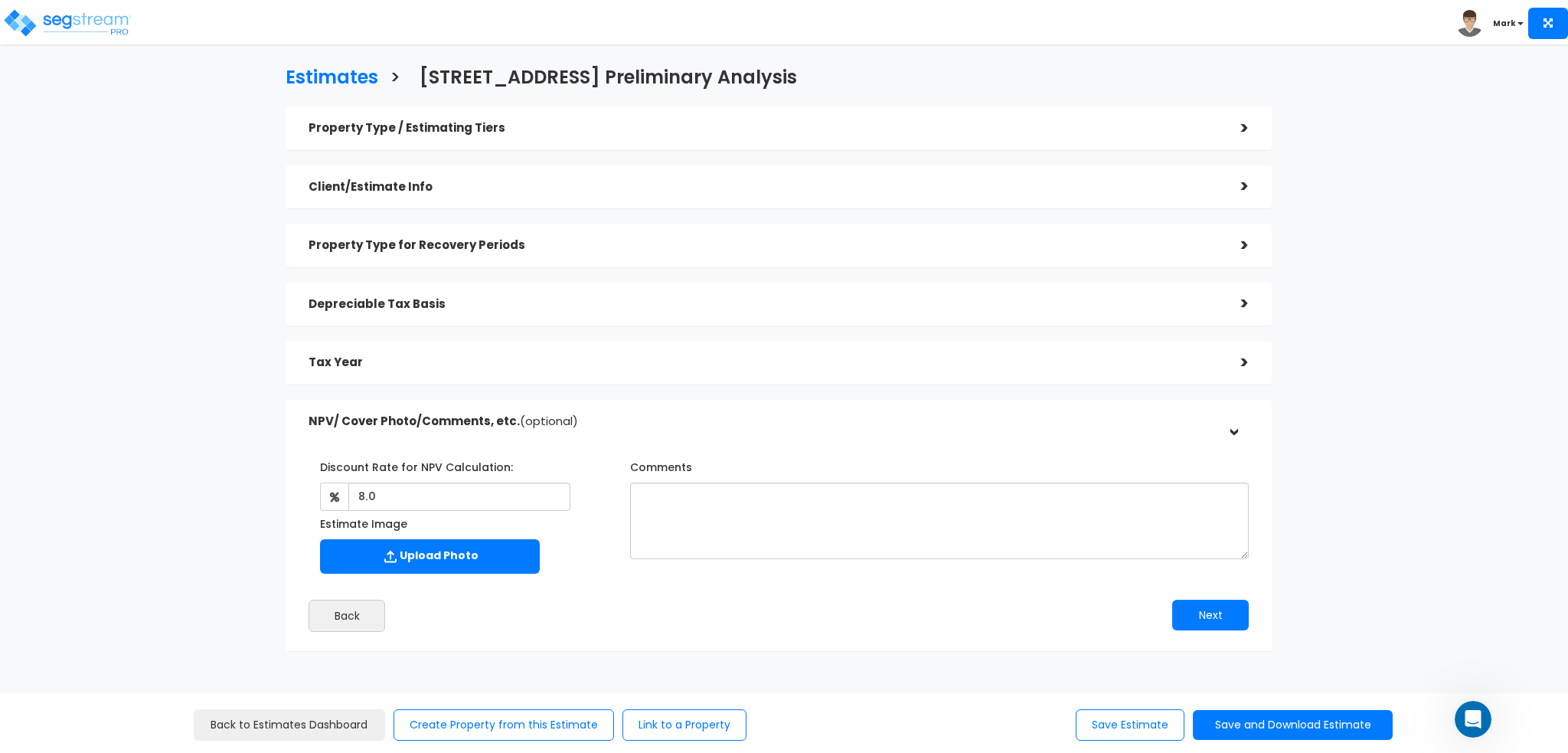
click at [567, 193] on div "Client/Estimate Info" at bounding box center [764, 187] width 910 height 29
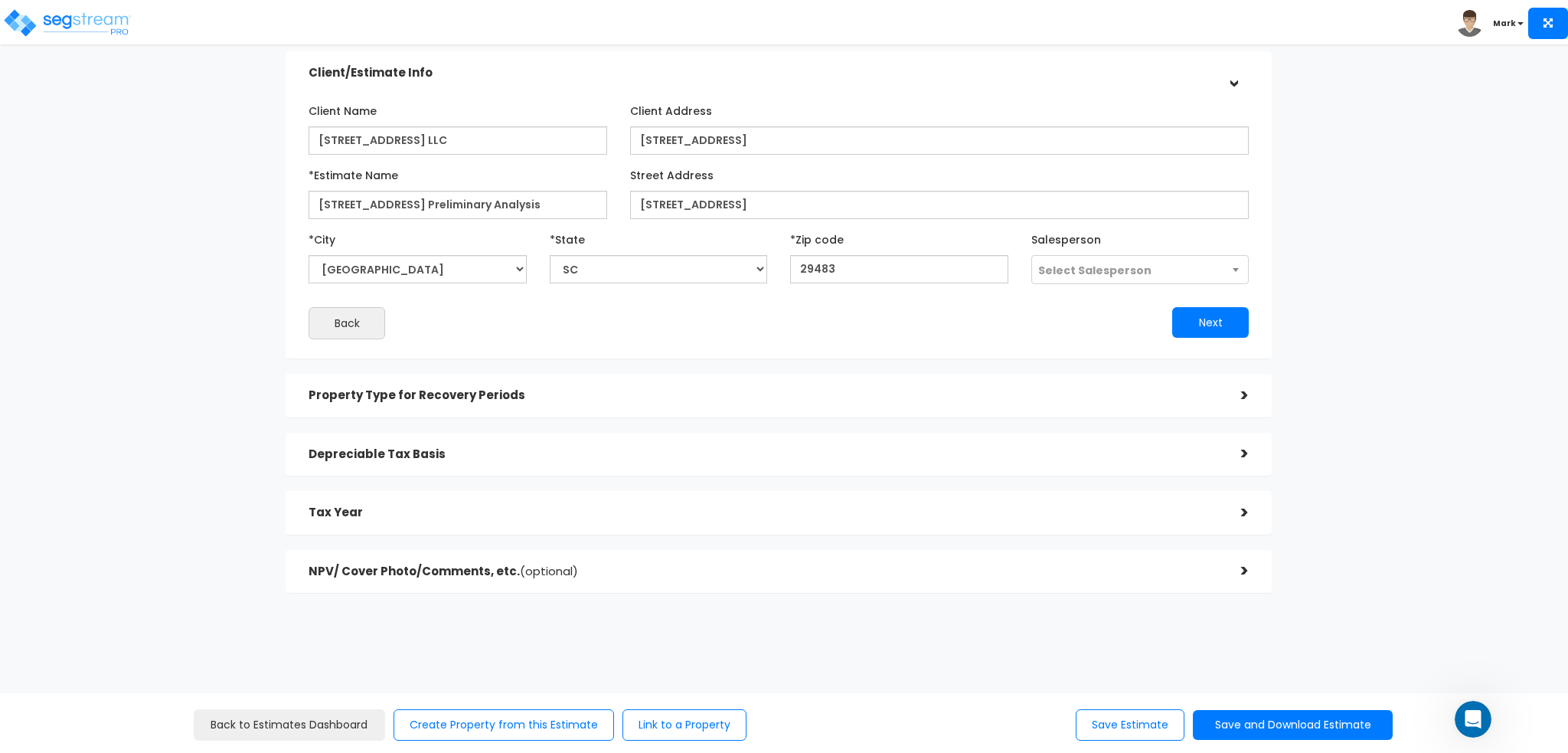
scroll to position [116, 0]
click at [393, 403] on div "Property Type for Recovery Periods" at bounding box center [764, 394] width 910 height 29
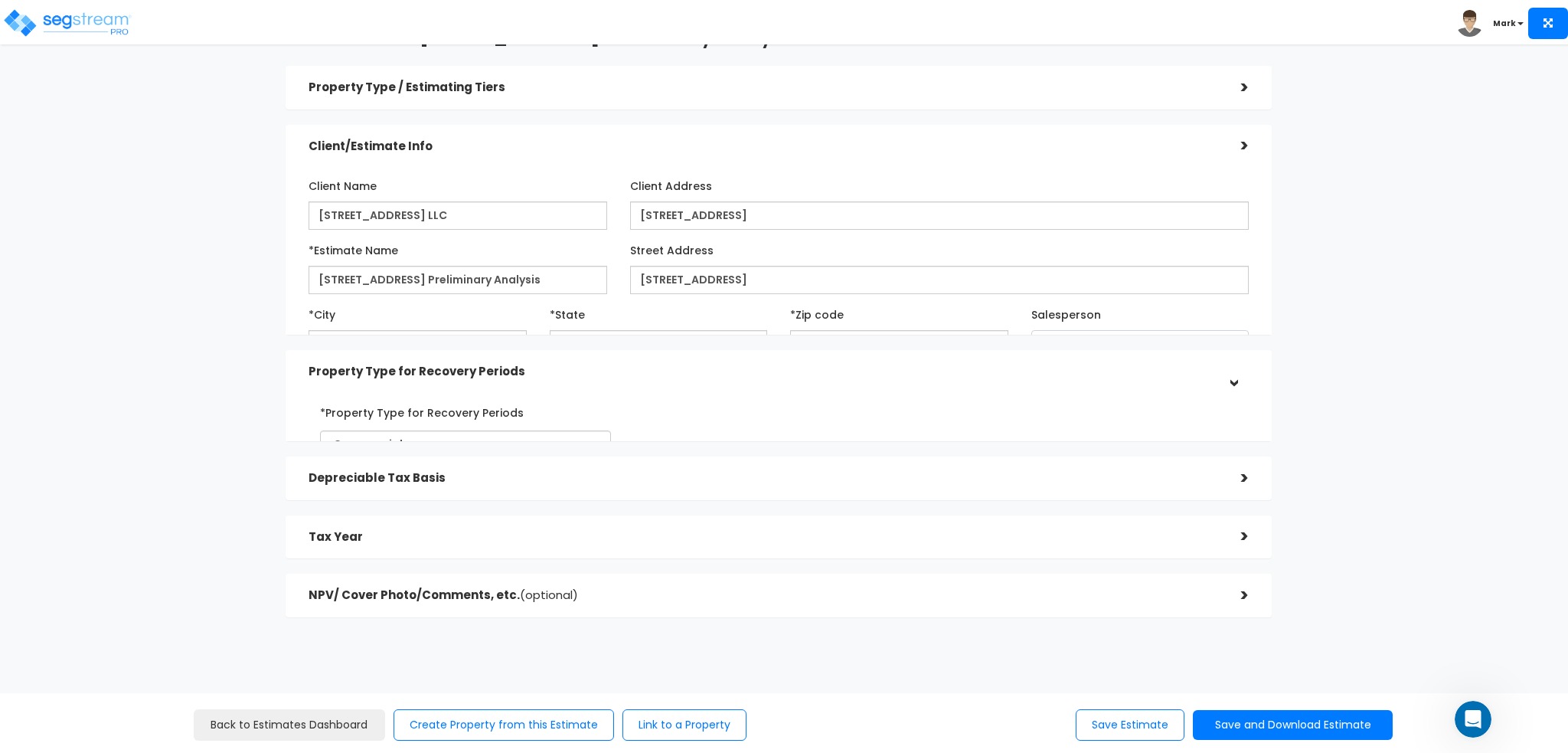
scroll to position [0, 0]
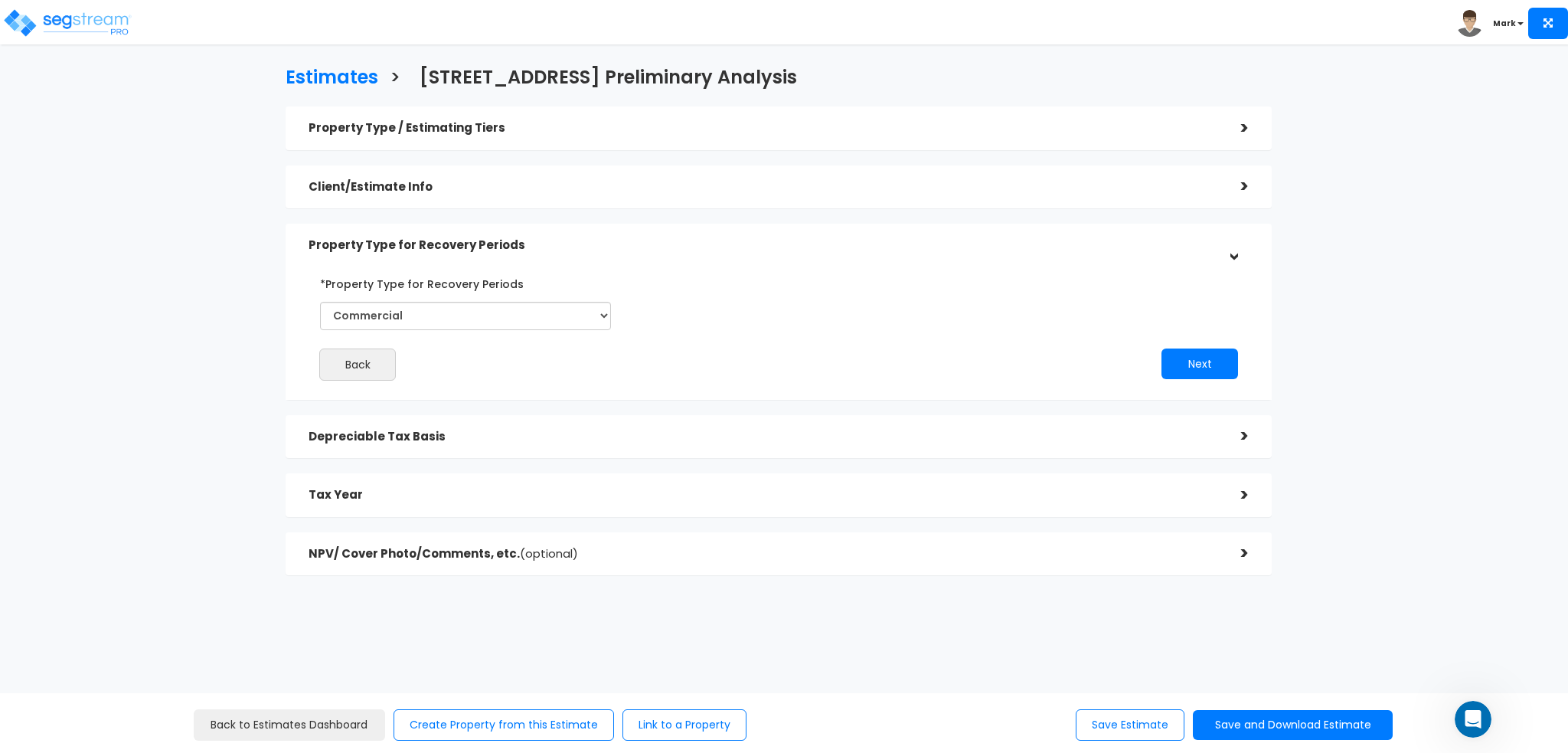
click at [435, 435] on h5 "Depreciable Tax Basis" at bounding box center [764, 437] width 910 height 13
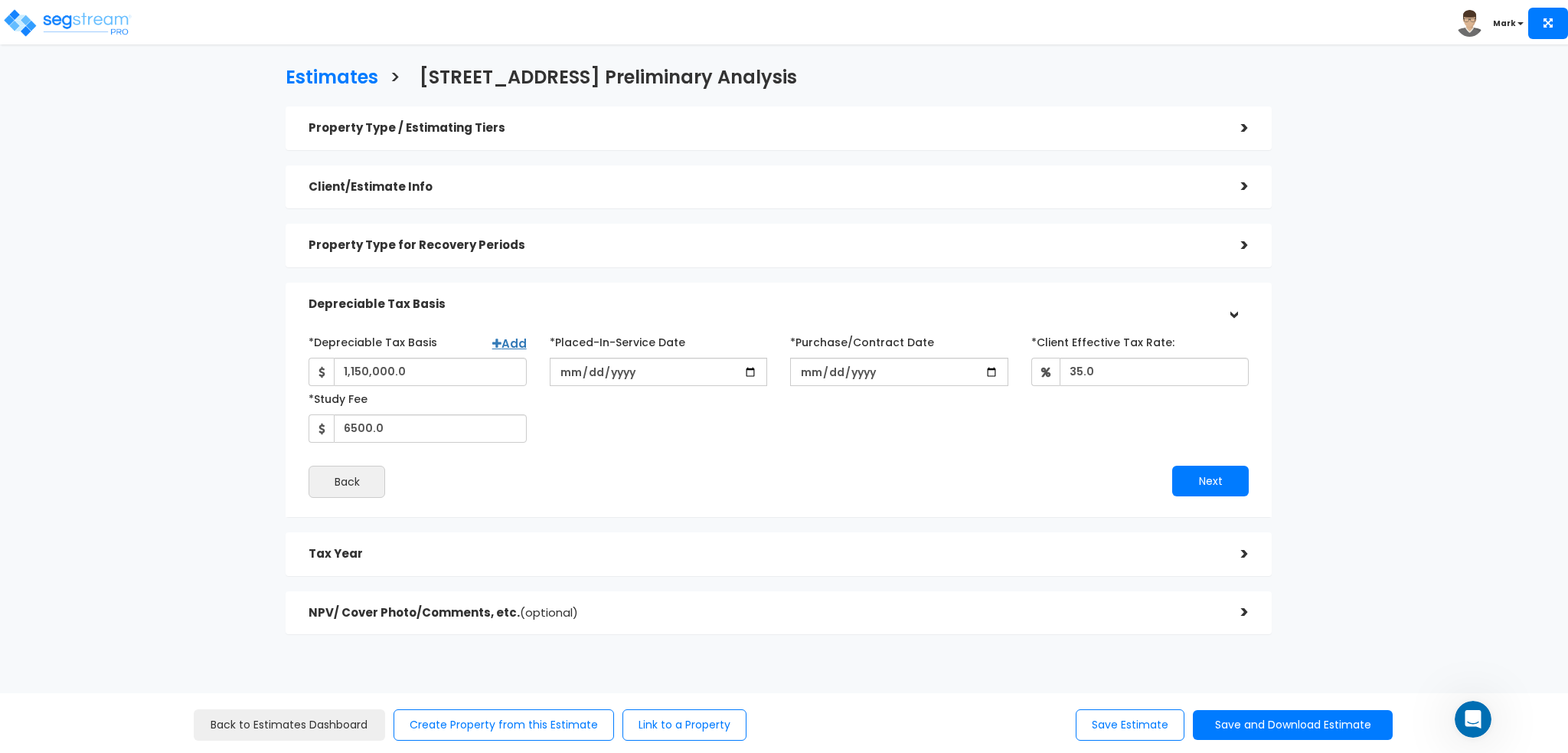
scroll to position [43, 0]
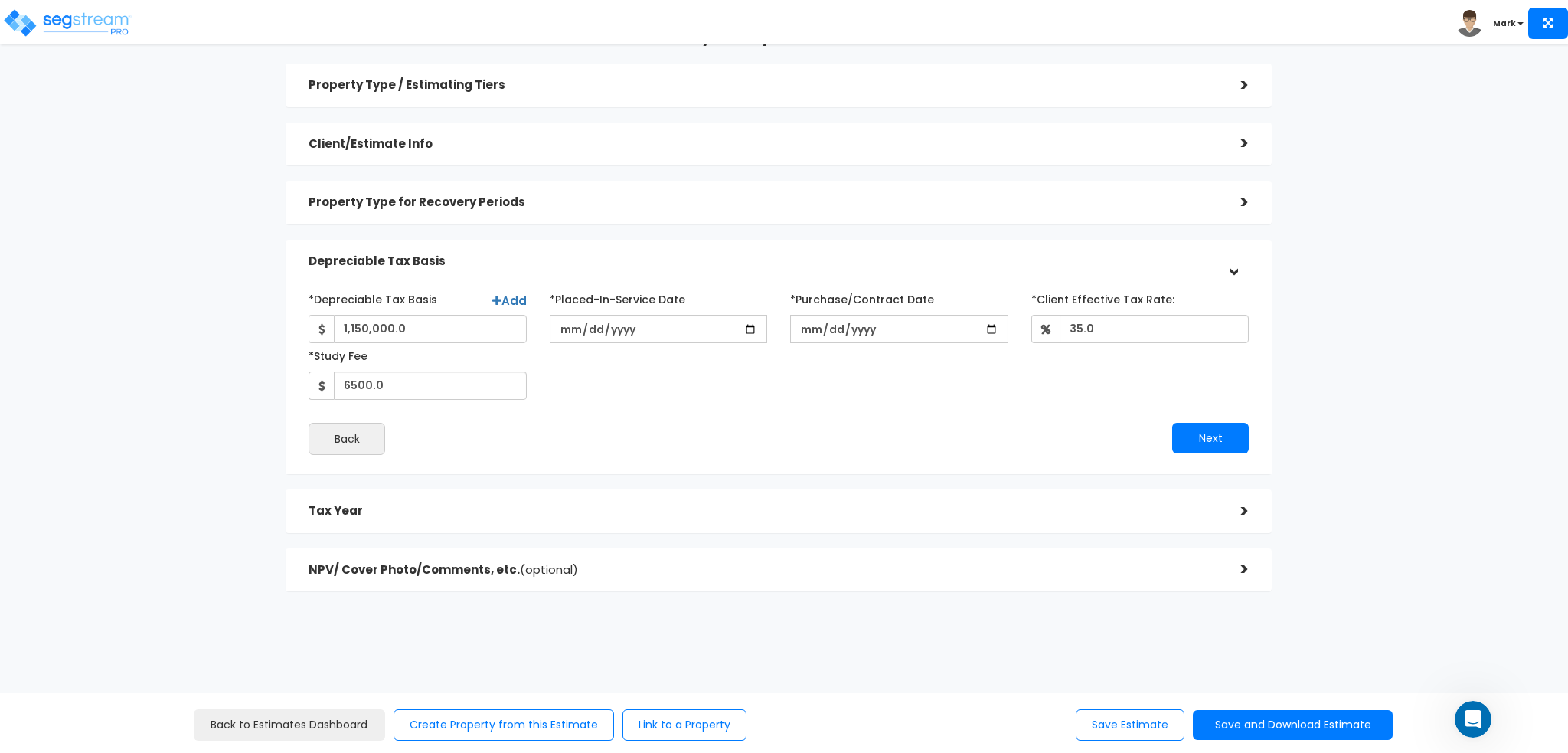
click at [553, 501] on div "Tax Year" at bounding box center [764, 511] width 910 height 29
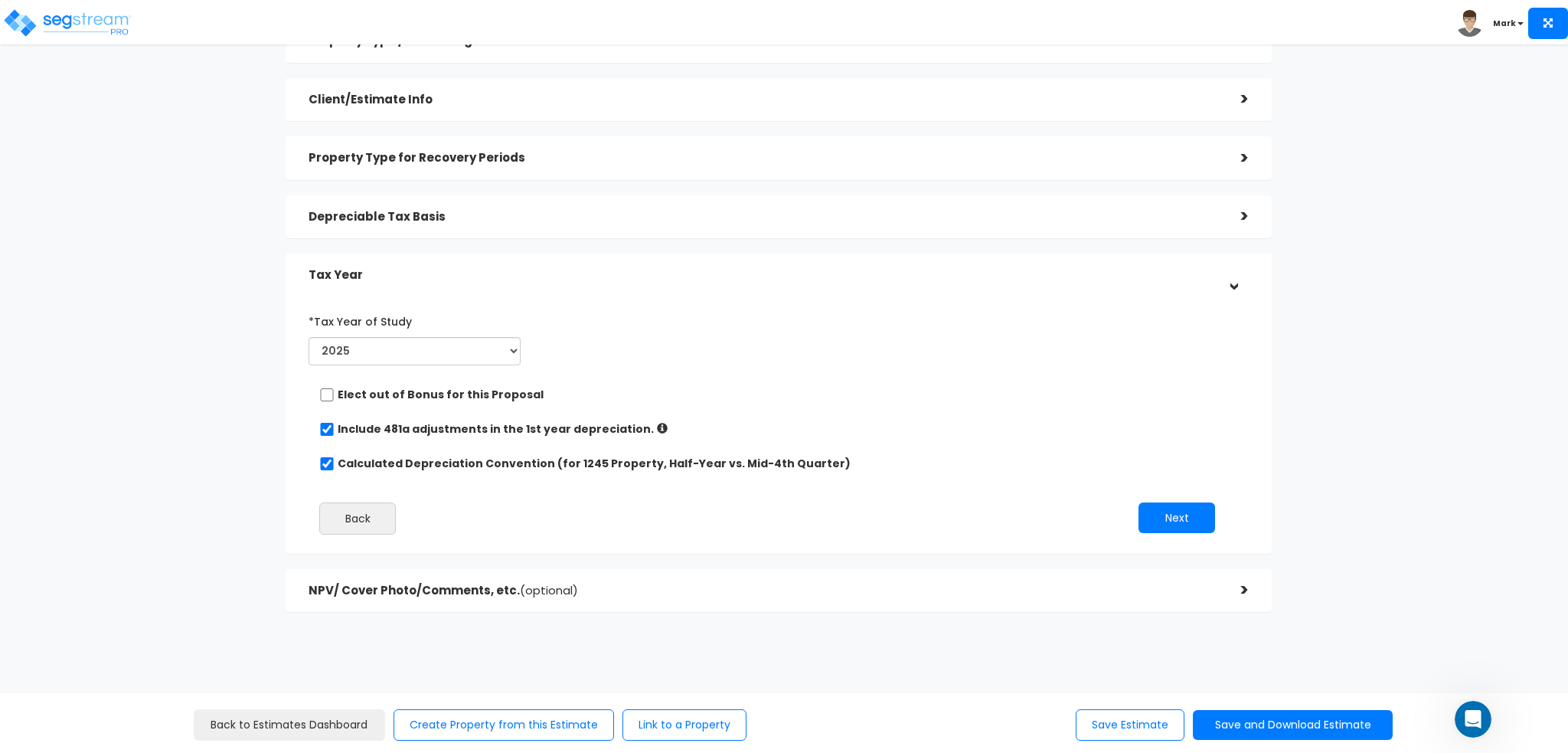
scroll to position [108, 0]
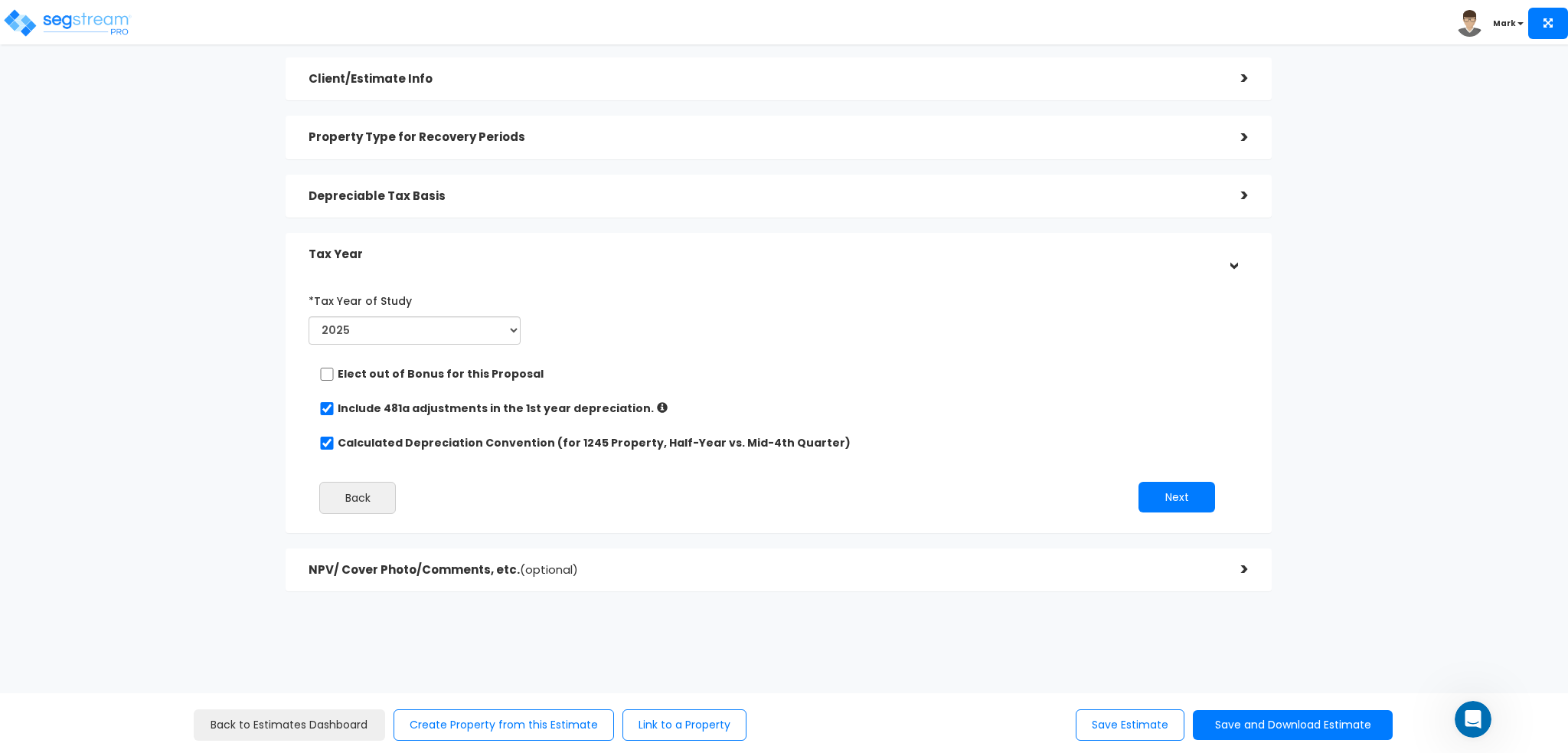
click at [657, 404] on icon at bounding box center [663, 408] width 11 height 11
click at [633, 403] on div "Include 481a adjustments in the 1st year depreciation." at bounding box center [772, 410] width 907 height 19
click at [657, 407] on icon at bounding box center [663, 408] width 11 height 11
click at [359, 496] on button "Back" at bounding box center [357, 498] width 77 height 32
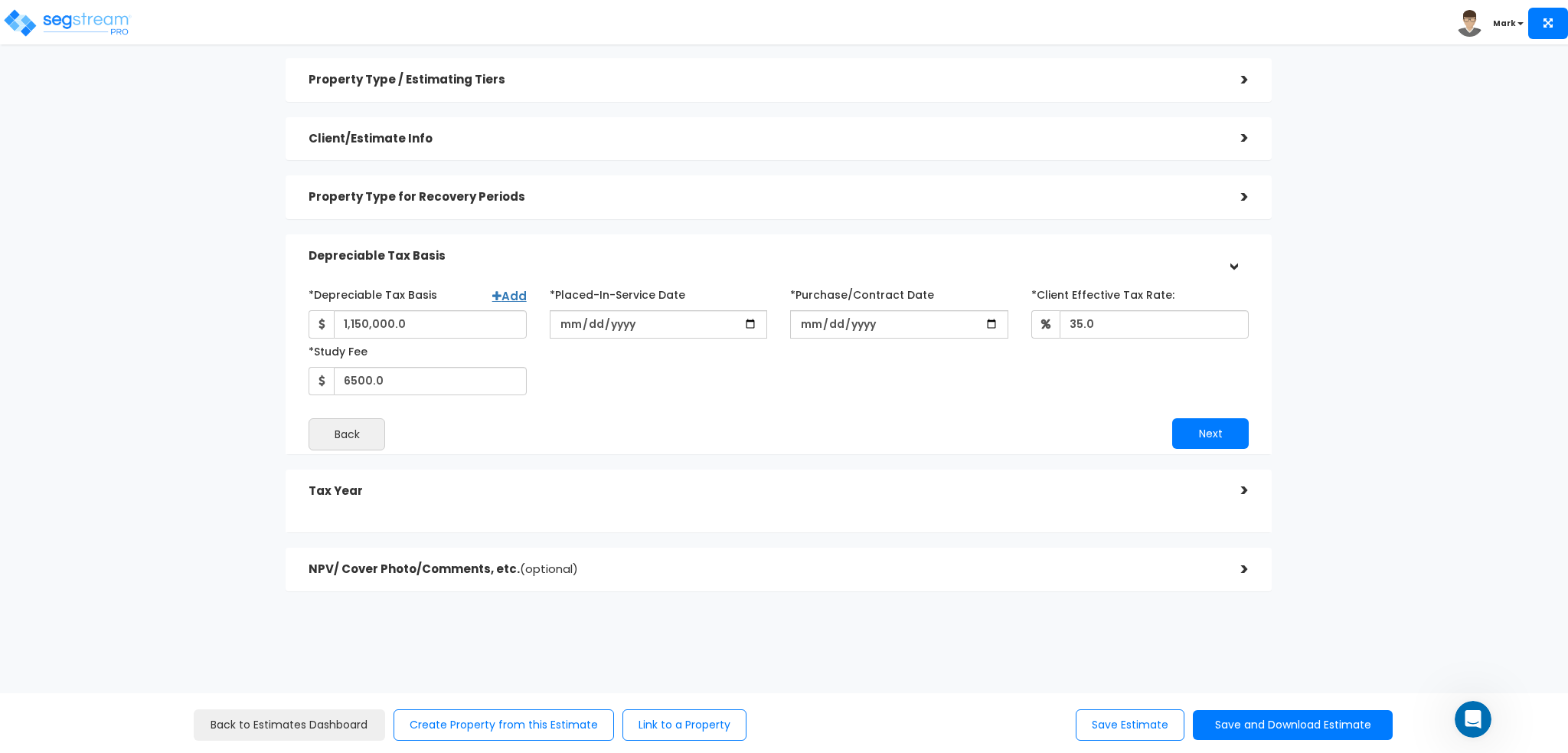
scroll to position [43, 0]
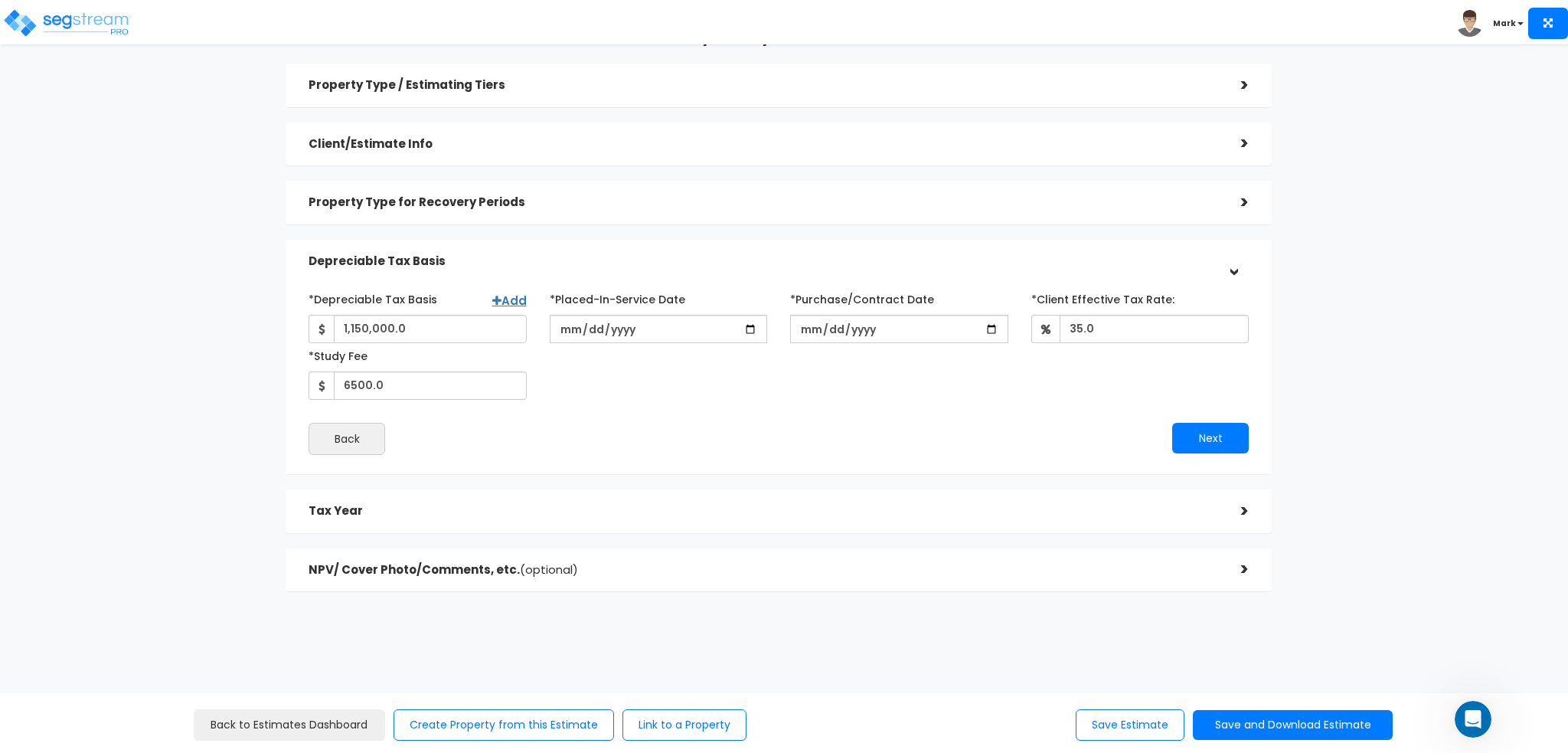
click at [521, 566] on span "(optional)" at bounding box center [548, 569] width 58 height 16
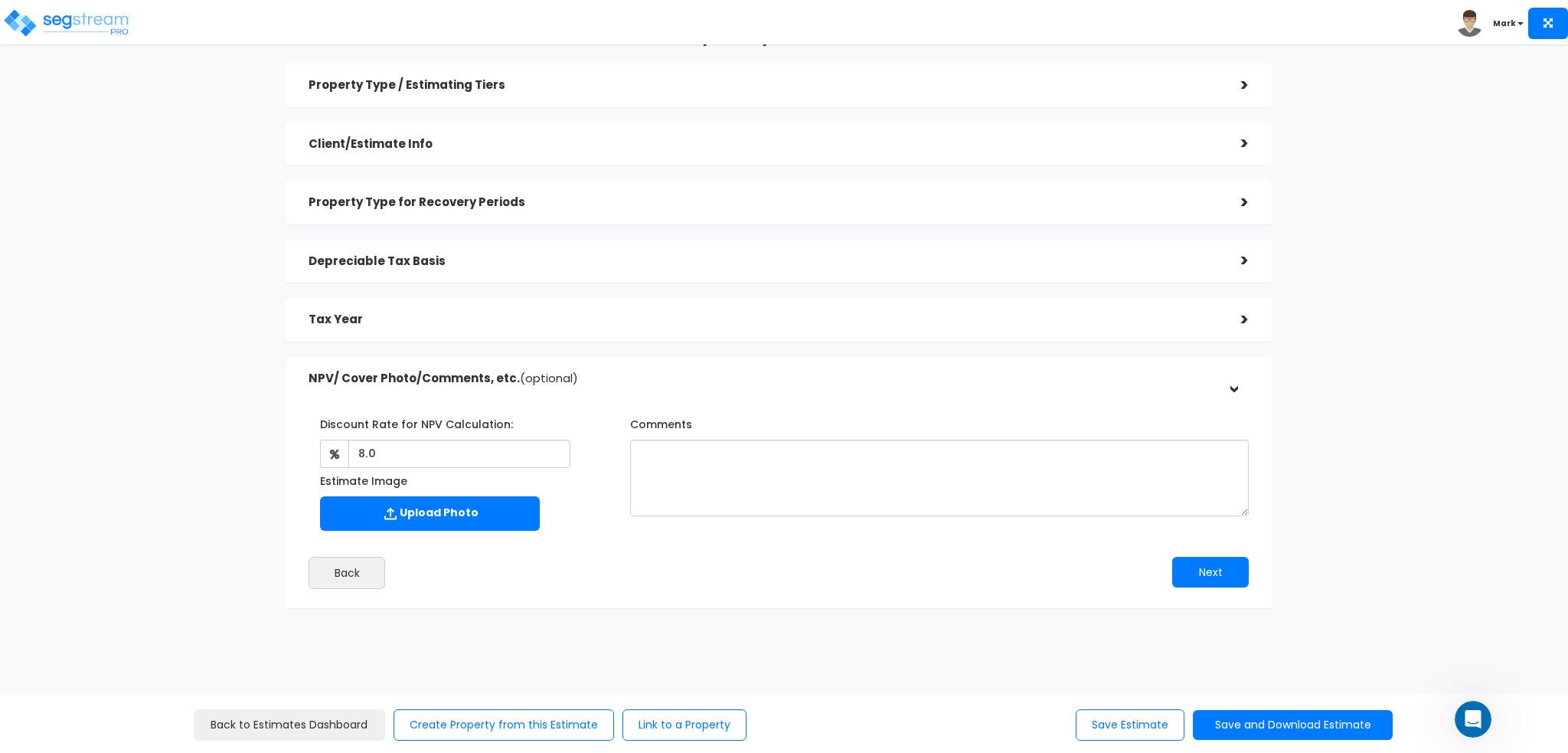
click at [723, 383] on h5 "NPV/ Cover Photo/Comments, etc. (optional)" at bounding box center [764, 378] width 910 height 13
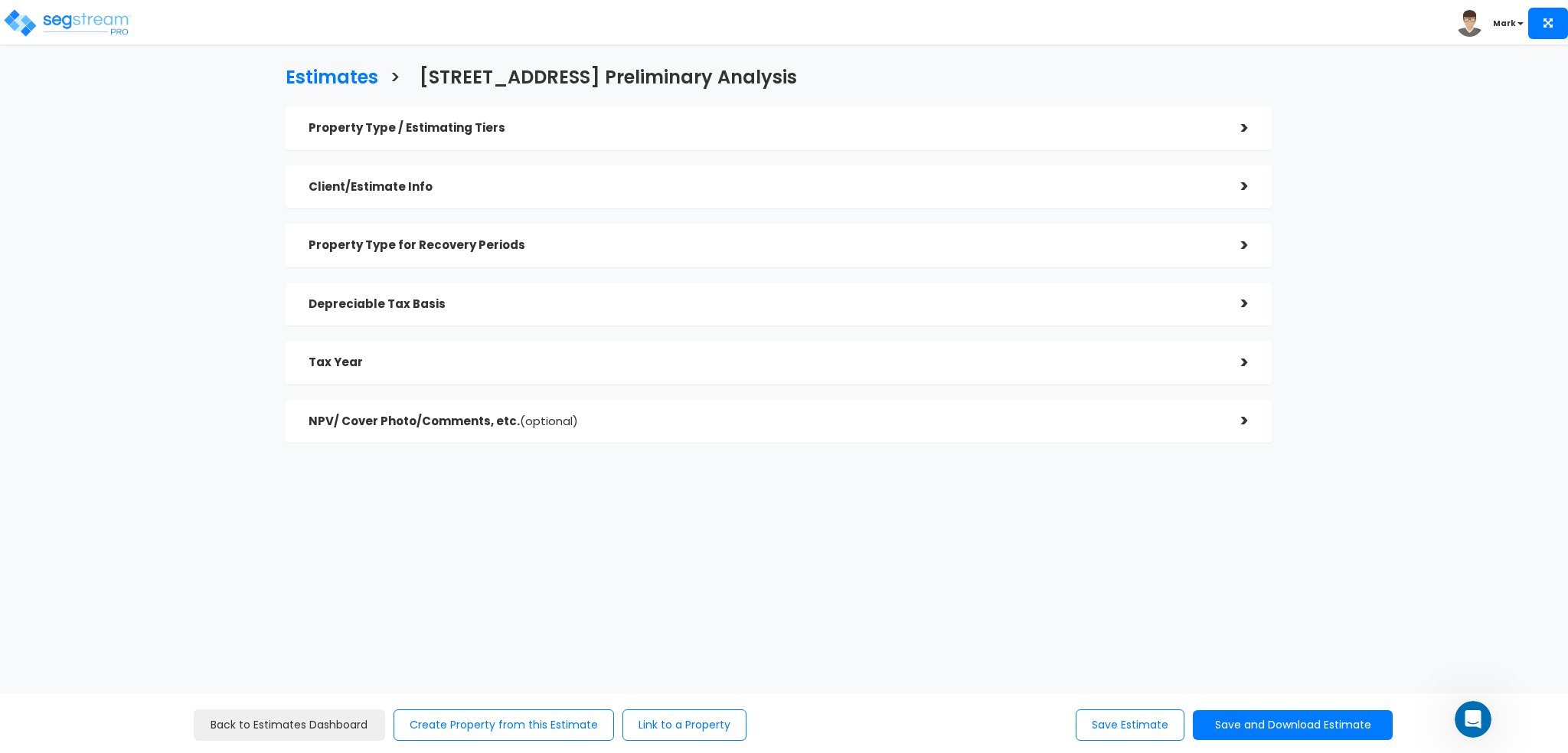
click at [675, 403] on div "NPV/ Cover Photo/Comments, etc. (optional) >" at bounding box center [778, 421] width 986 height 43
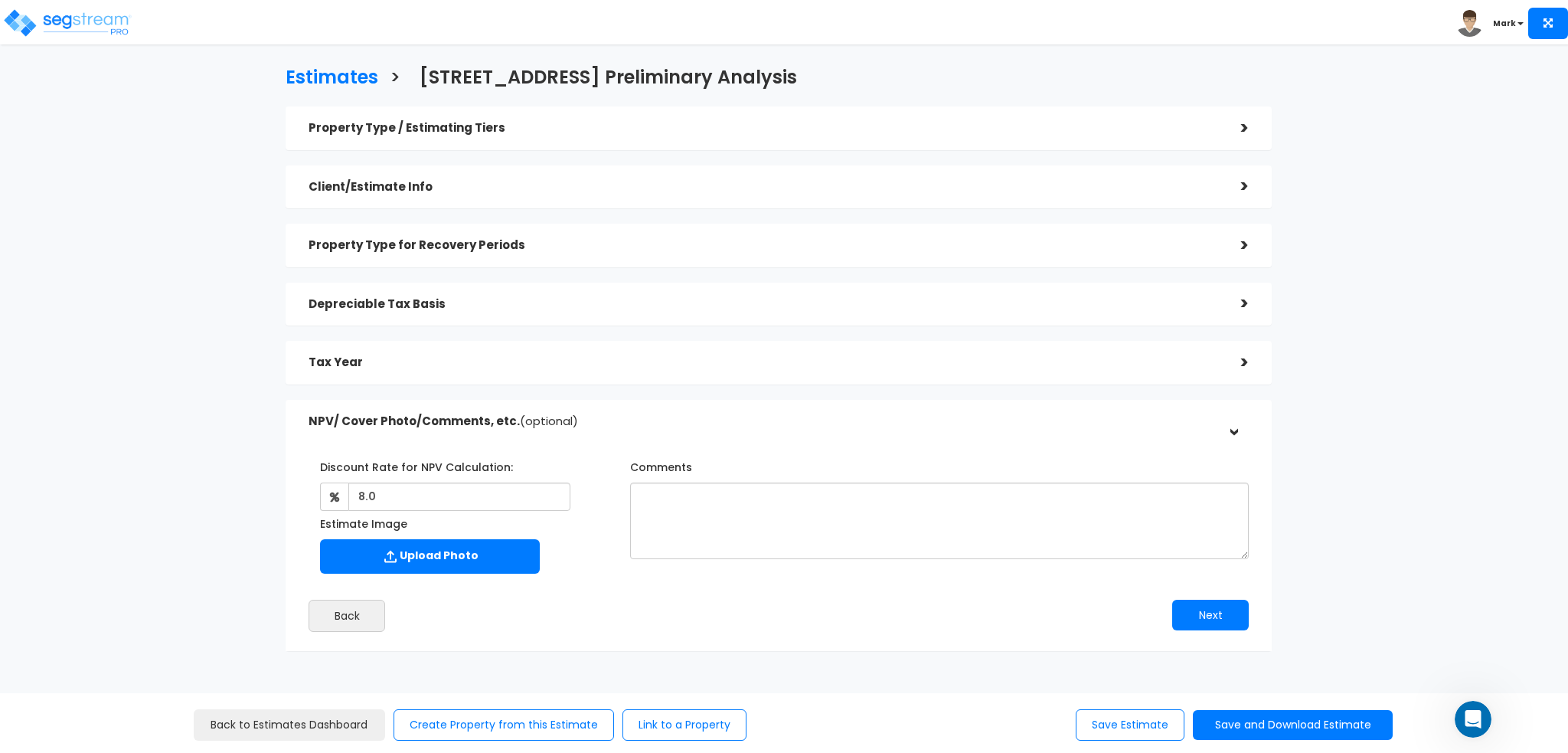
click at [751, 422] on h5 "NPV/ Cover Photo/Comments, etc. (optional)" at bounding box center [764, 422] width 910 height 13
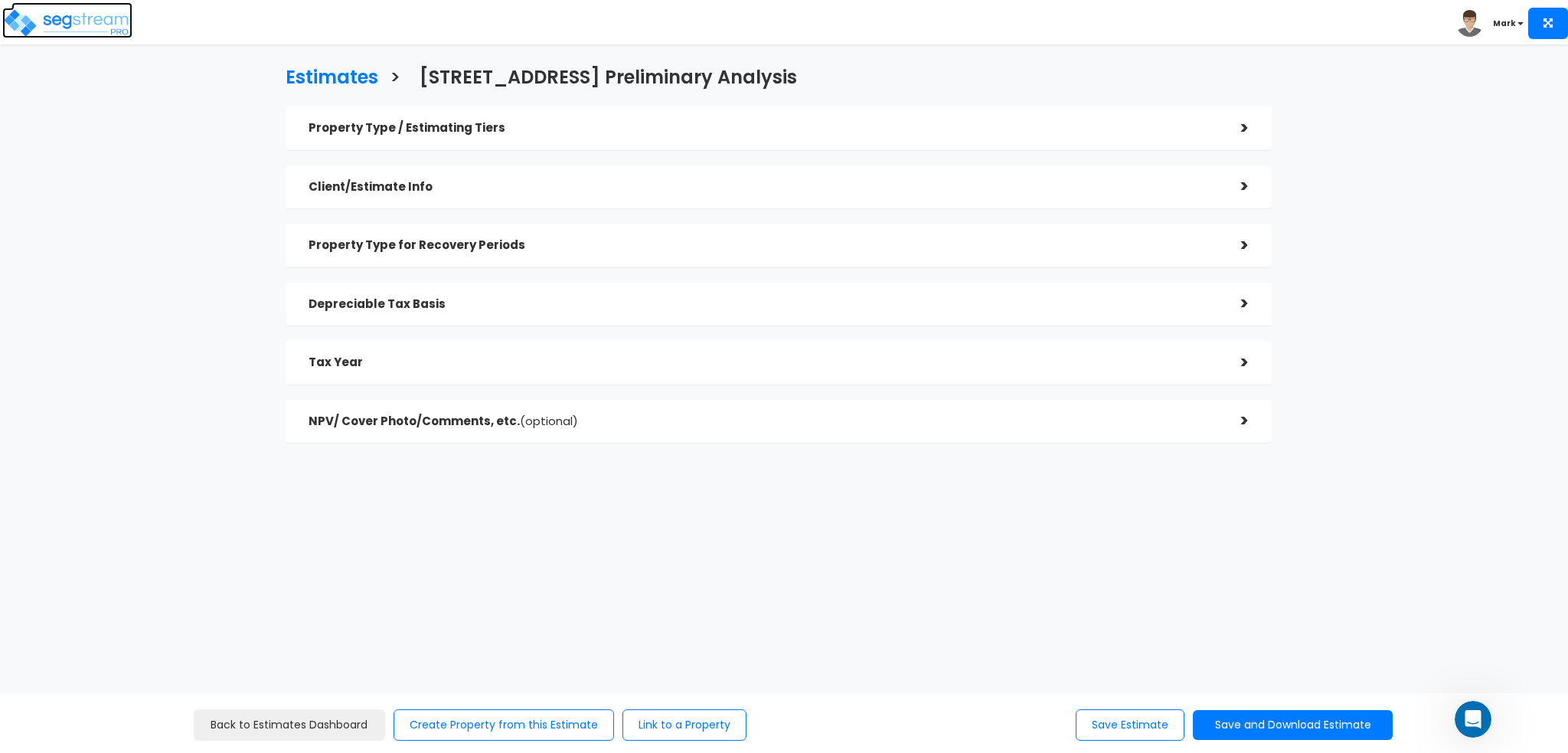
click at [86, 29] on img at bounding box center [67, 22] width 130 height 31
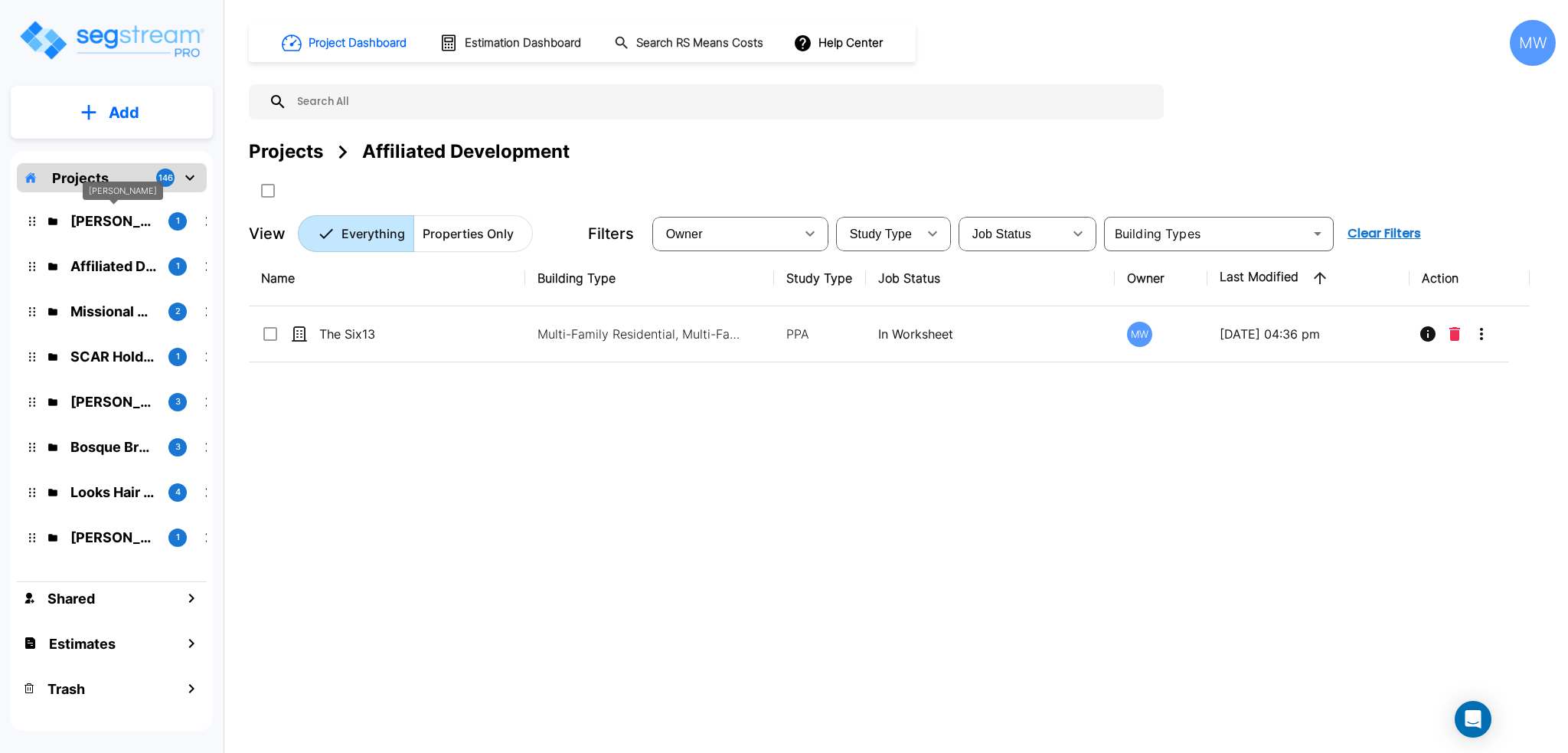
click at [90, 216] on p "[PERSON_NAME]" at bounding box center [113, 221] width 86 height 20
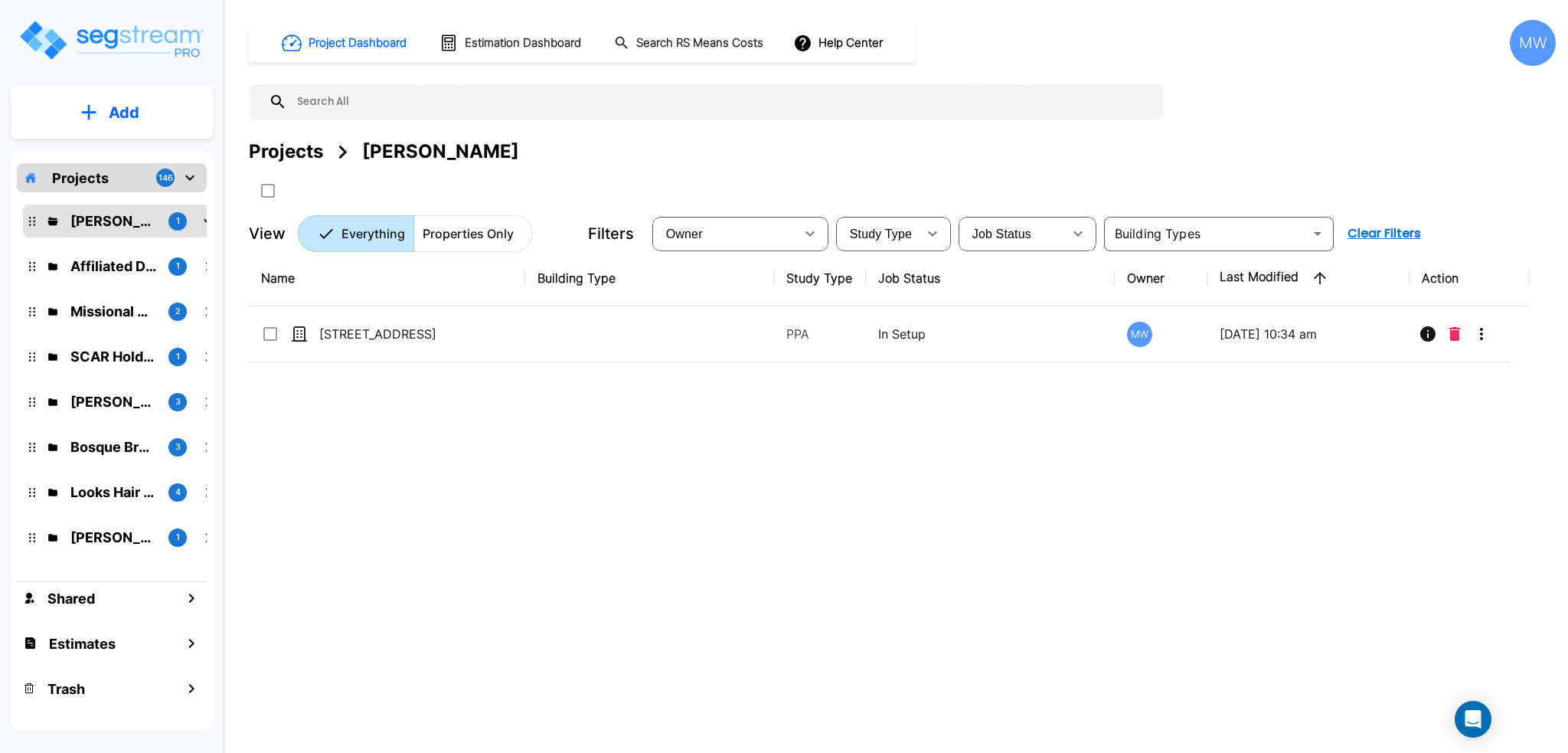
click at [1538, 46] on div "MW" at bounding box center [1533, 43] width 46 height 46
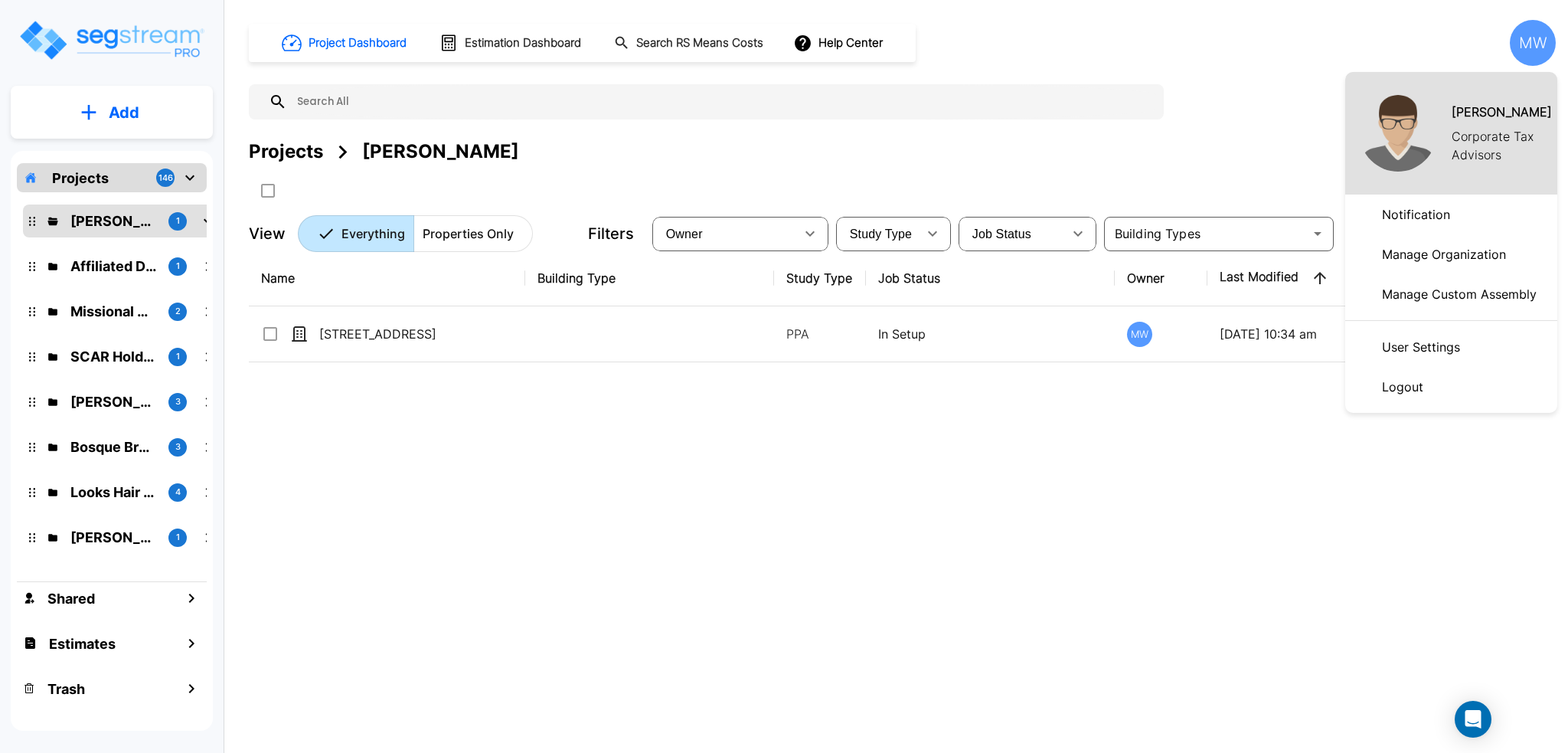
click at [1488, 245] on p "Manage Organization" at bounding box center [1443, 253] width 136 height 31
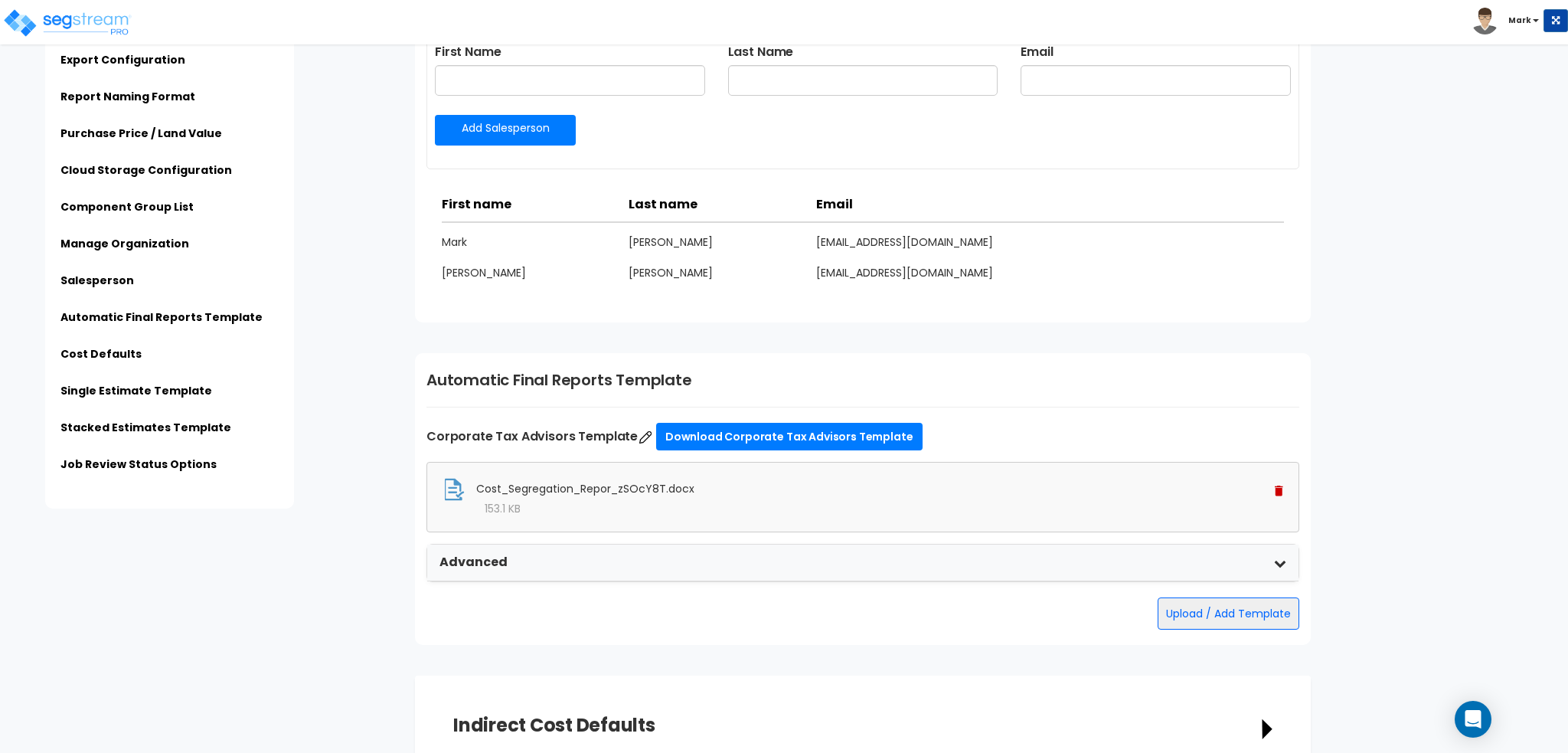
scroll to position [2145, 0]
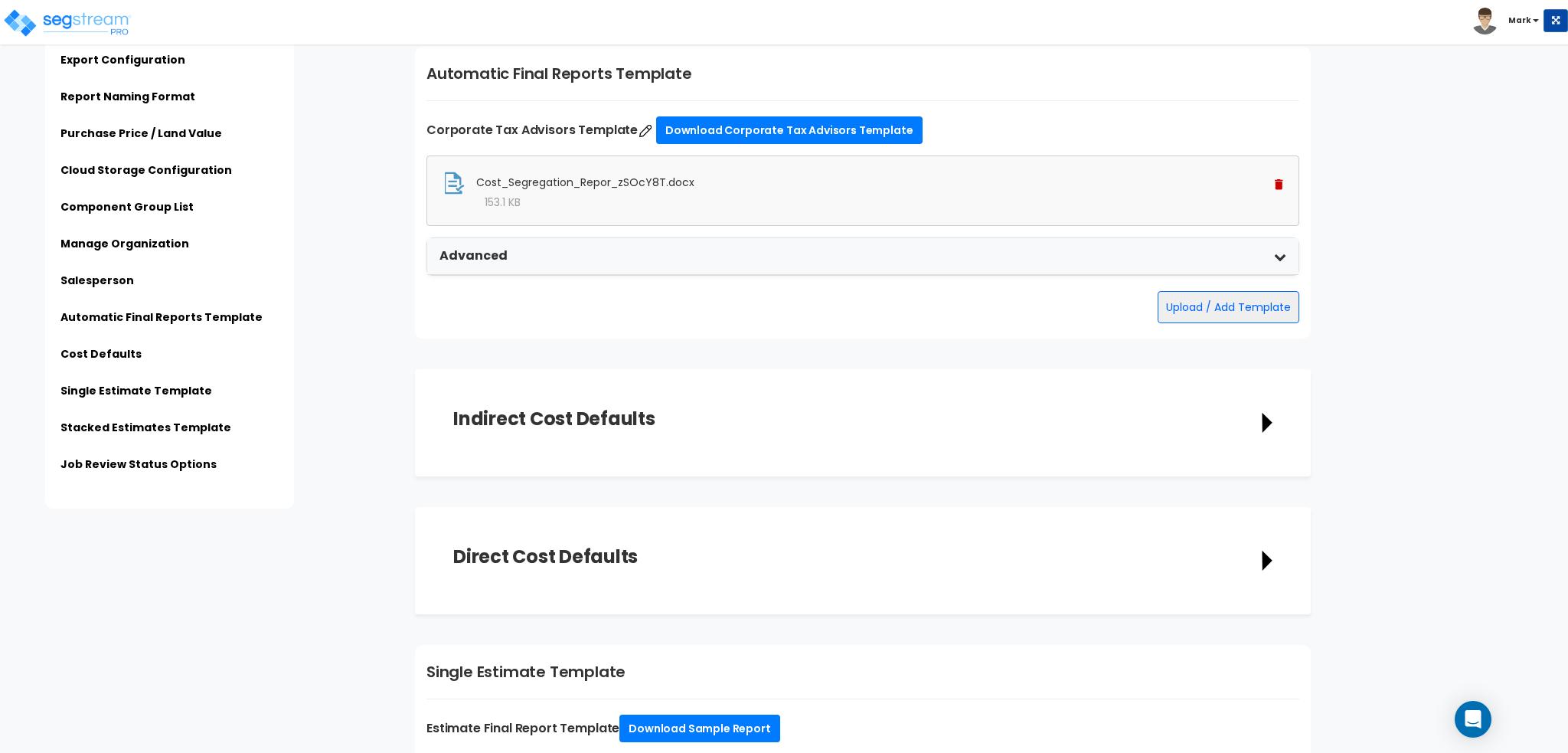
click at [686, 252] on div "Advanced" at bounding box center [863, 257] width 871 height 37
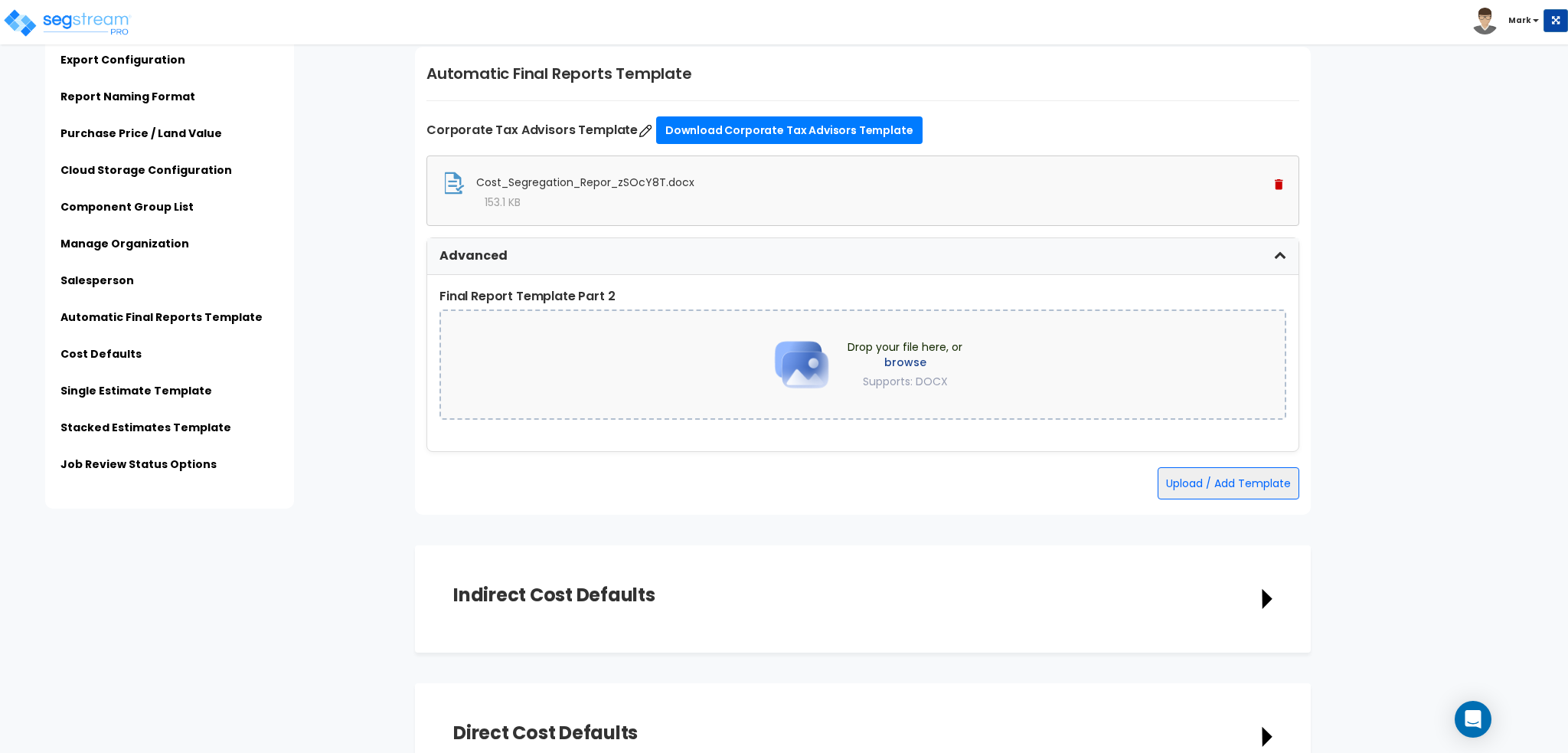
click at [1205, 265] on div "Advanced" at bounding box center [863, 257] width 871 height 37
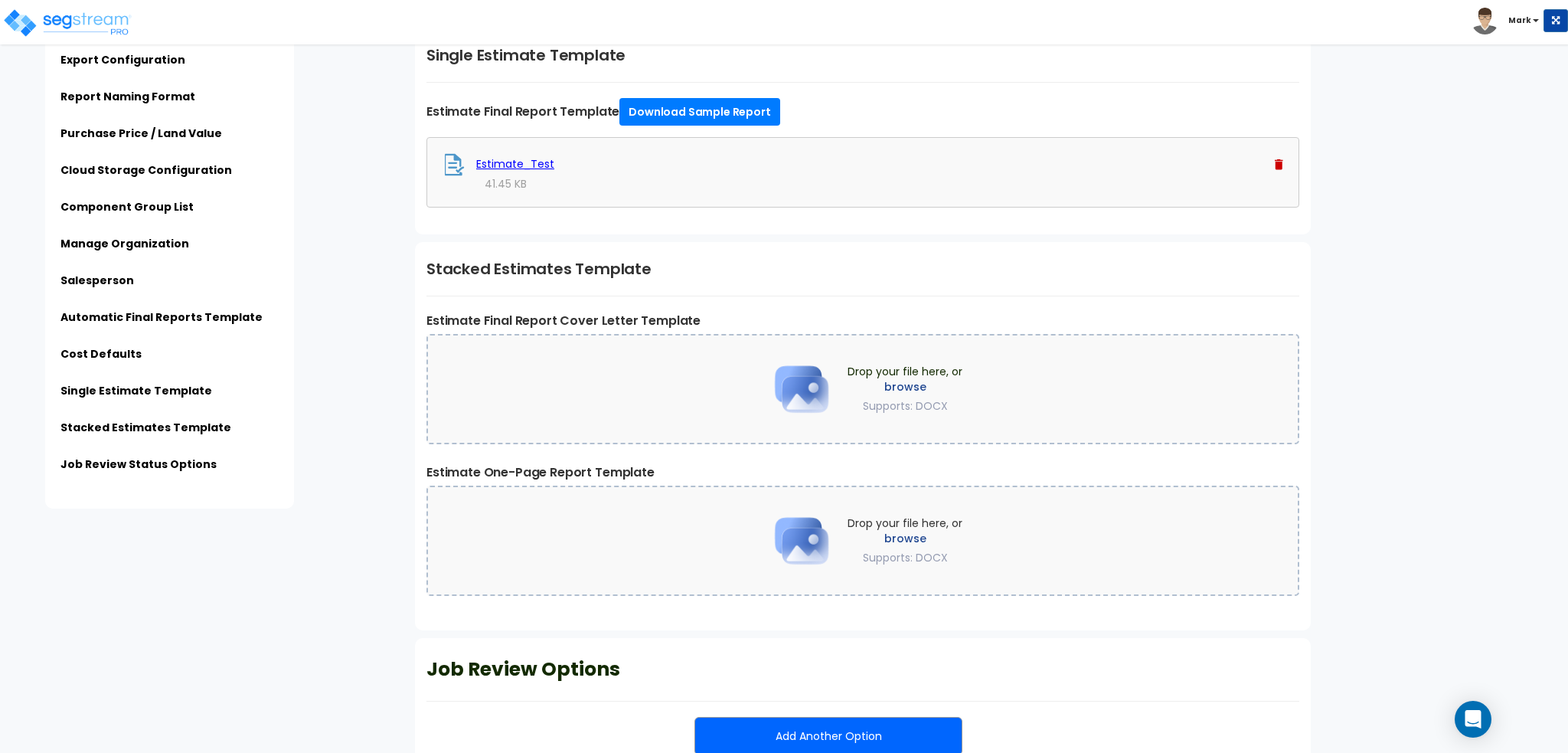
scroll to position [2494, 0]
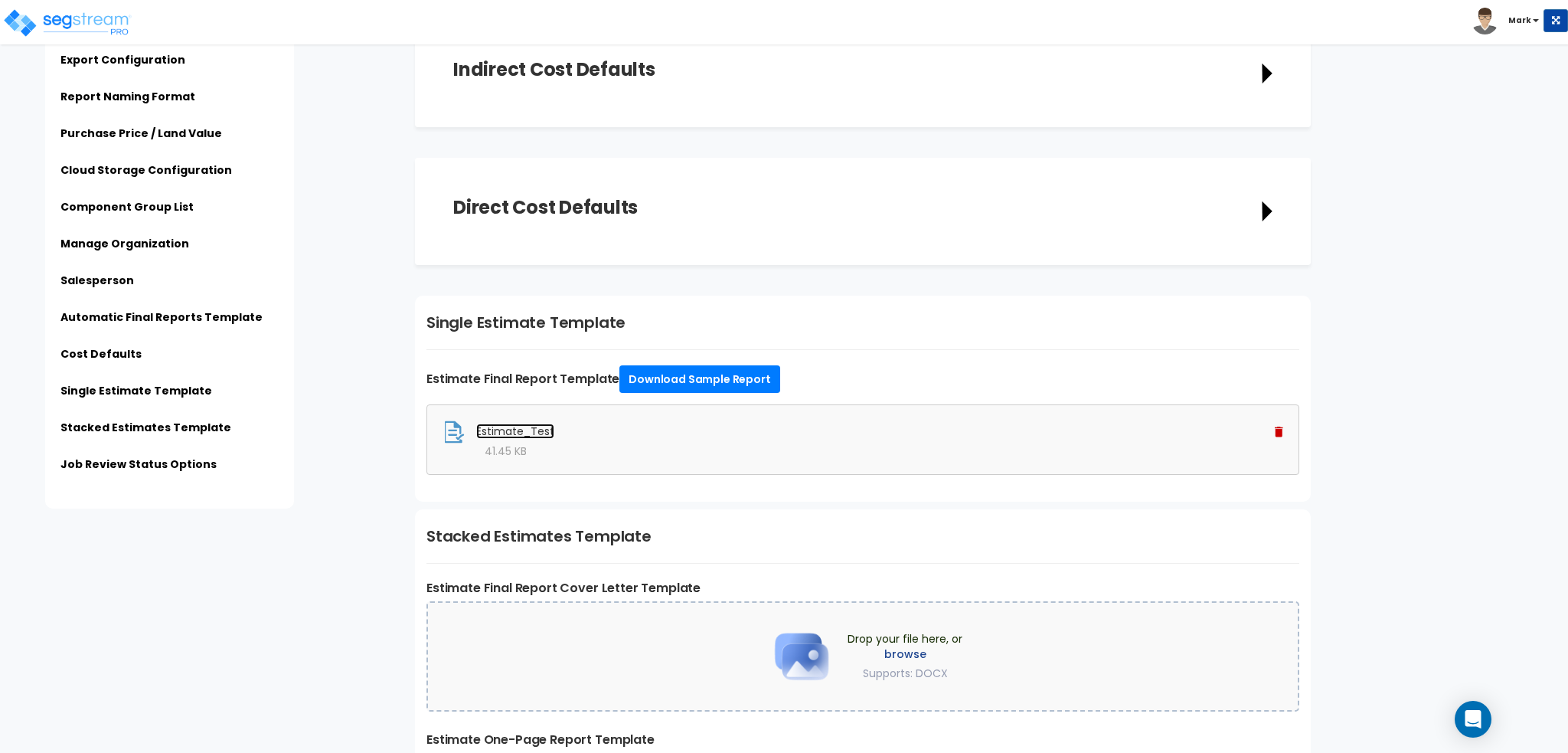
click at [523, 428] on link "Estimate_Test" at bounding box center [515, 431] width 78 height 16
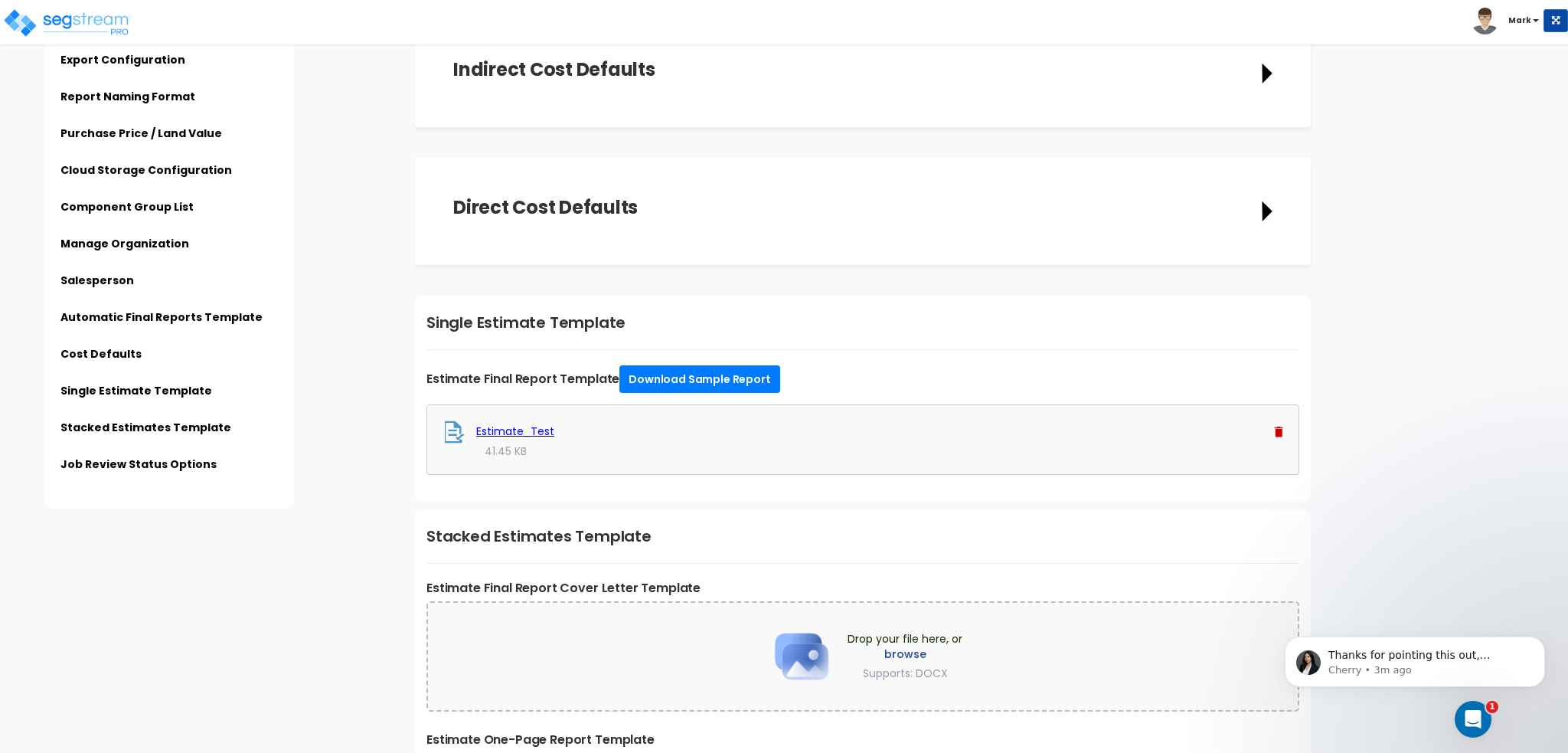
scroll to position [0, 0]
click at [1407, 676] on p "Cherry • 3m ago" at bounding box center [1427, 670] width 198 height 14
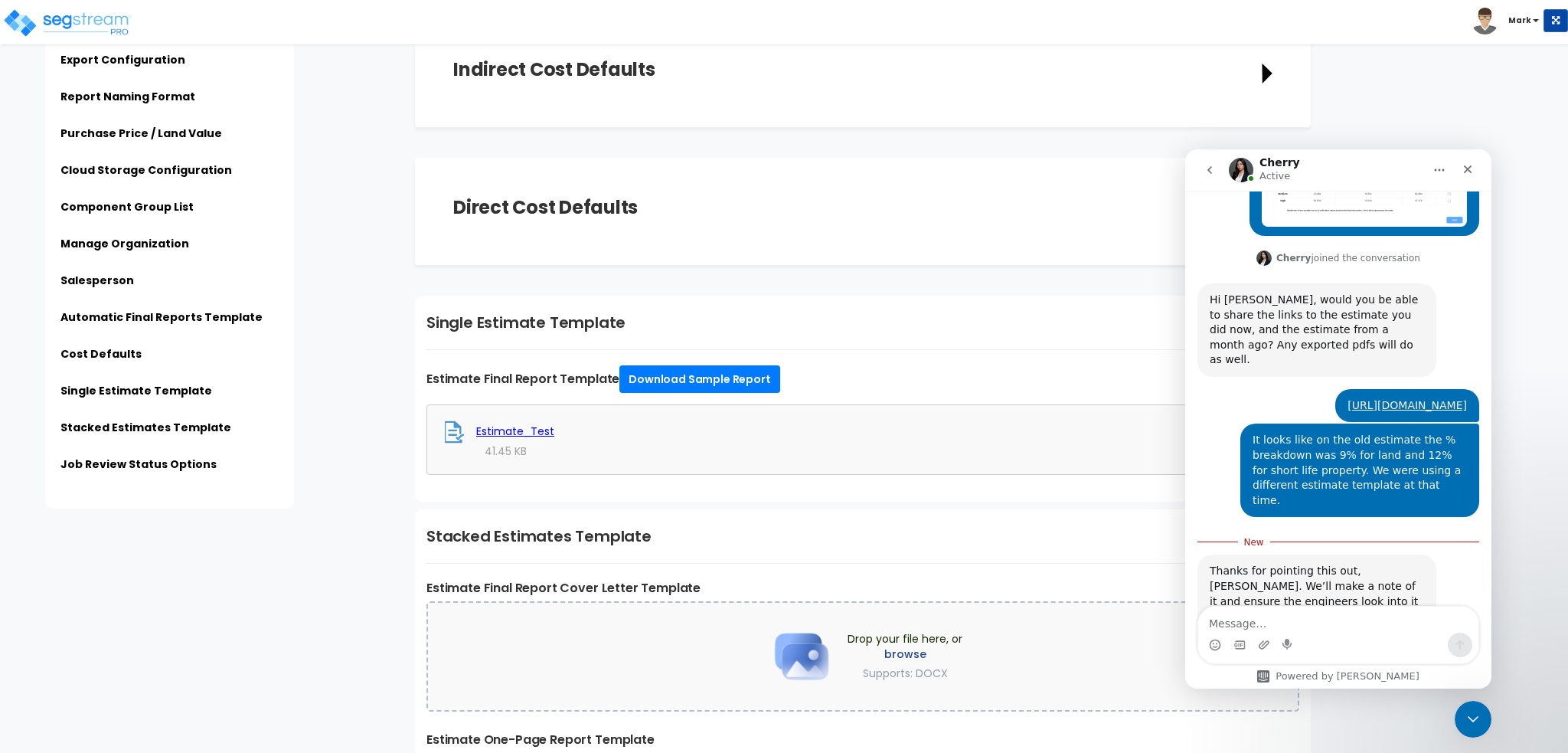
scroll to position [506, 0]
click at [1370, 638] on div "Intercom messenger" at bounding box center [1338, 645] width 280 height 25
click at [1348, 626] on textarea "Message…" at bounding box center [1338, 620] width 280 height 26
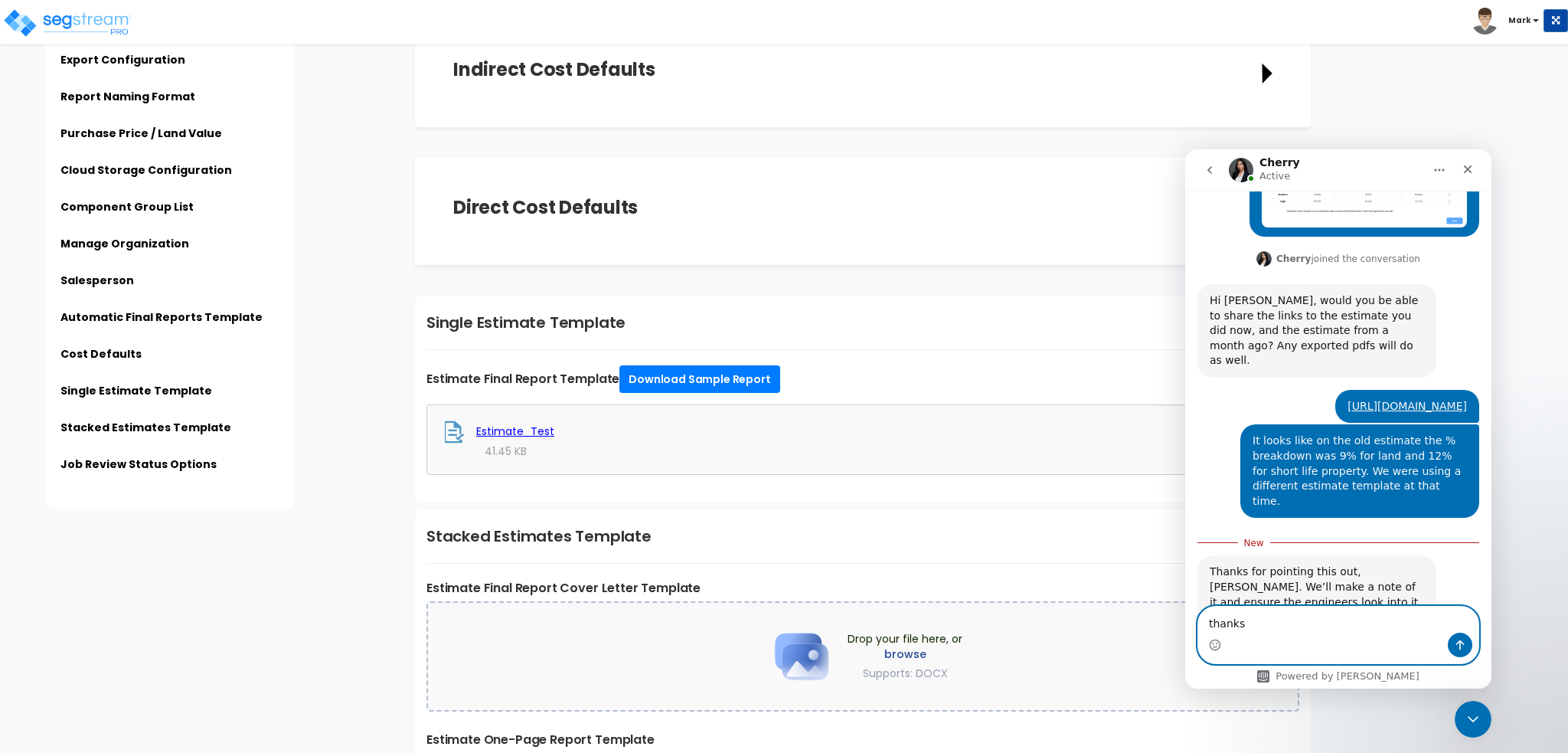
type textarea "thanks!"
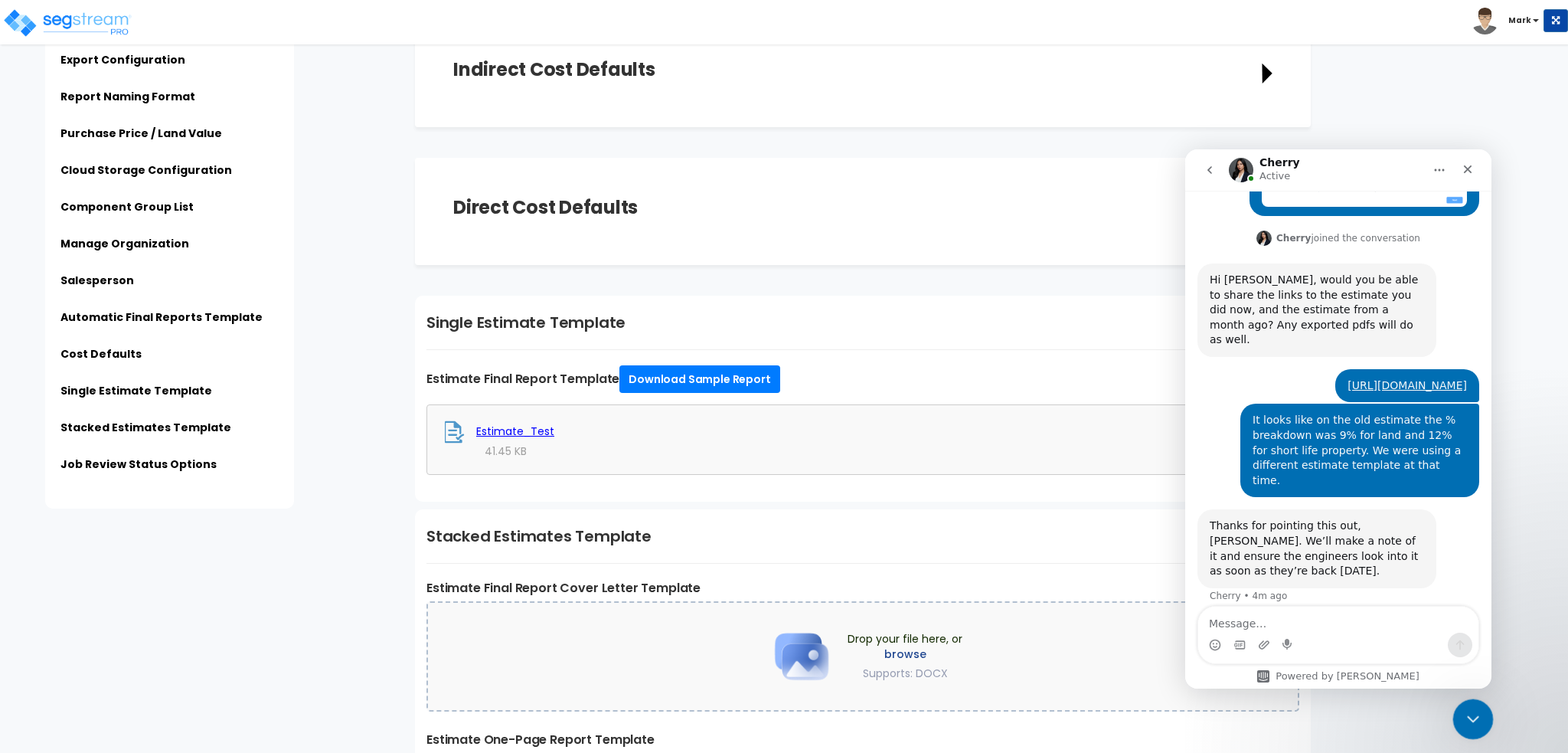
click at [1476, 710] on icon "Close Intercom Messenger" at bounding box center [1471, 717] width 18 height 19
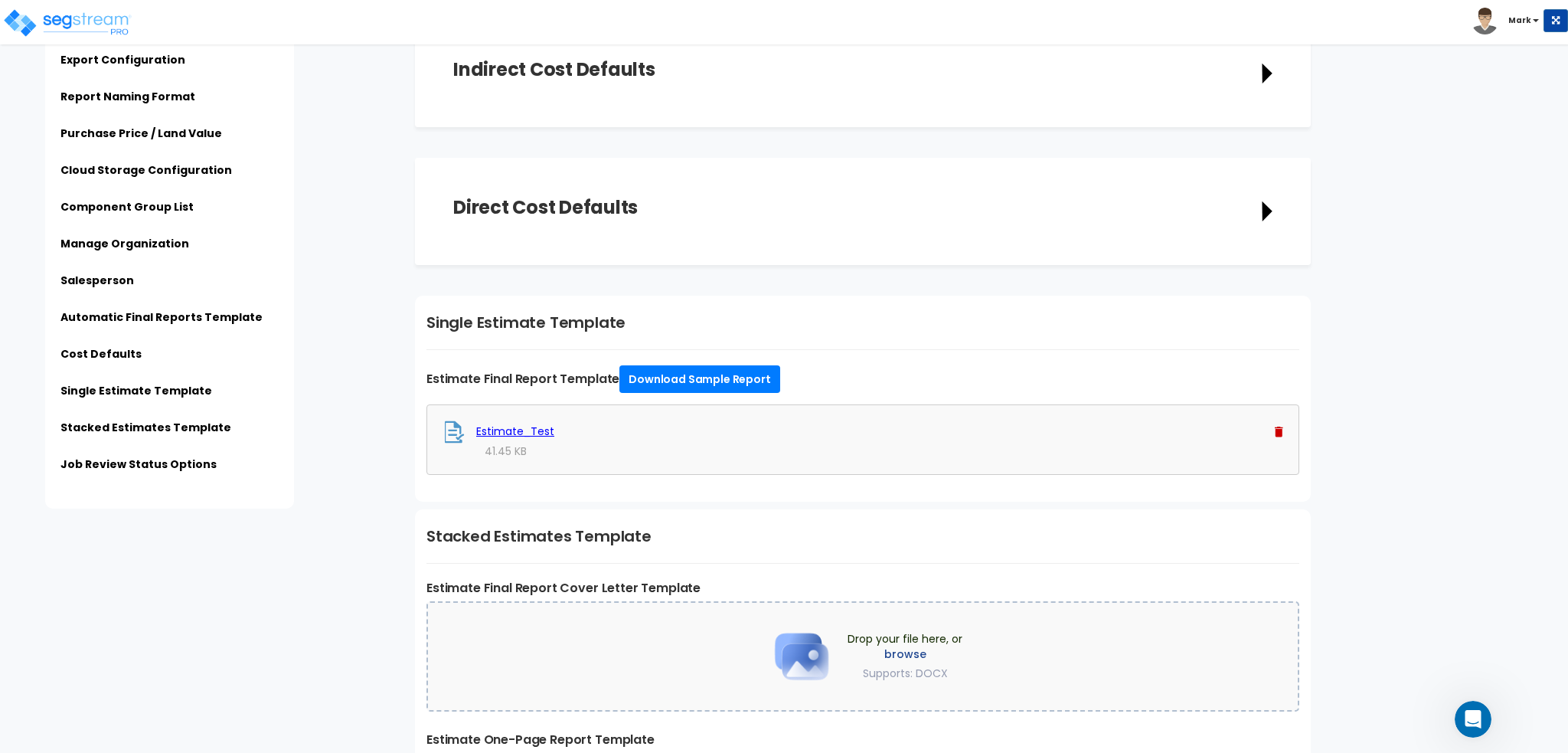
click at [29, 12] on div "Click to return on the top page" at bounding box center [77, 9] width 145 height 19
click at [30, 33] on img at bounding box center [67, 22] width 130 height 31
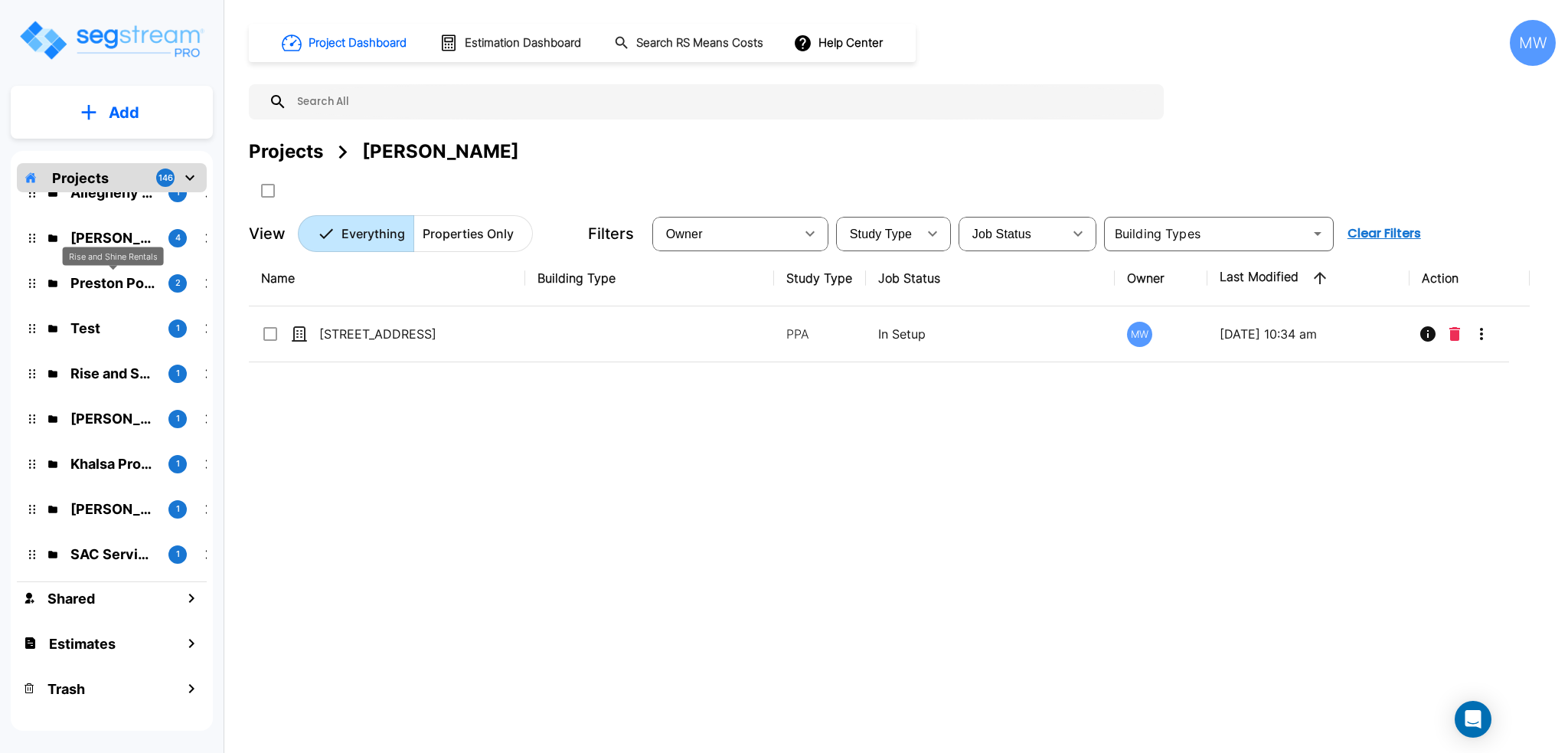
scroll to position [613, 0]
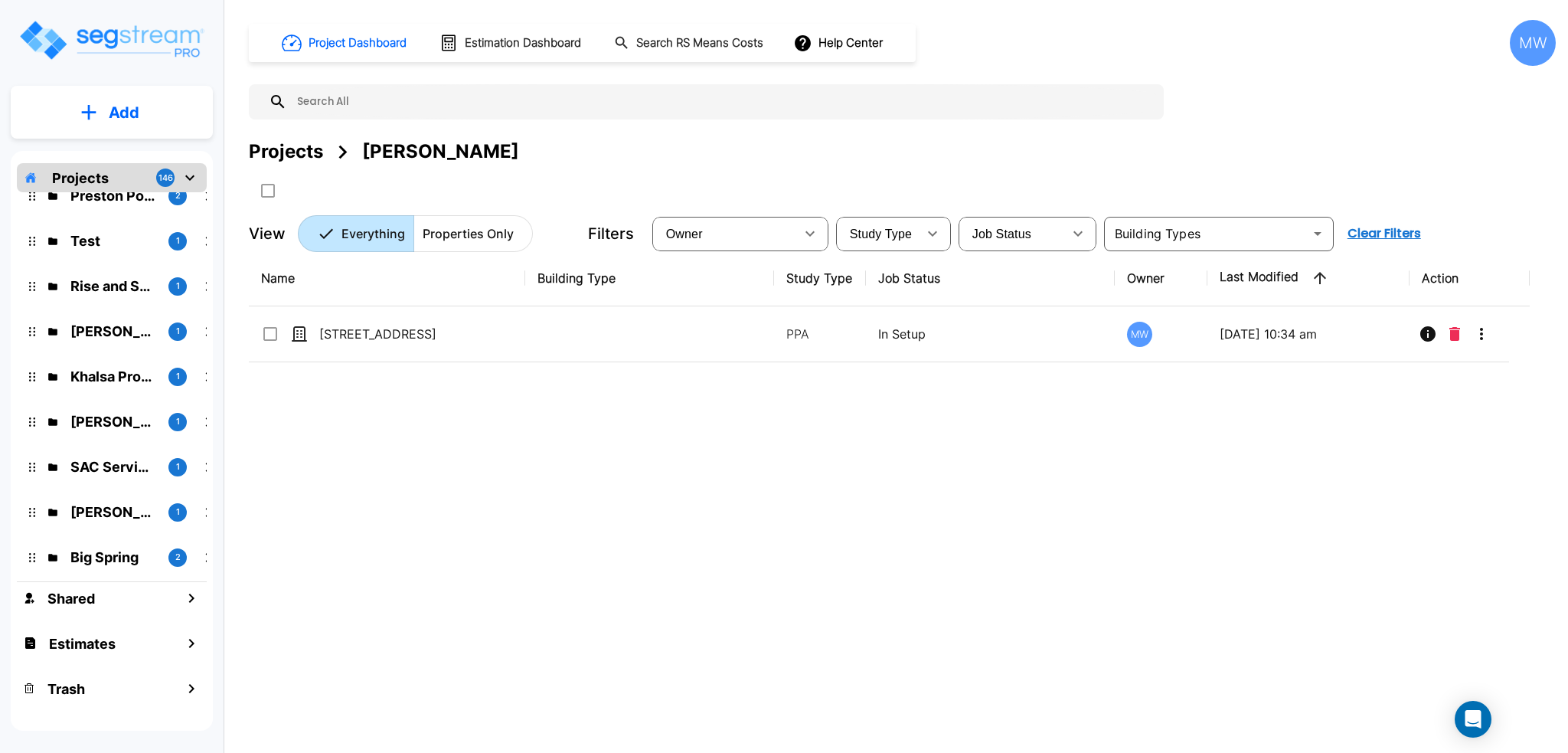
click at [110, 469] on p "SAC Services" at bounding box center [113, 467] width 86 height 20
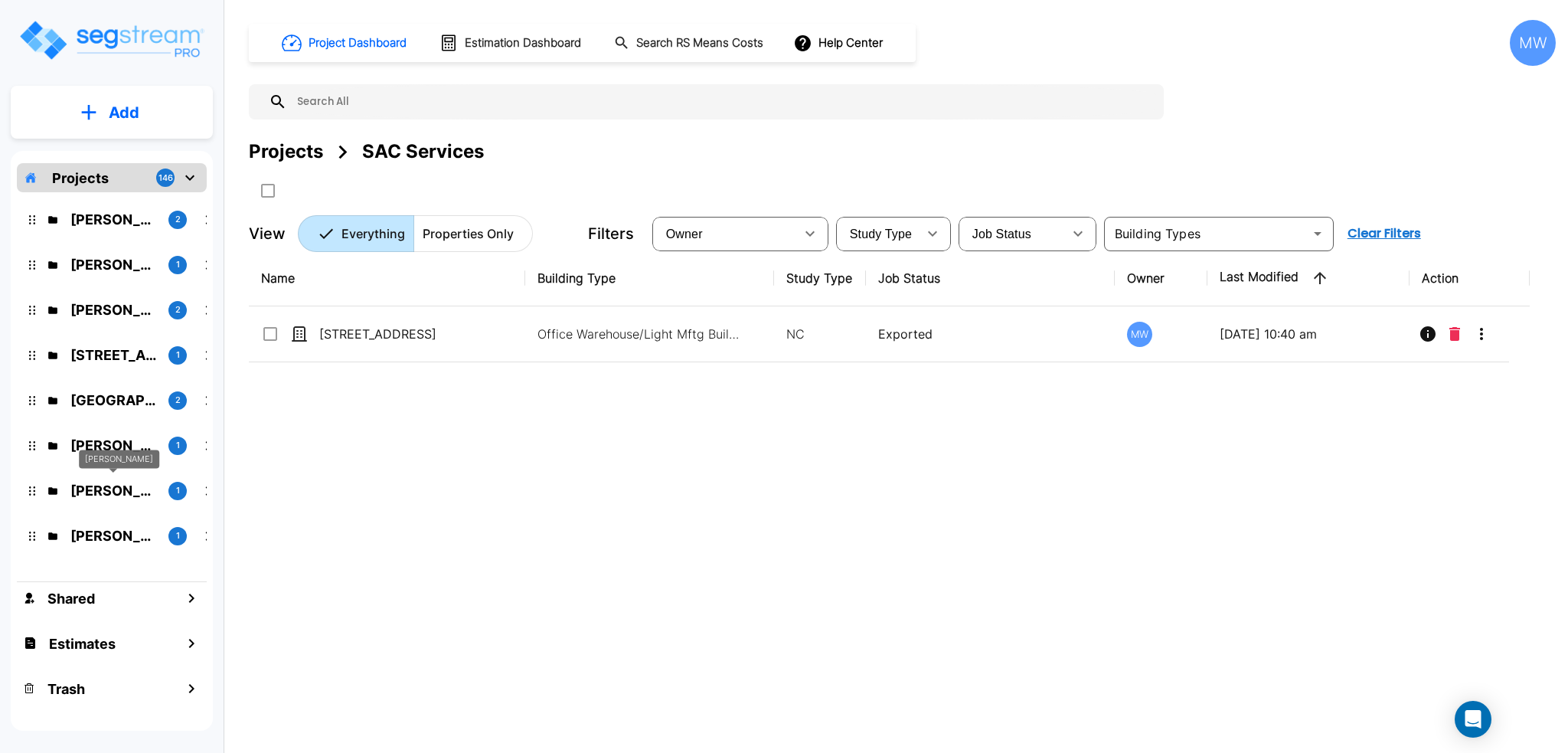
scroll to position [1072, 0]
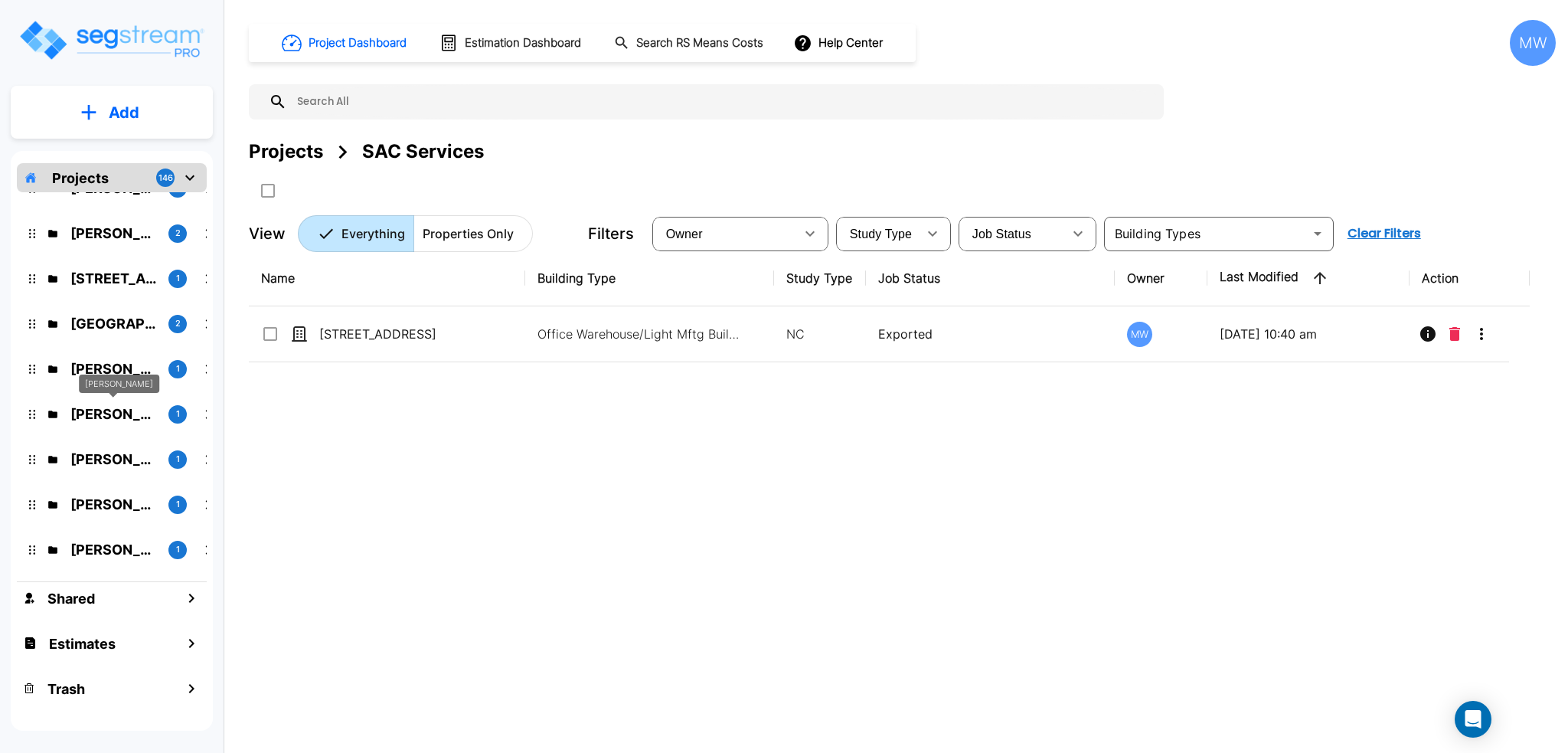
click at [102, 413] on p "Tauseef Bhatti" at bounding box center [113, 414] width 86 height 20
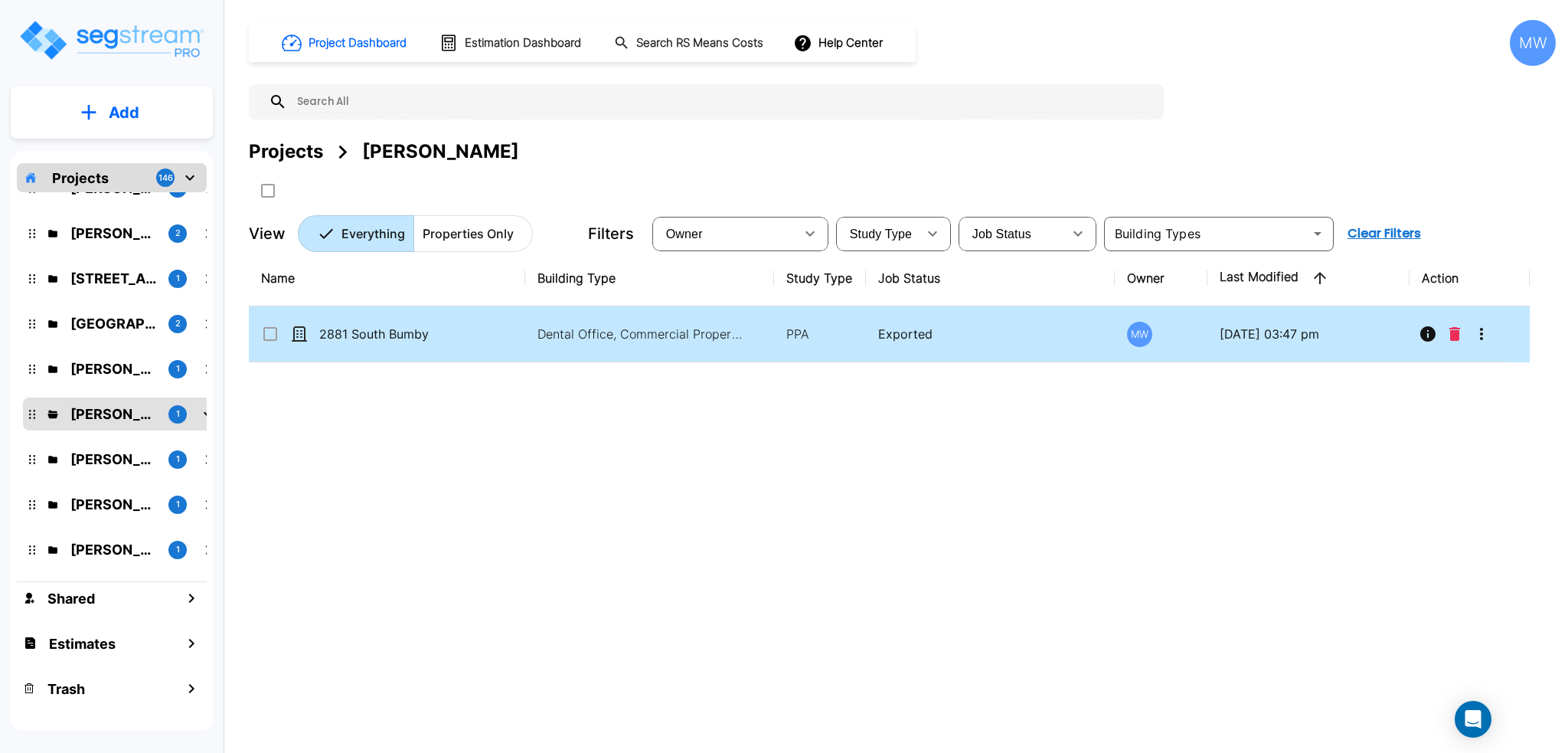
click at [472, 327] on div "2881 South Bumby" at bounding box center [375, 334] width 229 height 19
checkbox input "true"
